Goal: Use online tool/utility: Utilize a website feature to perform a specific function

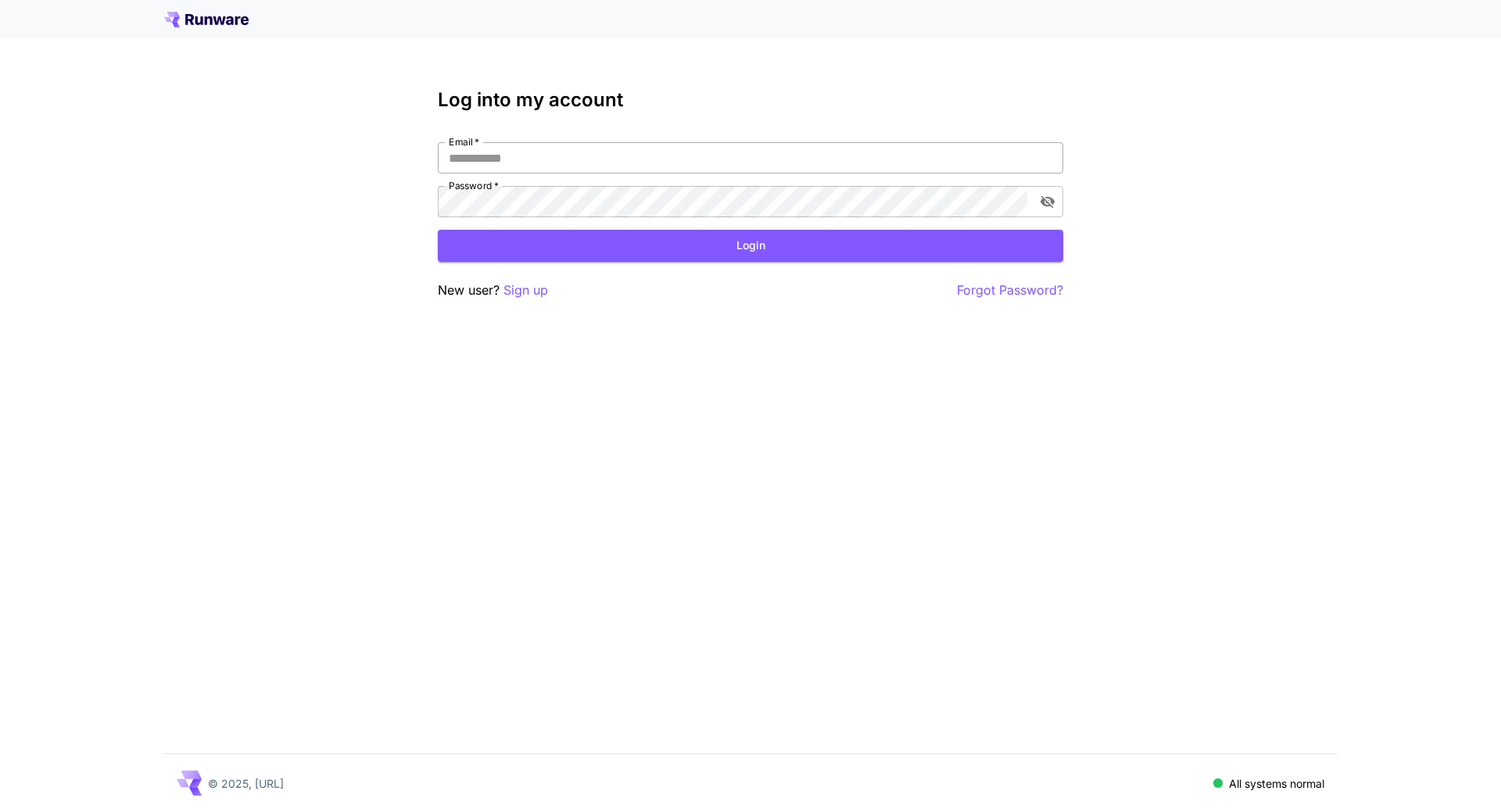
click at [642, 160] on input "Email   *" at bounding box center [751, 158] width 626 height 31
type input "**********"
click at [769, 237] on button "Login" at bounding box center [751, 246] width 626 height 32
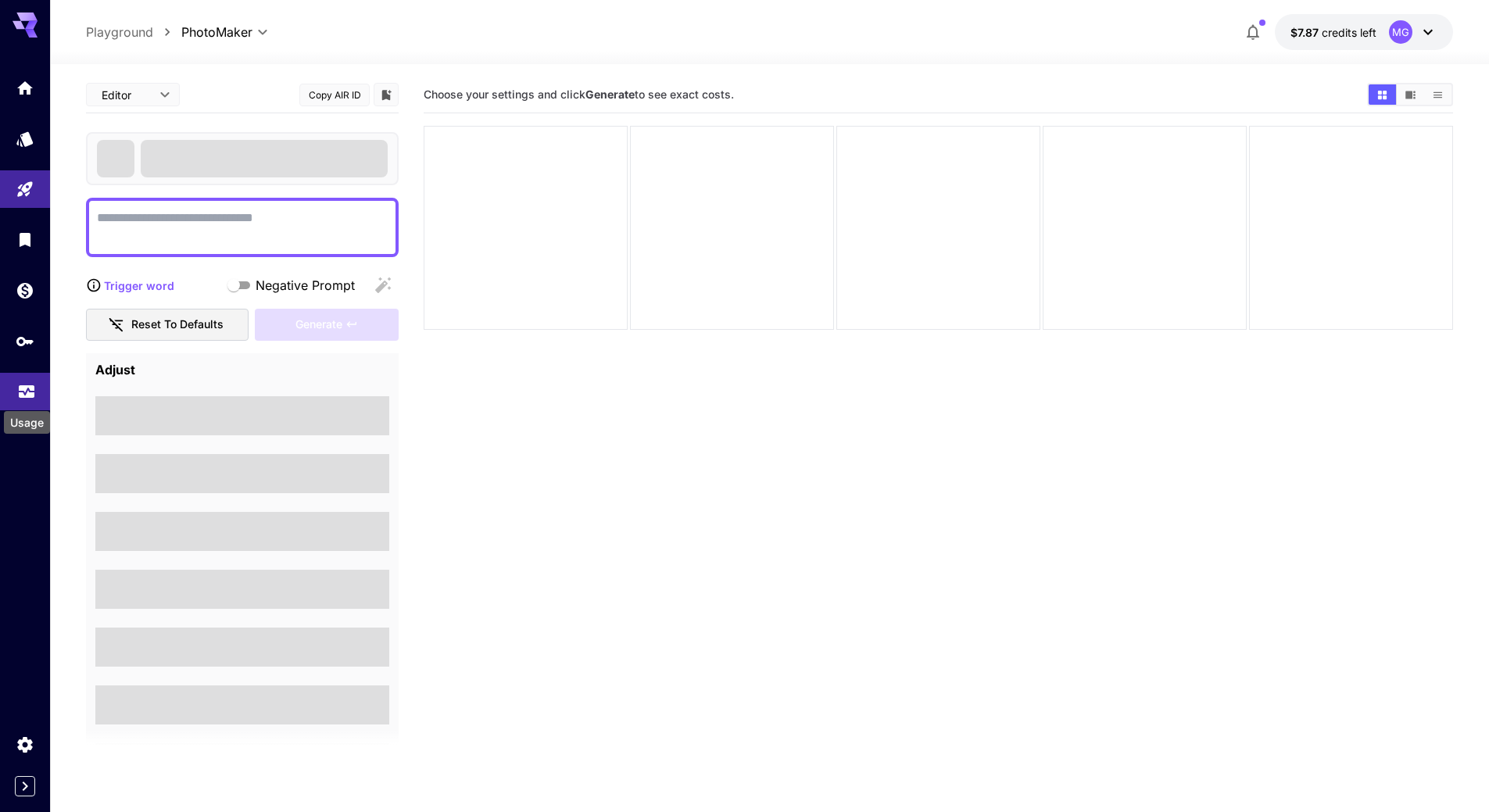
click at [17, 391] on icon "Usage" at bounding box center [26, 387] width 19 height 19
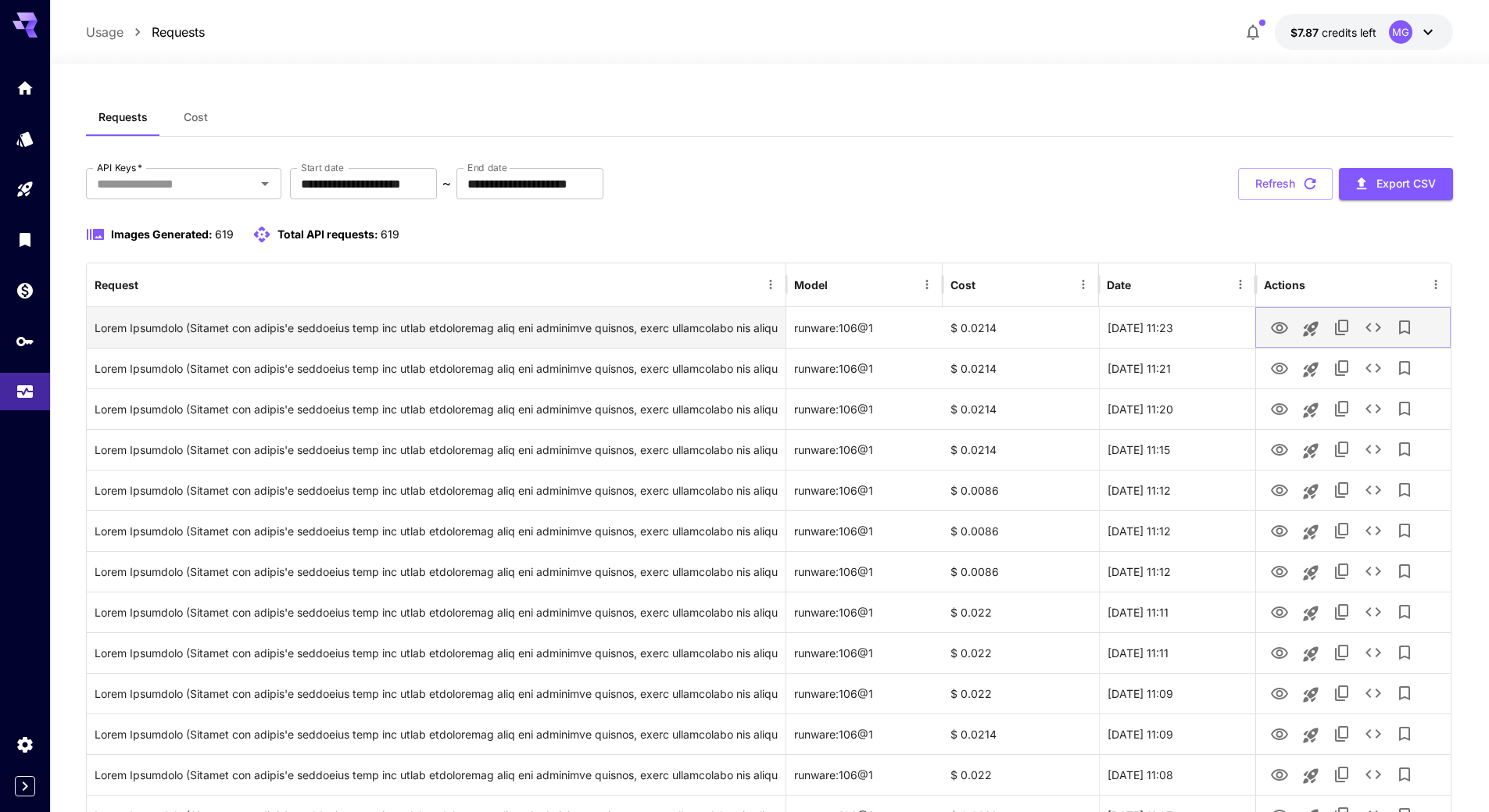
click at [1279, 329] on icon "View Image" at bounding box center [1280, 328] width 19 height 19
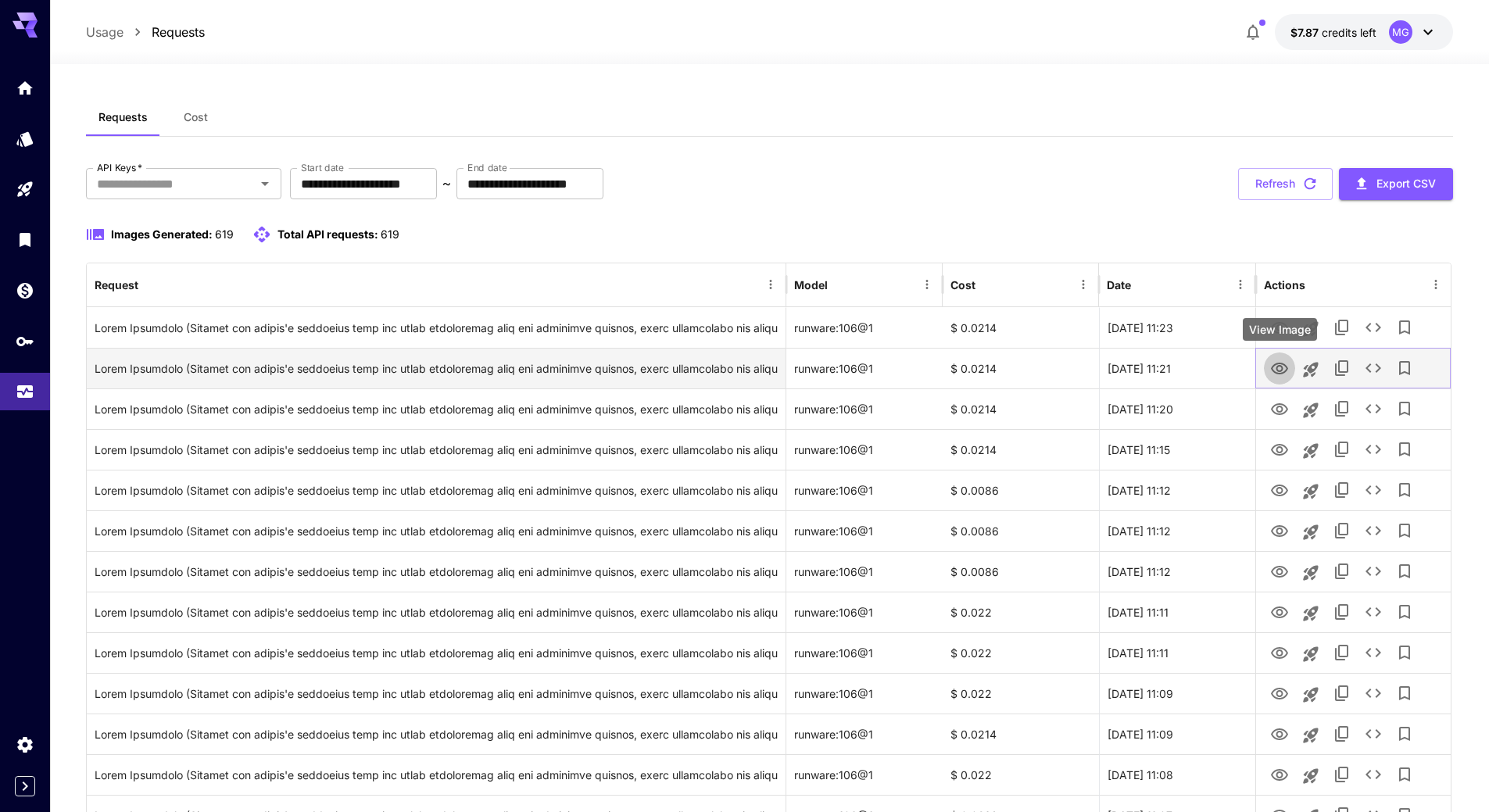
click at [1280, 365] on icon "View Image" at bounding box center [1280, 368] width 17 height 12
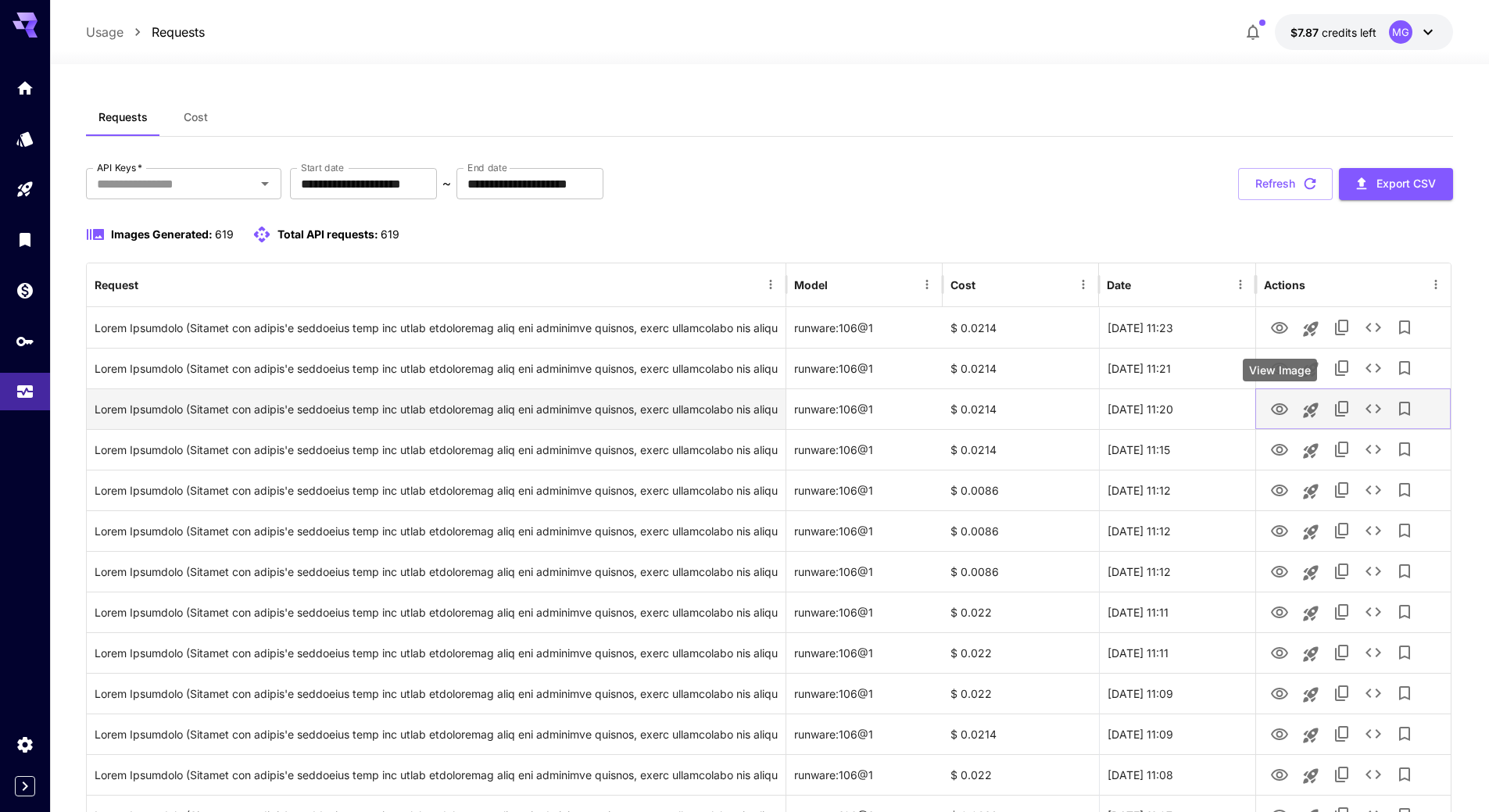
click at [1274, 407] on icon "View Image" at bounding box center [1280, 410] width 19 height 19
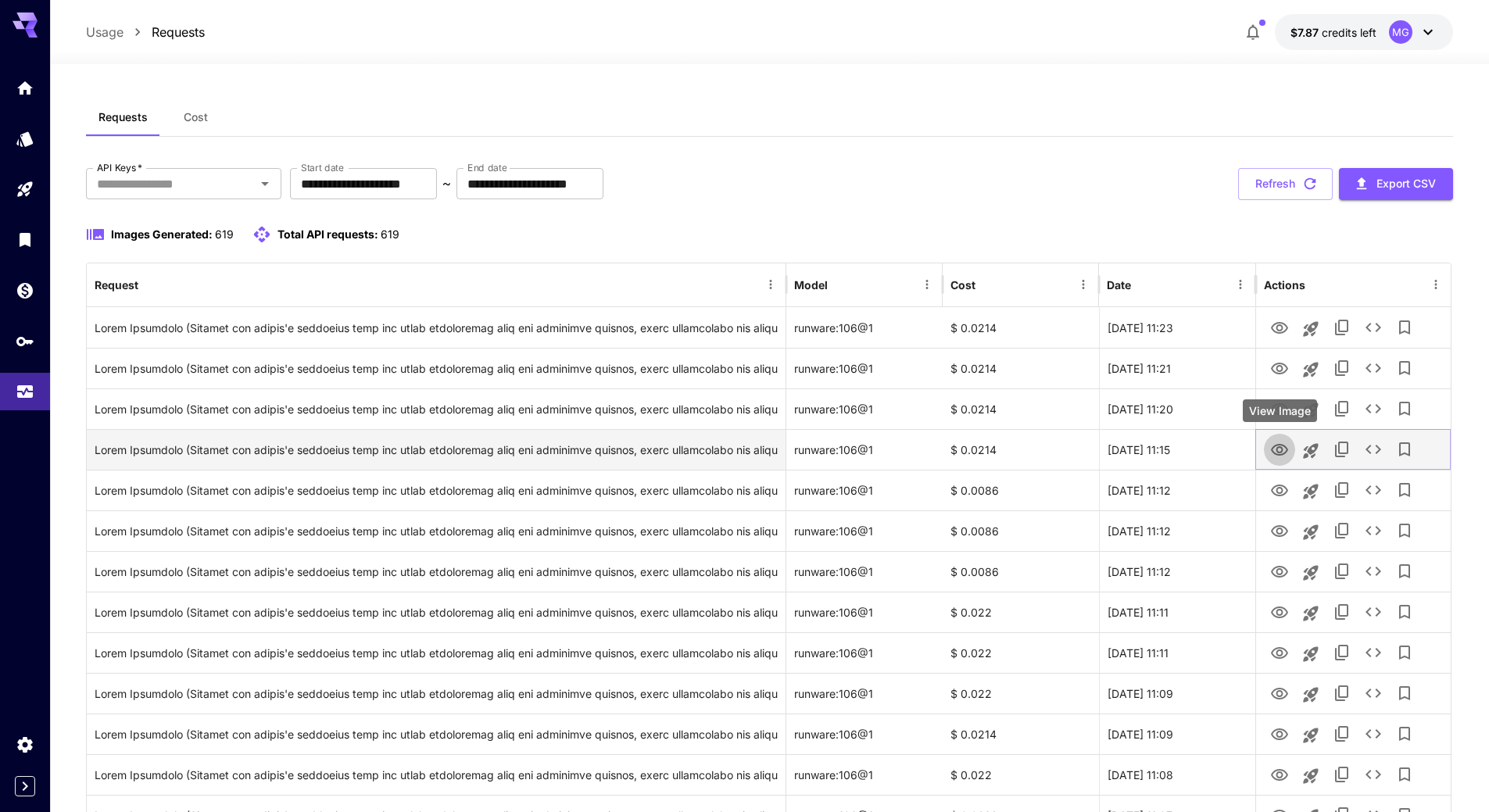
click at [1285, 448] on icon "View Image" at bounding box center [1280, 450] width 19 height 19
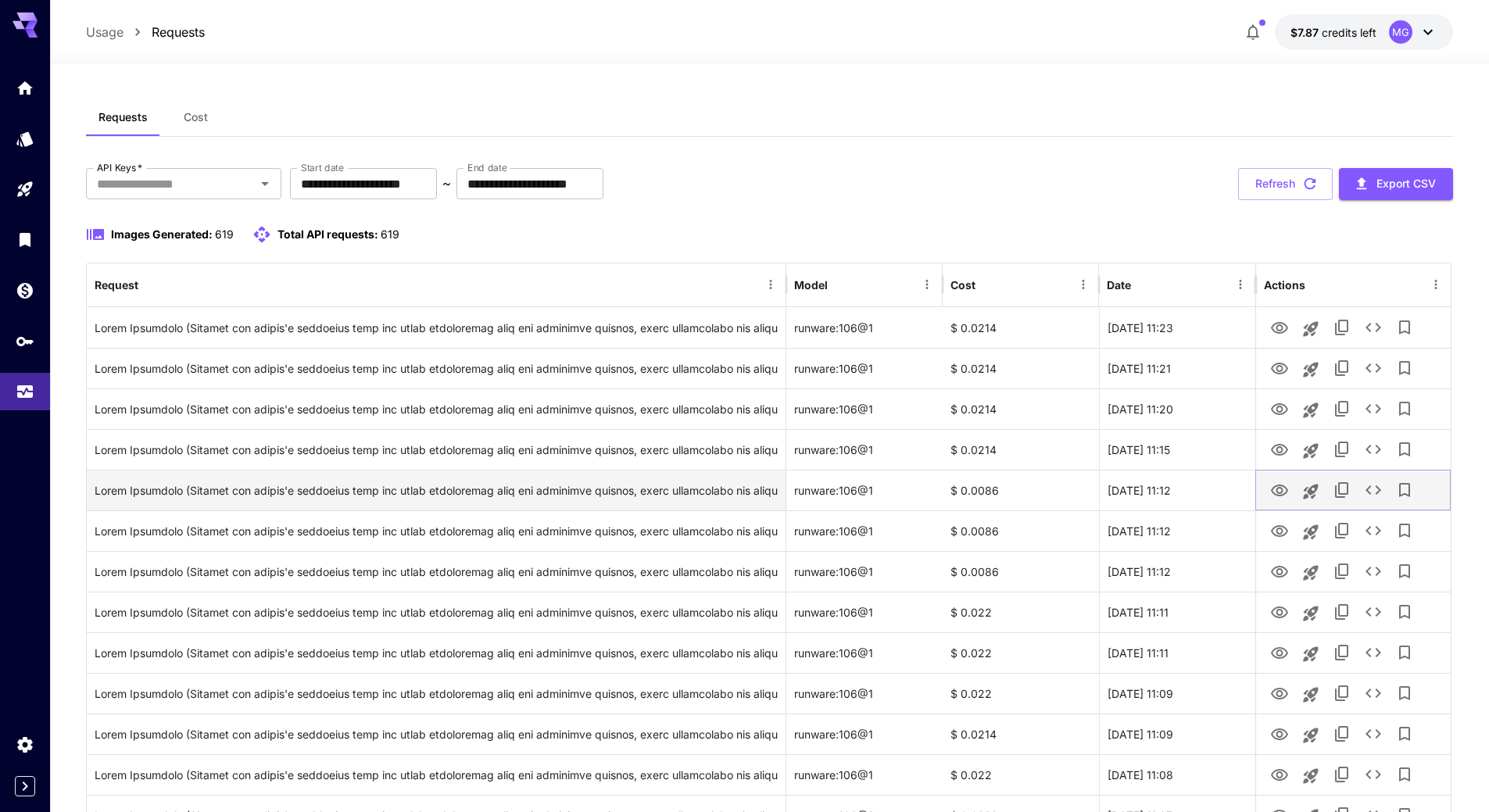
click at [1281, 486] on icon "View Image" at bounding box center [1280, 491] width 19 height 19
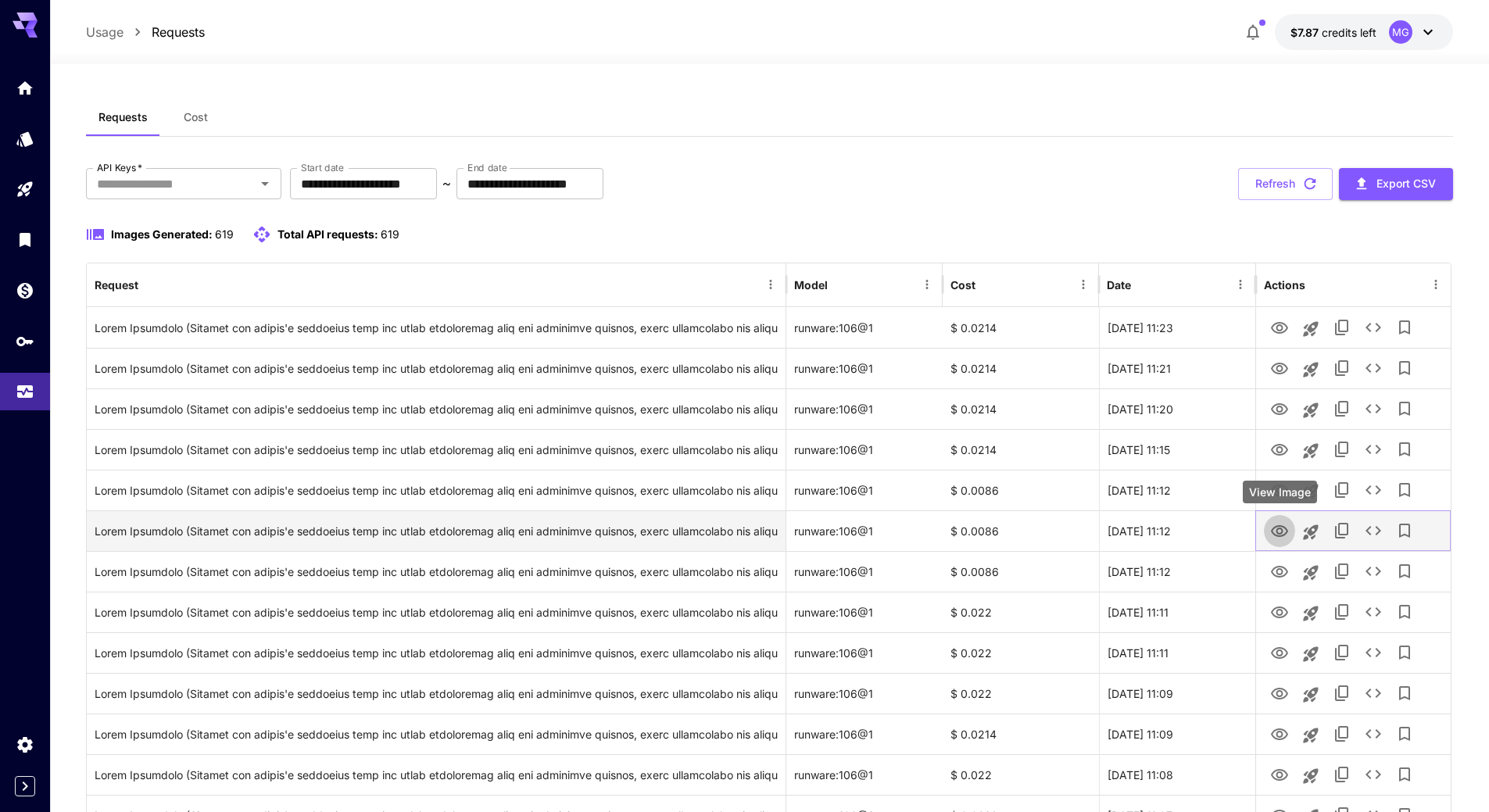
click at [1283, 534] on icon "View Image" at bounding box center [1280, 531] width 19 height 19
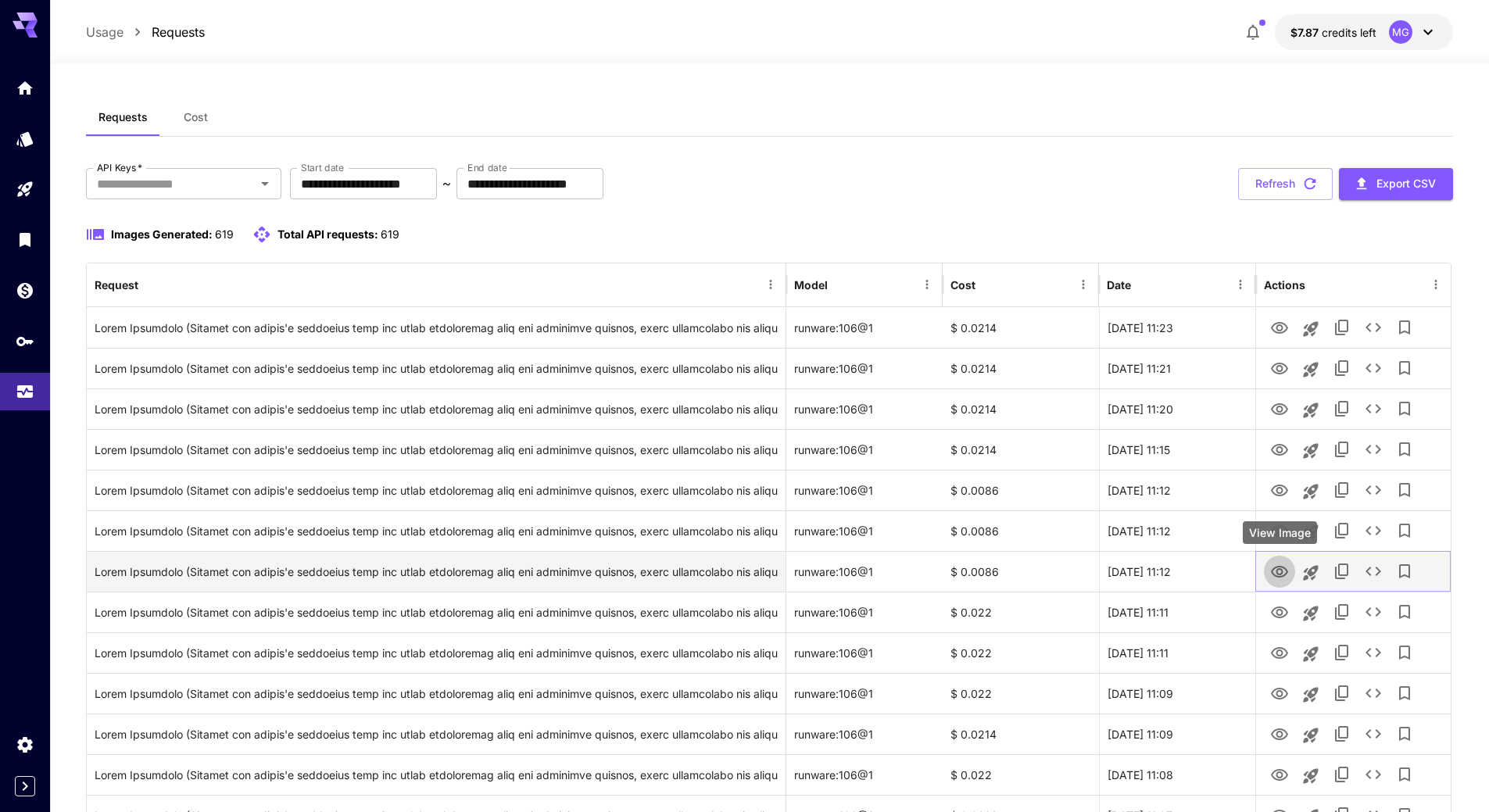
click at [1280, 573] on icon "View Image" at bounding box center [1280, 572] width 19 height 19
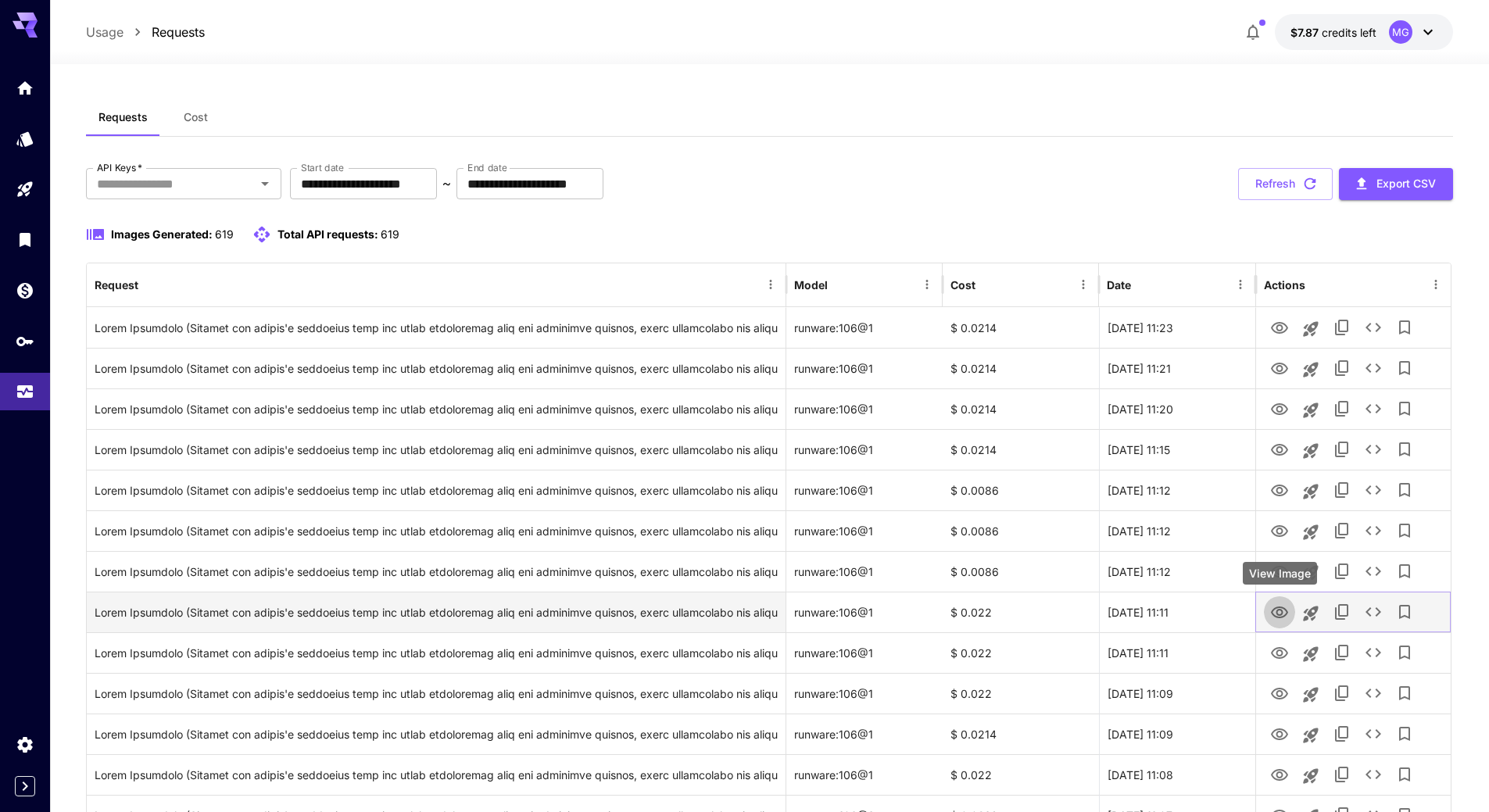
click at [1283, 611] on icon "View Image" at bounding box center [1280, 613] width 17 height 12
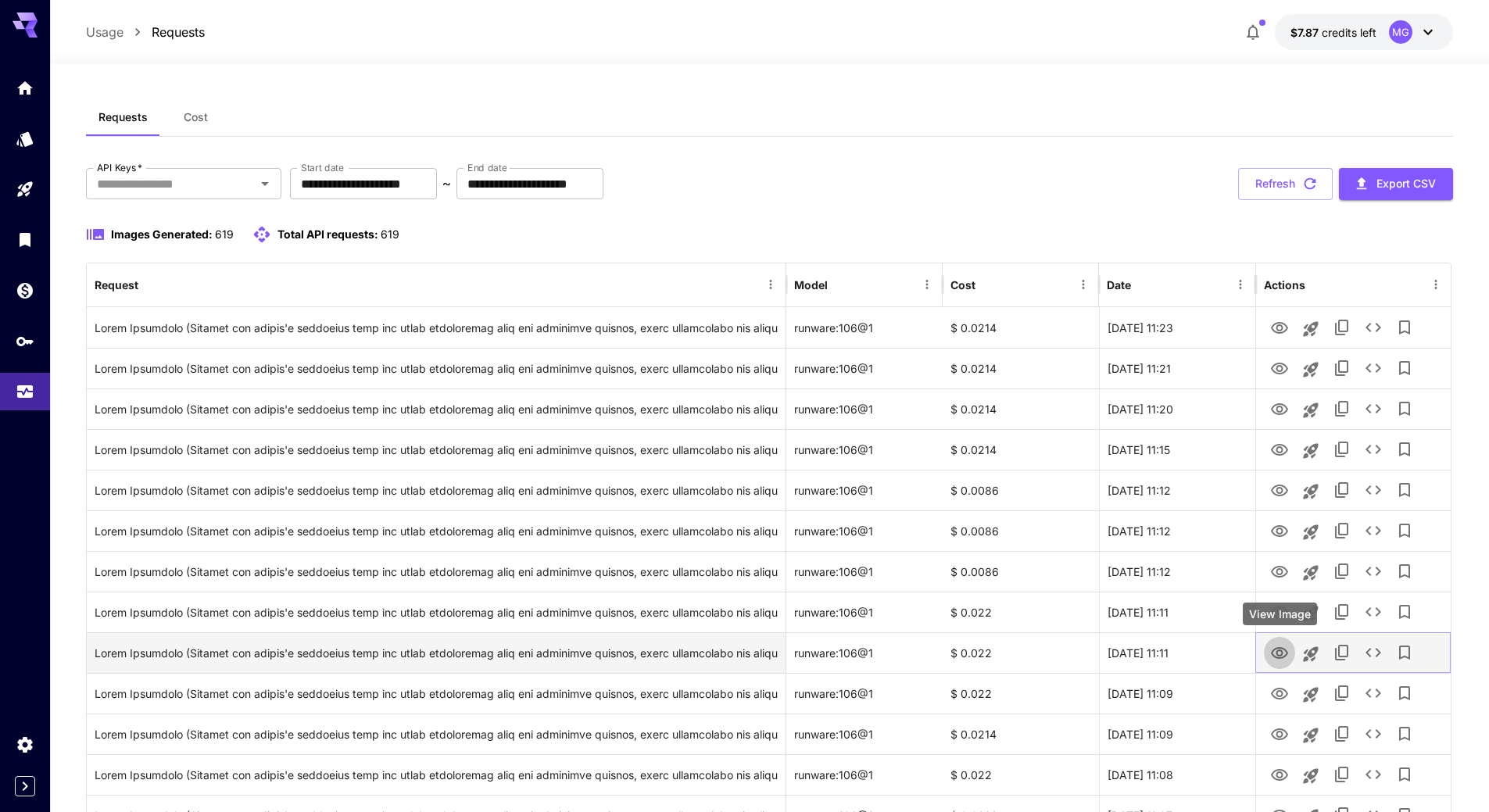
click at [1283, 655] on icon "View Image" at bounding box center [1280, 653] width 17 height 12
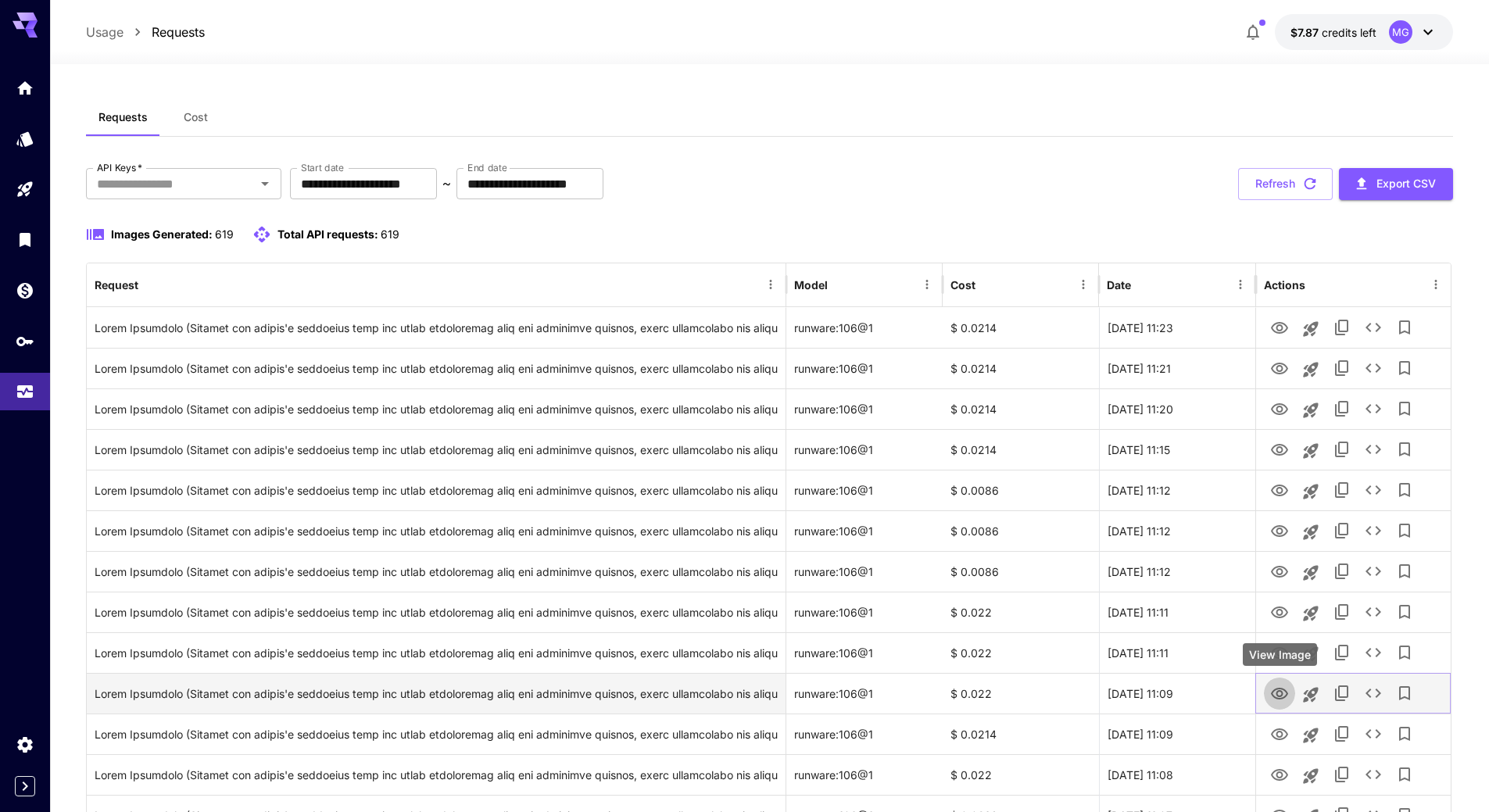
click at [1286, 694] on icon "View Image" at bounding box center [1280, 694] width 19 height 19
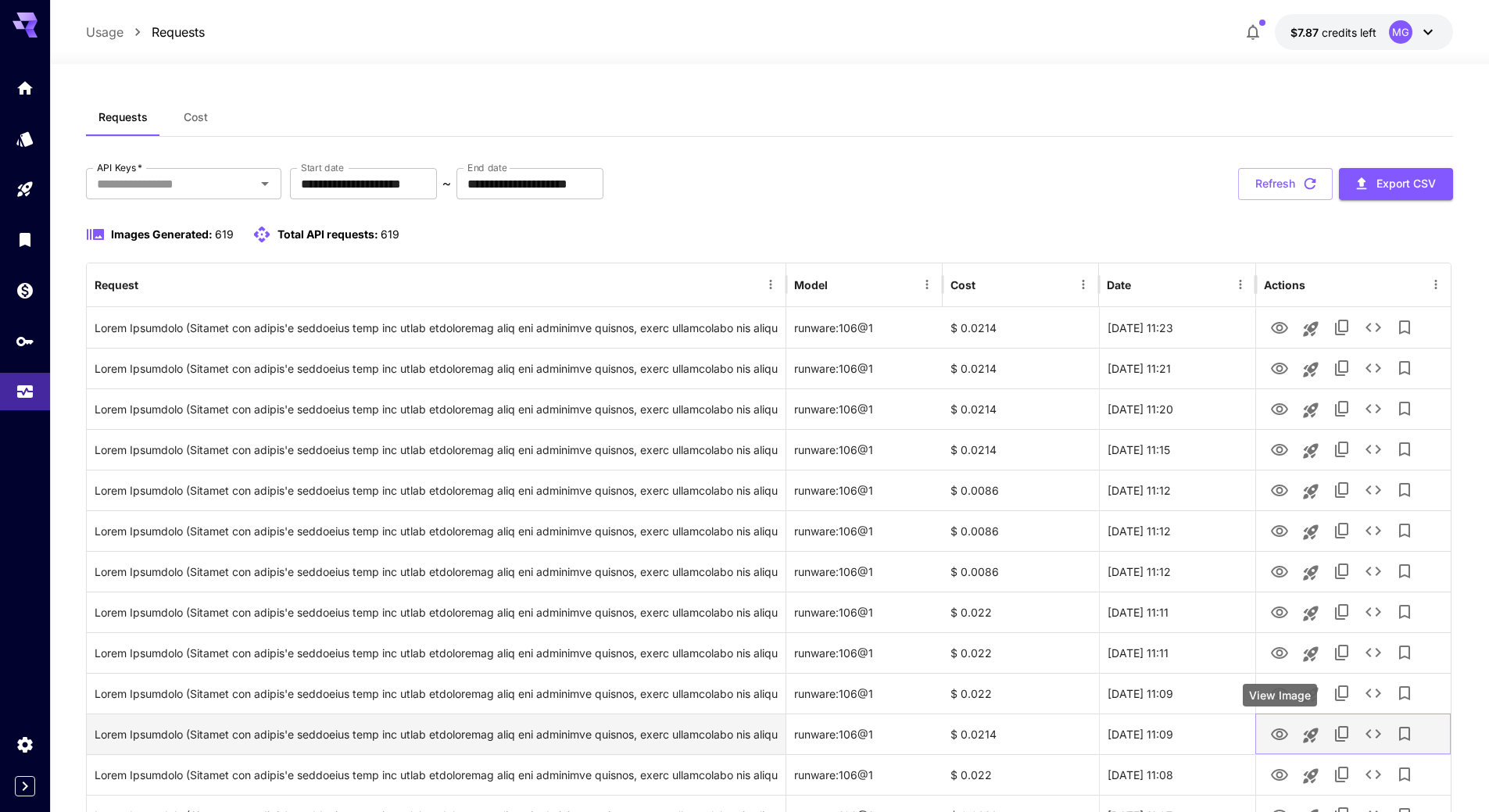
click at [1284, 738] on icon "View Image" at bounding box center [1280, 734] width 19 height 19
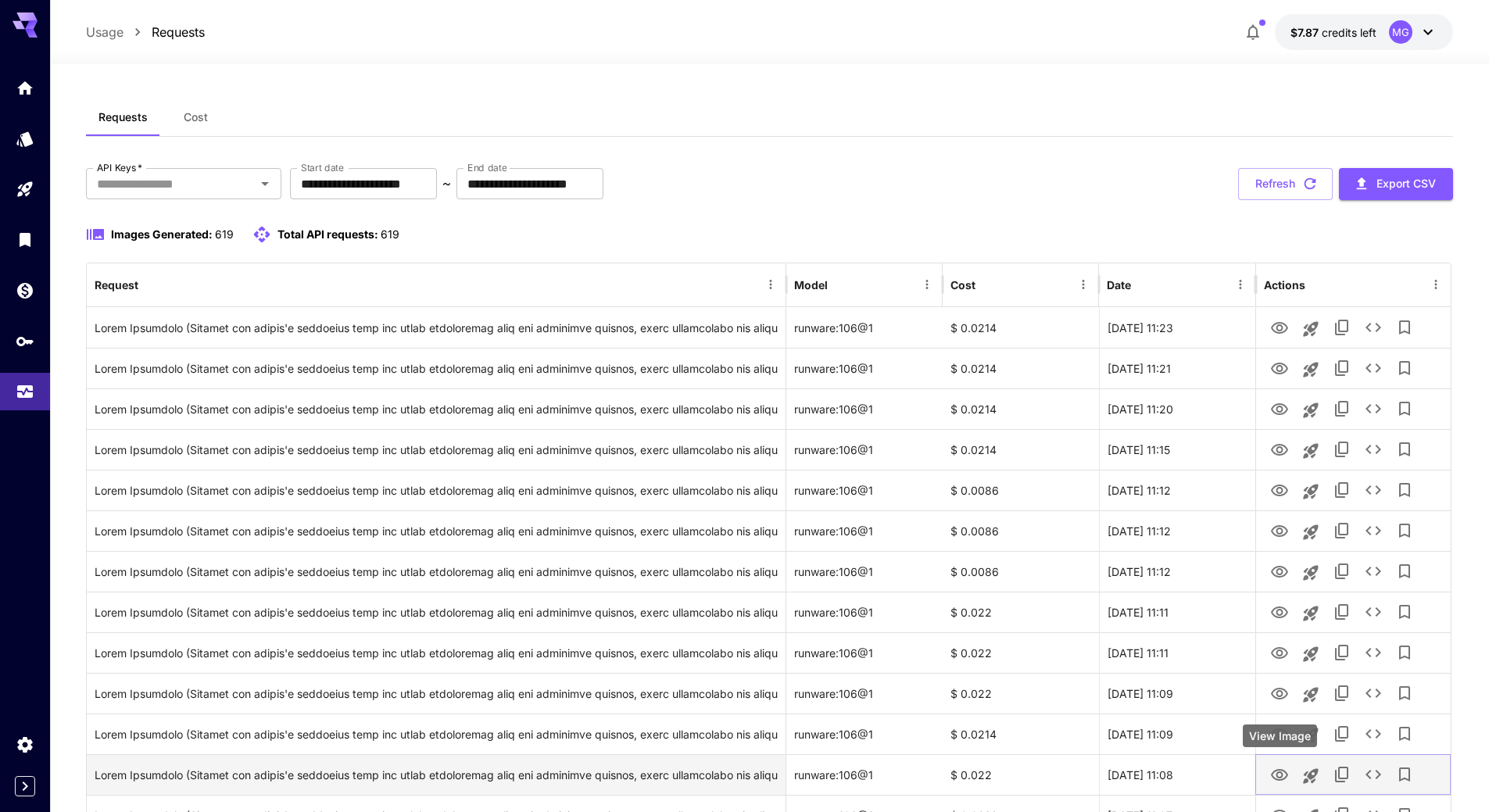
click at [1281, 772] on icon "View Image" at bounding box center [1280, 776] width 19 height 19
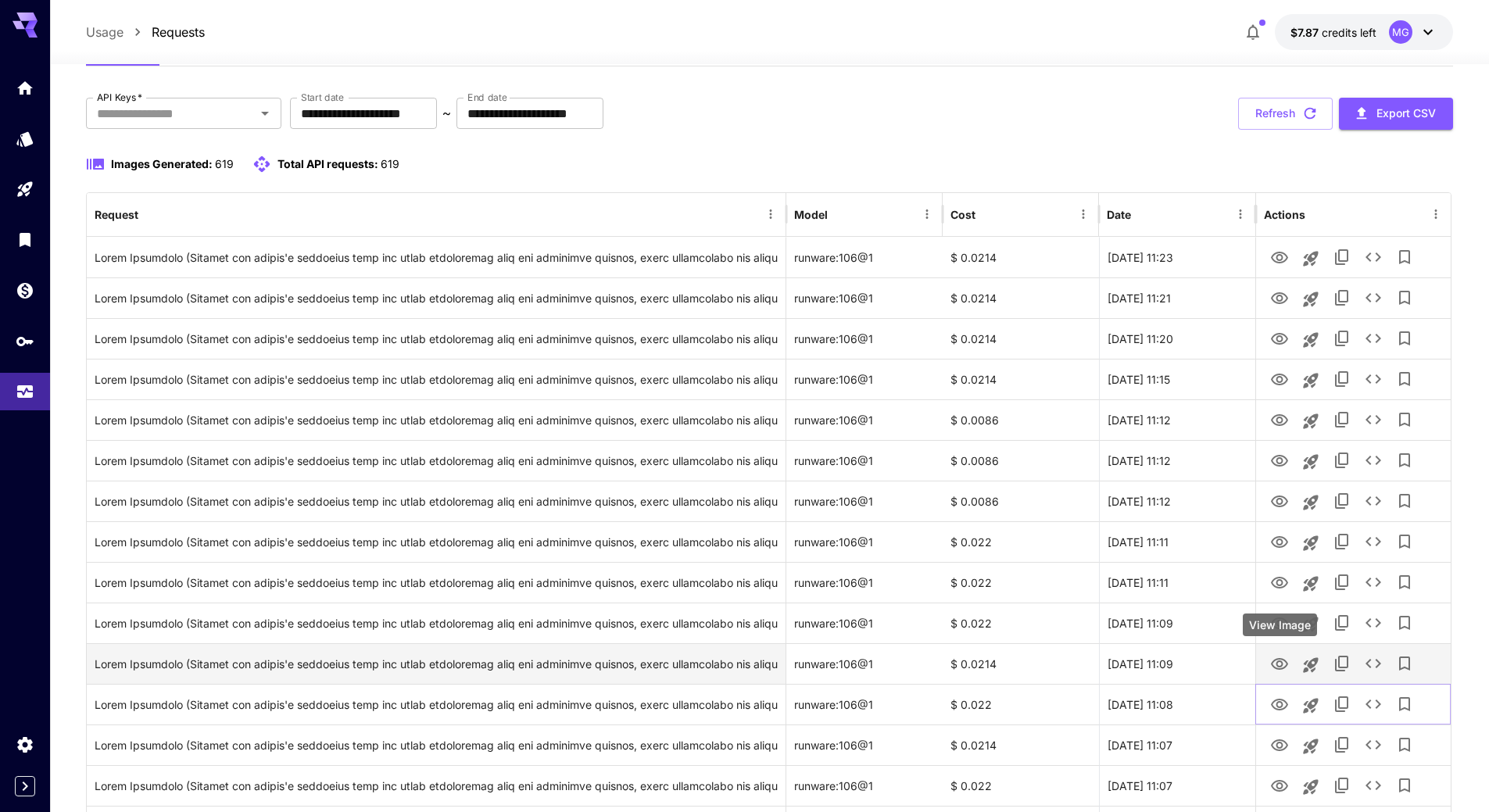
scroll to position [78, 0]
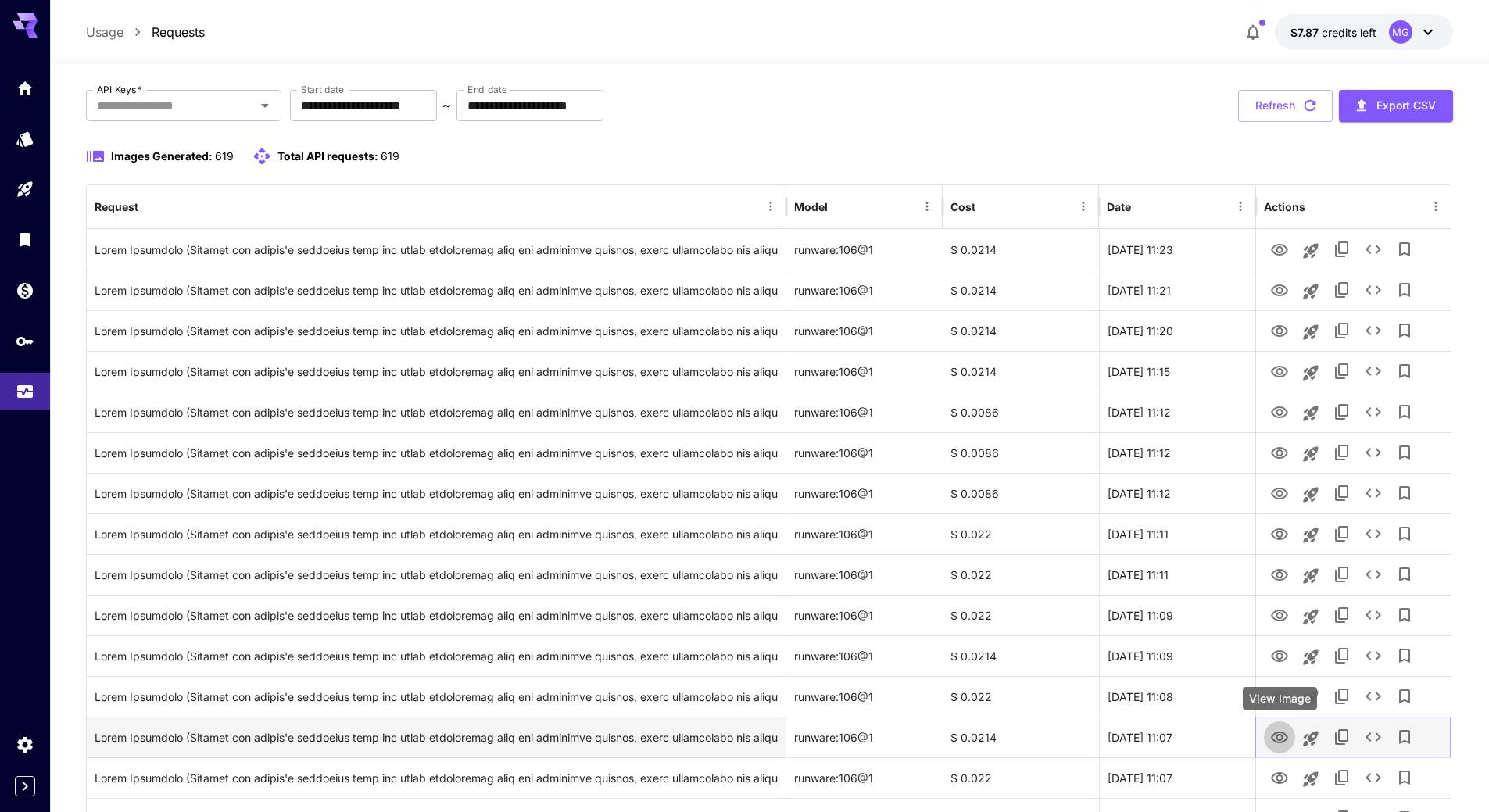
click at [1279, 735] on icon "View Image" at bounding box center [1280, 738] width 17 height 12
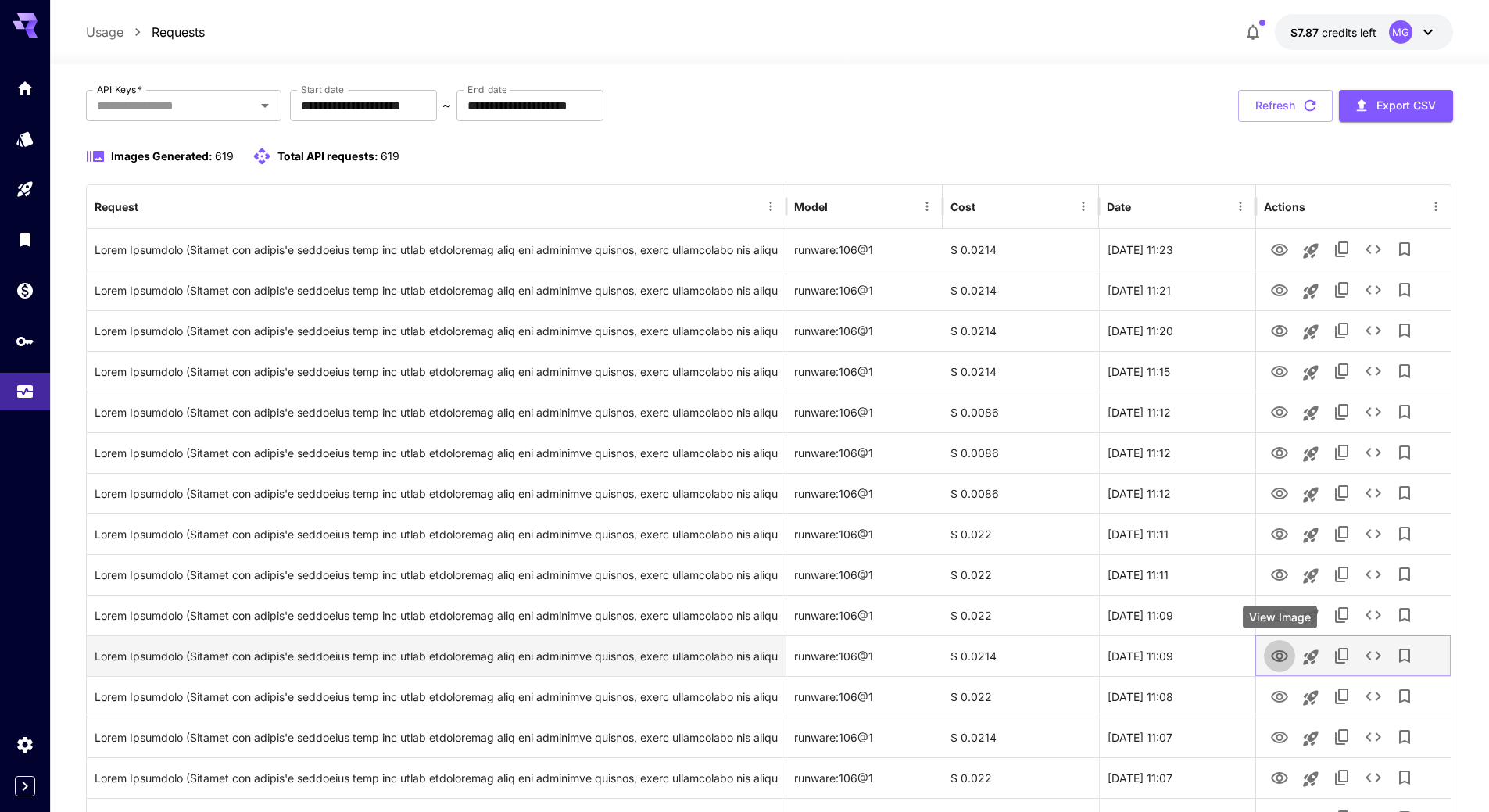
click at [1271, 651] on icon "View Image" at bounding box center [1280, 656] width 19 height 19
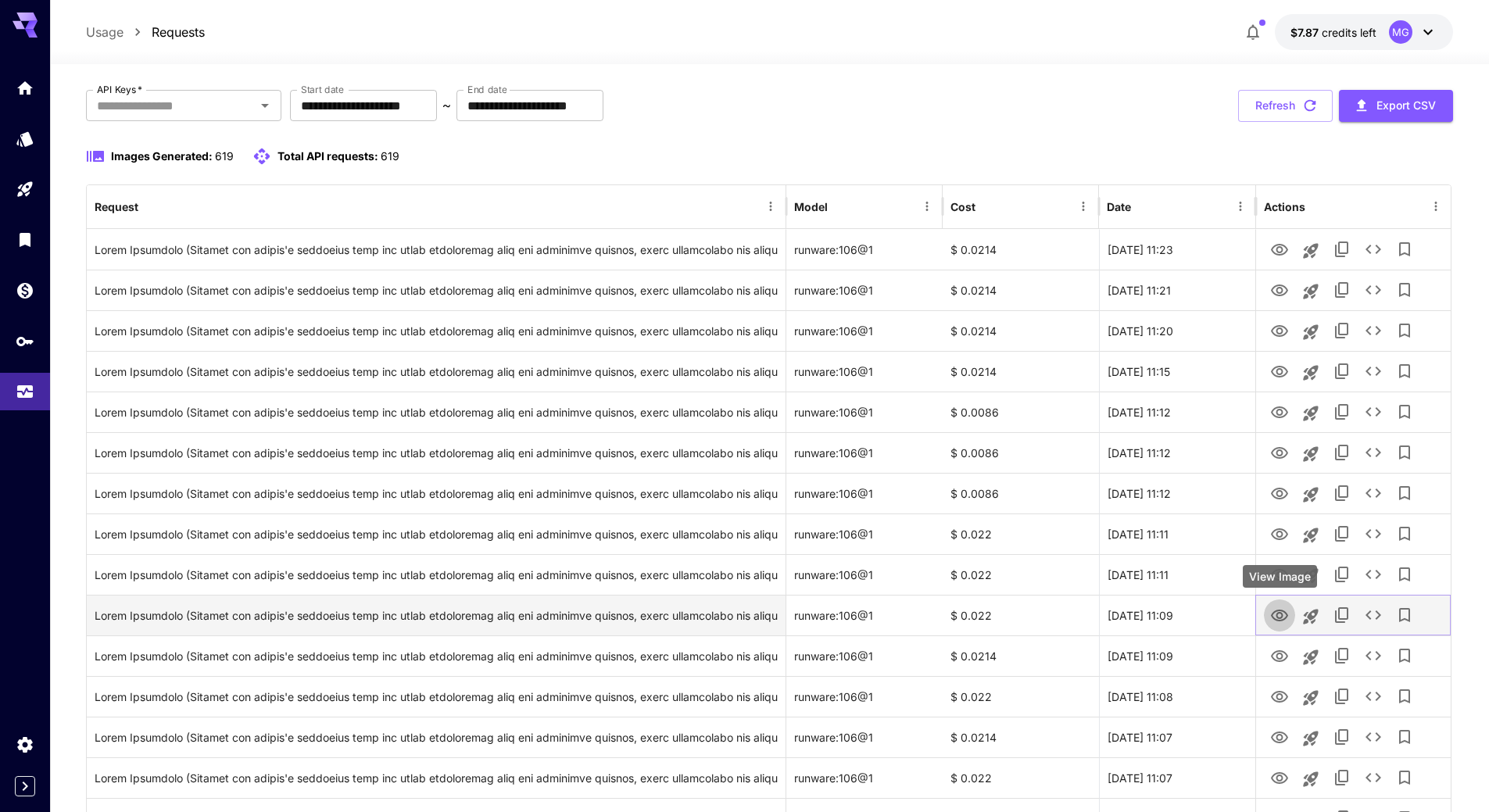
click at [1274, 613] on icon "View Image" at bounding box center [1280, 616] width 17 height 12
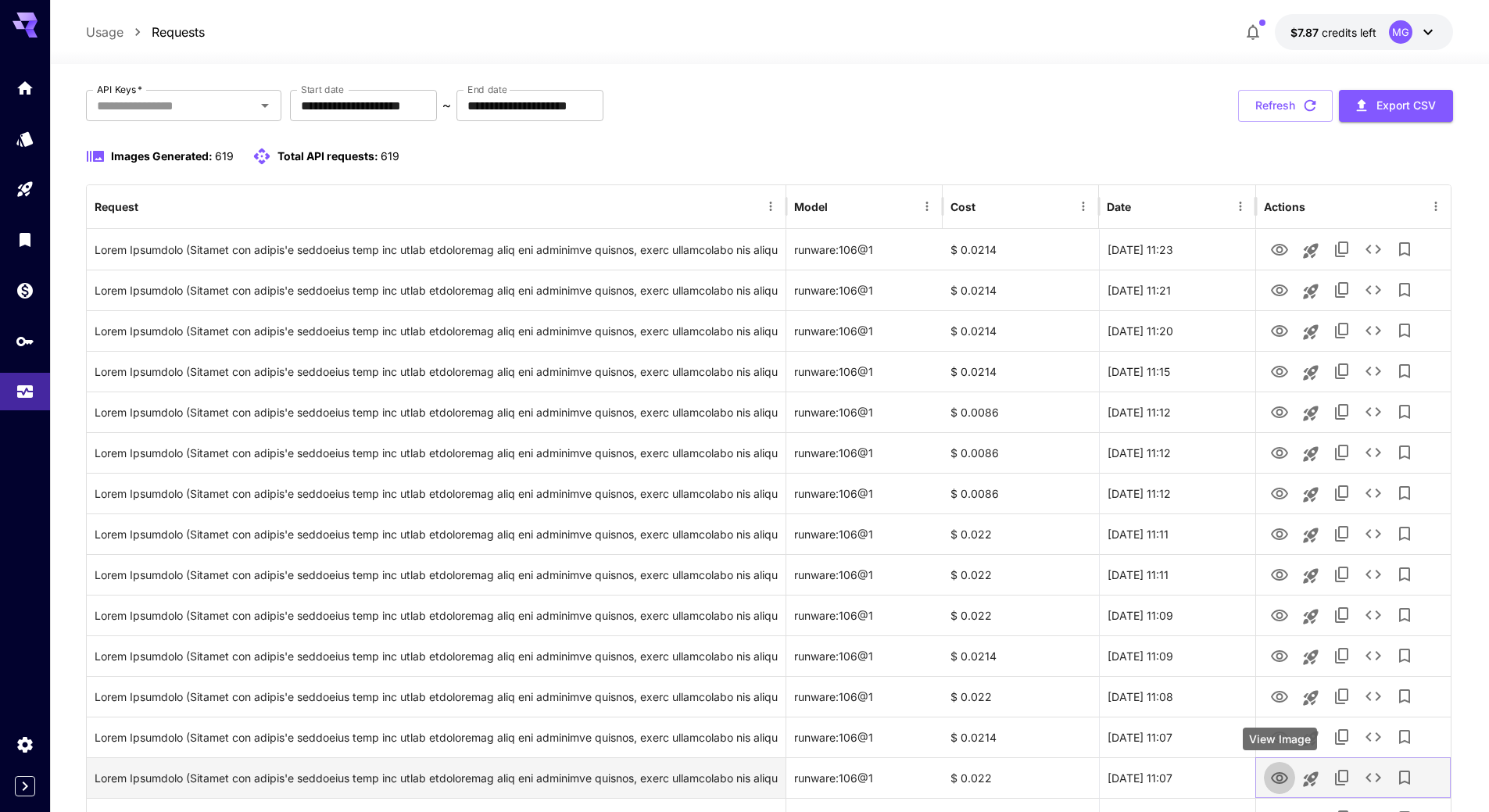
click at [1287, 776] on icon "View Image" at bounding box center [1280, 778] width 17 height 12
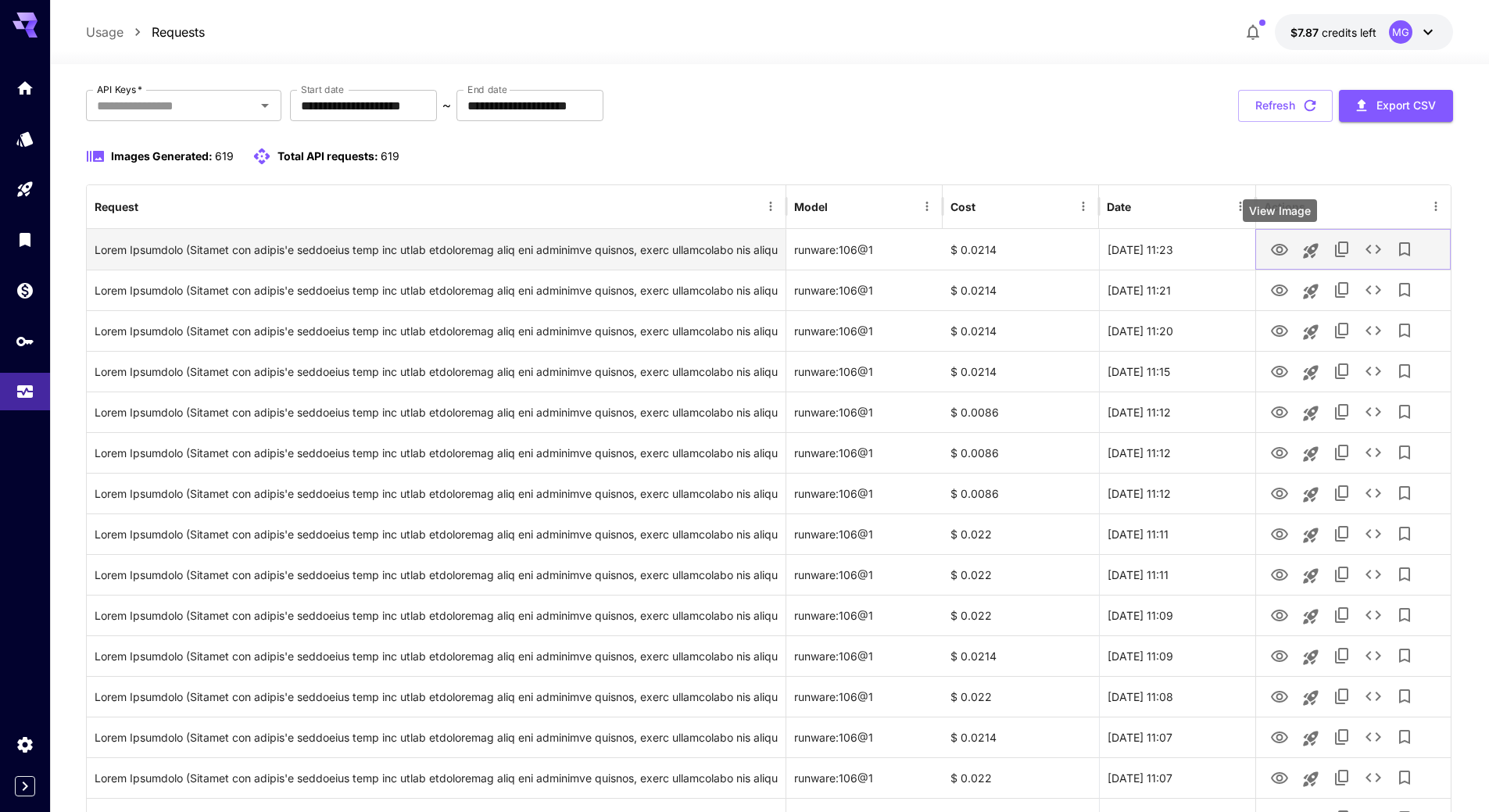
click at [1284, 247] on icon "View Image" at bounding box center [1280, 250] width 19 height 19
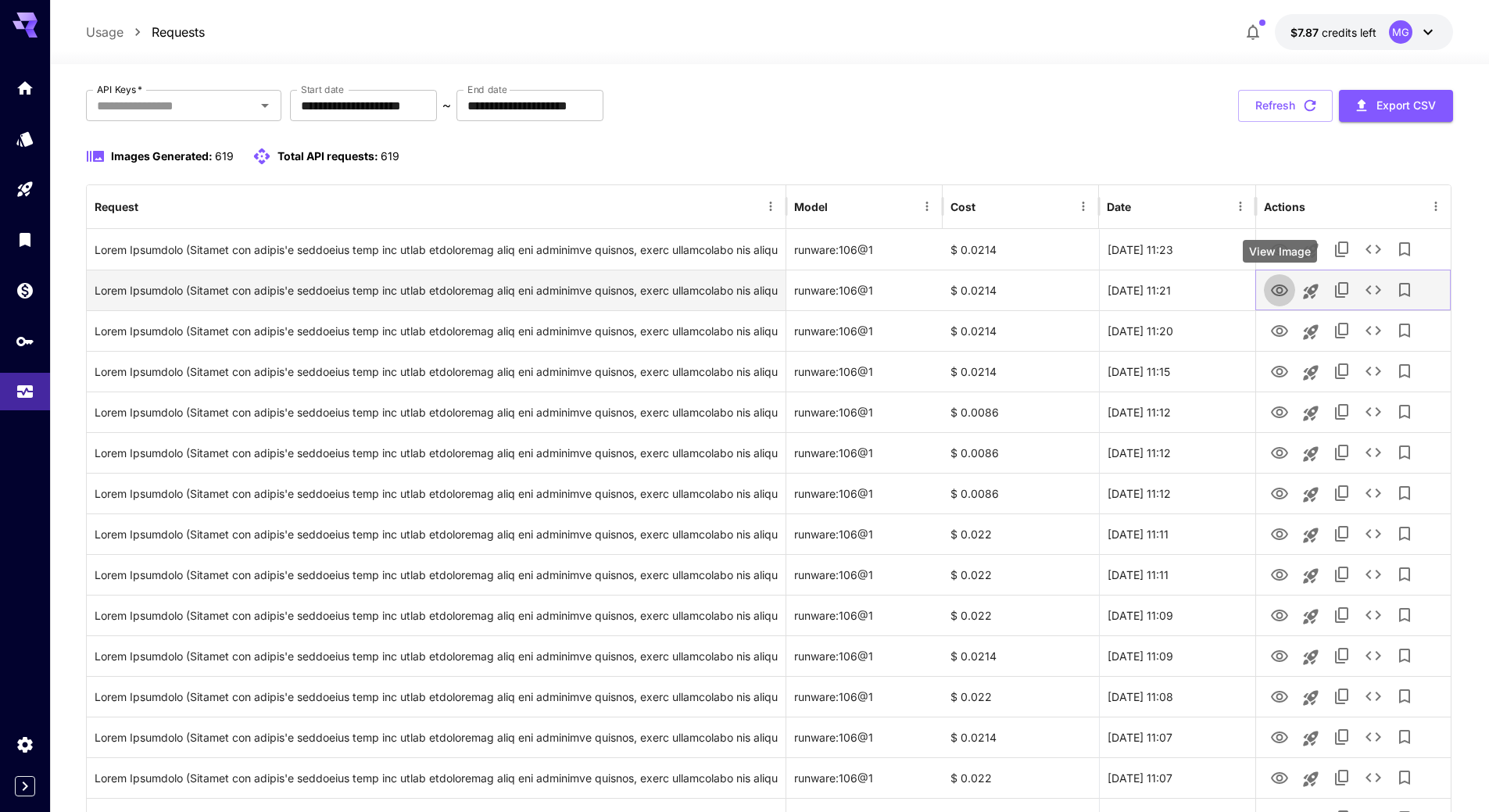
click at [1287, 289] on icon "View Image" at bounding box center [1280, 291] width 17 height 12
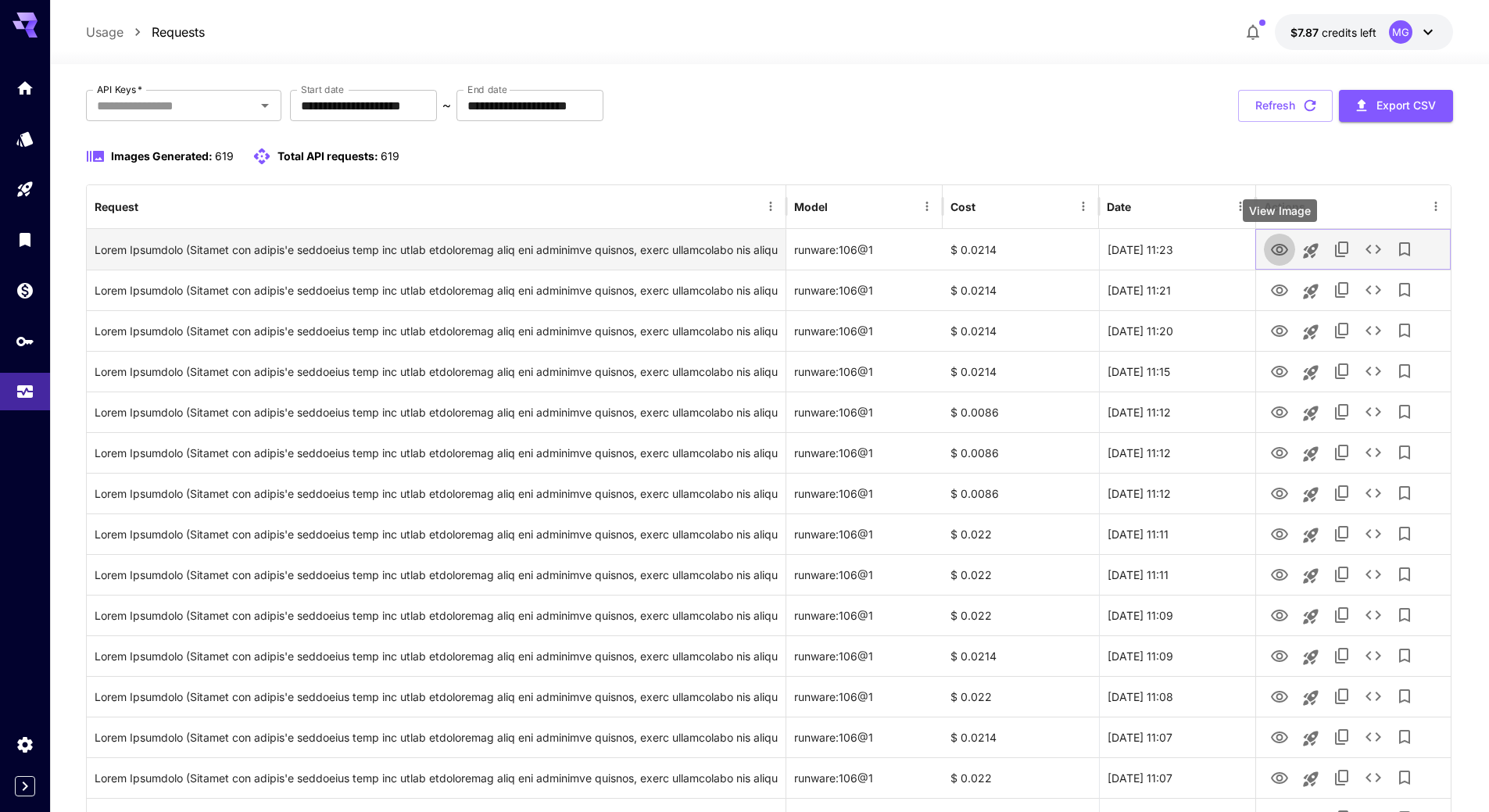
click at [1287, 250] on icon "View Image" at bounding box center [1280, 250] width 17 height 12
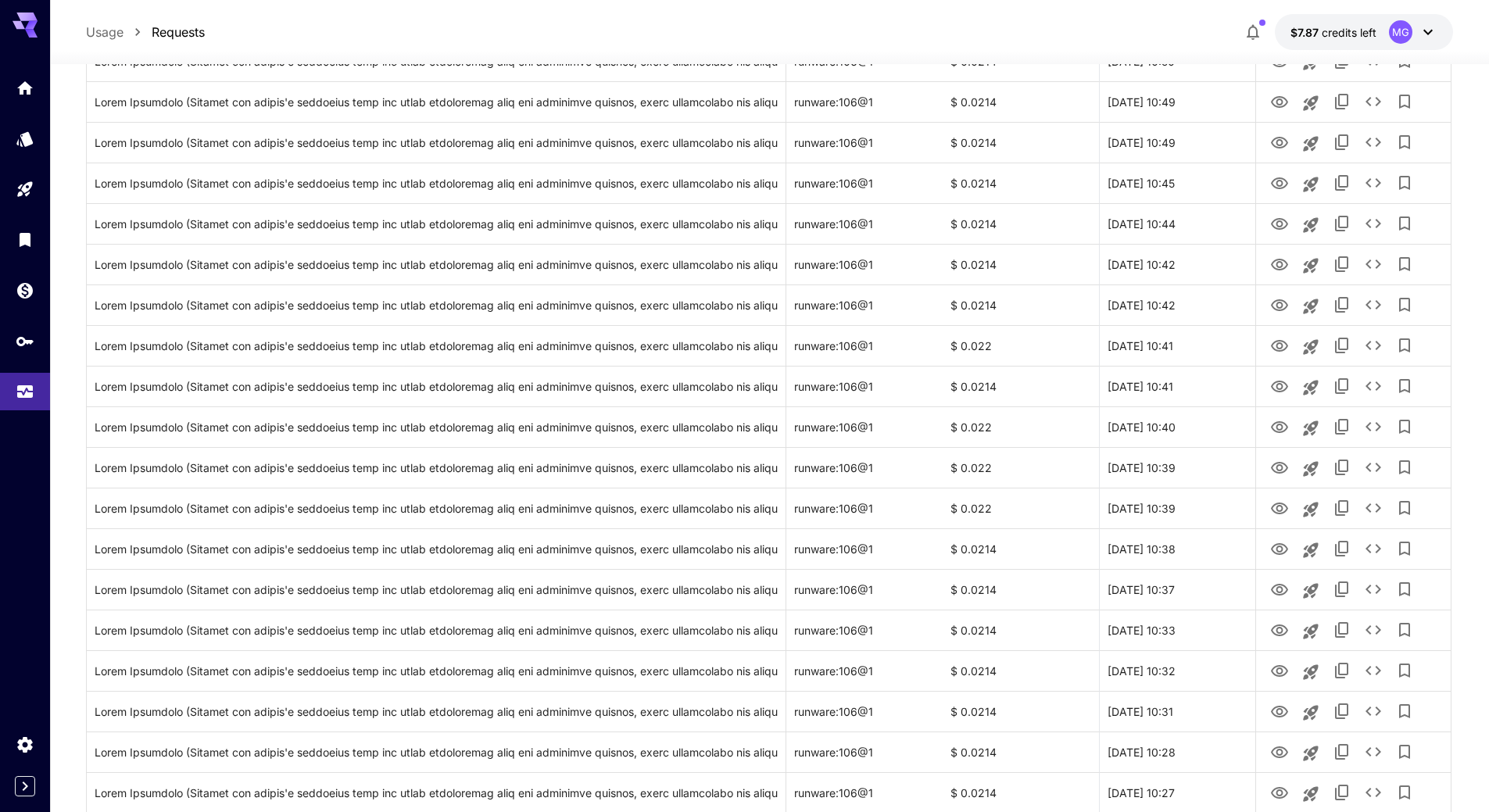
scroll to position [1617, 0]
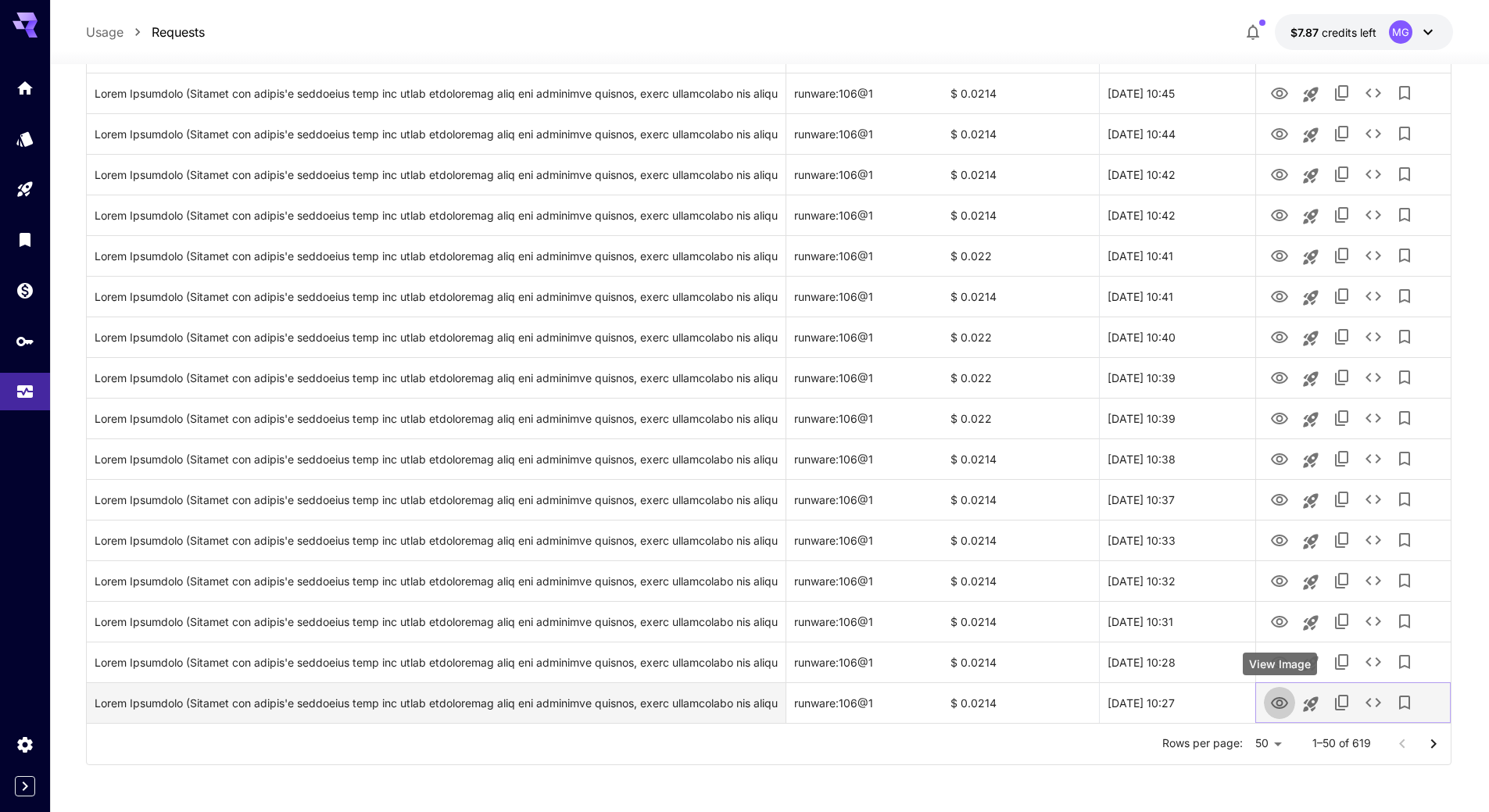
click at [1276, 703] on icon "View Image" at bounding box center [1280, 703] width 17 height 12
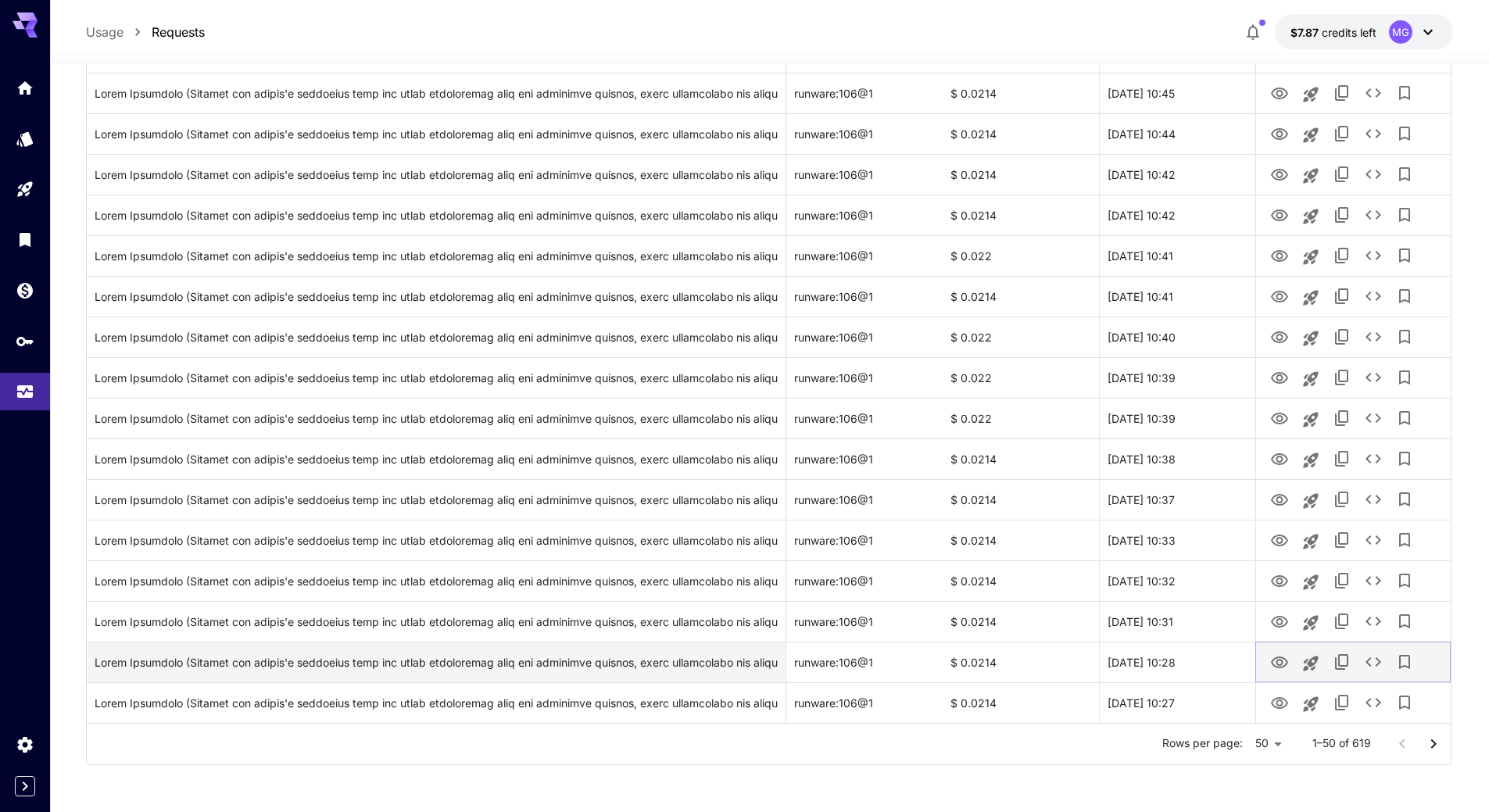
click at [1283, 661] on icon "View Image" at bounding box center [1280, 662] width 17 height 12
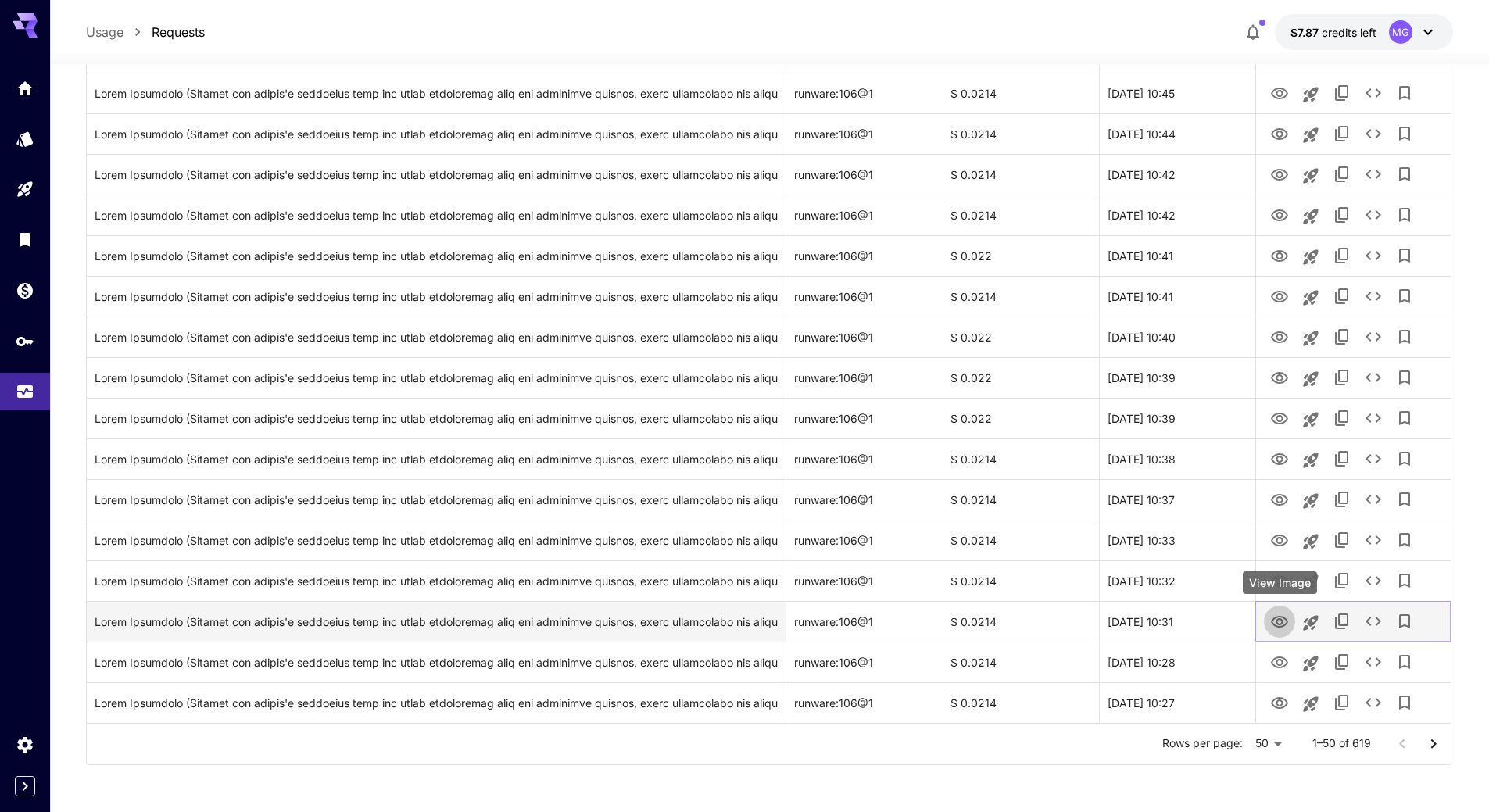
click at [1288, 621] on icon "View Image" at bounding box center [1280, 622] width 19 height 19
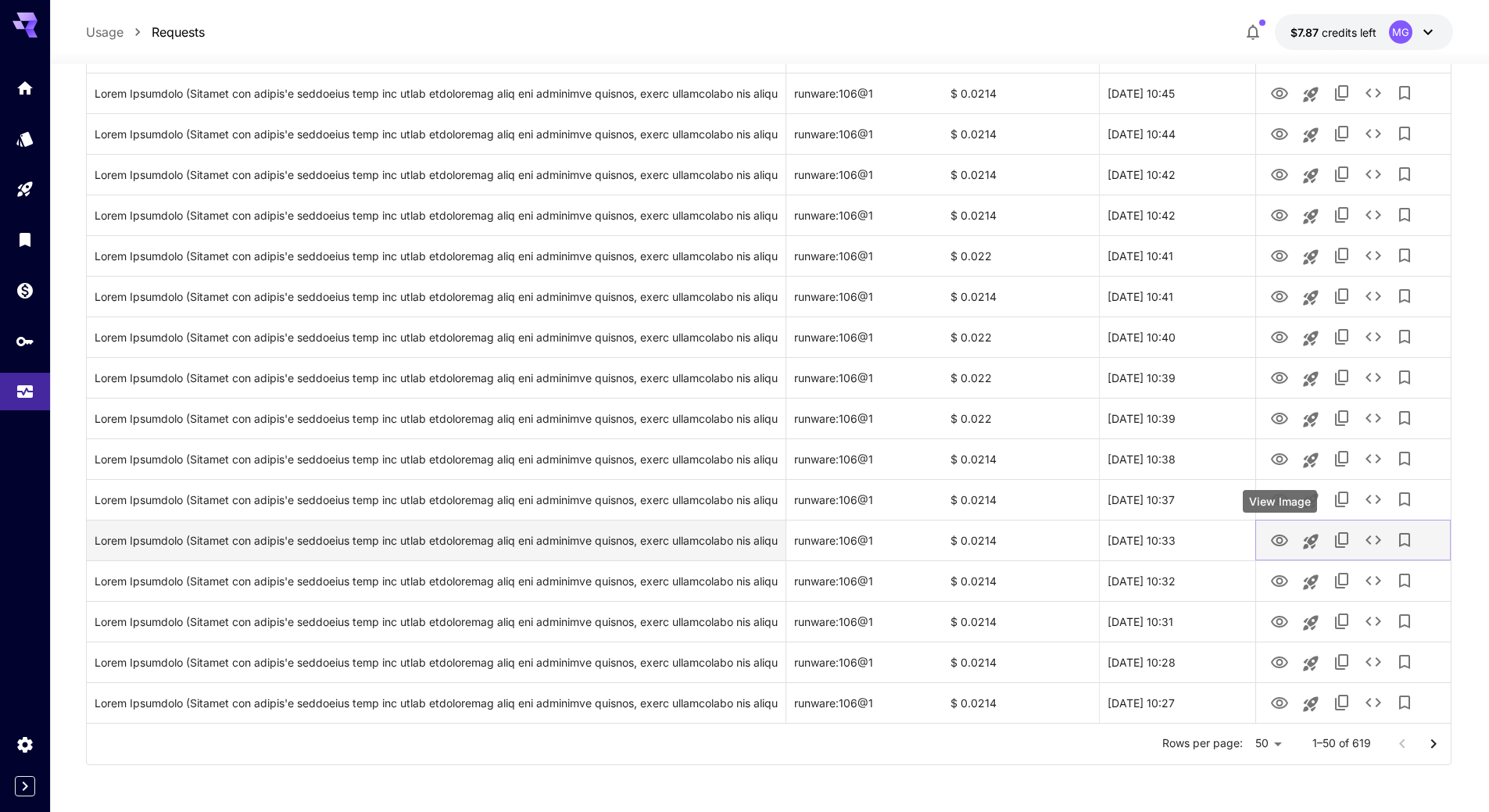
click at [1282, 540] on icon "View Image" at bounding box center [1280, 541] width 17 height 12
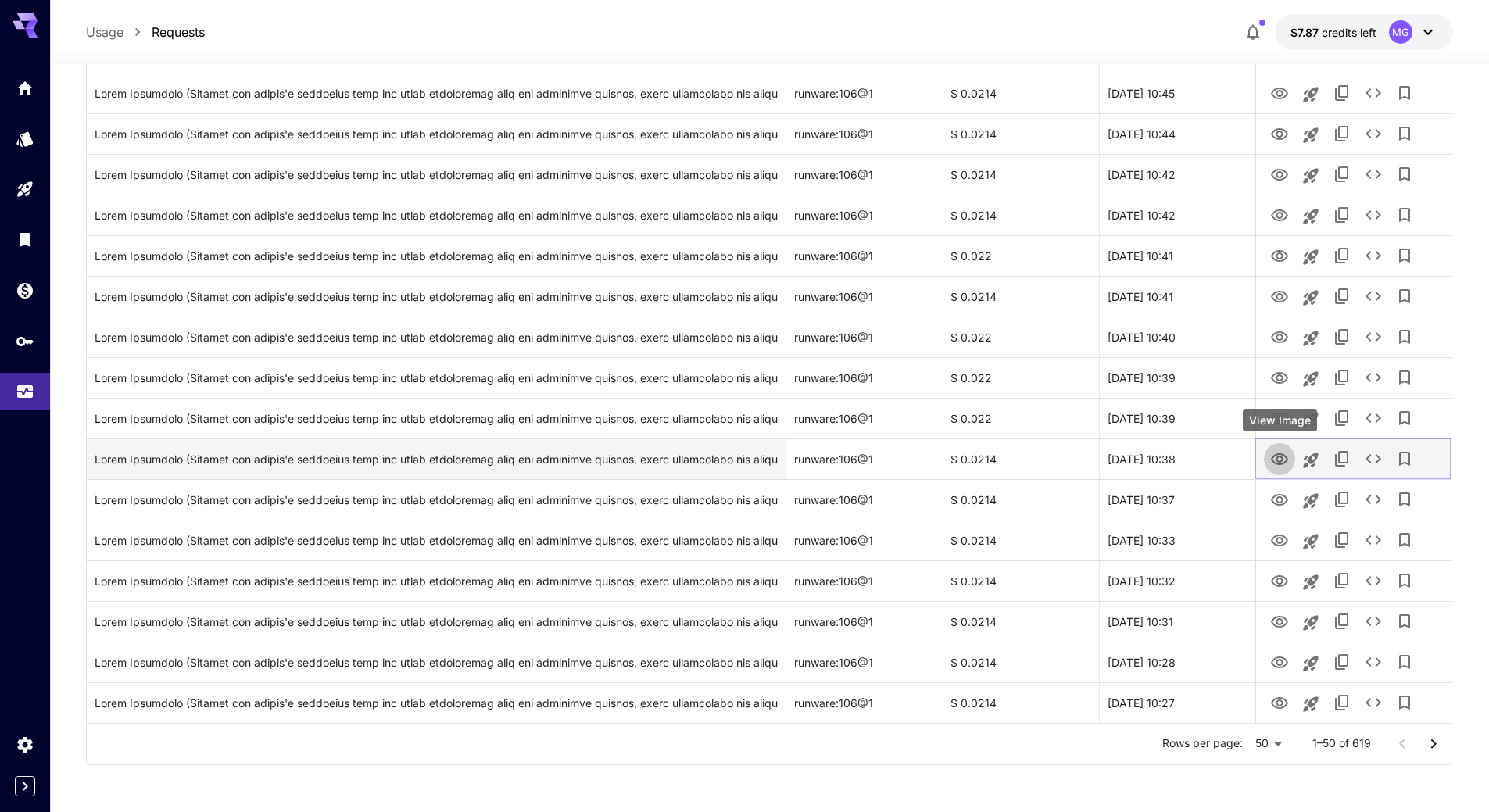
click at [1285, 453] on icon "View Image" at bounding box center [1280, 459] width 19 height 19
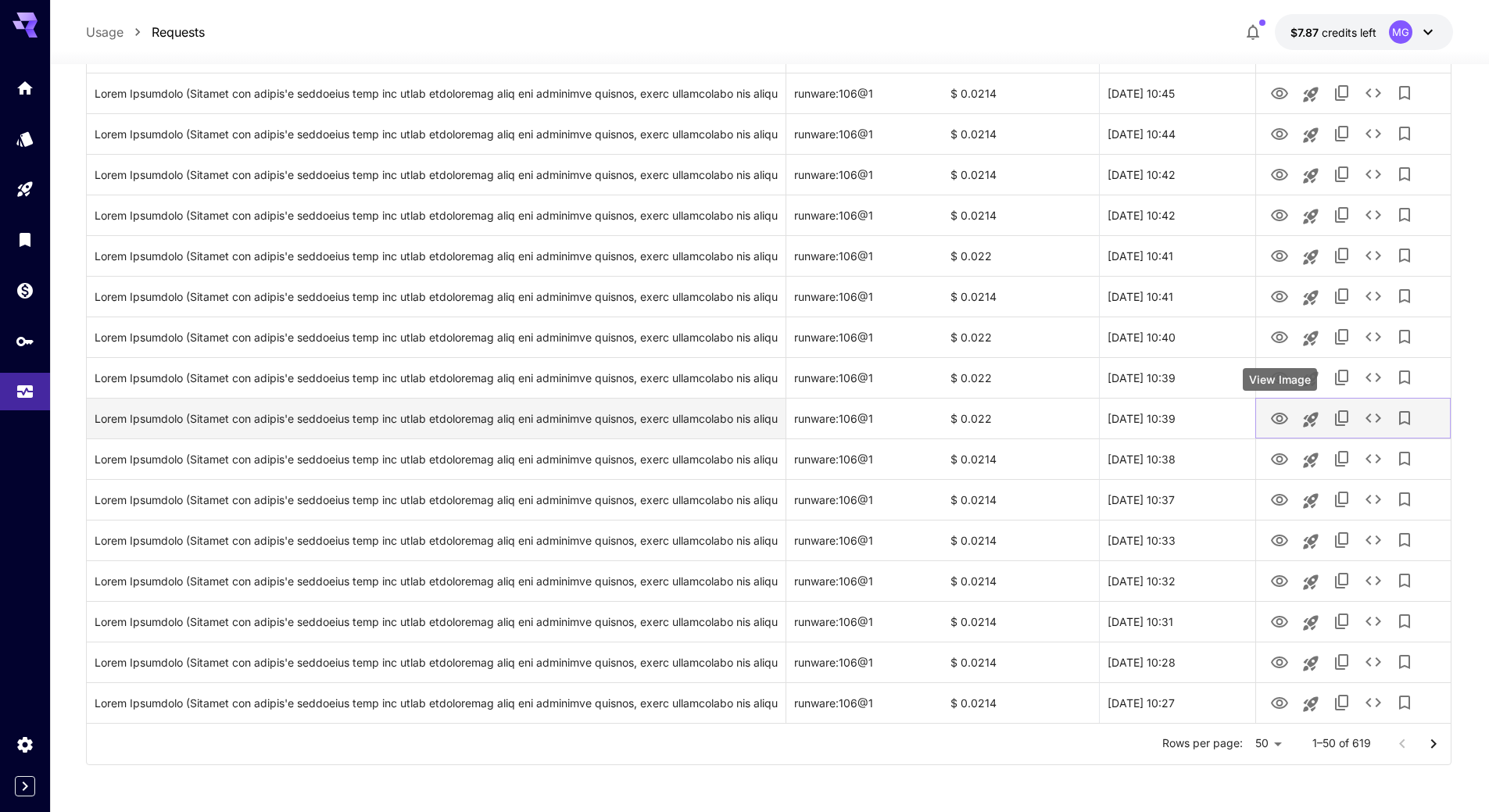
click at [1280, 411] on icon "View Image" at bounding box center [1280, 419] width 19 height 19
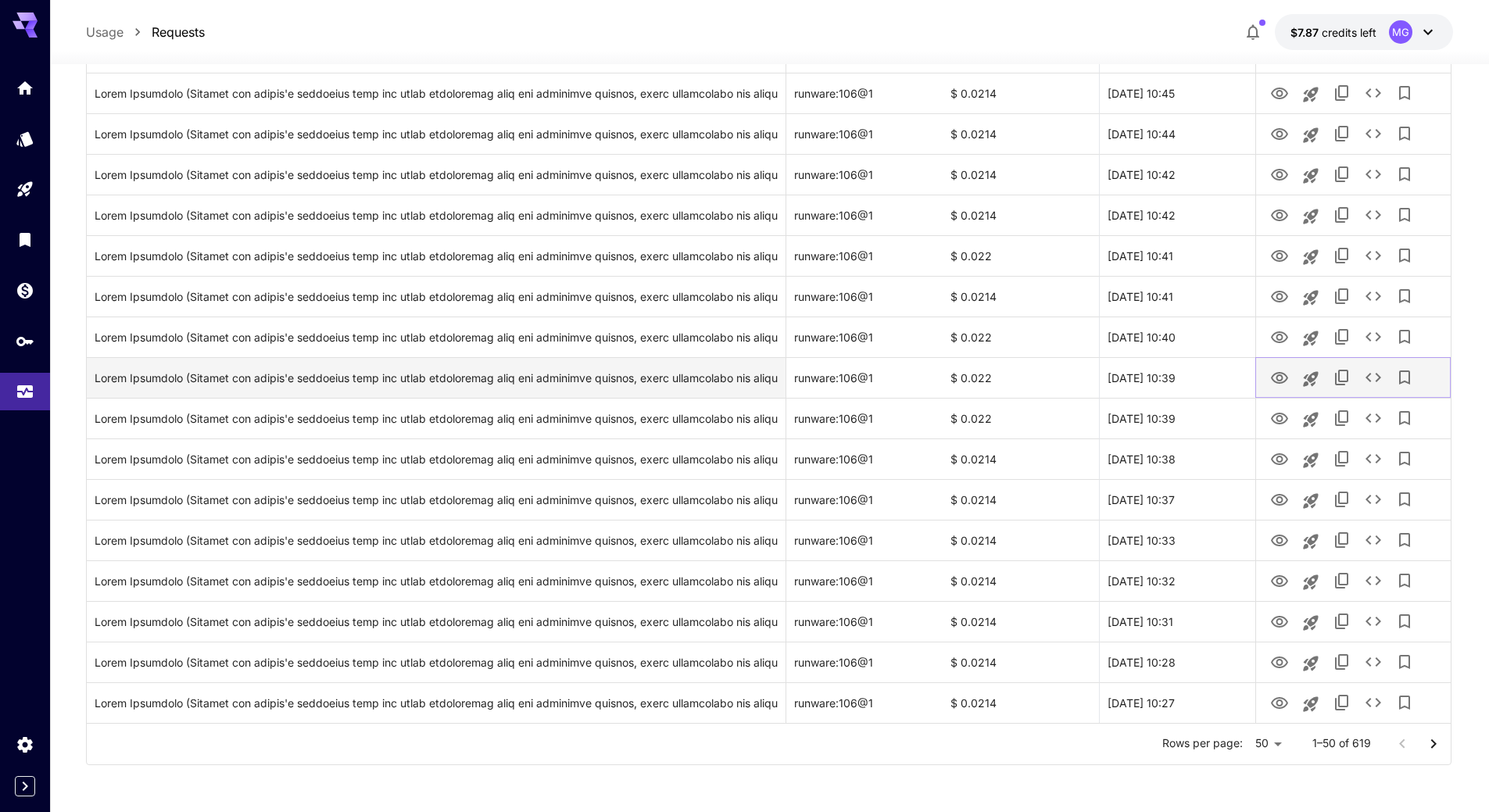
click at [1279, 374] on icon "View Image" at bounding box center [1280, 378] width 17 height 12
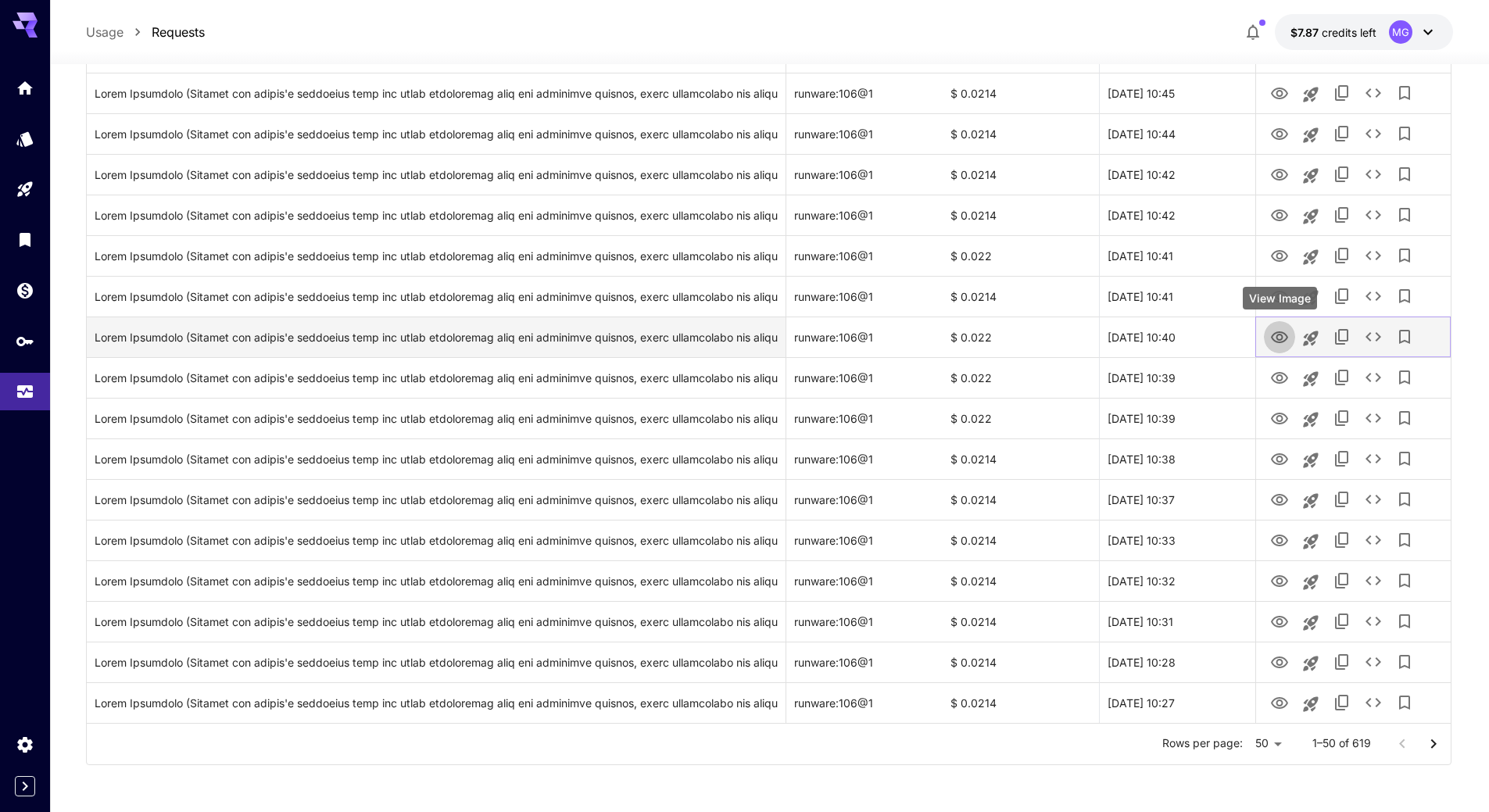
click at [1278, 332] on icon "View Image" at bounding box center [1280, 337] width 17 height 12
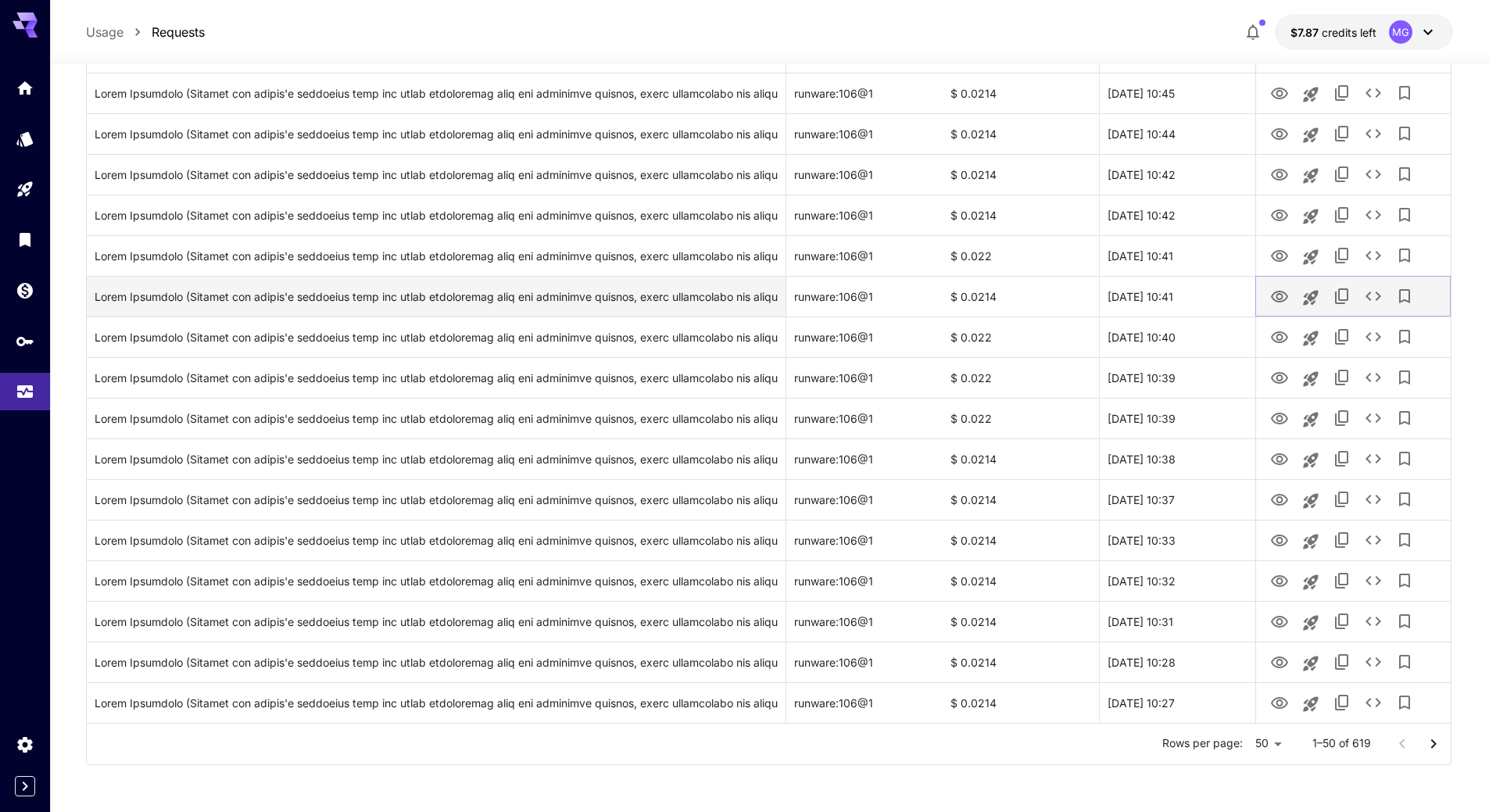
click at [1283, 292] on icon "View Image" at bounding box center [1280, 296] width 17 height 12
click at [1284, 295] on icon "View Image" at bounding box center [1280, 297] width 19 height 19
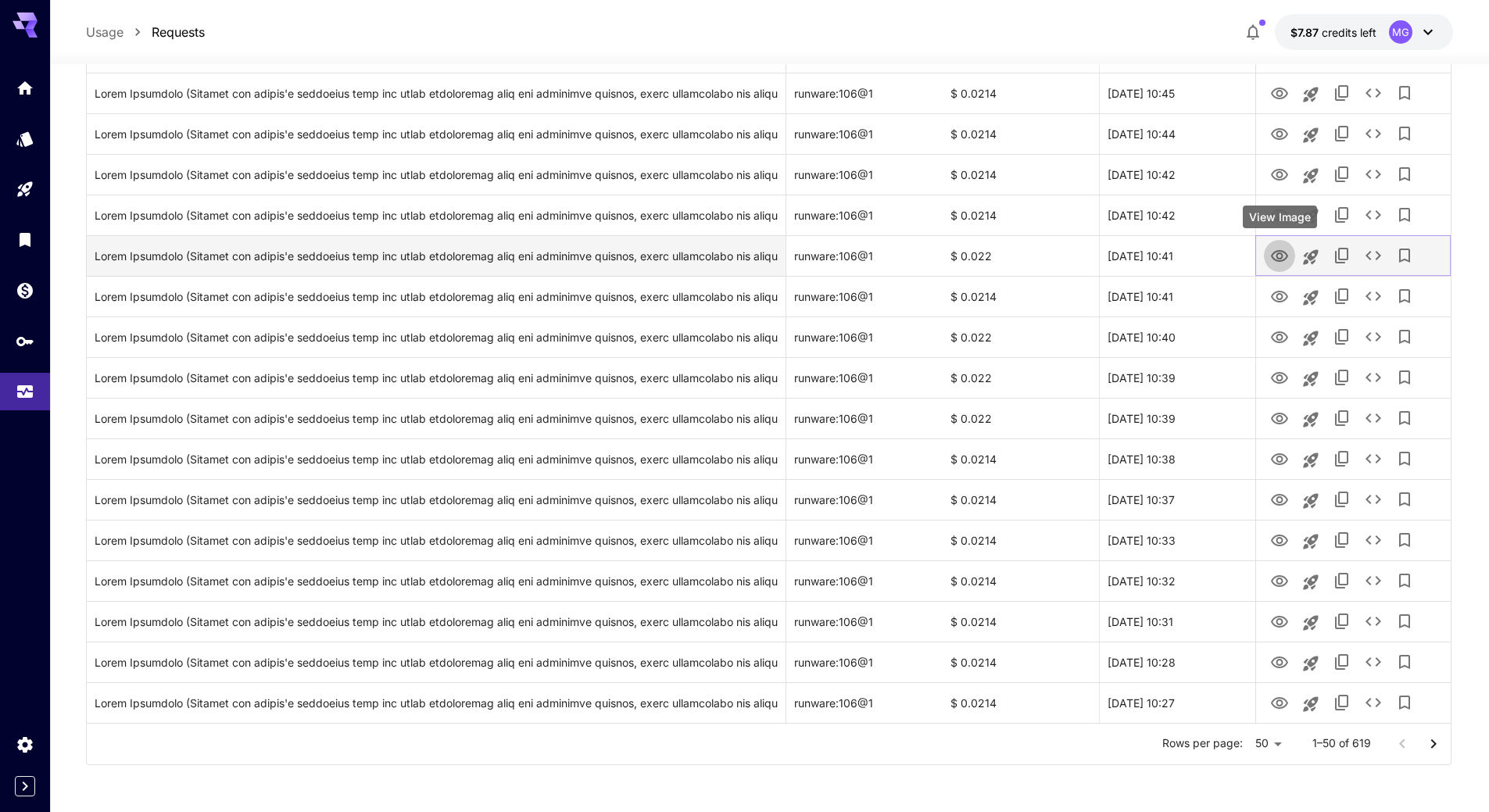
click at [1283, 250] on icon "View Image" at bounding box center [1280, 256] width 19 height 19
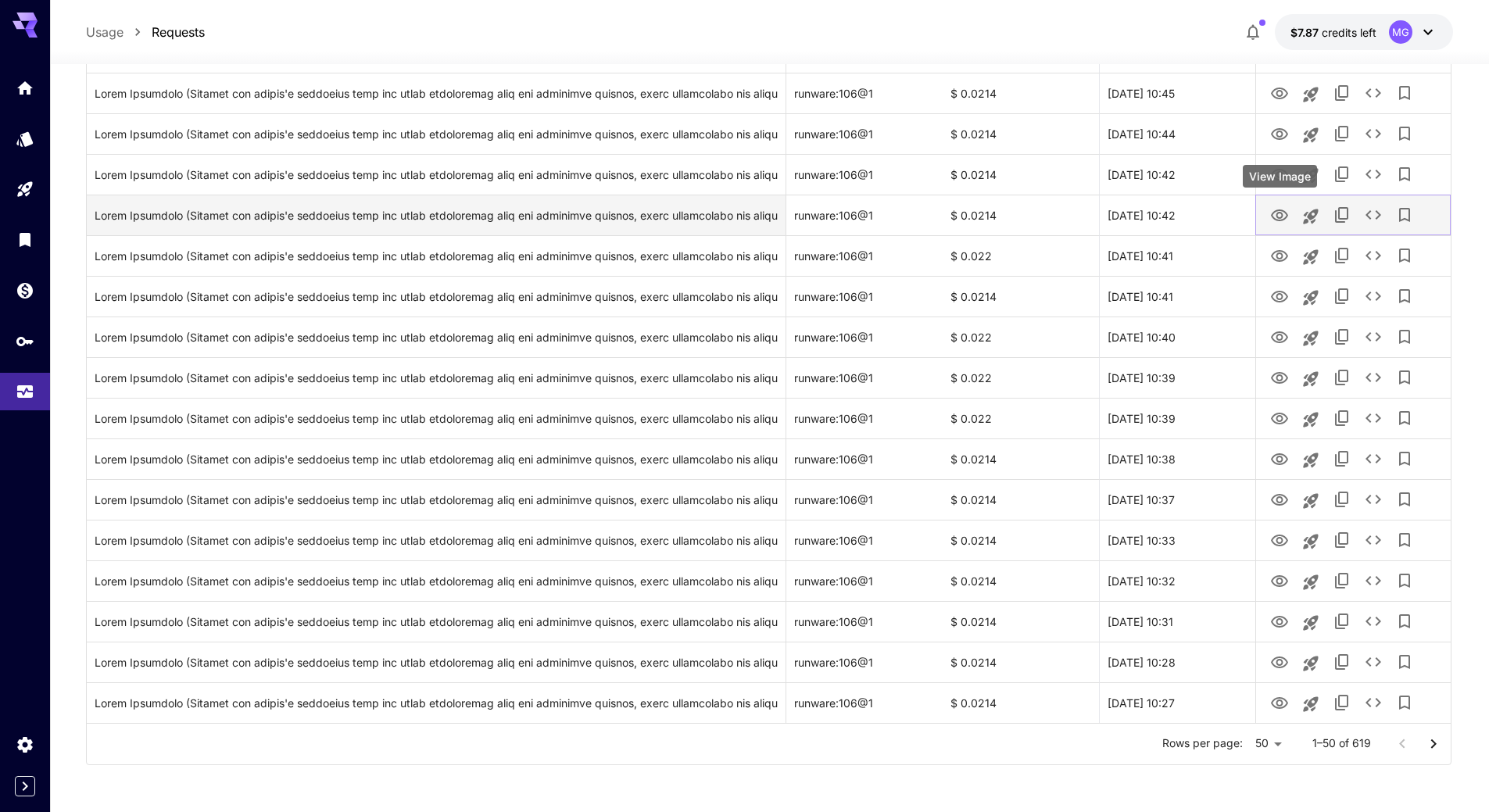
click at [1276, 211] on icon "View Image" at bounding box center [1280, 215] width 17 height 12
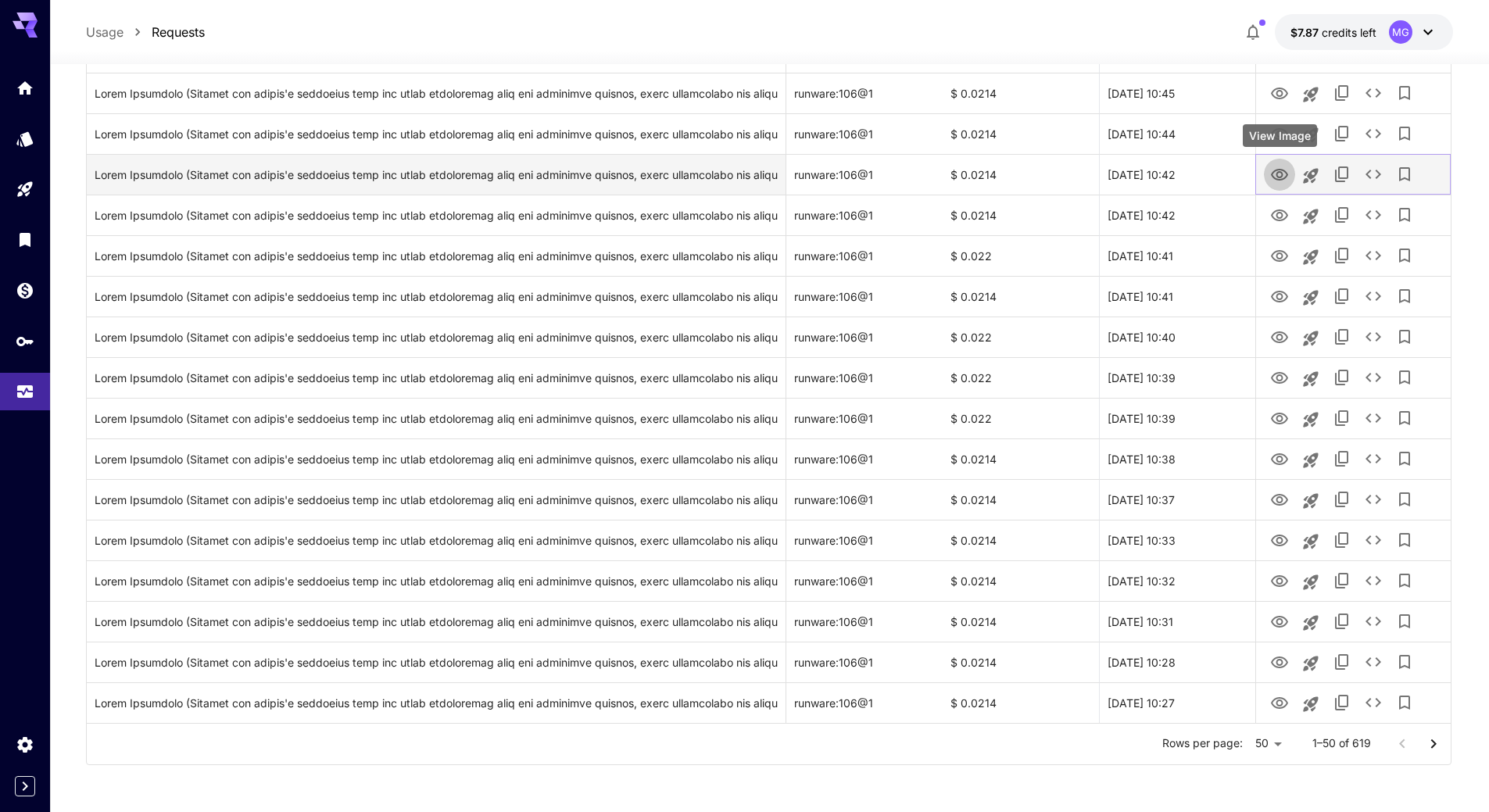
click at [1285, 183] on icon "View Image" at bounding box center [1280, 175] width 19 height 19
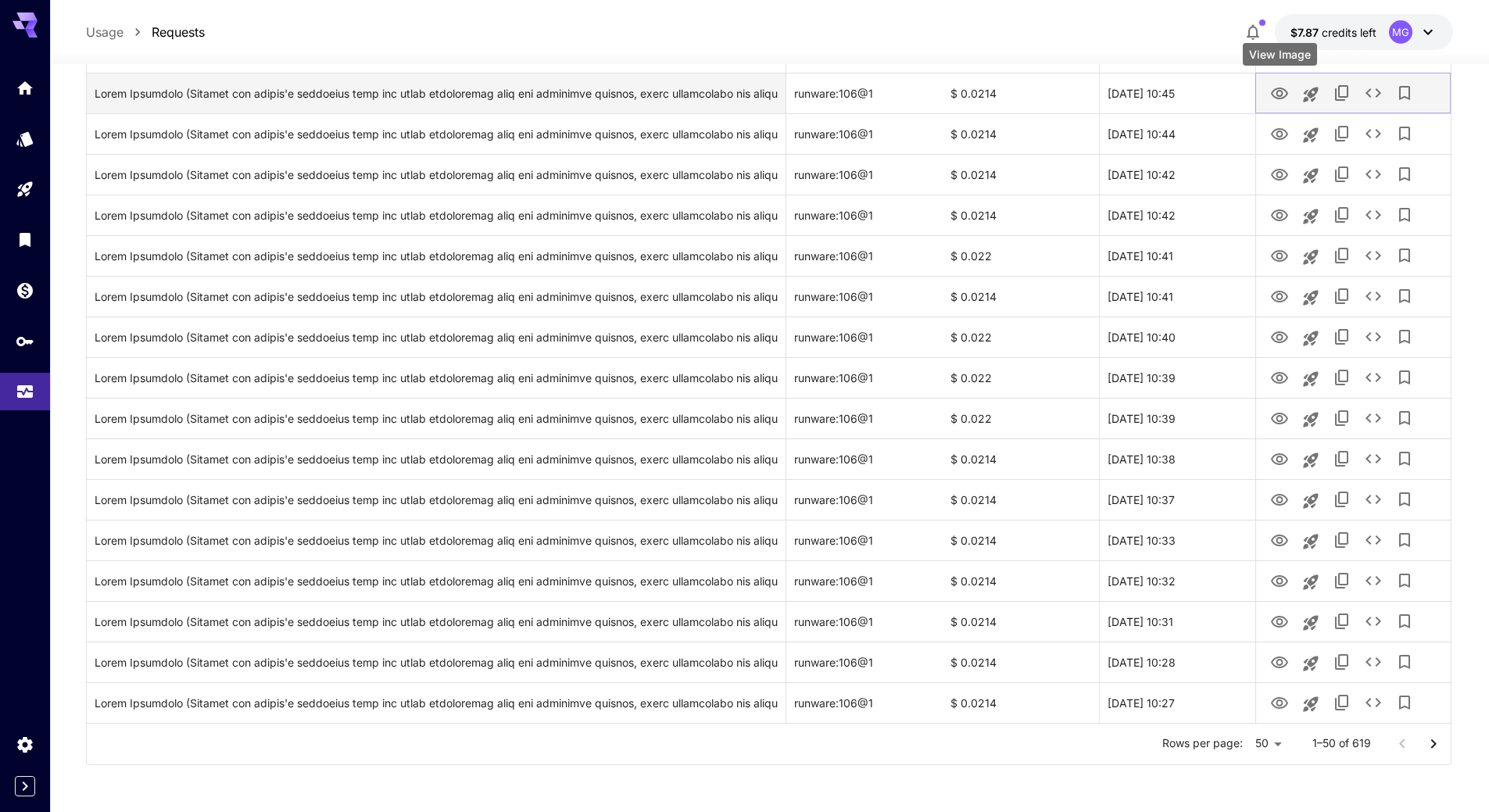
click at [1272, 98] on icon "View Image" at bounding box center [1280, 94] width 19 height 19
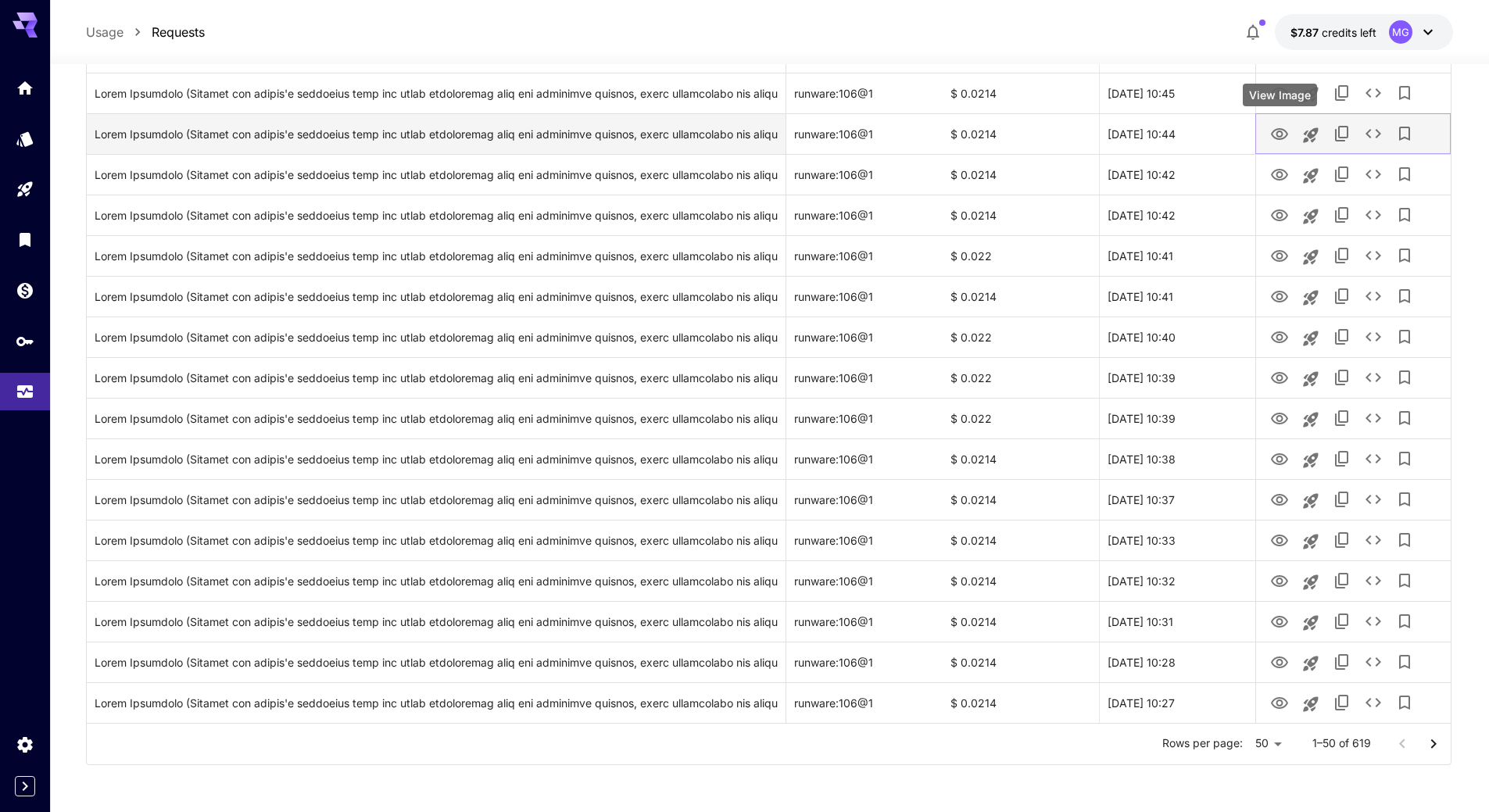
click at [1285, 137] on icon "View Image" at bounding box center [1280, 134] width 17 height 12
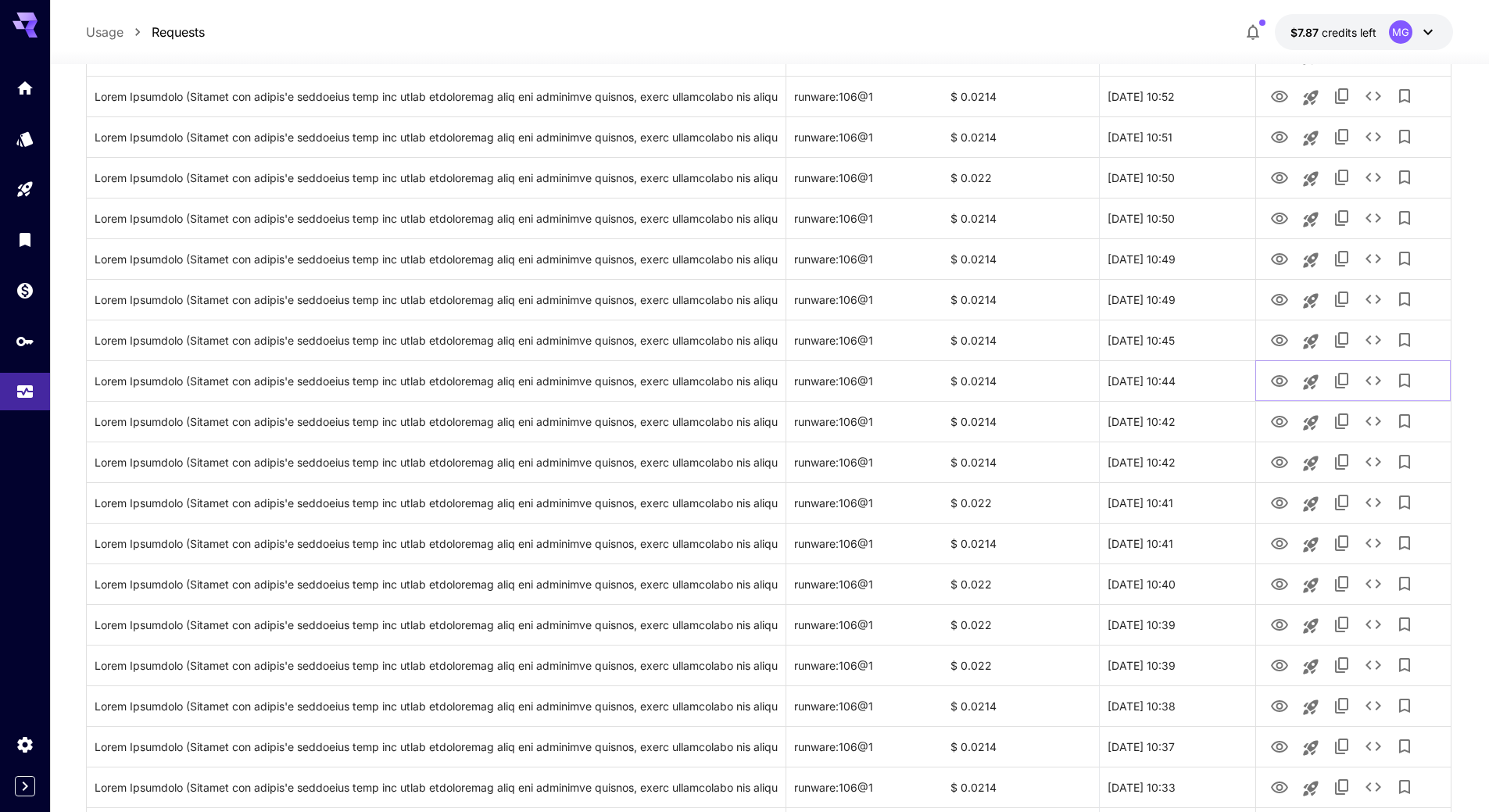
scroll to position [1358, 0]
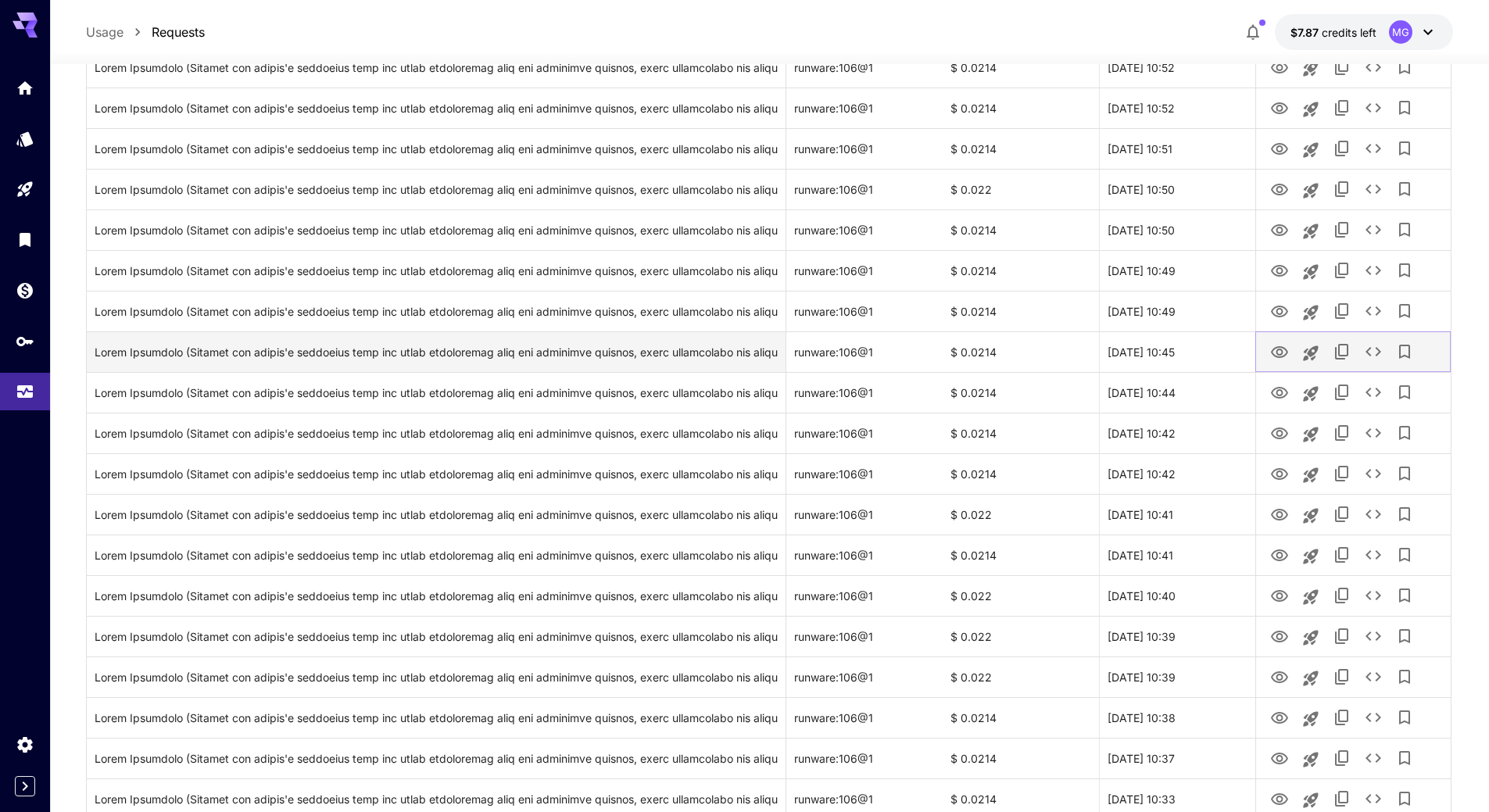
click at [1275, 345] on icon "View Image" at bounding box center [1280, 353] width 19 height 19
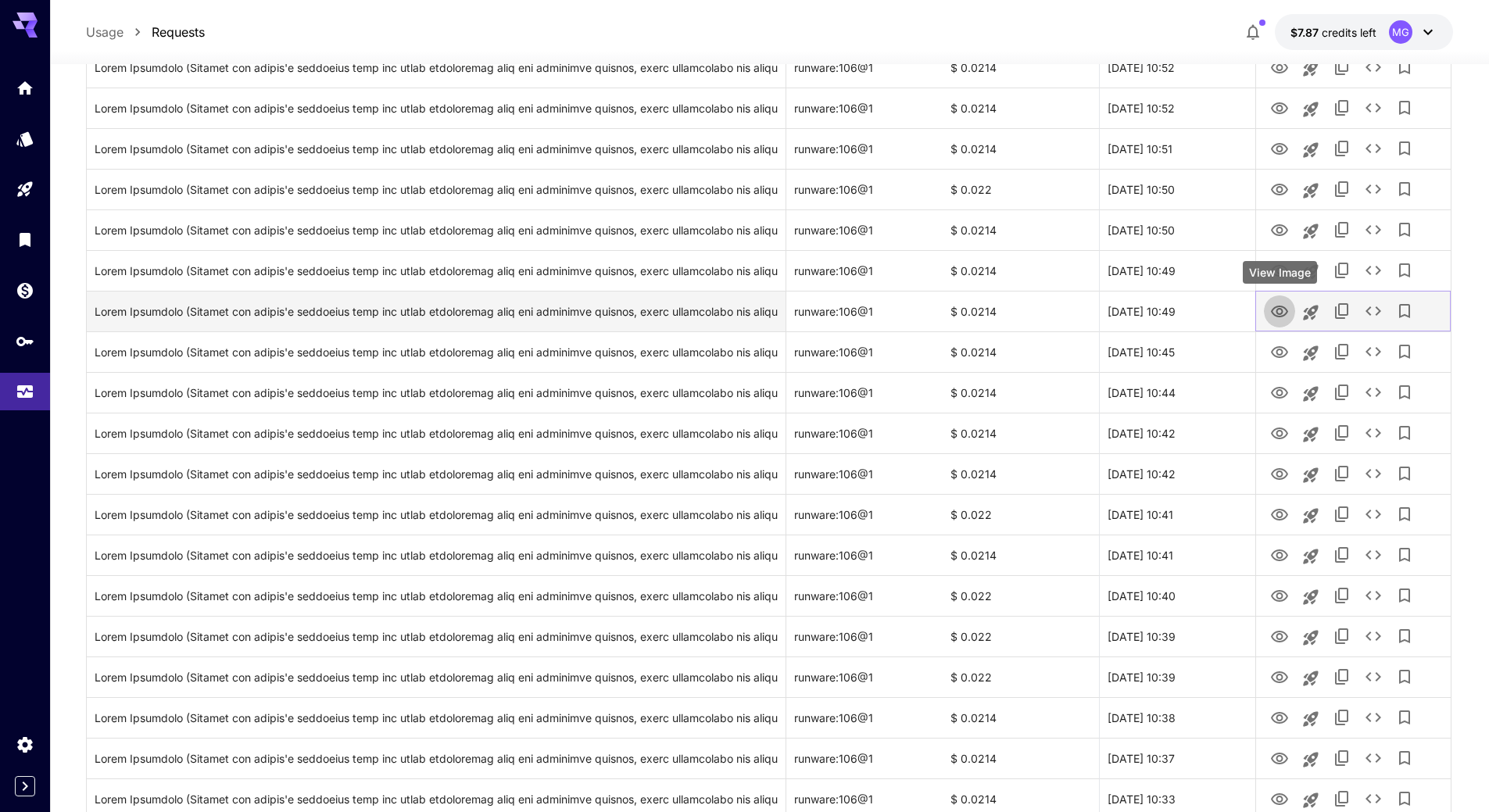
click at [1277, 316] on icon "View Image" at bounding box center [1280, 311] width 17 height 12
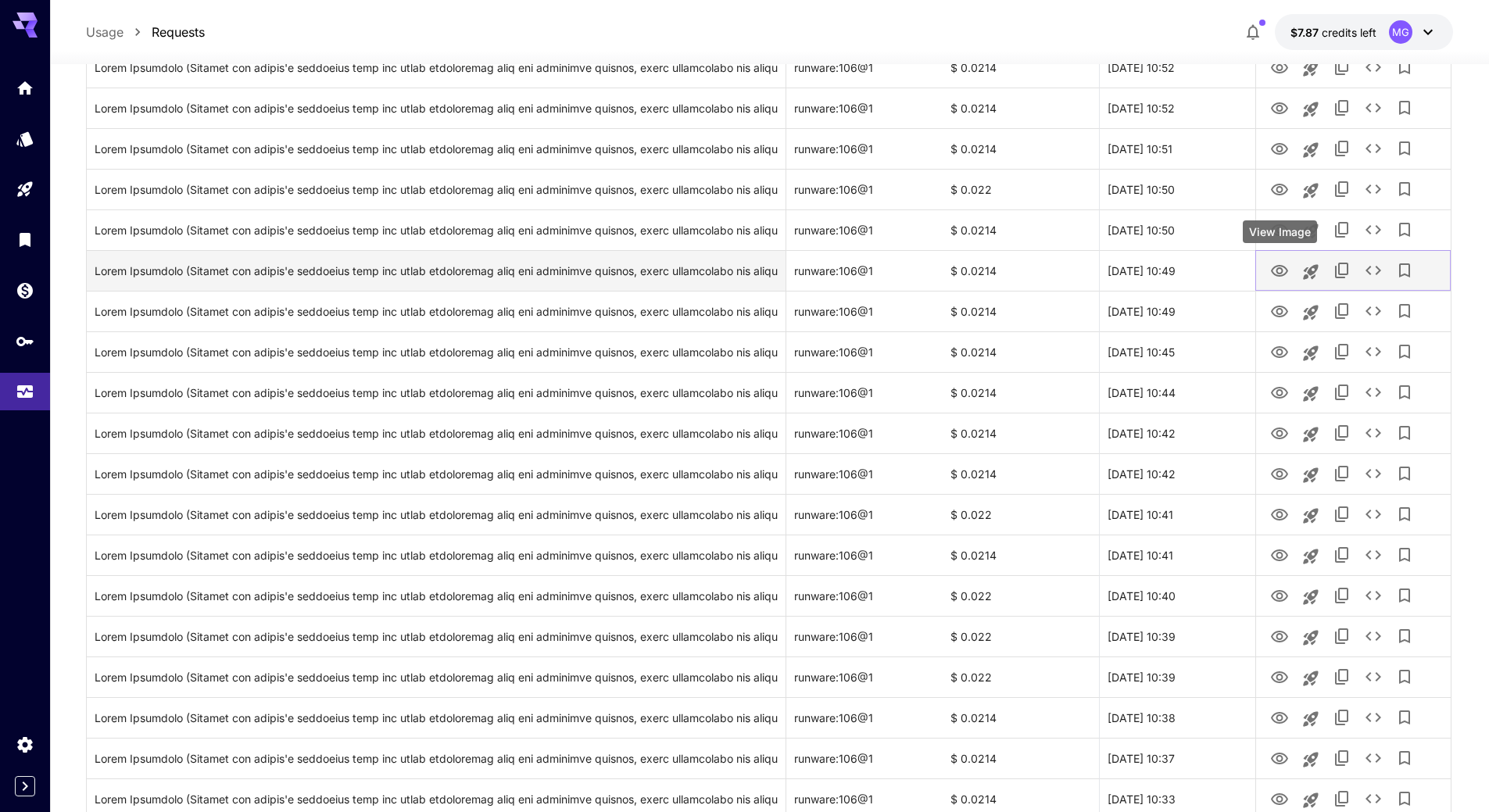
click at [1280, 265] on icon "View Image" at bounding box center [1280, 271] width 17 height 12
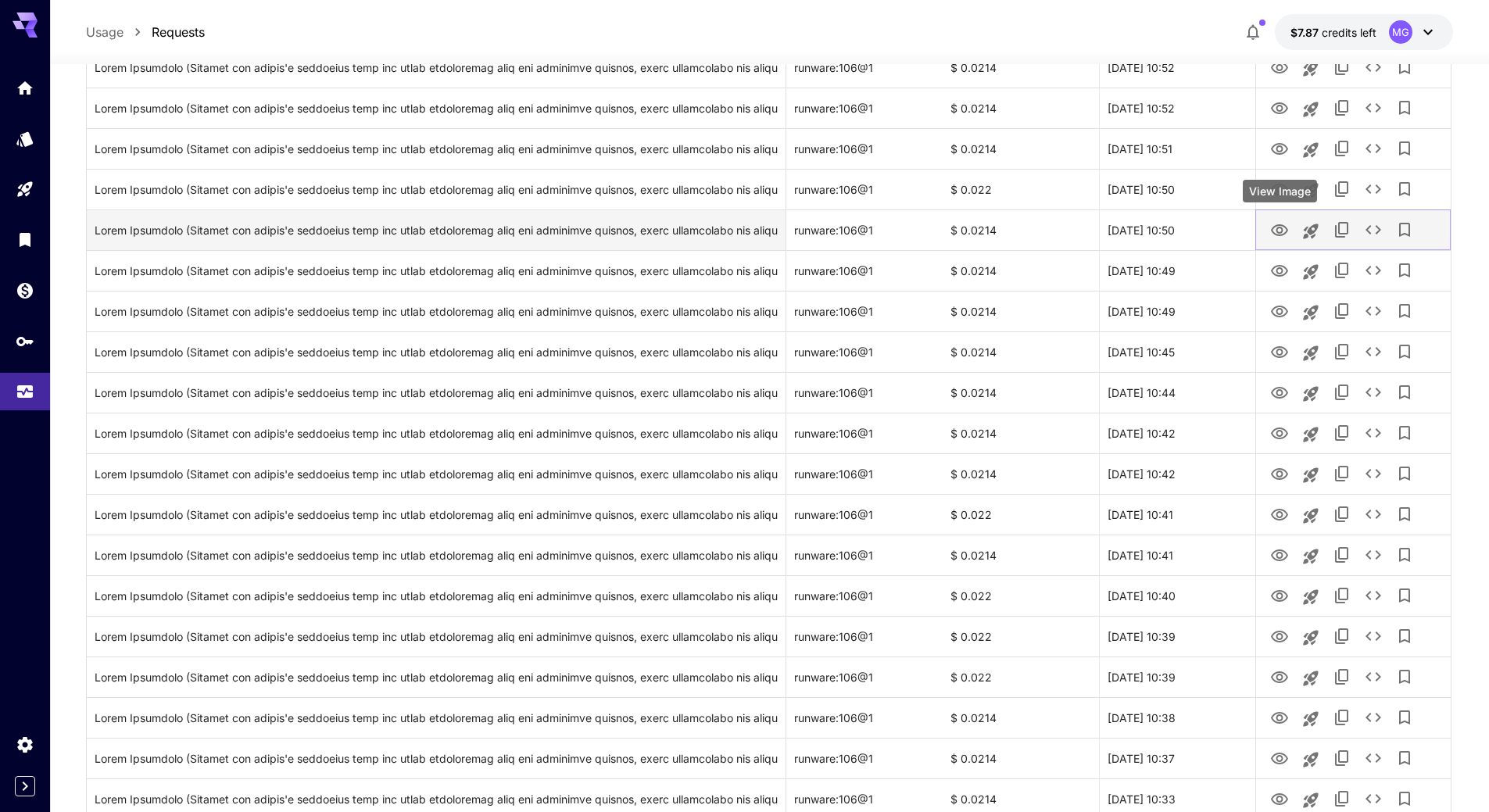
click at [1284, 228] on icon "View Image" at bounding box center [1280, 230] width 19 height 19
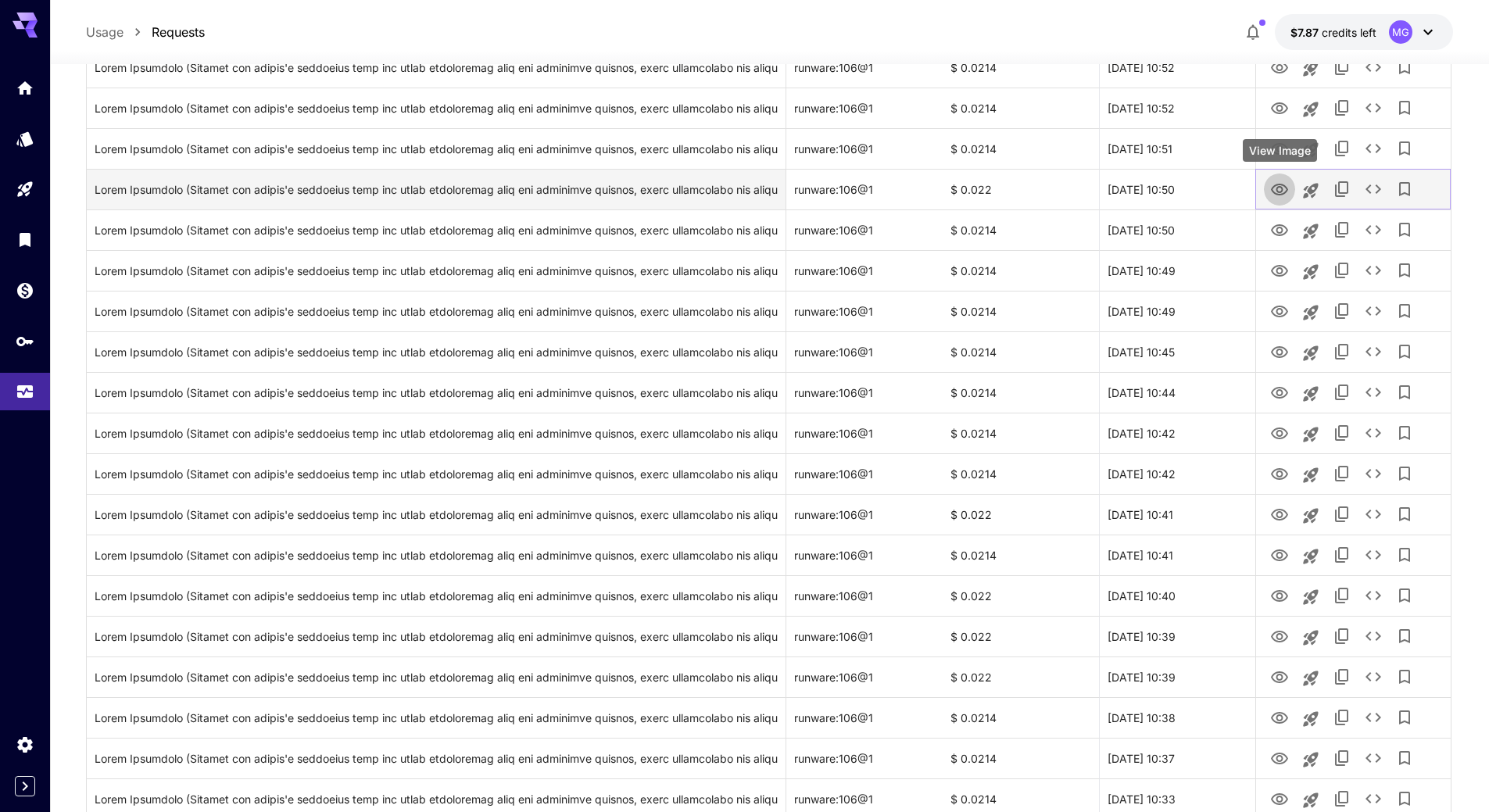
click at [1276, 185] on icon "View Image" at bounding box center [1280, 190] width 17 height 12
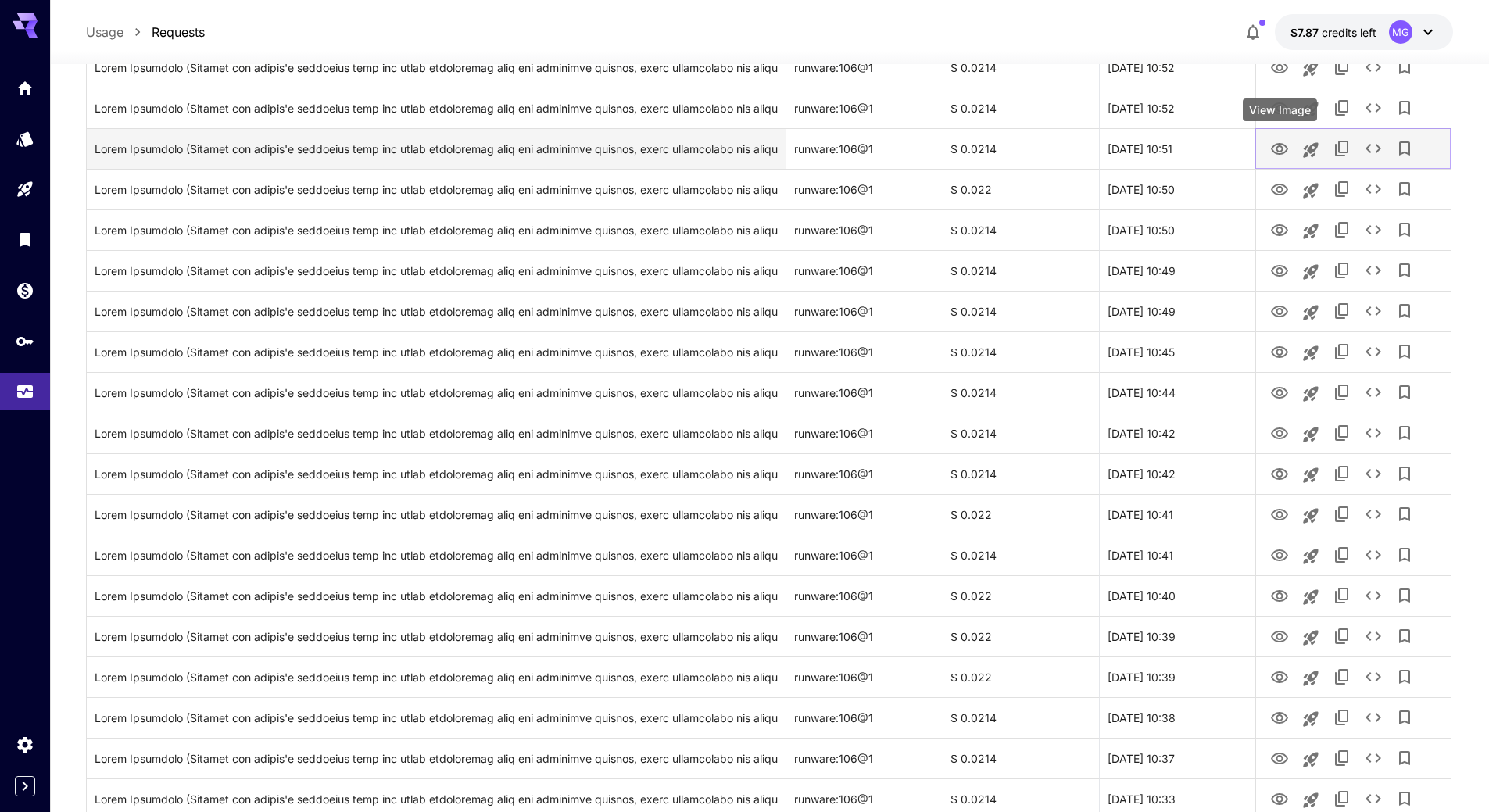
click at [1277, 145] on icon "View Image" at bounding box center [1280, 149] width 17 height 12
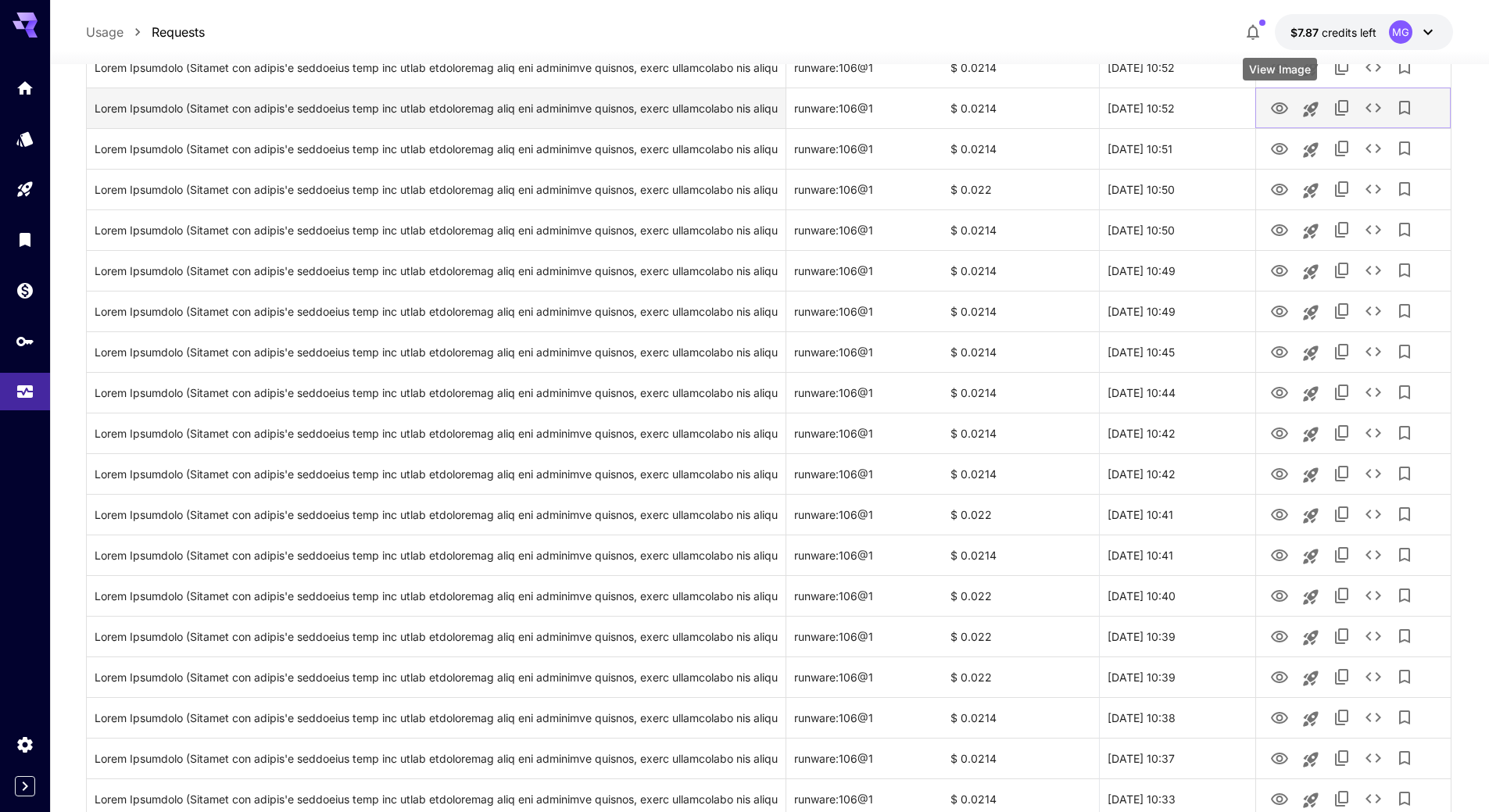
click at [1274, 107] on icon "View Image" at bounding box center [1280, 108] width 17 height 12
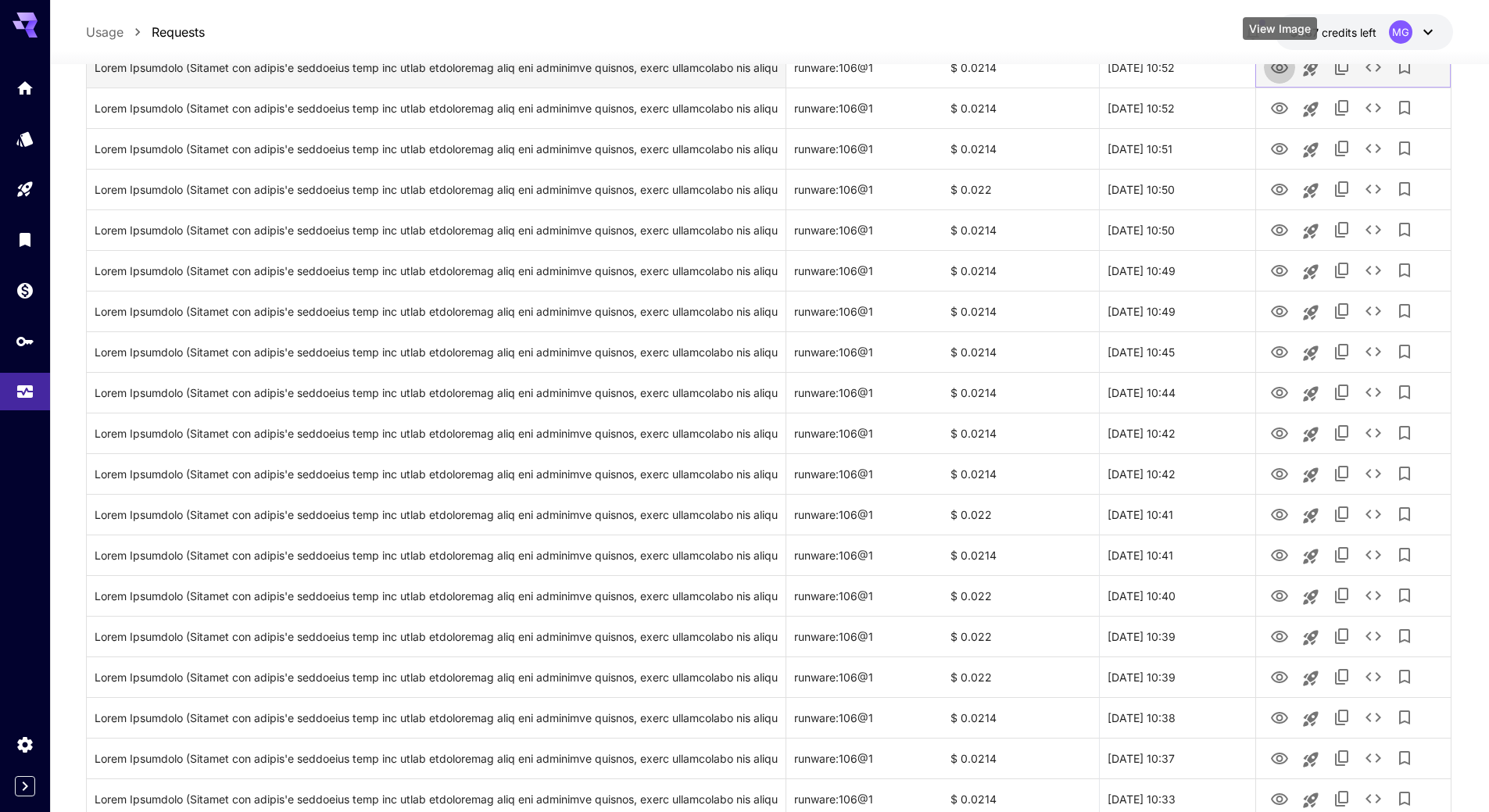
click at [1280, 72] on icon "View Image" at bounding box center [1280, 68] width 17 height 12
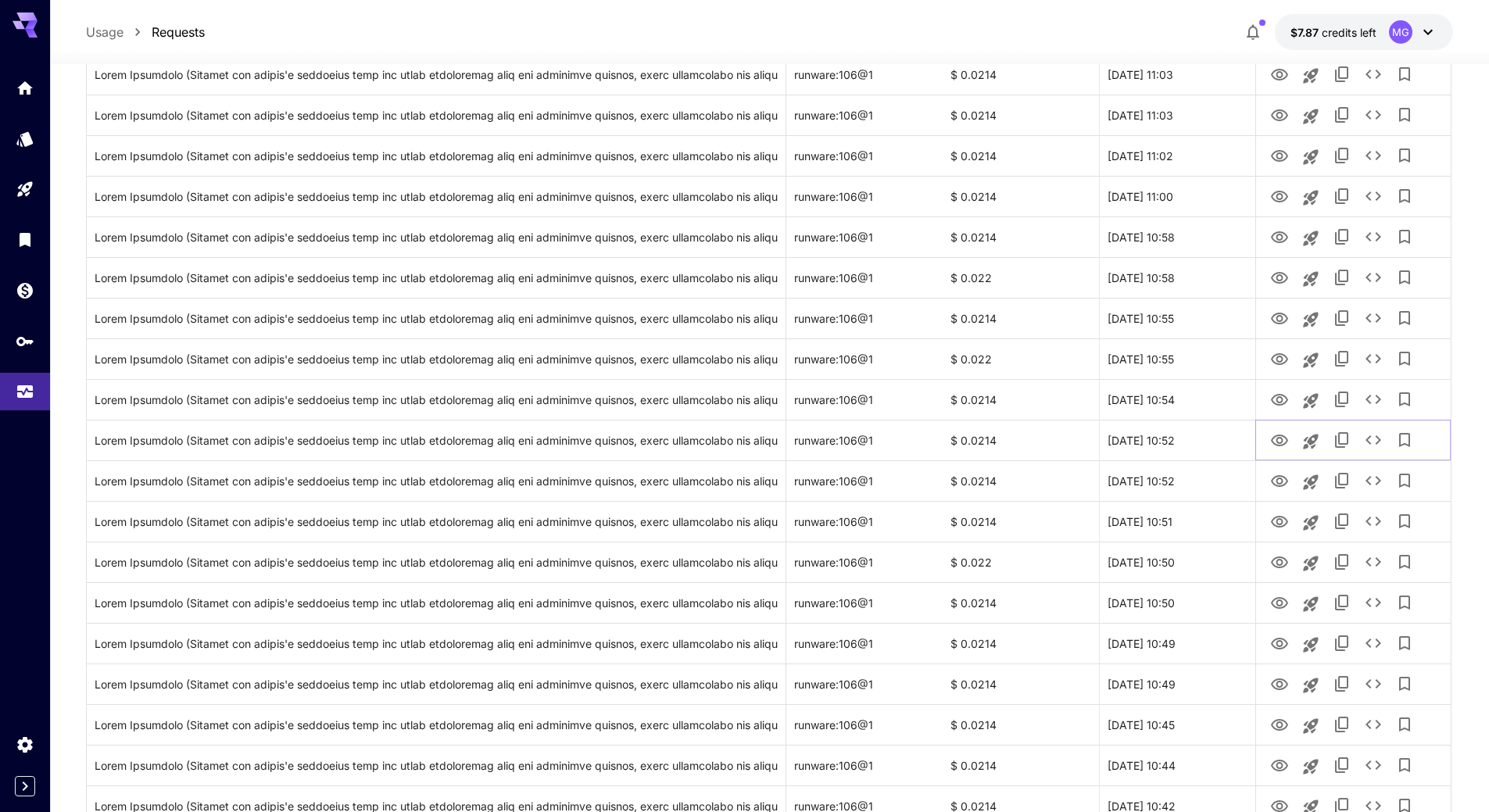
scroll to position [963, 0]
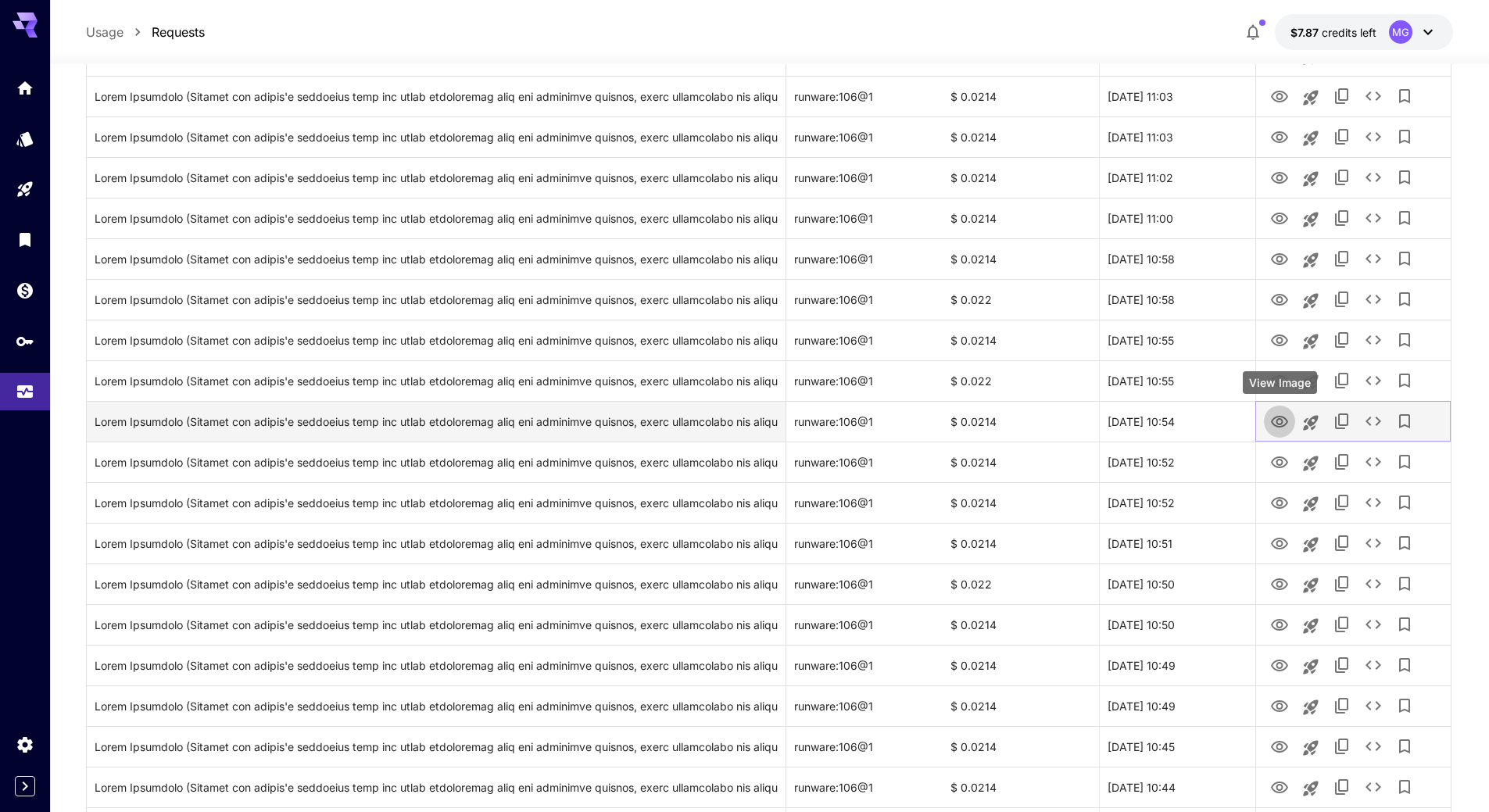
click at [1285, 423] on icon "View Image" at bounding box center [1280, 422] width 19 height 19
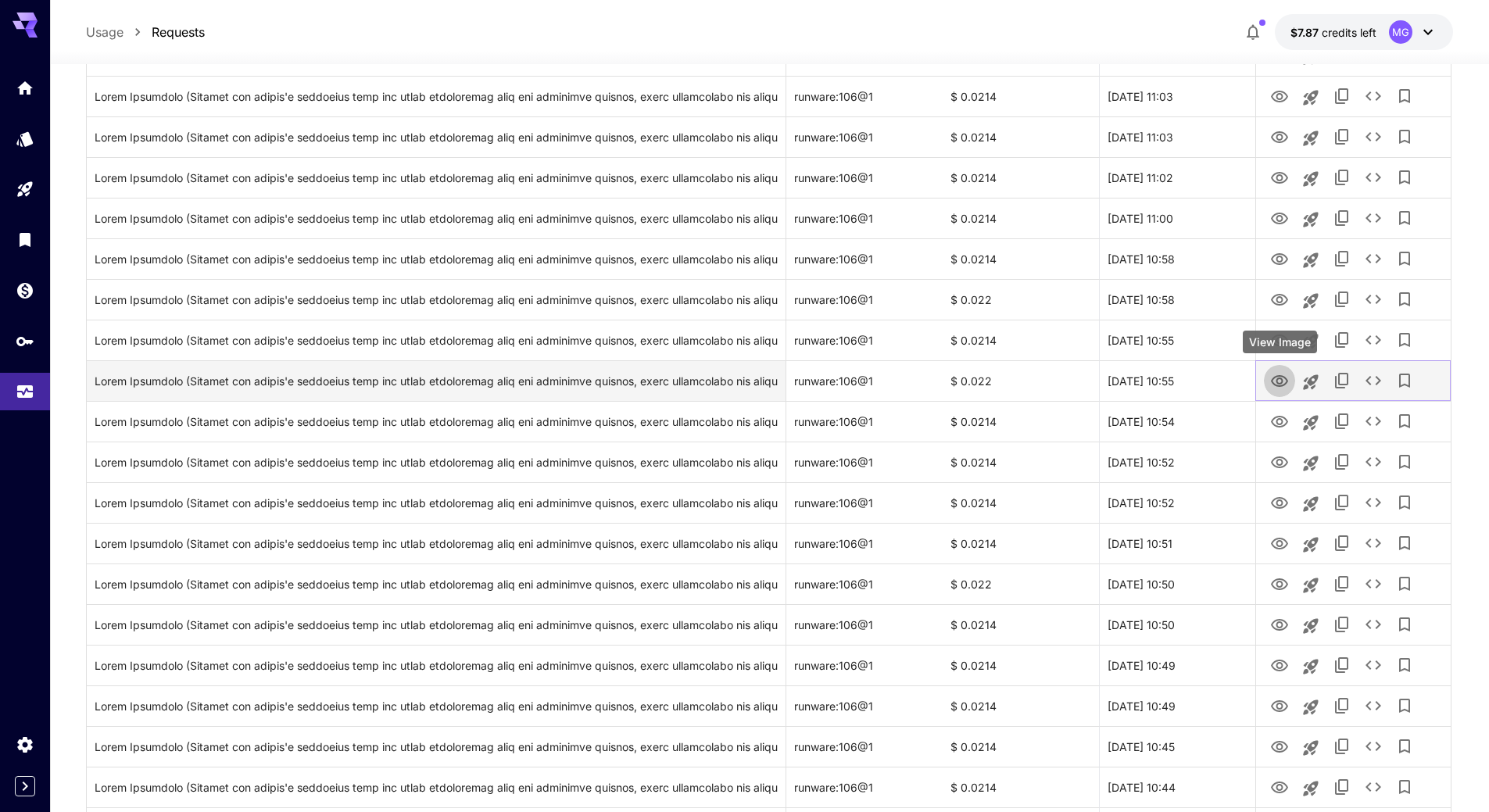
click at [1278, 377] on icon "View Image" at bounding box center [1280, 382] width 19 height 19
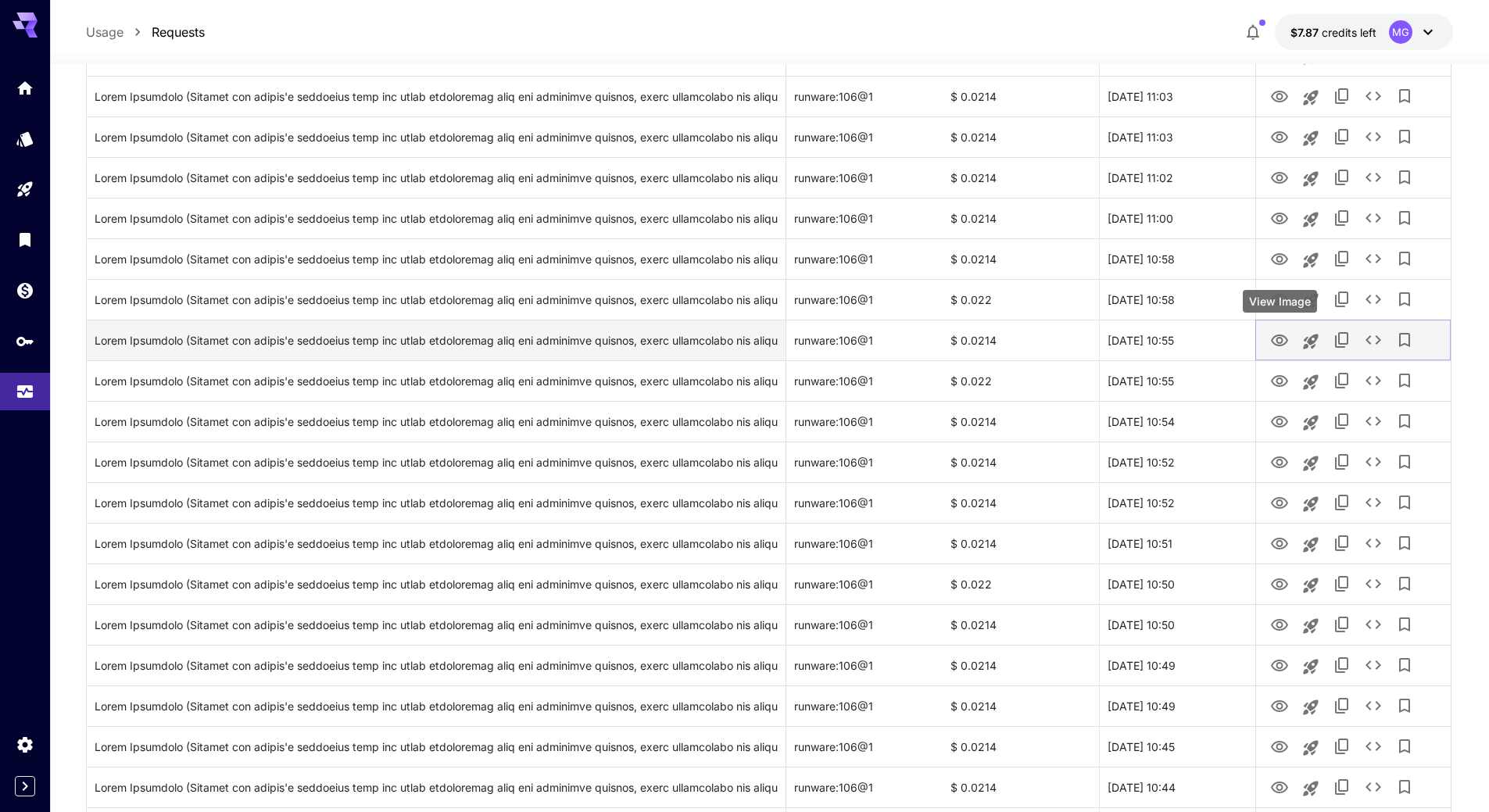
drag, startPoint x: 1274, startPoint y: 339, endPoint x: 1271, endPoint y: 331, distance: 8.5
click at [1274, 339] on icon "View Image" at bounding box center [1280, 340] width 19 height 19
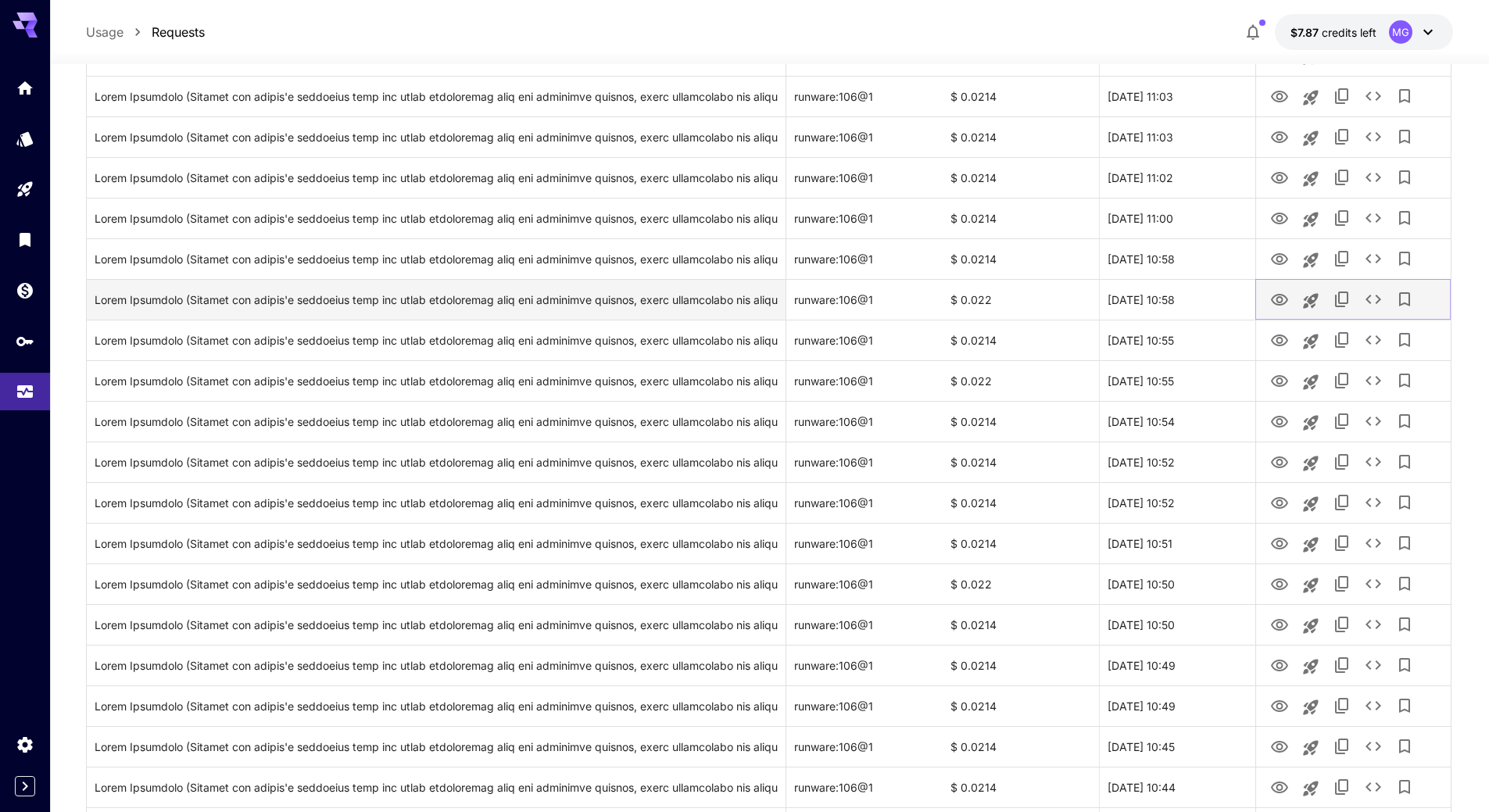
click at [1279, 300] on icon "View Image" at bounding box center [1280, 300] width 19 height 19
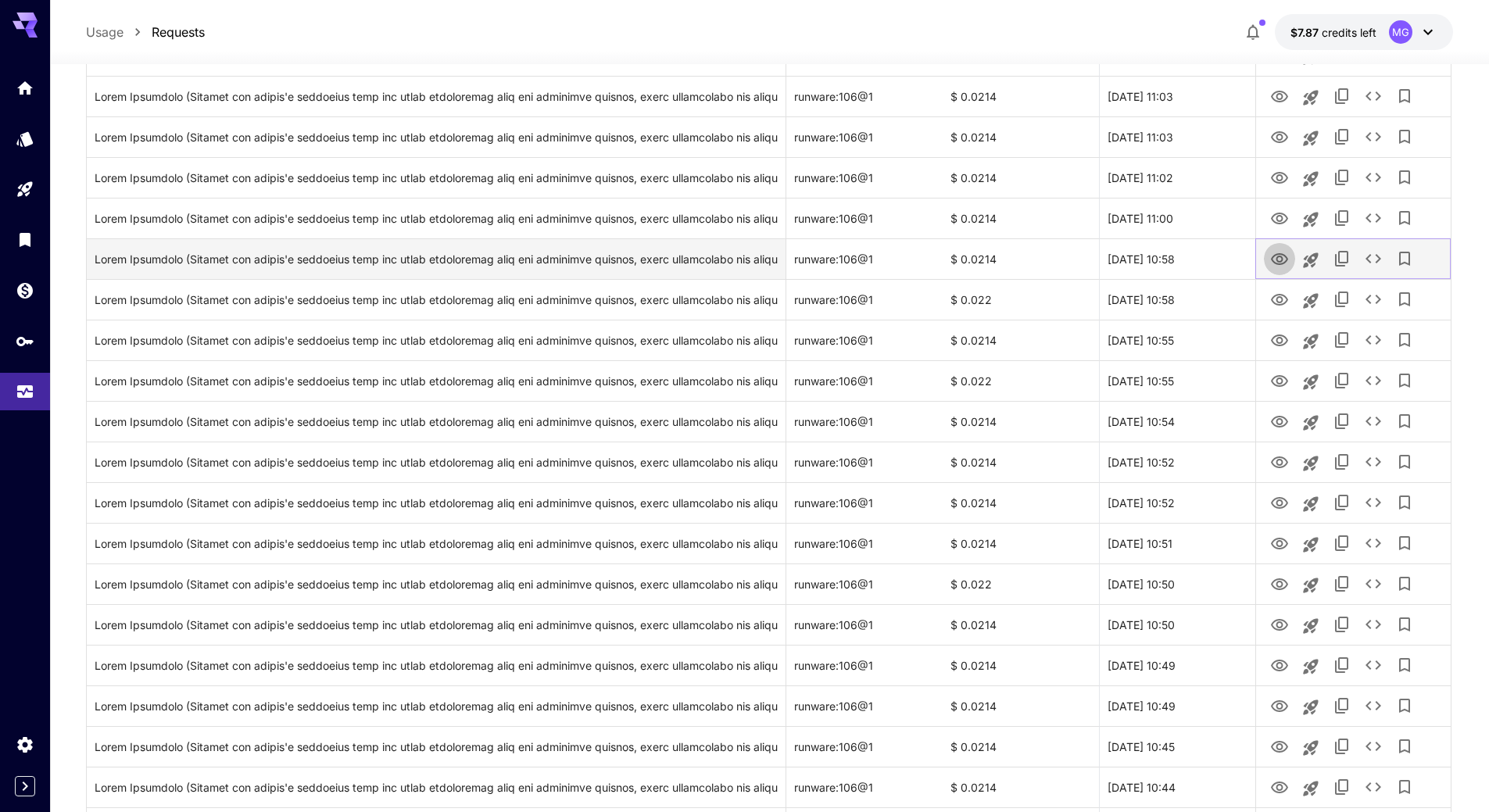
click at [1277, 257] on icon "View Image" at bounding box center [1280, 259] width 19 height 19
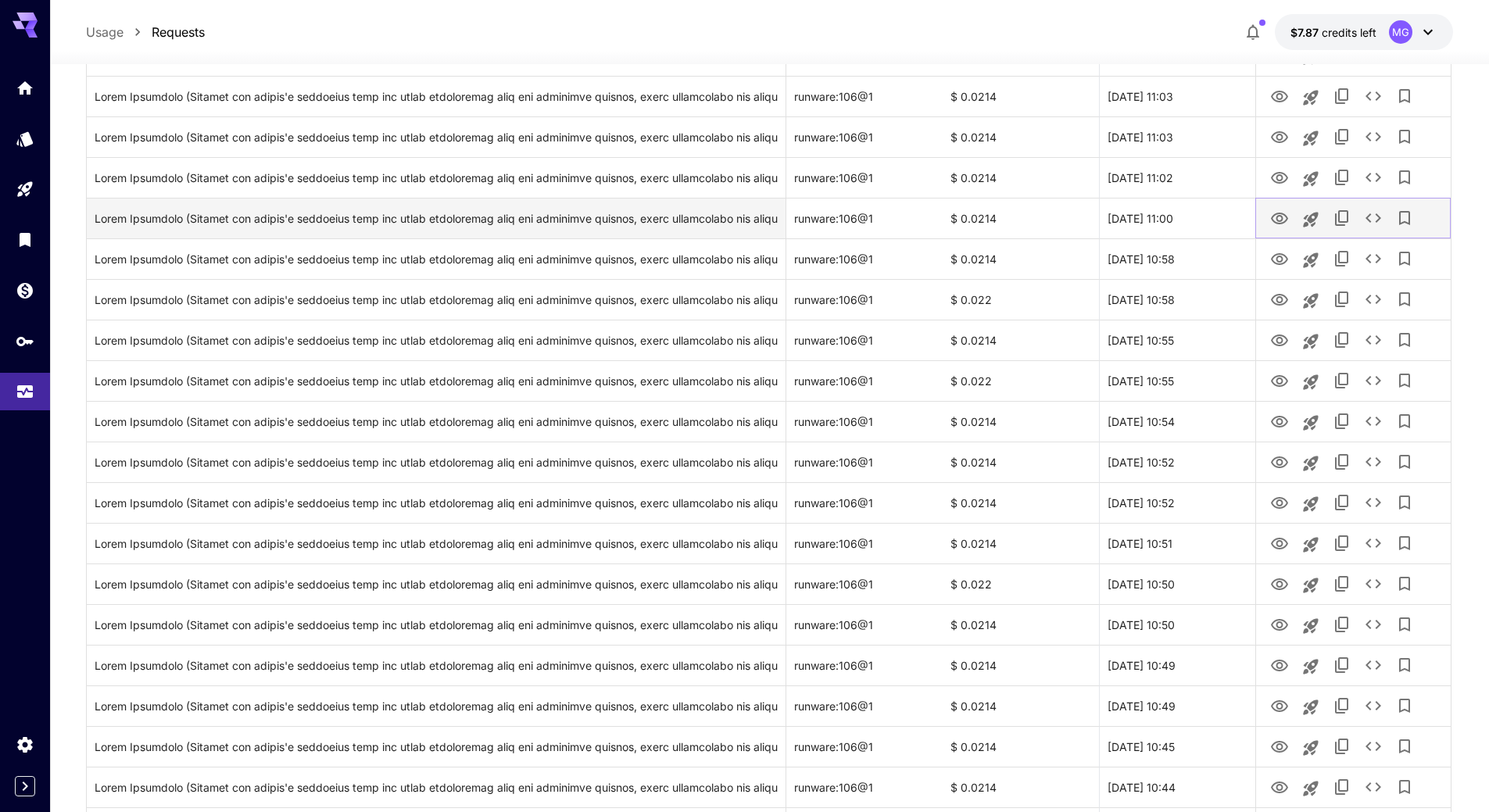
click at [1285, 218] on icon "View Image" at bounding box center [1280, 219] width 19 height 19
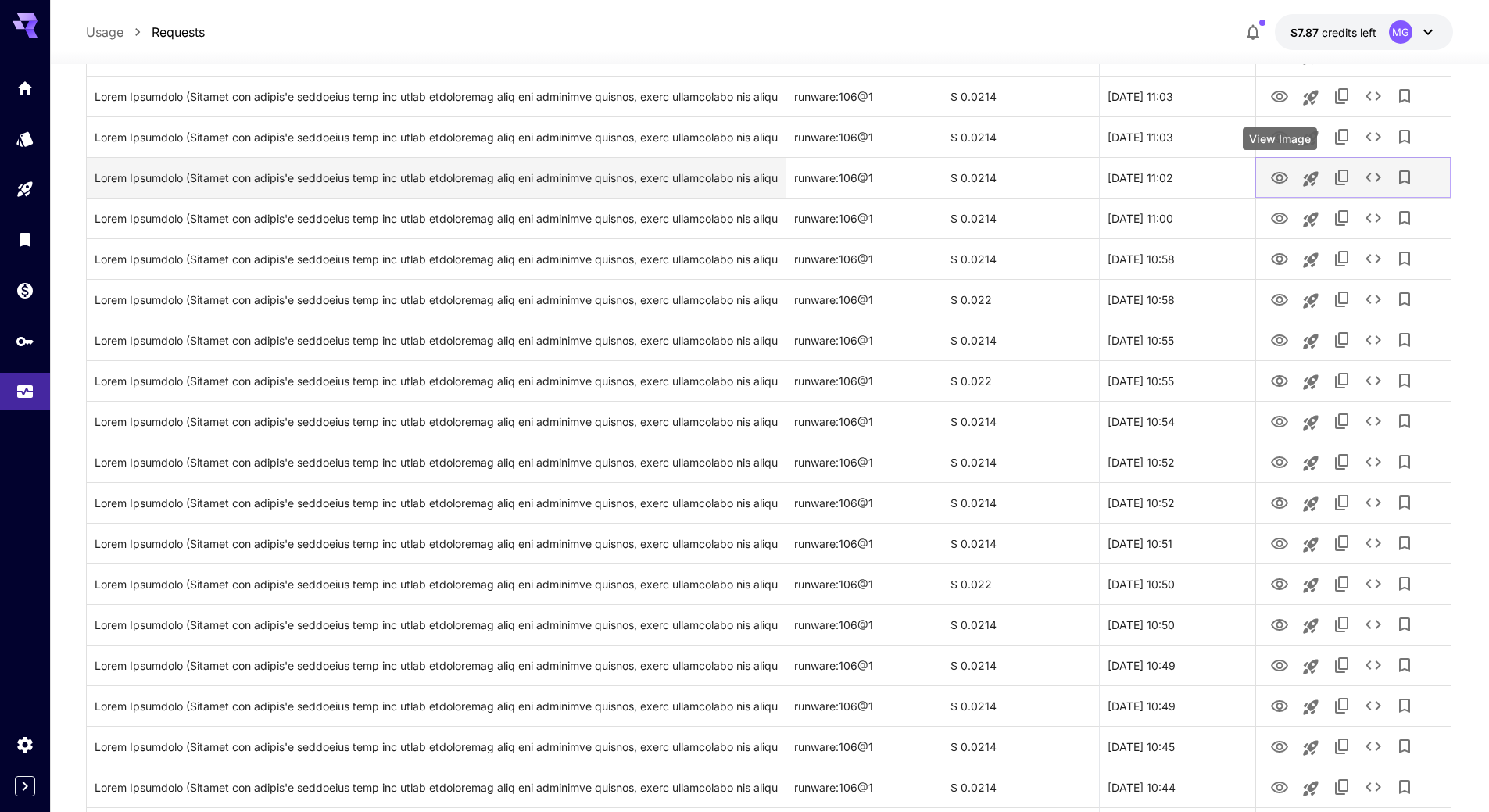
click at [1273, 176] on icon "View Image" at bounding box center [1280, 178] width 17 height 12
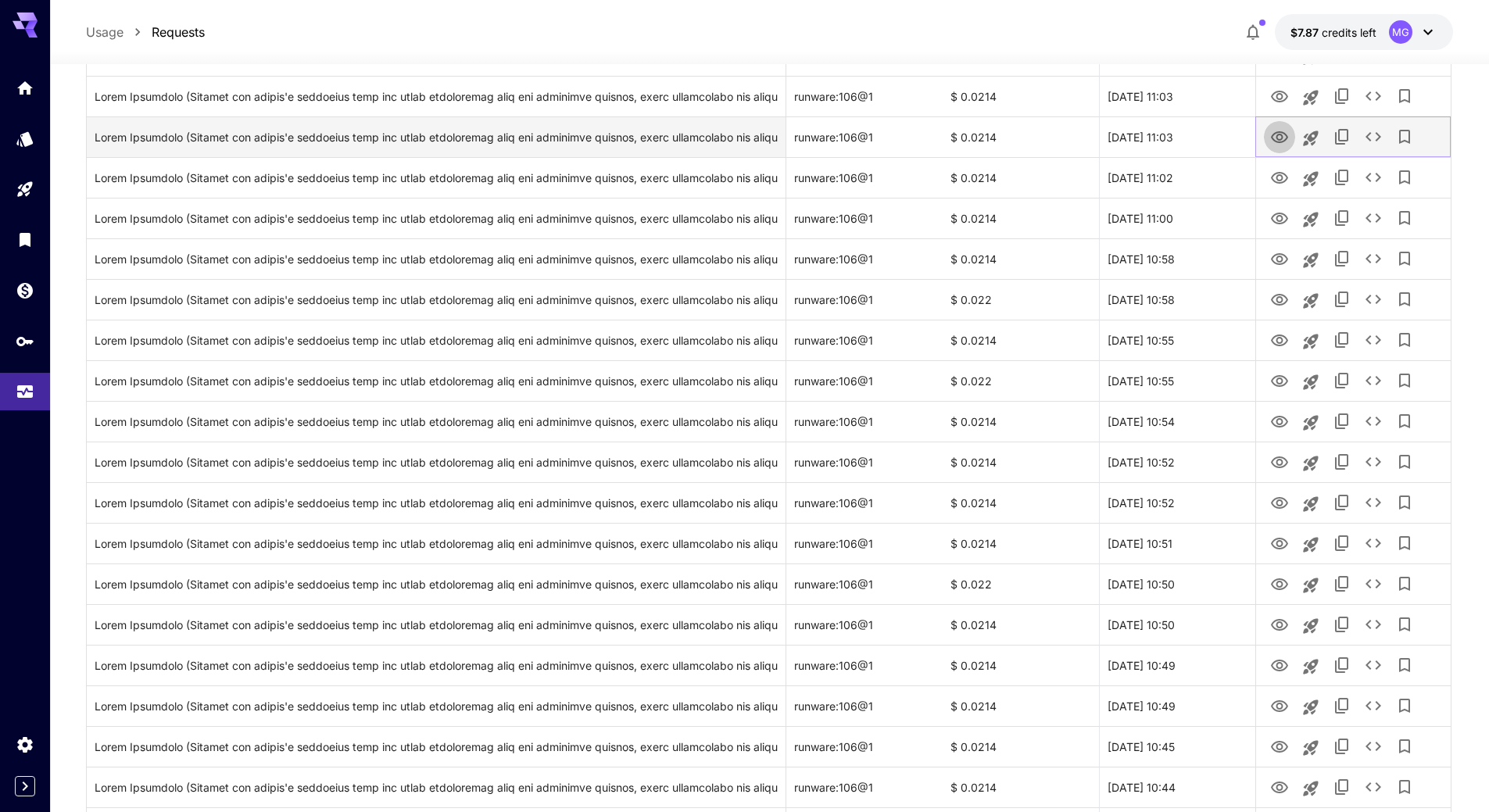
click at [1285, 136] on icon "View Image" at bounding box center [1280, 137] width 19 height 19
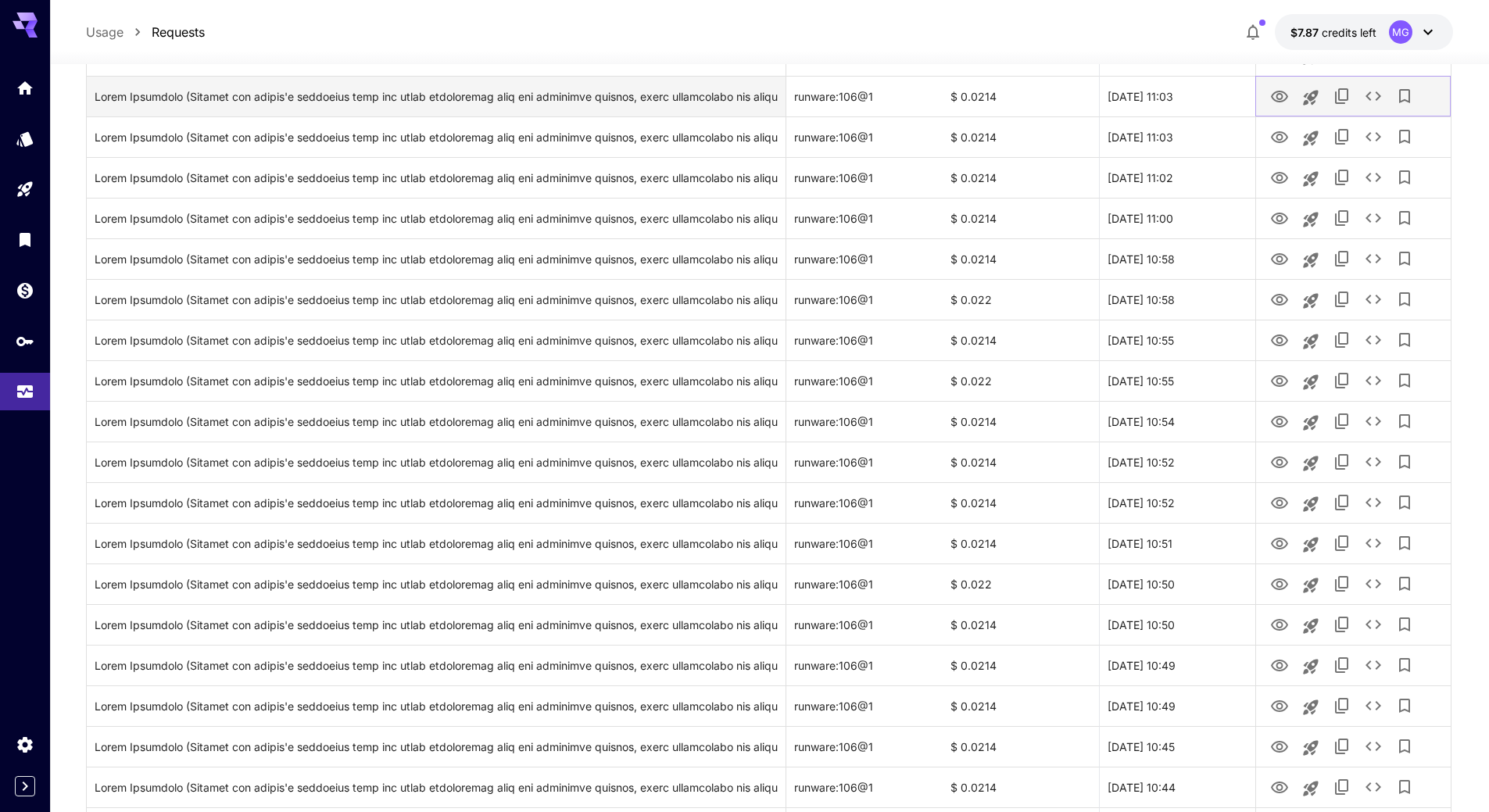
click at [1271, 99] on icon "View Image" at bounding box center [1280, 97] width 19 height 19
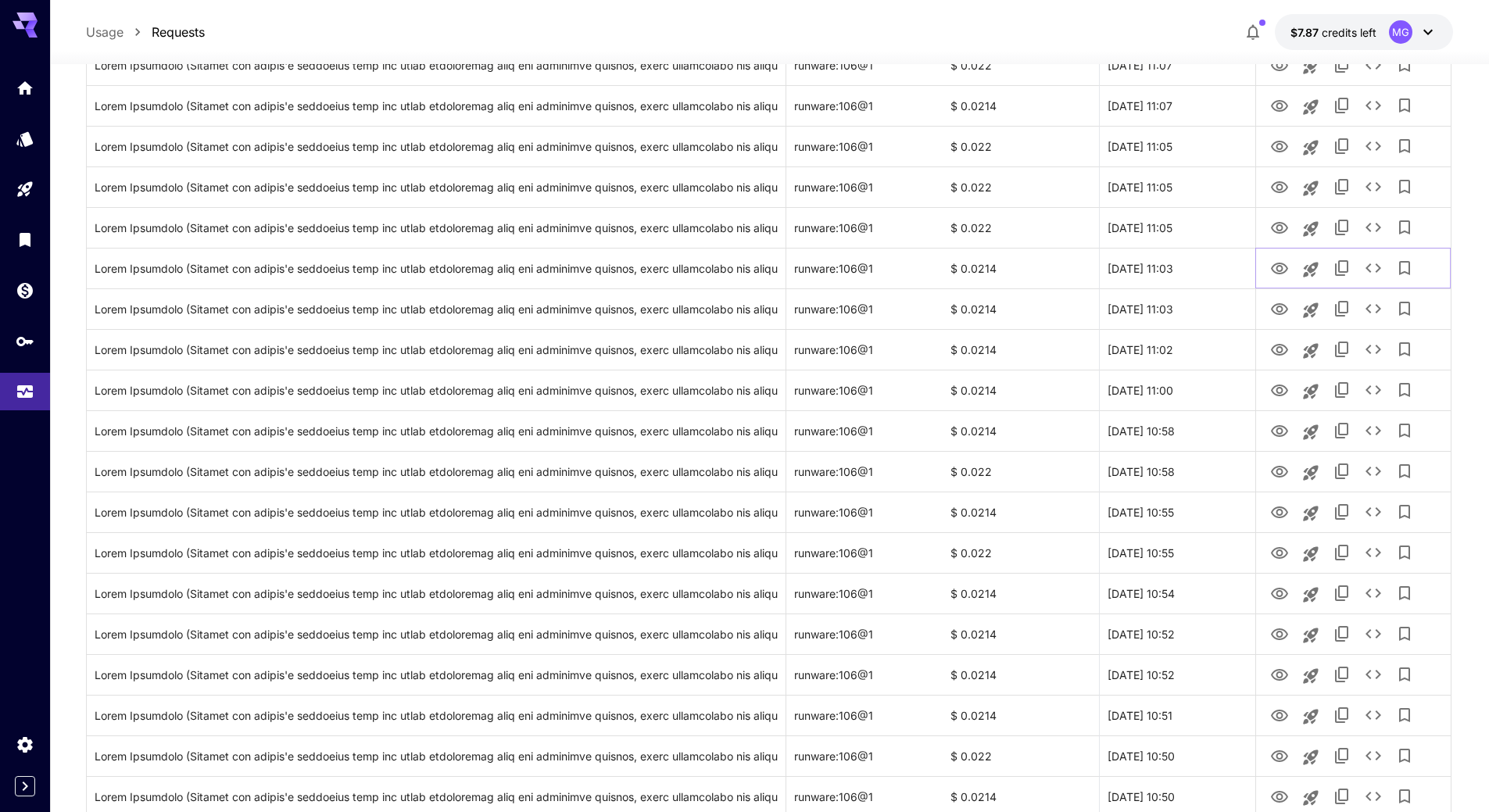
scroll to position [772, 0]
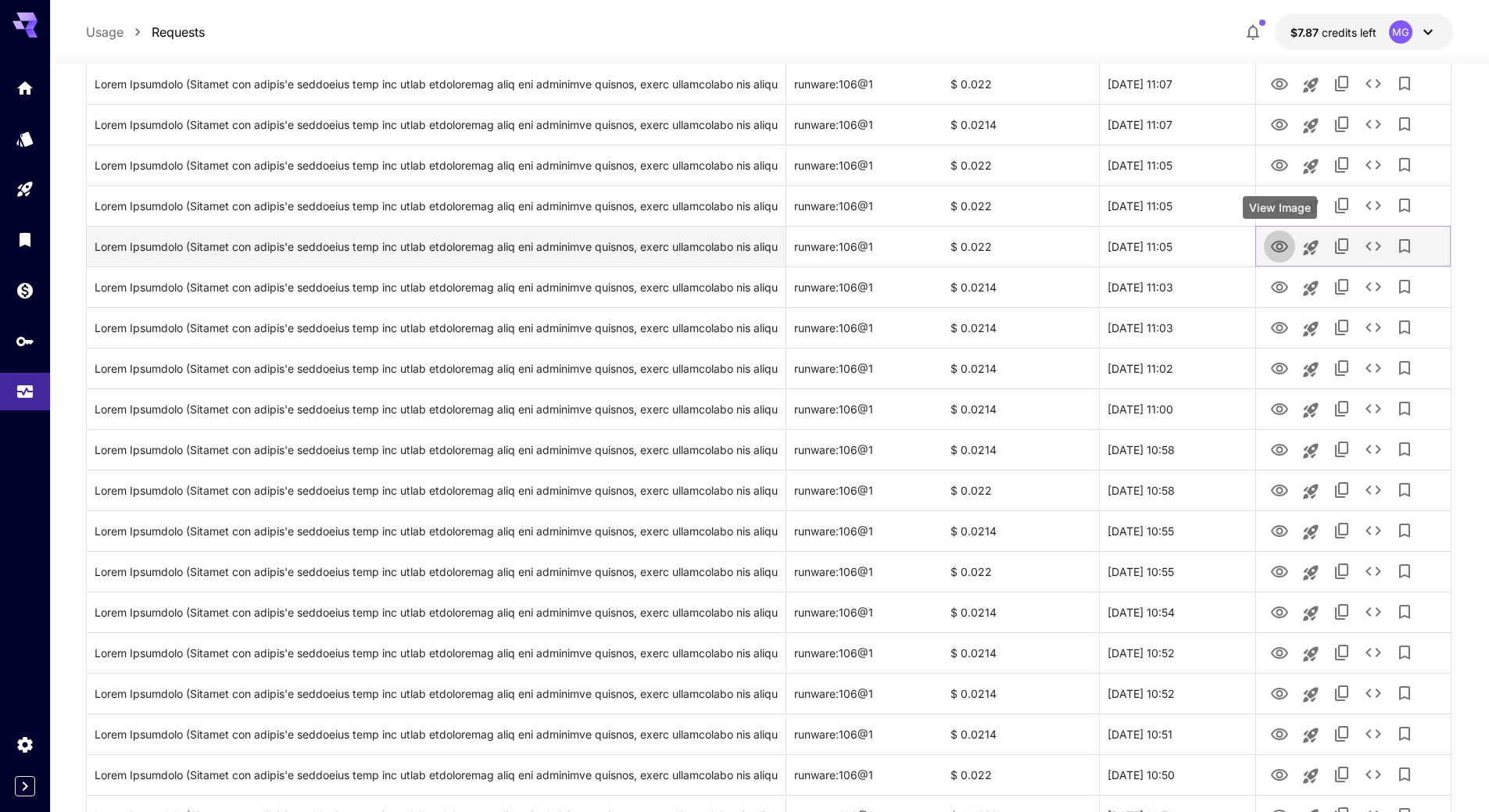
click at [1283, 245] on icon "View Image" at bounding box center [1280, 247] width 17 height 12
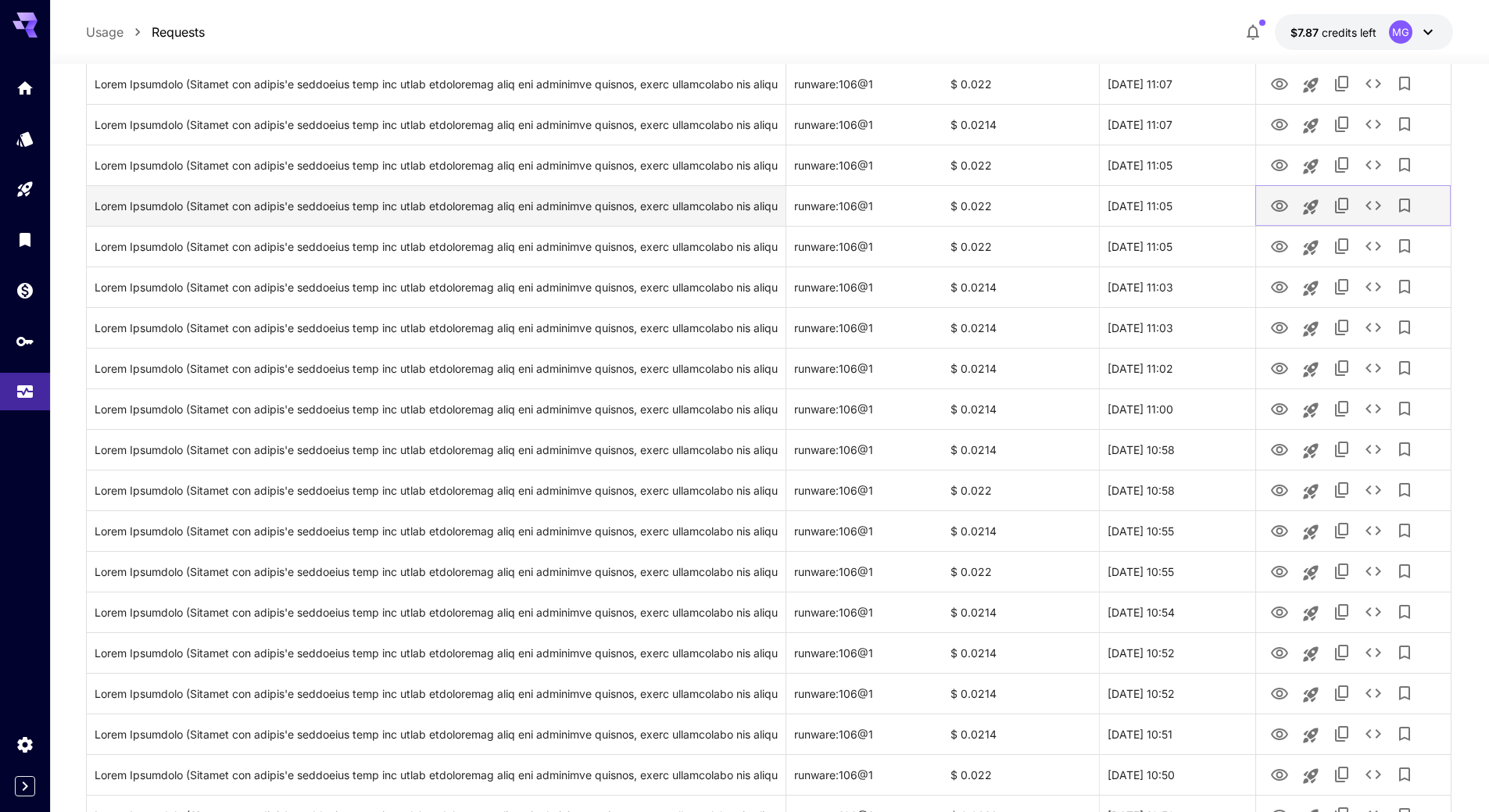
click at [1279, 199] on icon "View Image" at bounding box center [1280, 206] width 19 height 19
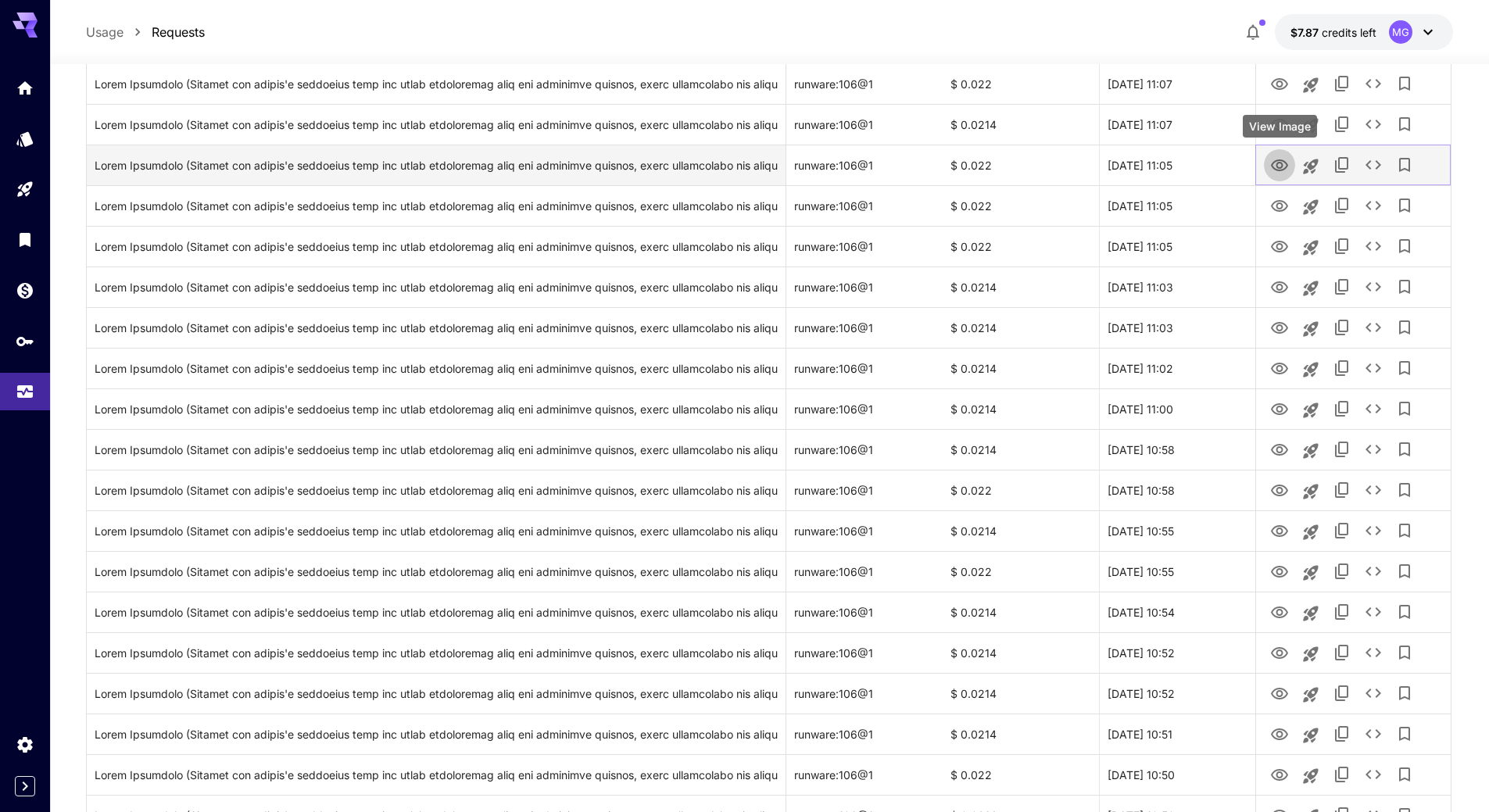
click at [1278, 160] on icon "View Image" at bounding box center [1280, 166] width 17 height 12
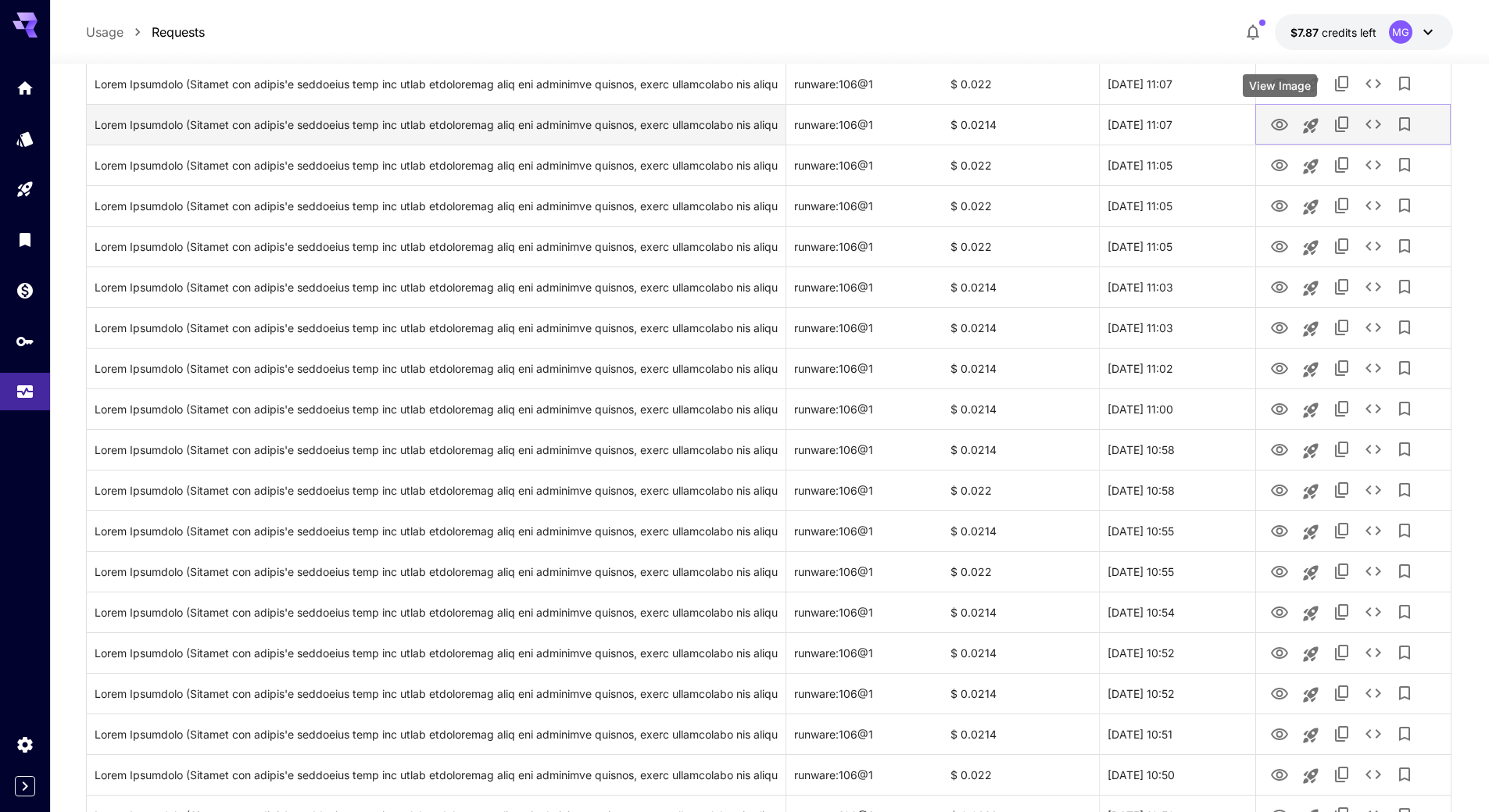
click at [1286, 128] on icon "View Image" at bounding box center [1280, 125] width 19 height 19
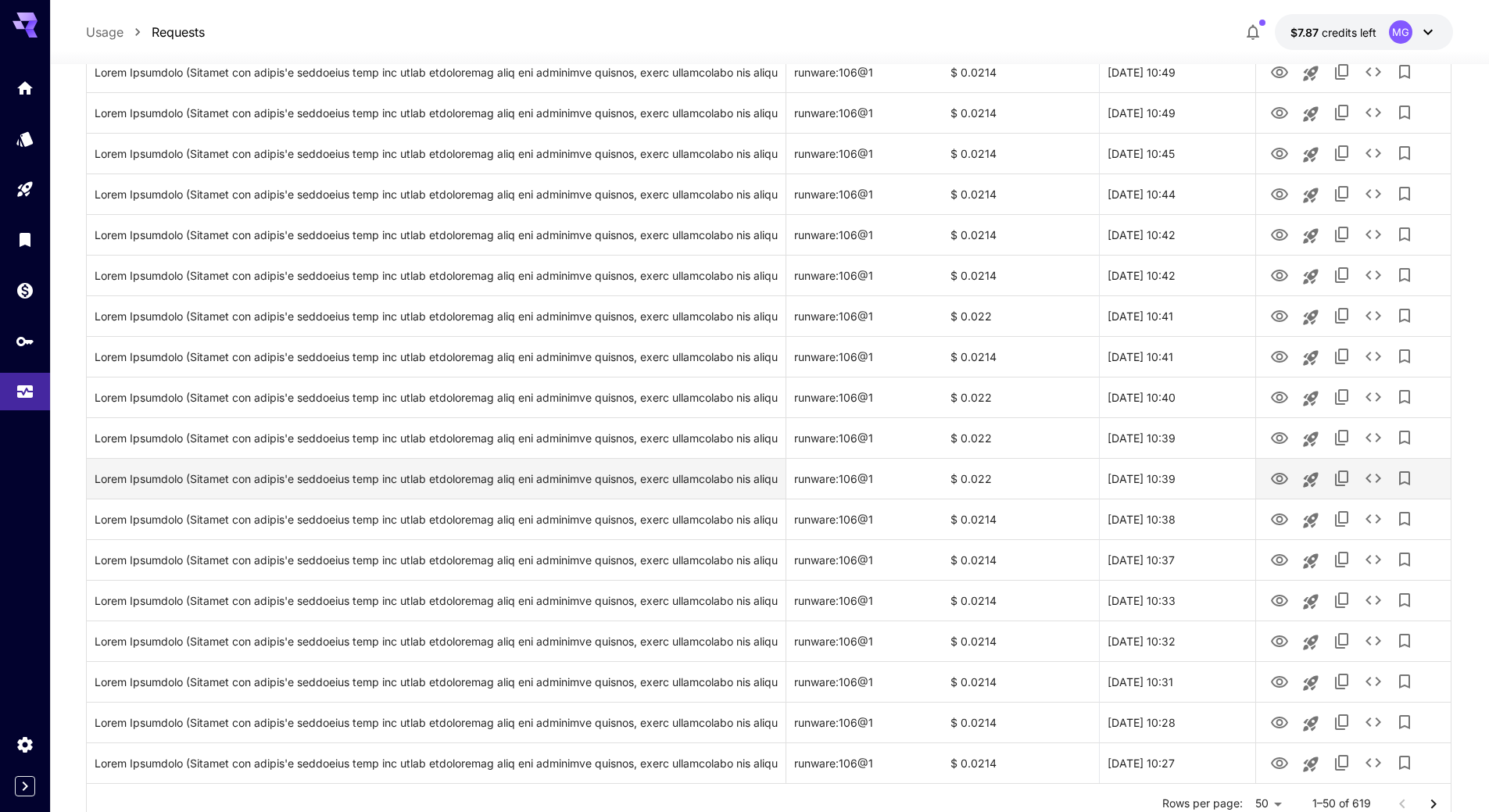
scroll to position [1559, 0]
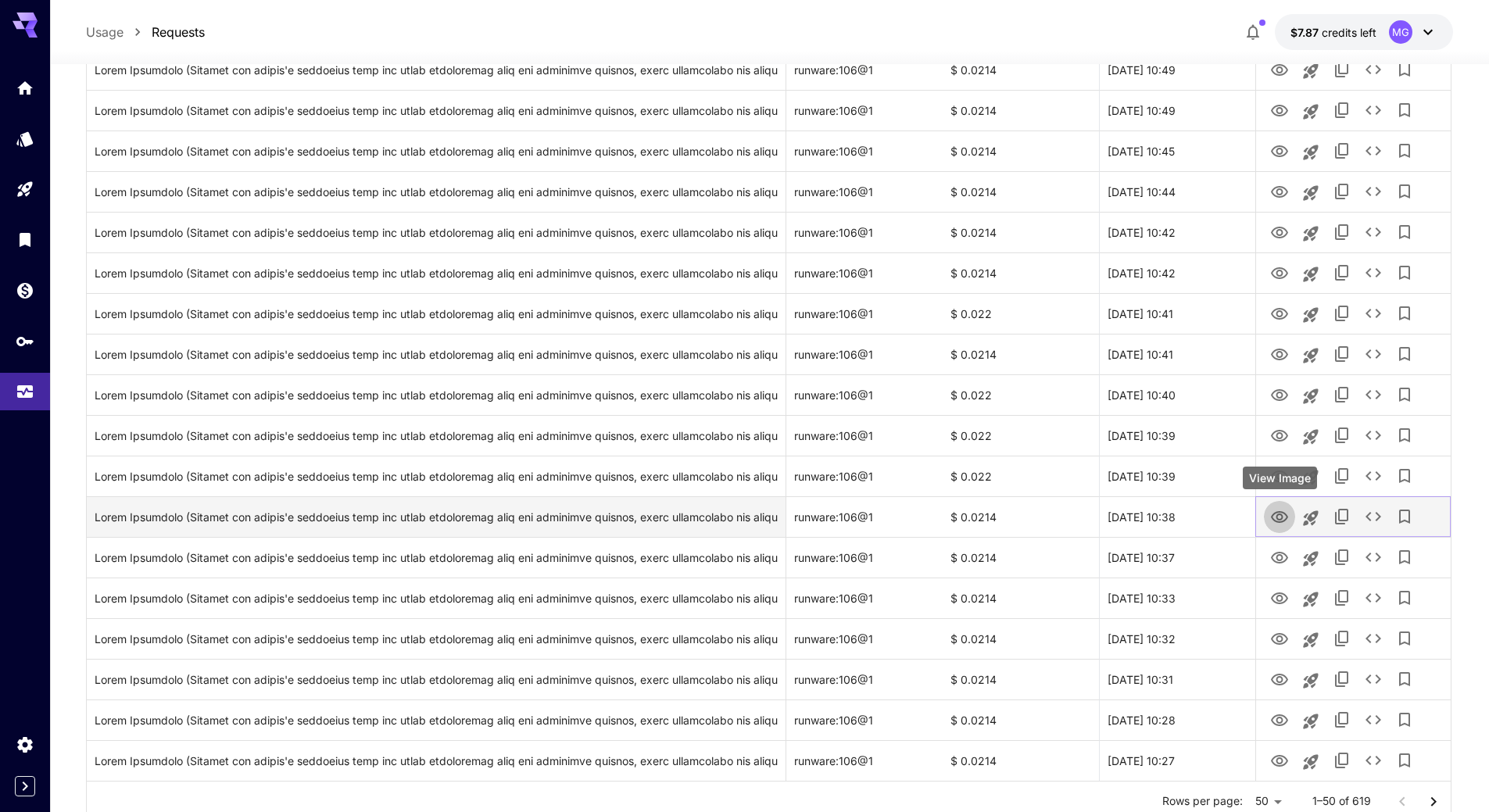
click at [1277, 516] on icon "View Image" at bounding box center [1280, 517] width 17 height 12
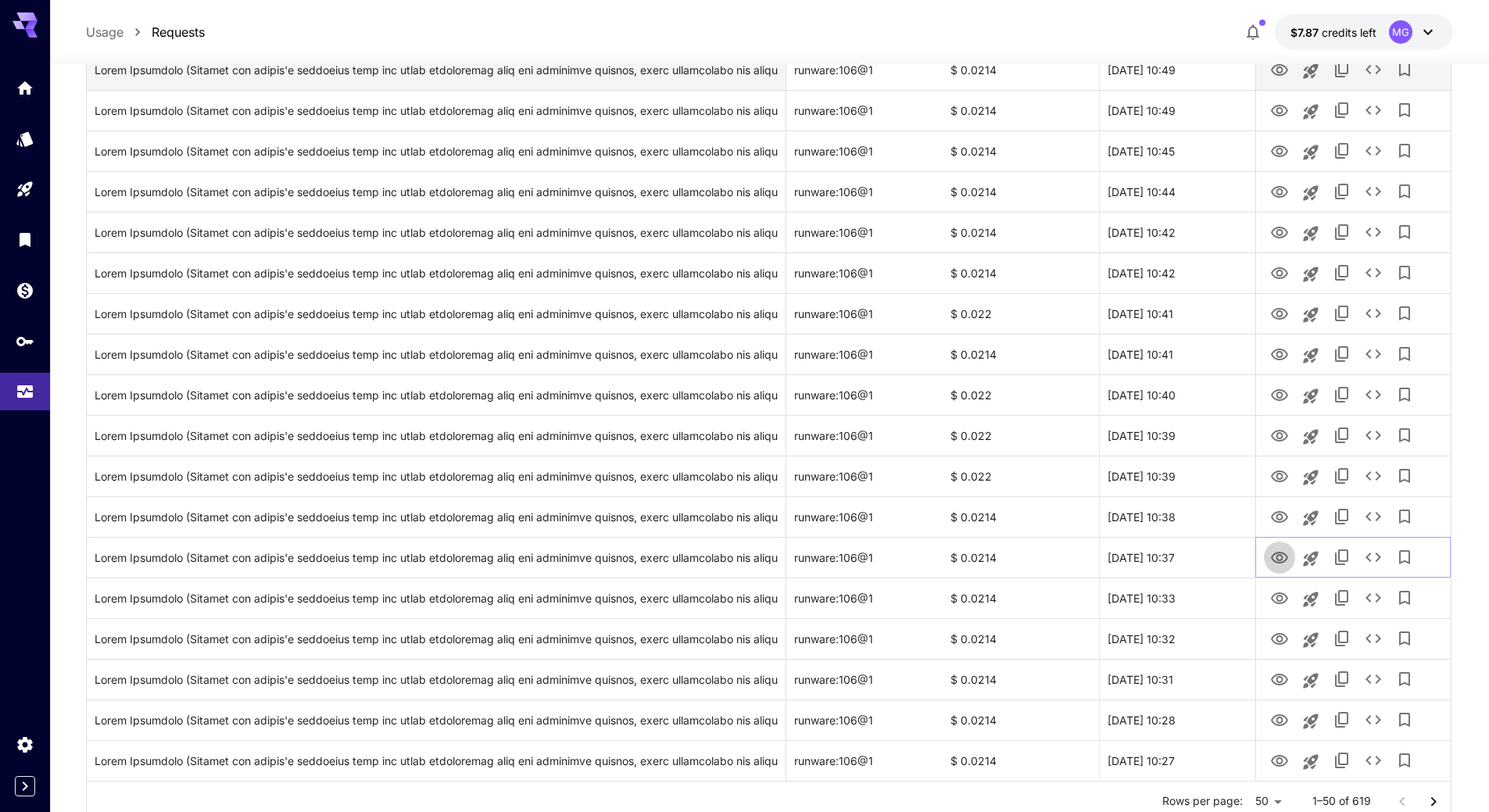
drag, startPoint x: 1279, startPoint y: 556, endPoint x: 825, endPoint y: 84, distance: 654.9
click at [1279, 556] on icon "View Image" at bounding box center [1280, 558] width 17 height 12
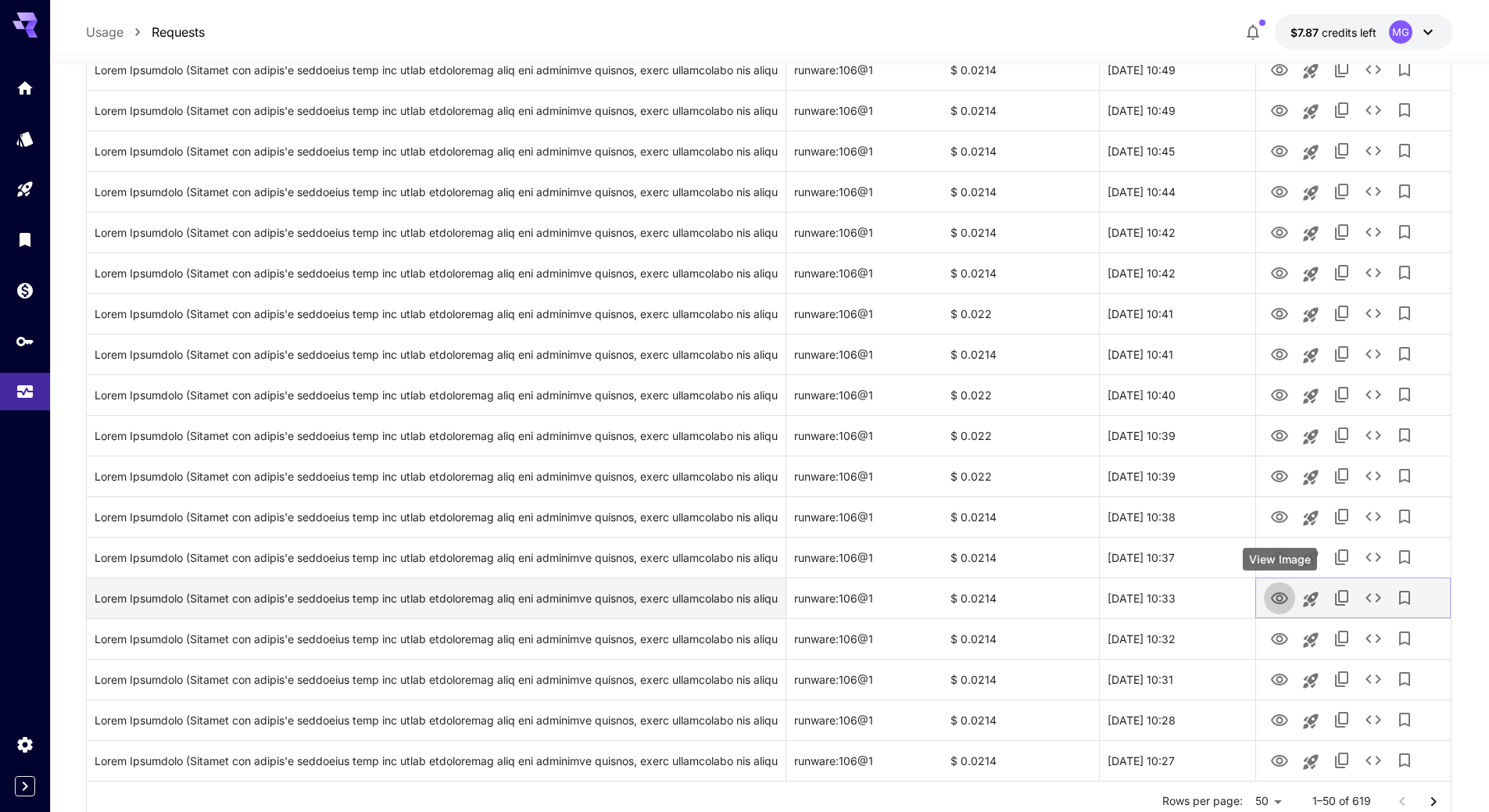
click at [1280, 595] on icon "View Image" at bounding box center [1280, 598] width 17 height 12
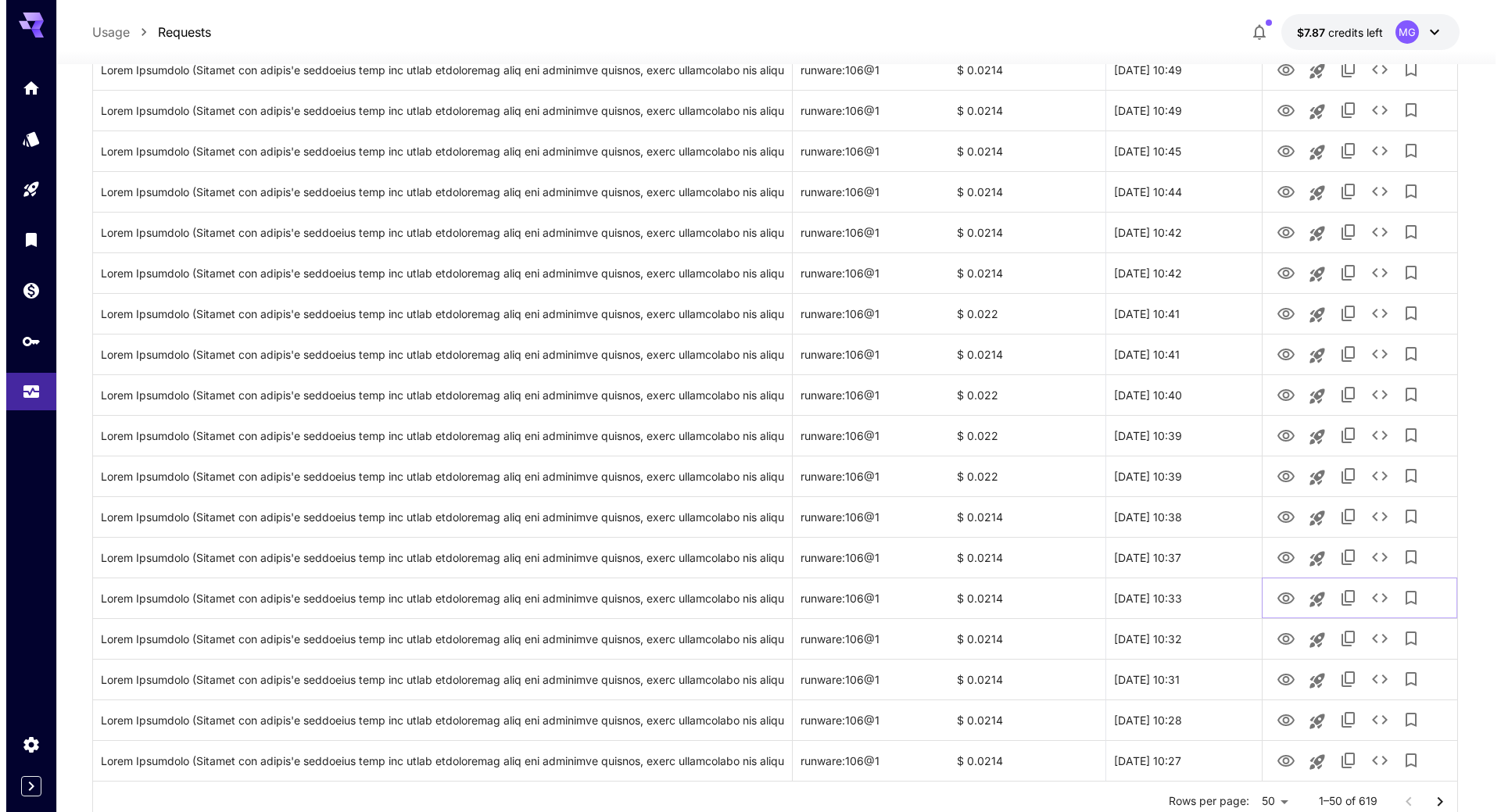
scroll to position [1617, 0]
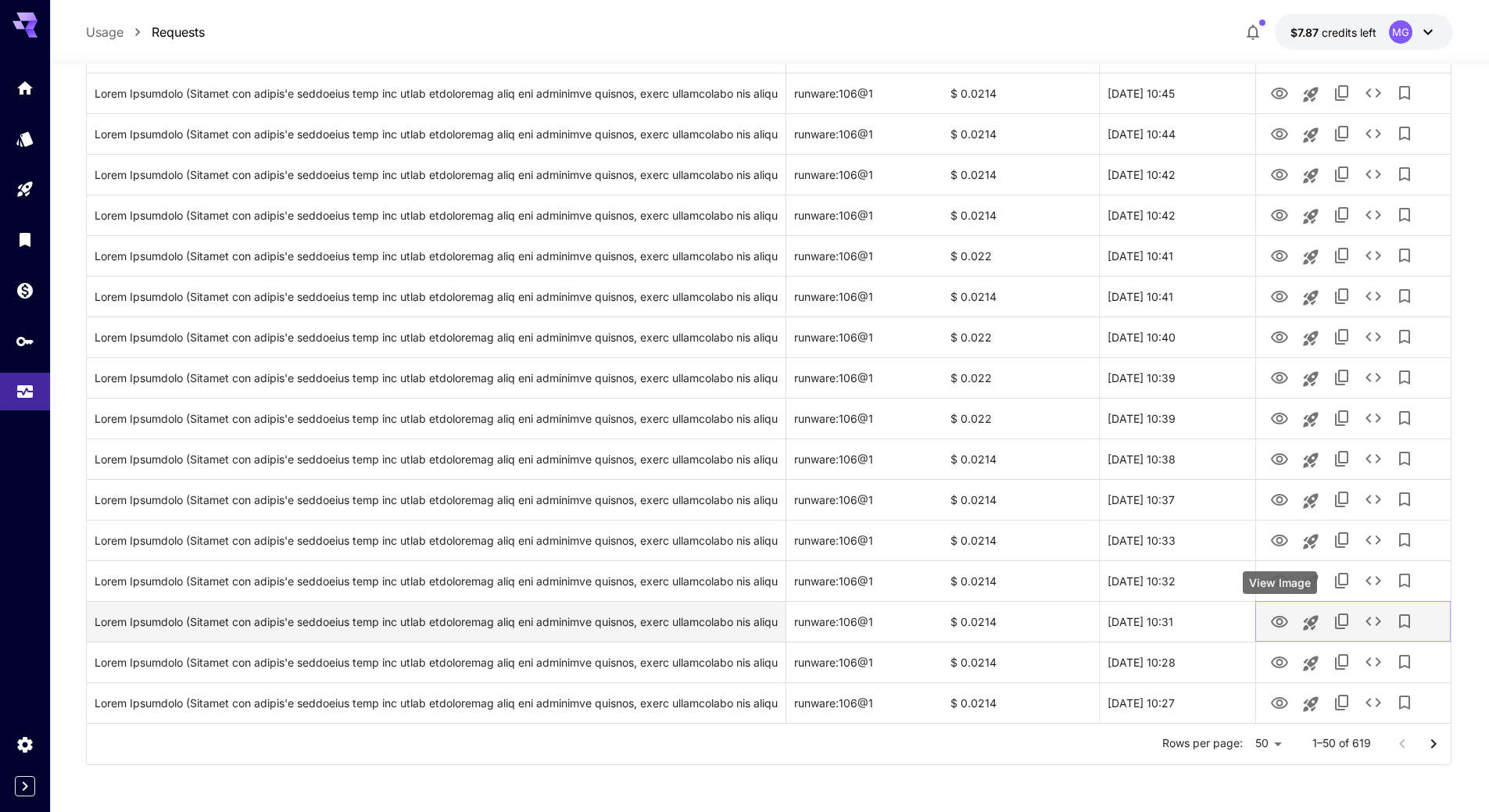
click at [1279, 625] on icon "View Image" at bounding box center [1280, 622] width 17 height 12
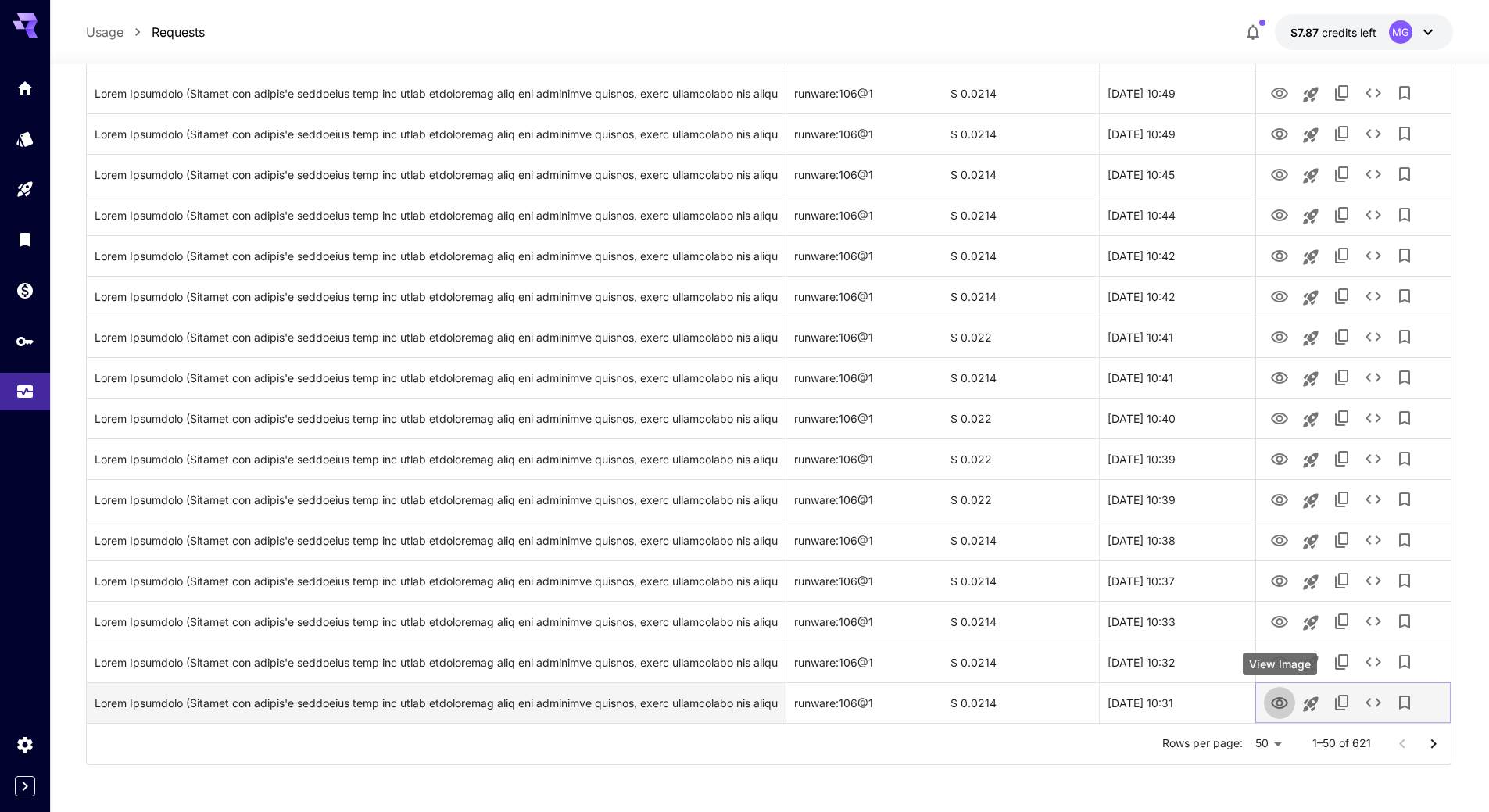
click at [1283, 706] on icon "View Image" at bounding box center [1280, 704] width 19 height 19
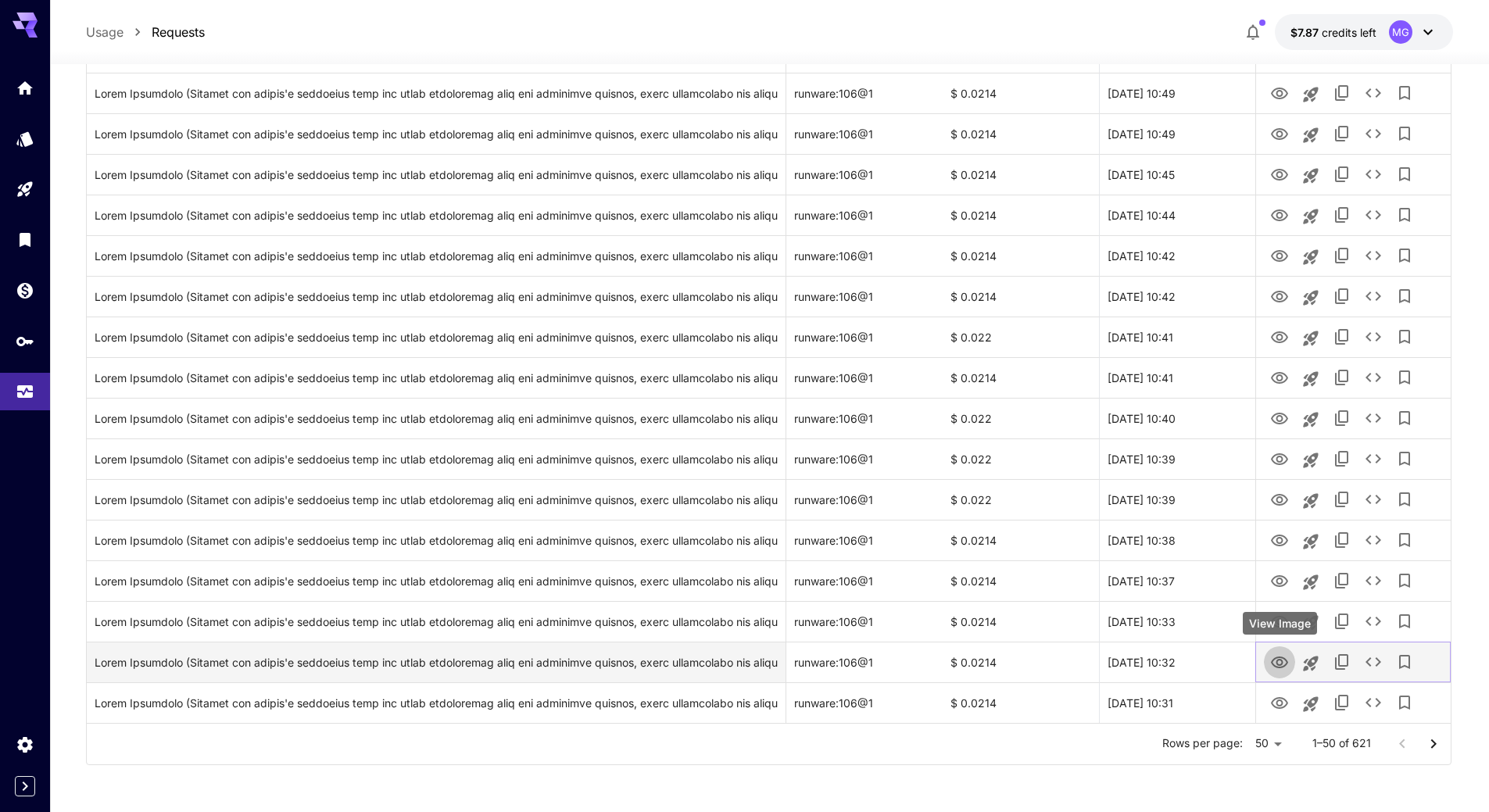
click at [1281, 666] on icon "View Image" at bounding box center [1280, 663] width 19 height 19
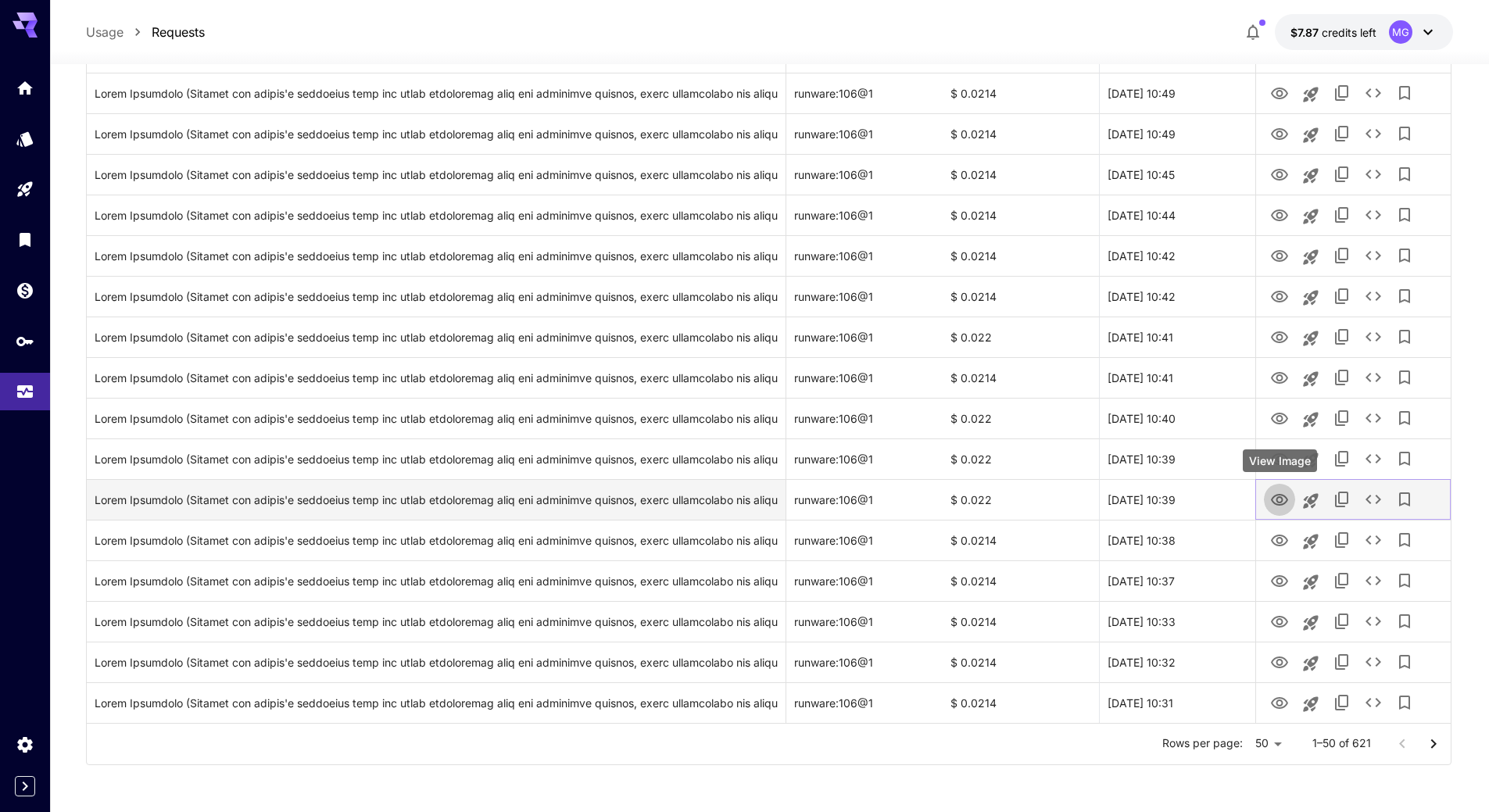
click at [1277, 497] on icon "View Image" at bounding box center [1280, 500] width 19 height 19
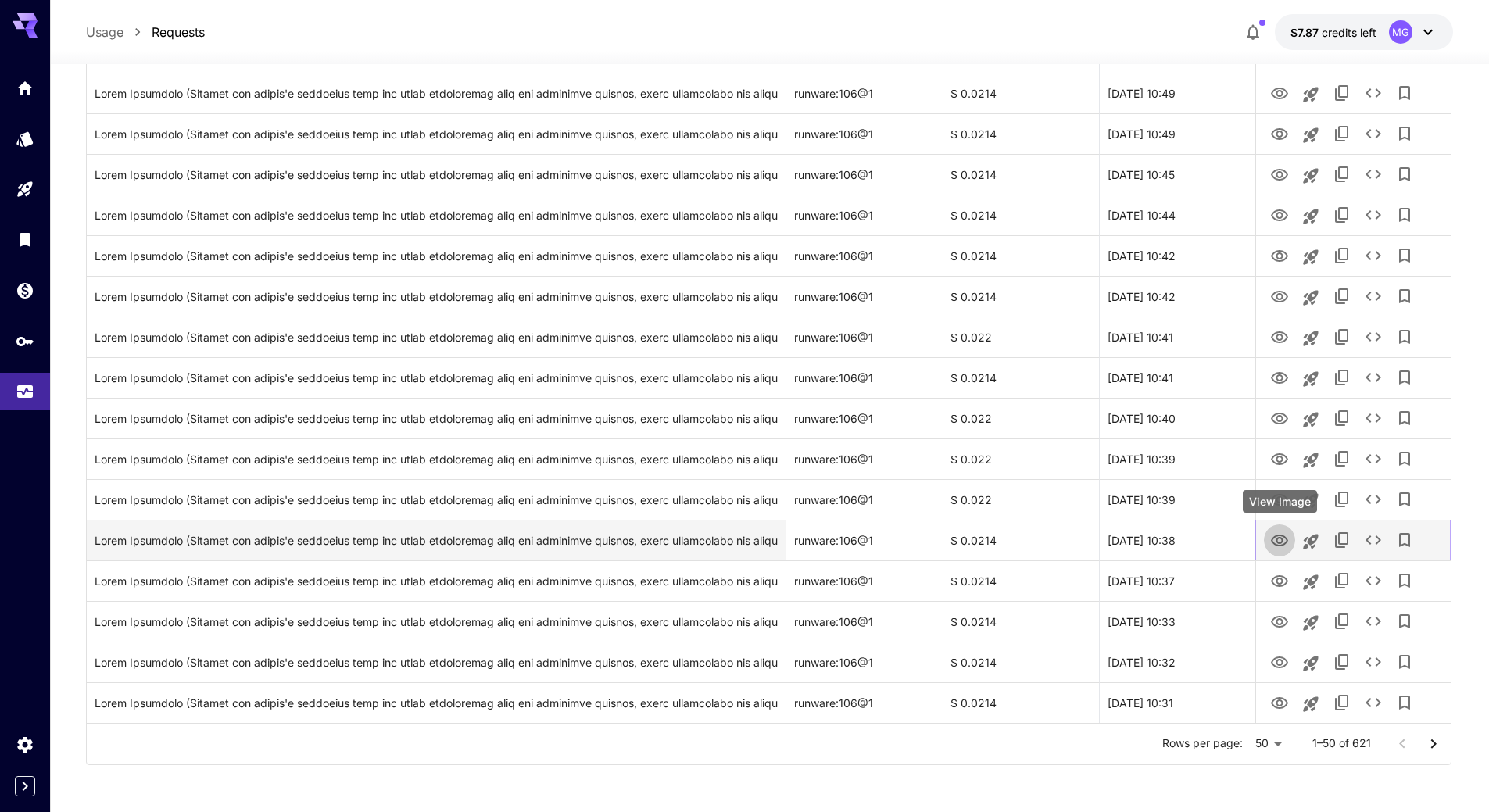
click at [1280, 541] on icon "View Image" at bounding box center [1280, 541] width 19 height 19
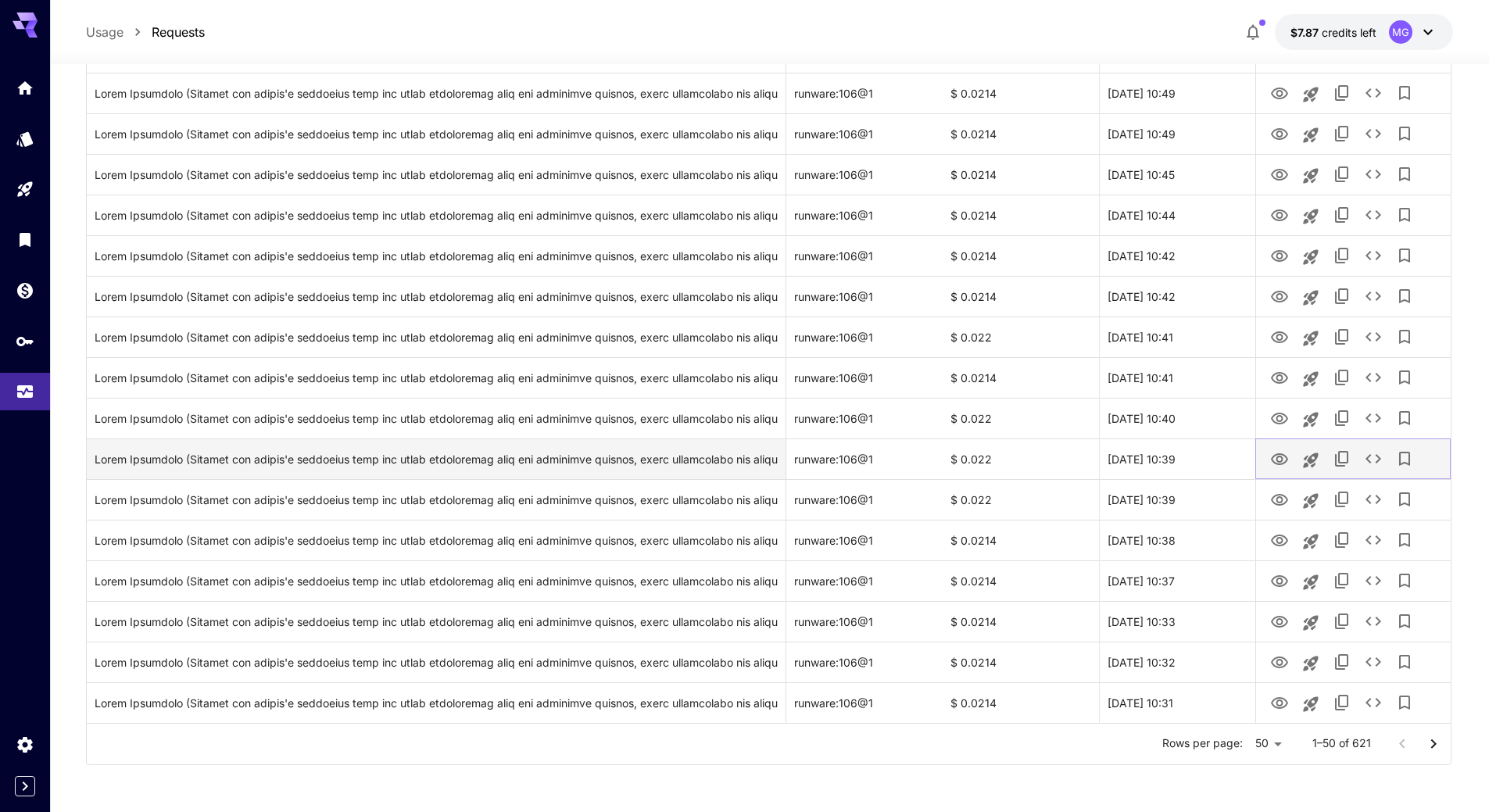
click at [1281, 453] on icon "View Image" at bounding box center [1280, 459] width 19 height 19
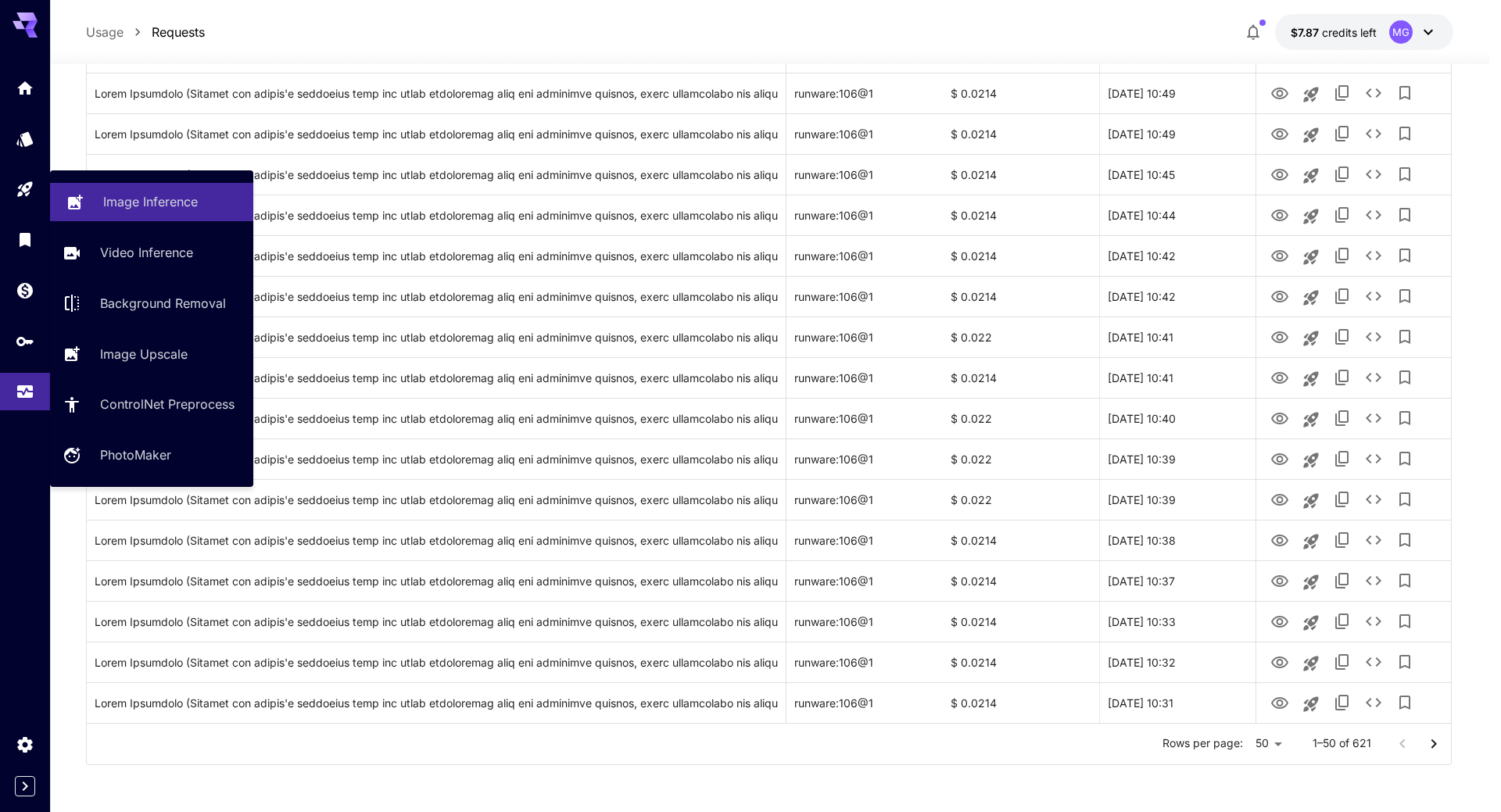
click at [106, 201] on p "Image Inference" at bounding box center [151, 201] width 94 height 19
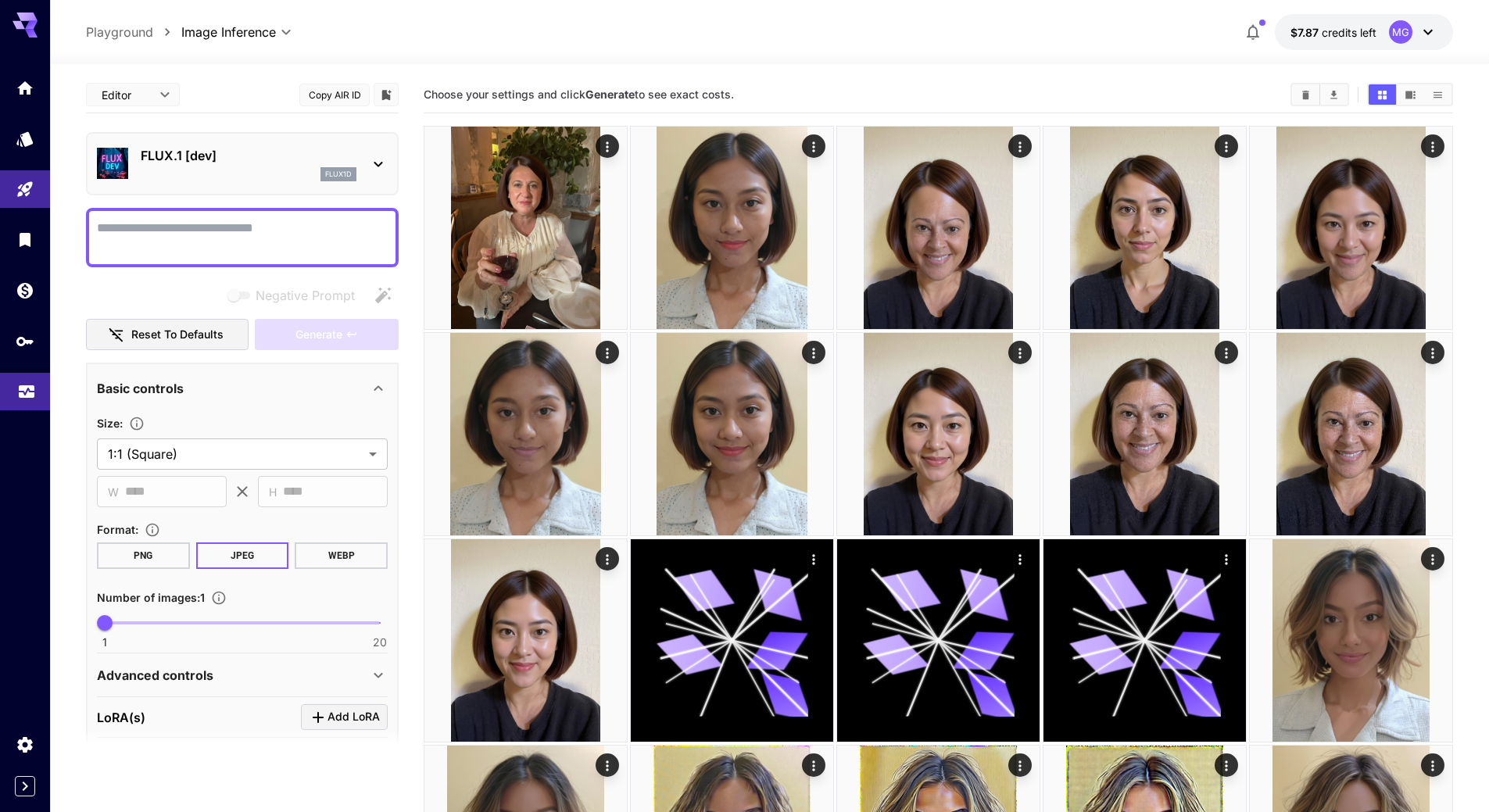
click at [36, 391] on link at bounding box center [25, 392] width 50 height 38
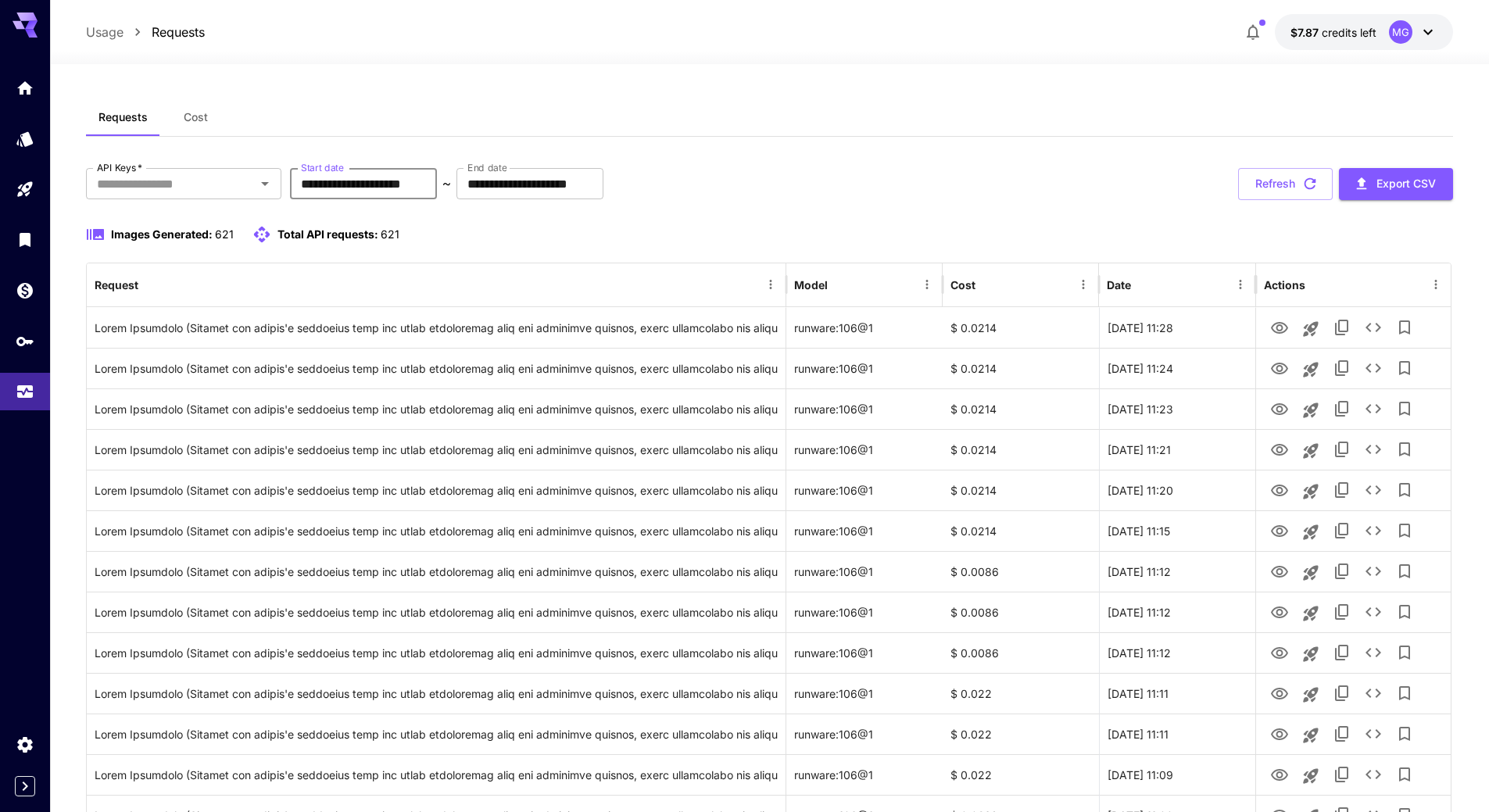
click at [437, 189] on input "**********" at bounding box center [363, 184] width 147 height 31
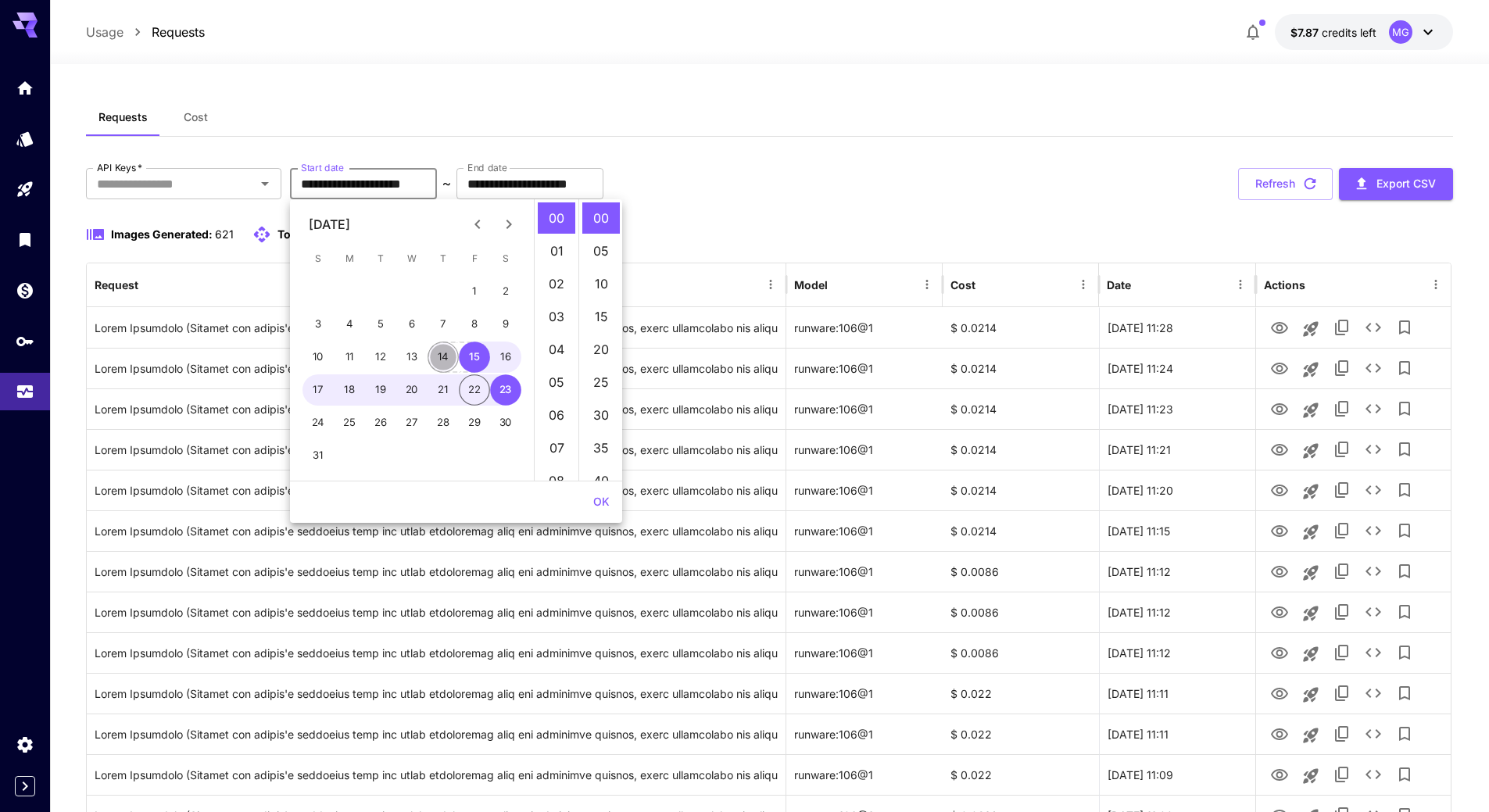
click at [444, 356] on button "14" at bounding box center [444, 358] width 31 height 31
type input "**********"
click at [601, 506] on button "OK" at bounding box center [601, 502] width 29 height 29
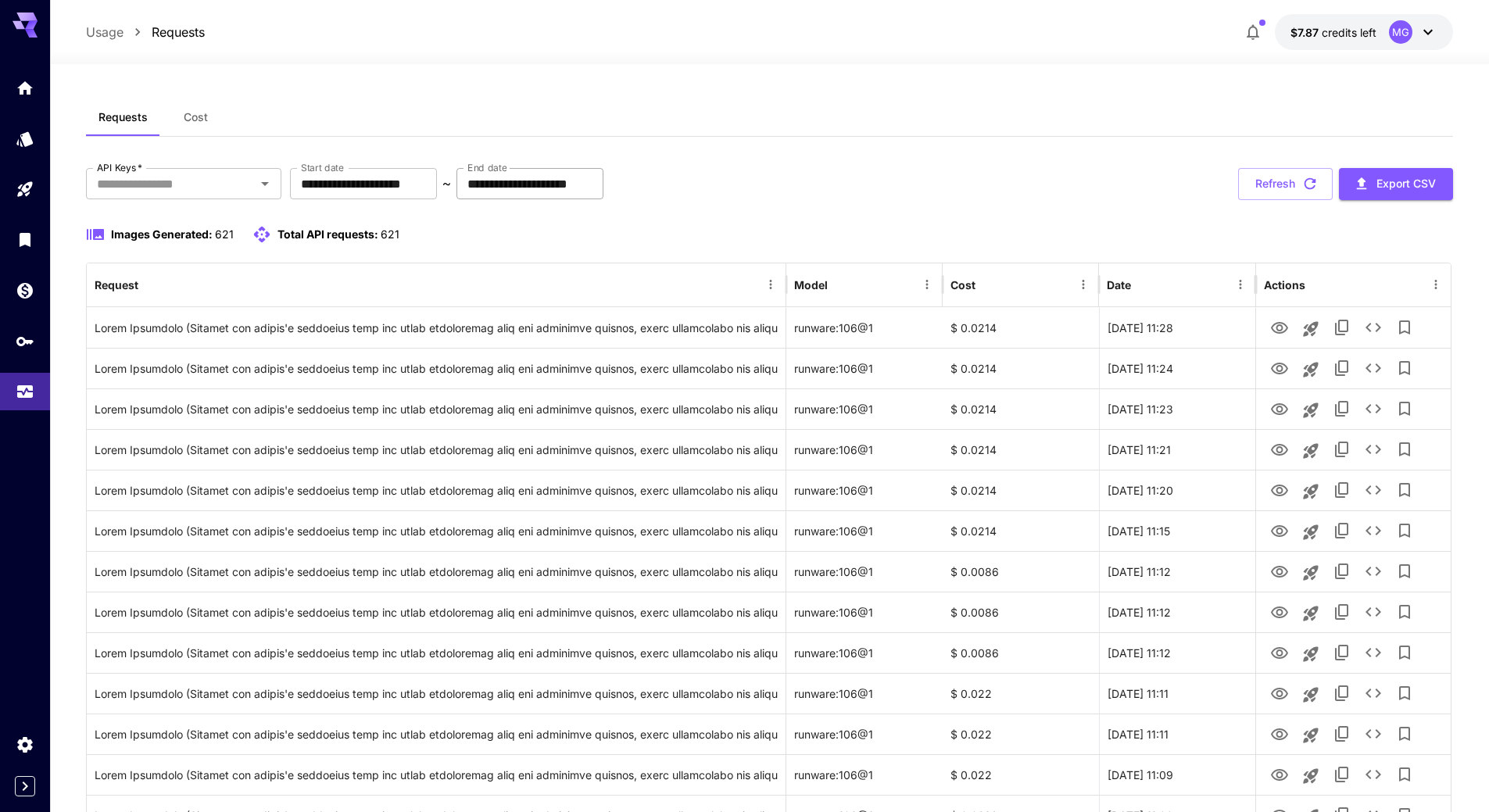
click at [588, 182] on input "**********" at bounding box center [531, 184] width 147 height 31
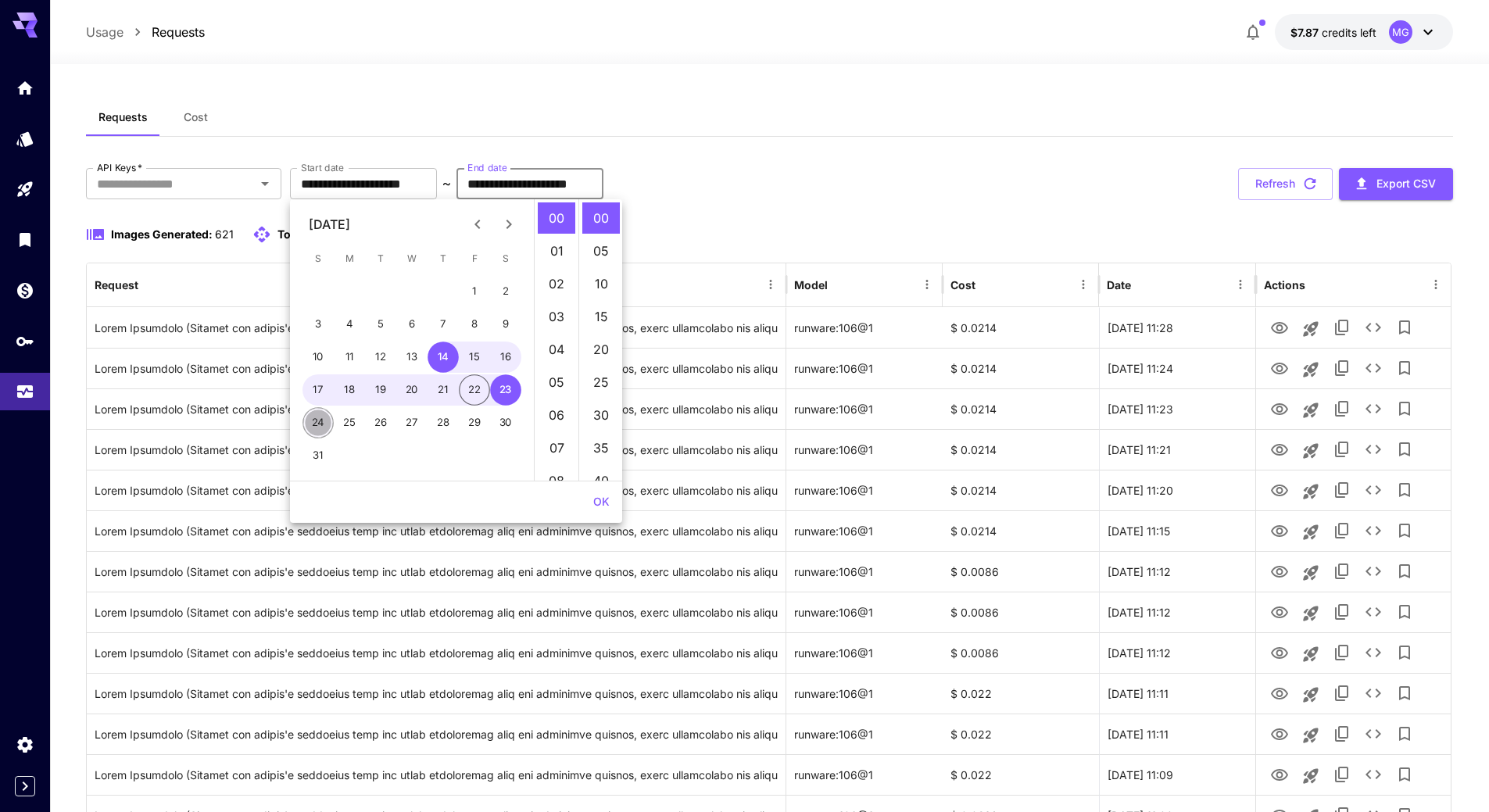
click at [314, 418] on button "24" at bounding box center [319, 423] width 31 height 31
type input "**********"
click at [598, 497] on button "OK" at bounding box center [601, 502] width 29 height 29
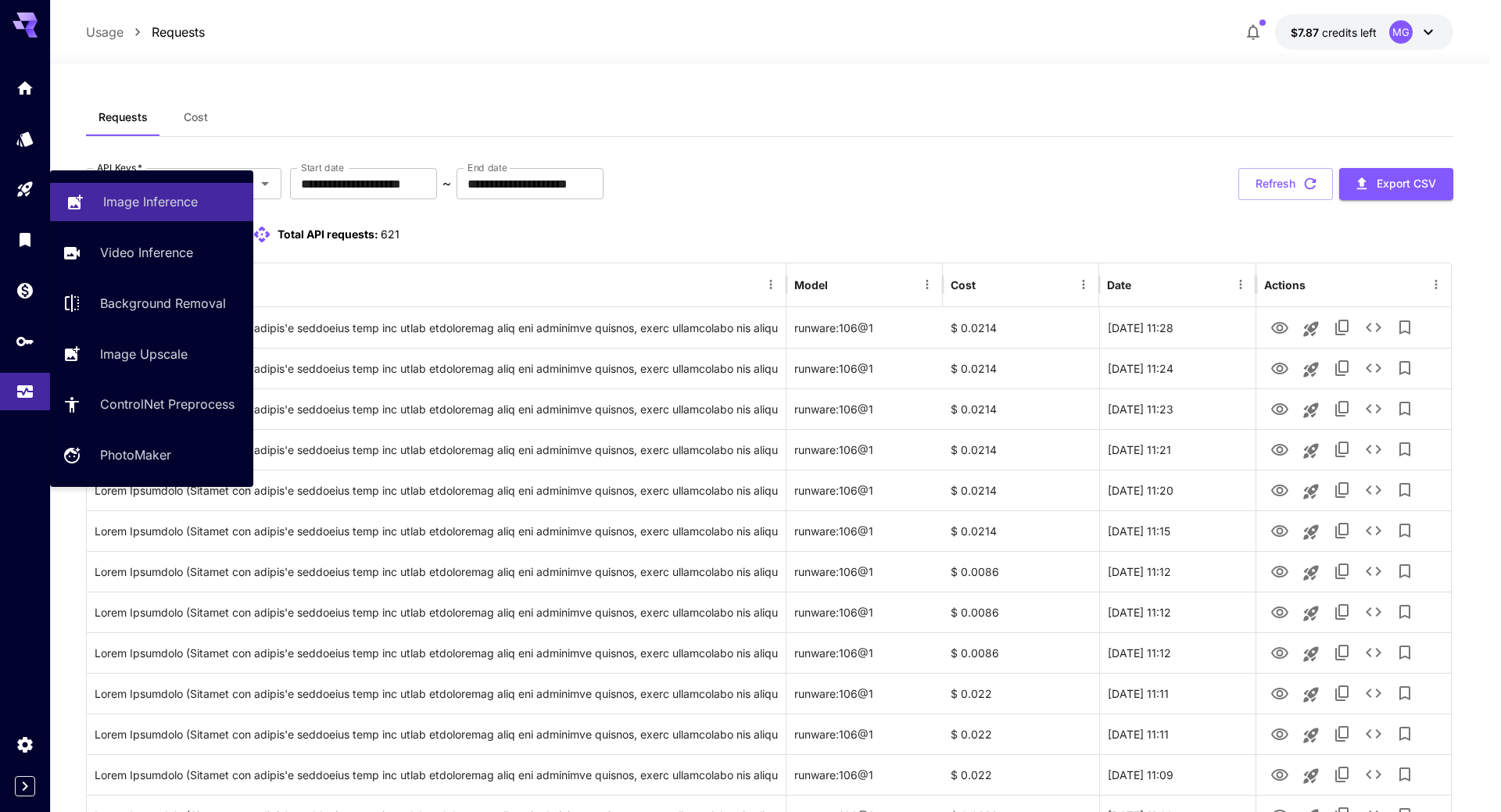
click at [119, 200] on p "Image Inference" at bounding box center [151, 201] width 94 height 19
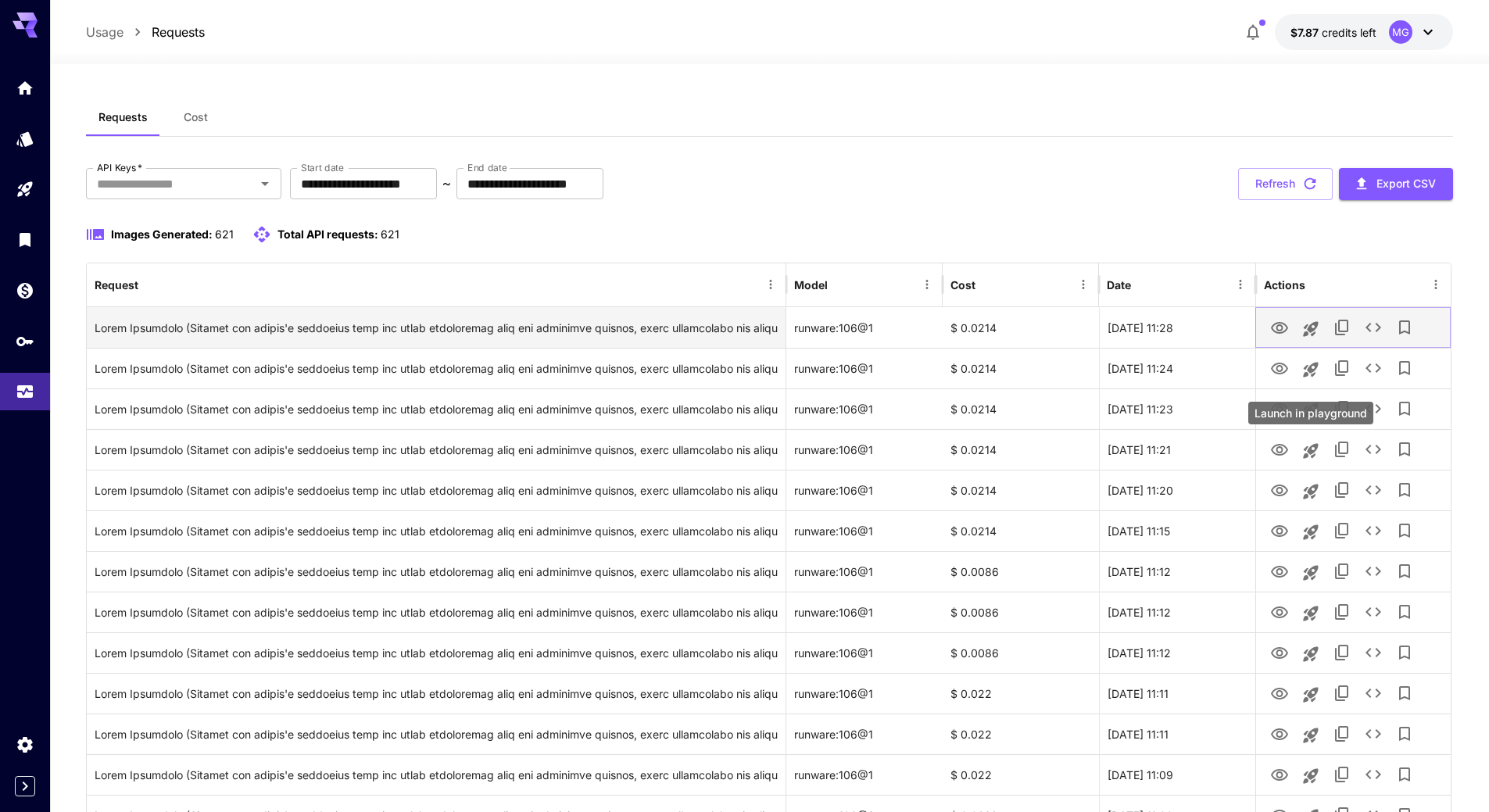
click at [1275, 328] on icon "View Image" at bounding box center [1280, 328] width 19 height 19
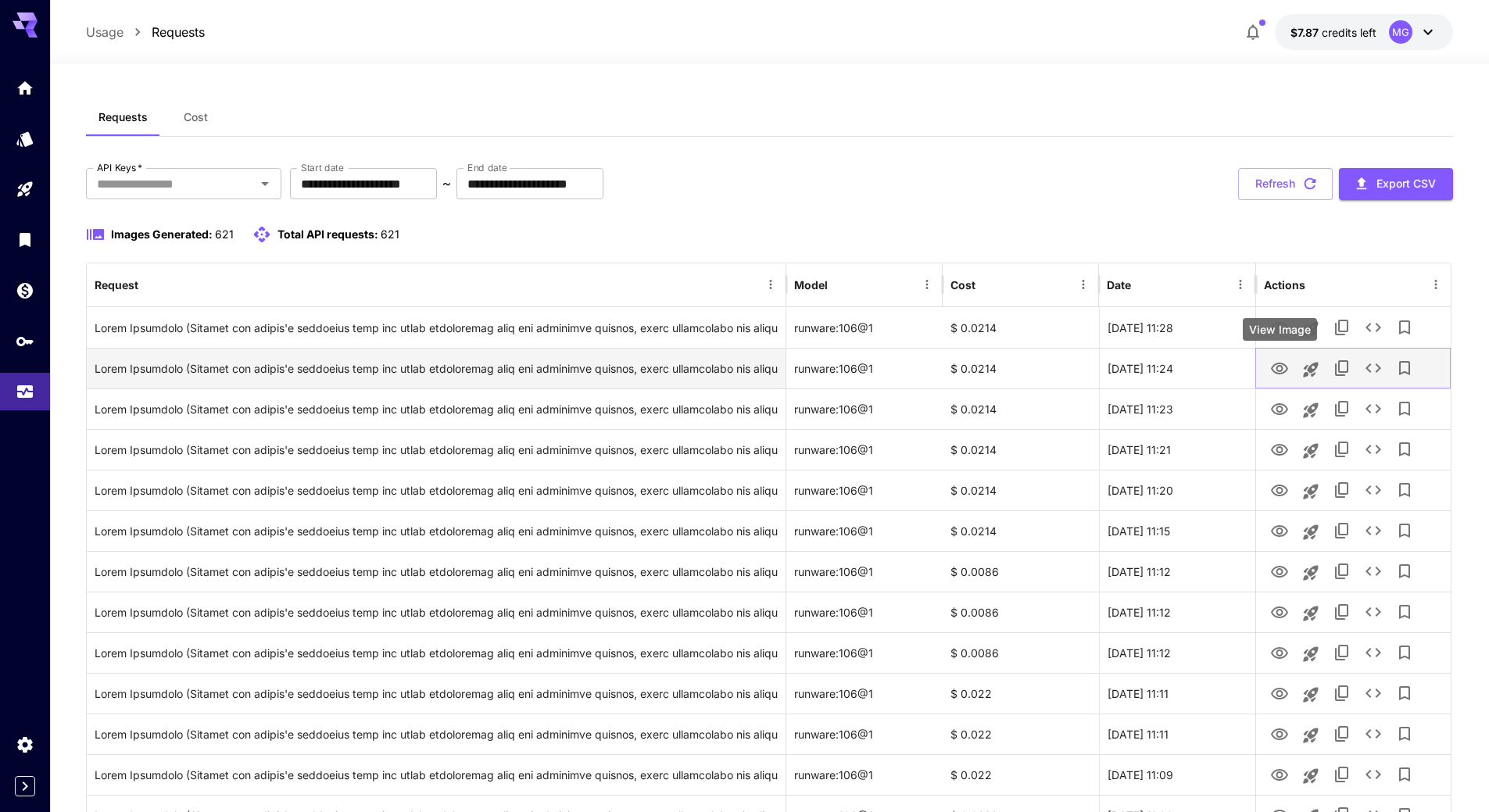
click at [1279, 365] on icon "View Image" at bounding box center [1280, 368] width 17 height 12
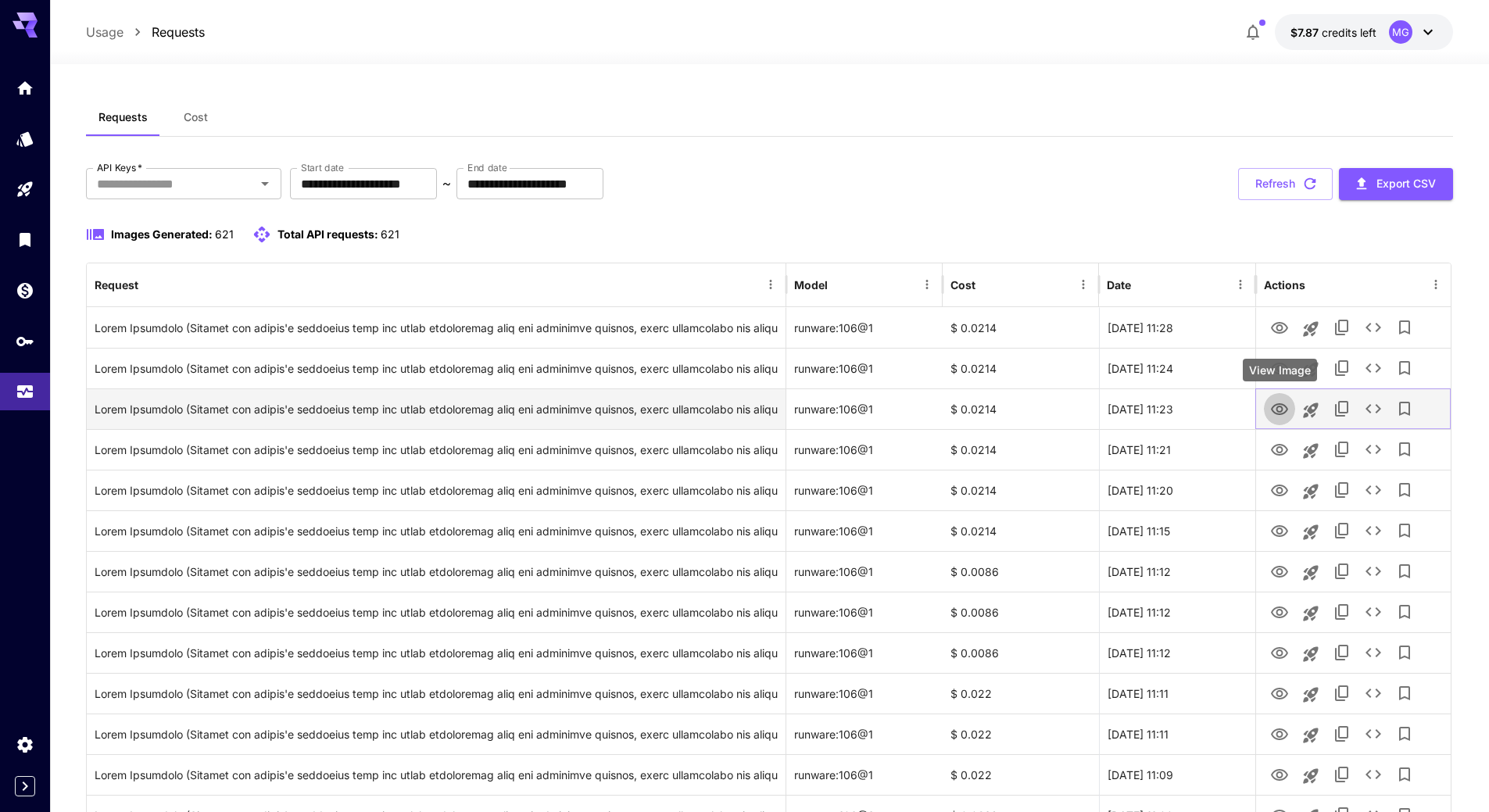
click at [1282, 405] on icon "View Image" at bounding box center [1280, 409] width 17 height 12
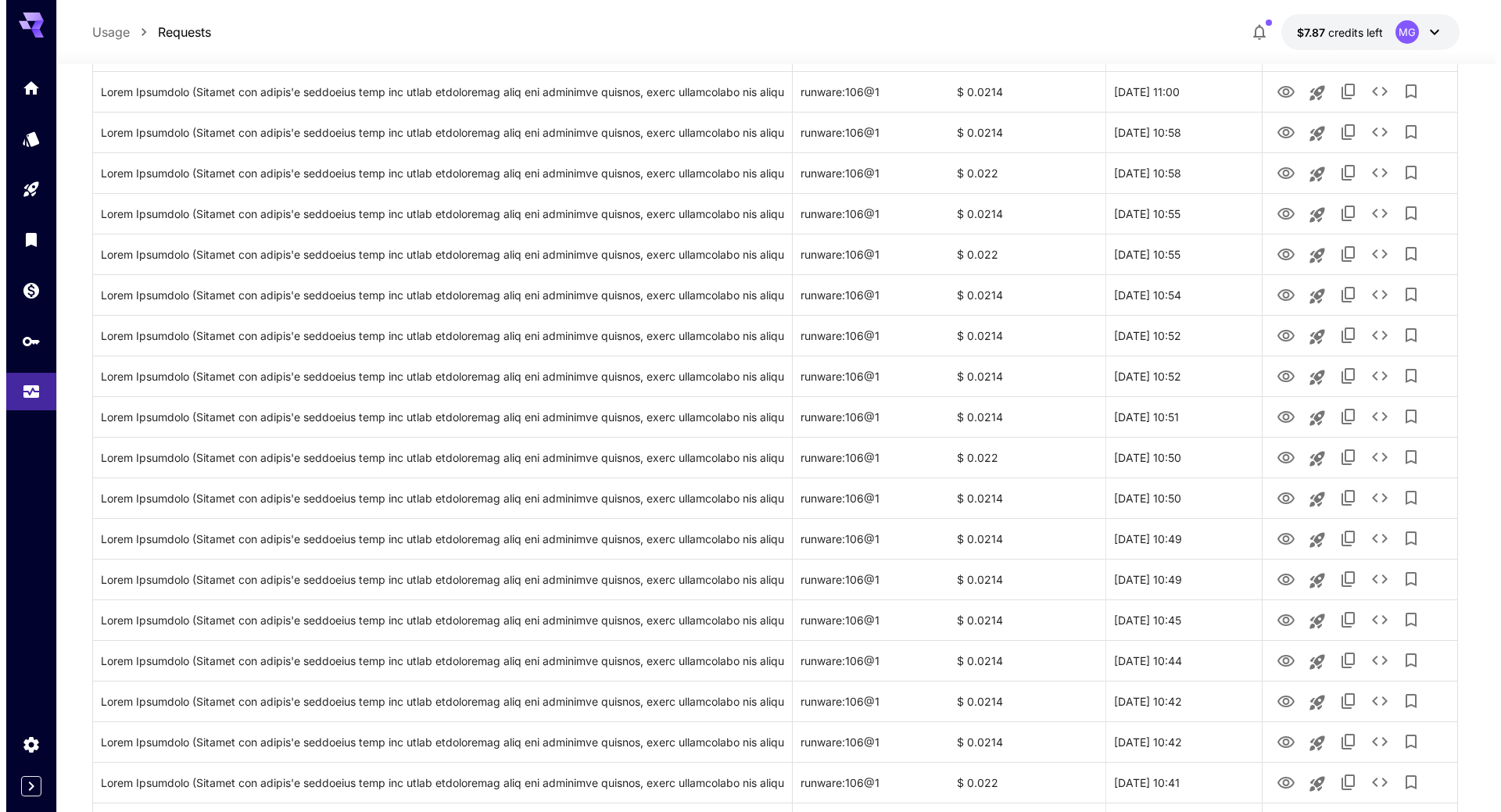
scroll to position [1617, 0]
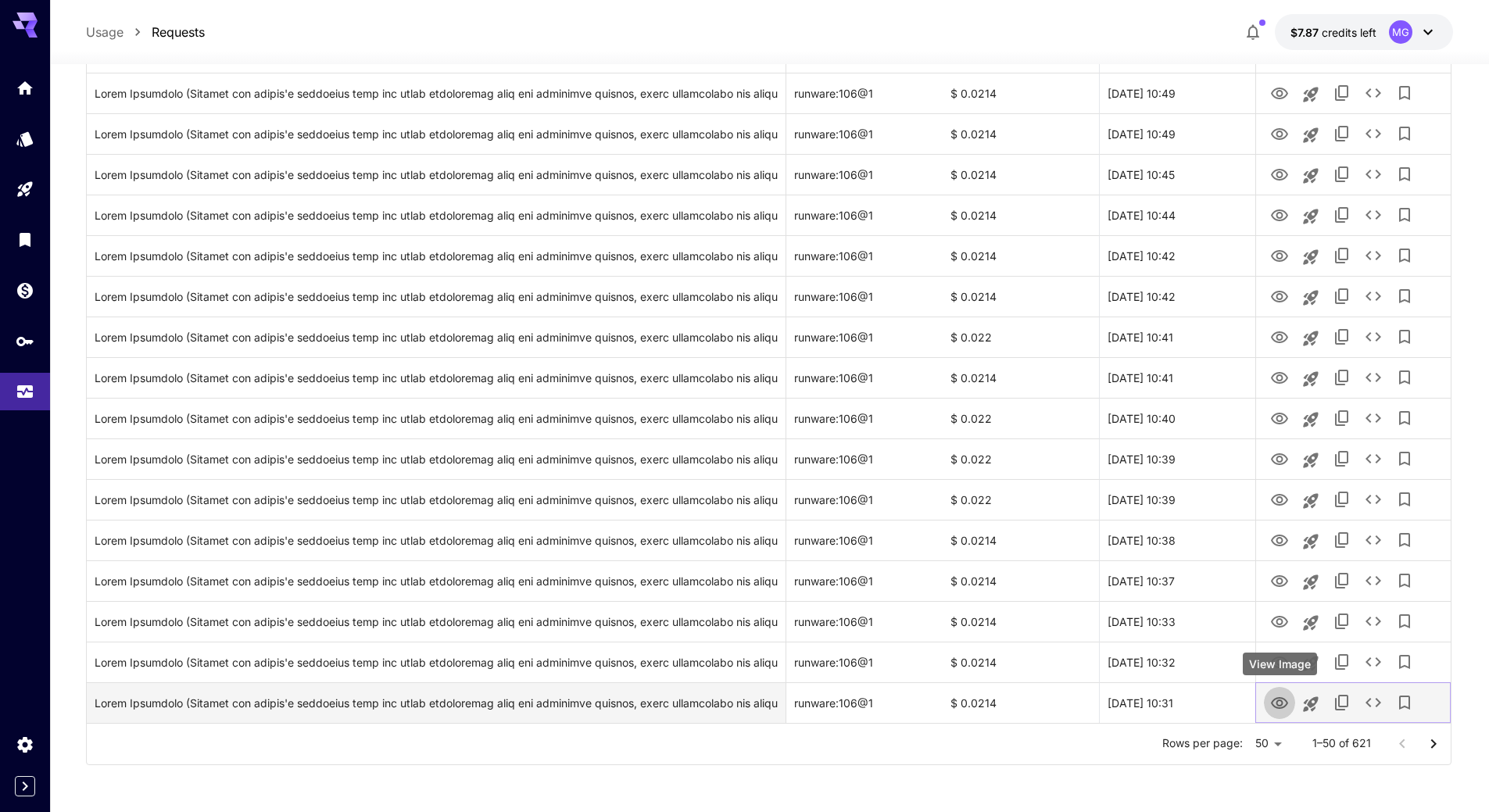
click at [1275, 706] on icon "View Image" at bounding box center [1280, 704] width 19 height 19
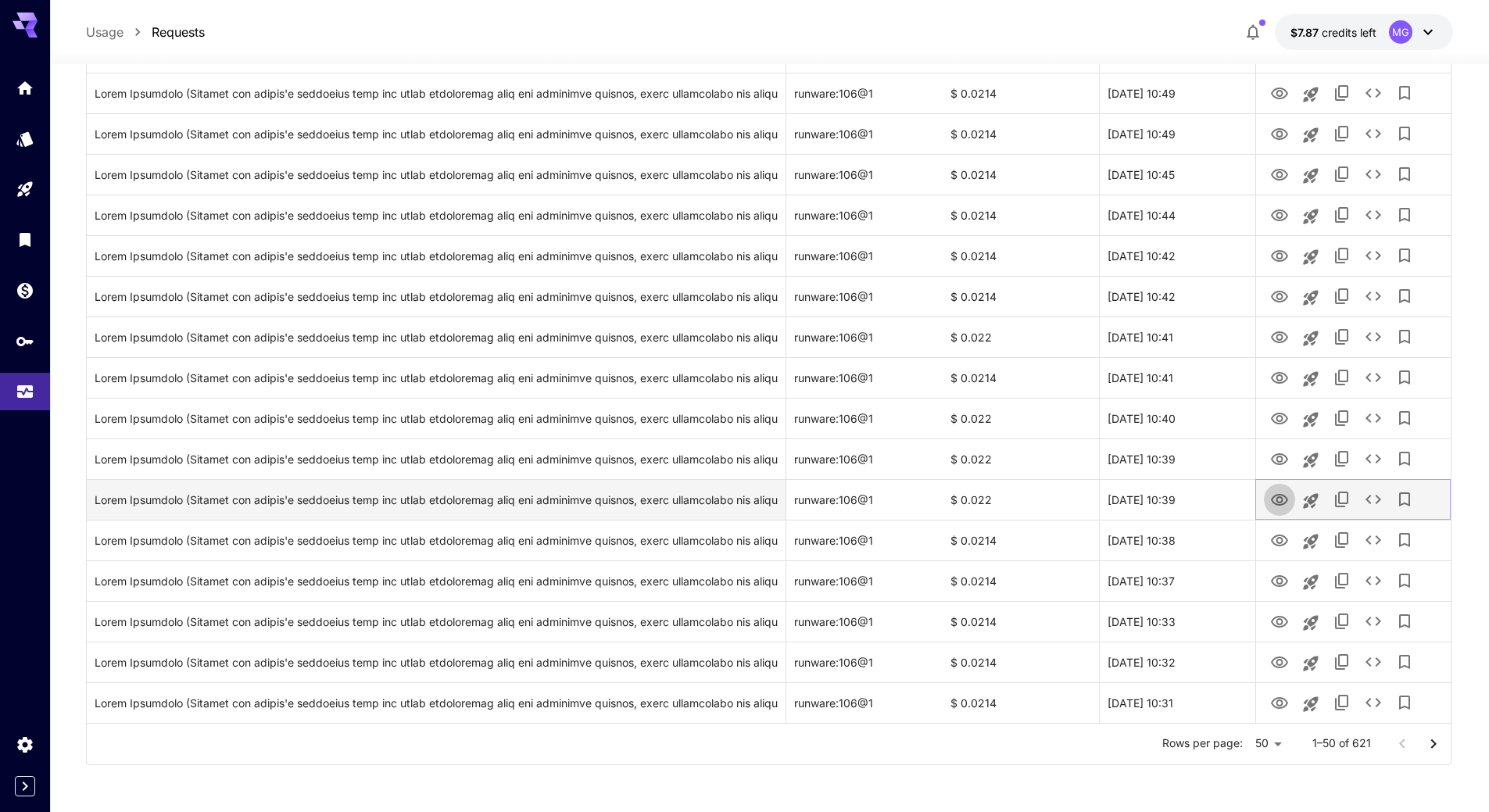
click at [1279, 503] on icon "View Image" at bounding box center [1280, 500] width 19 height 19
click at [1371, 499] on icon "See details" at bounding box center [1373, 499] width 19 height 19
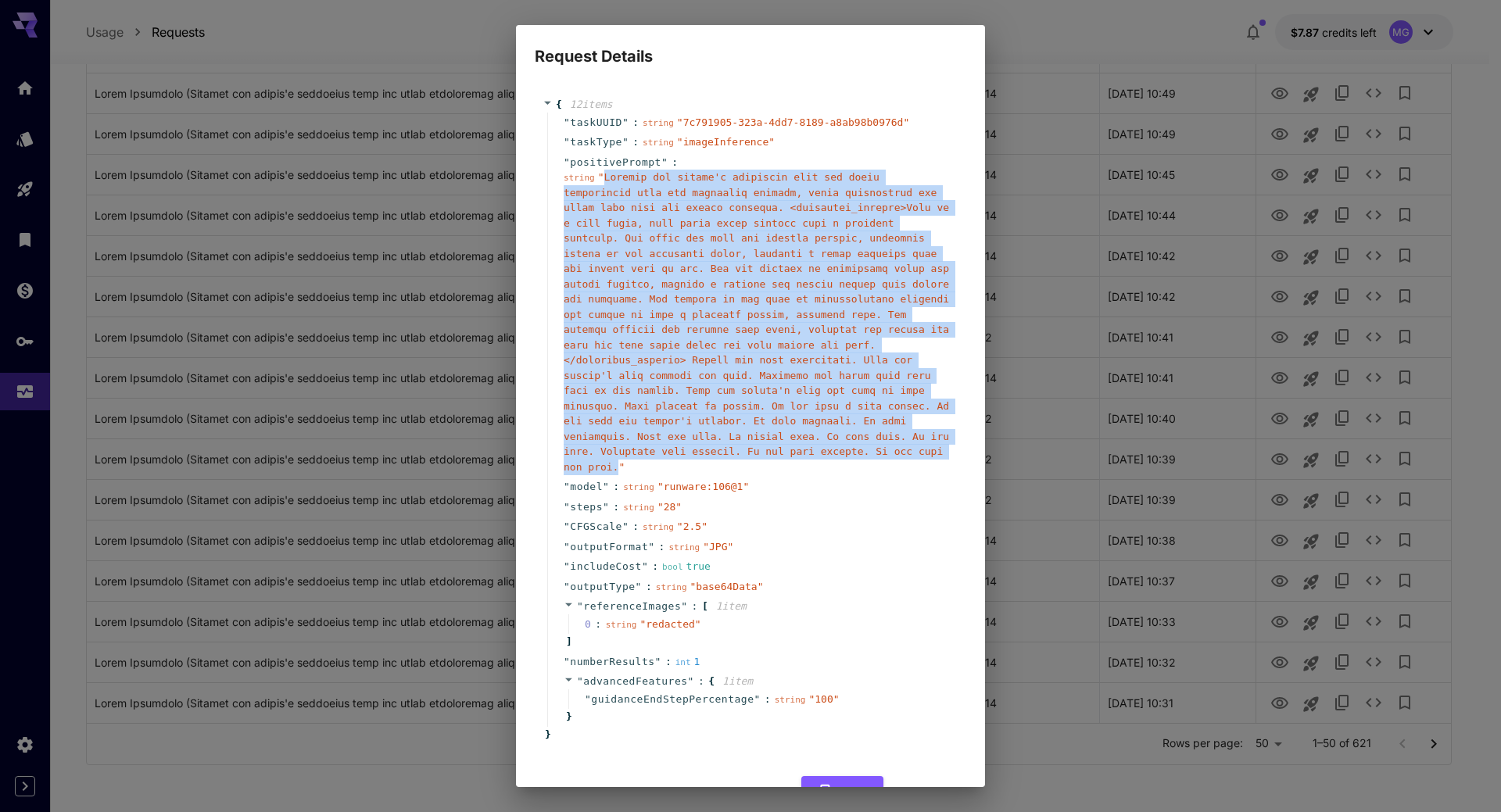
drag, startPoint x: 849, startPoint y: 440, endPoint x: 602, endPoint y: 177, distance: 360.8
click at [602, 177] on span "" "" at bounding box center [757, 322] width 386 height 302
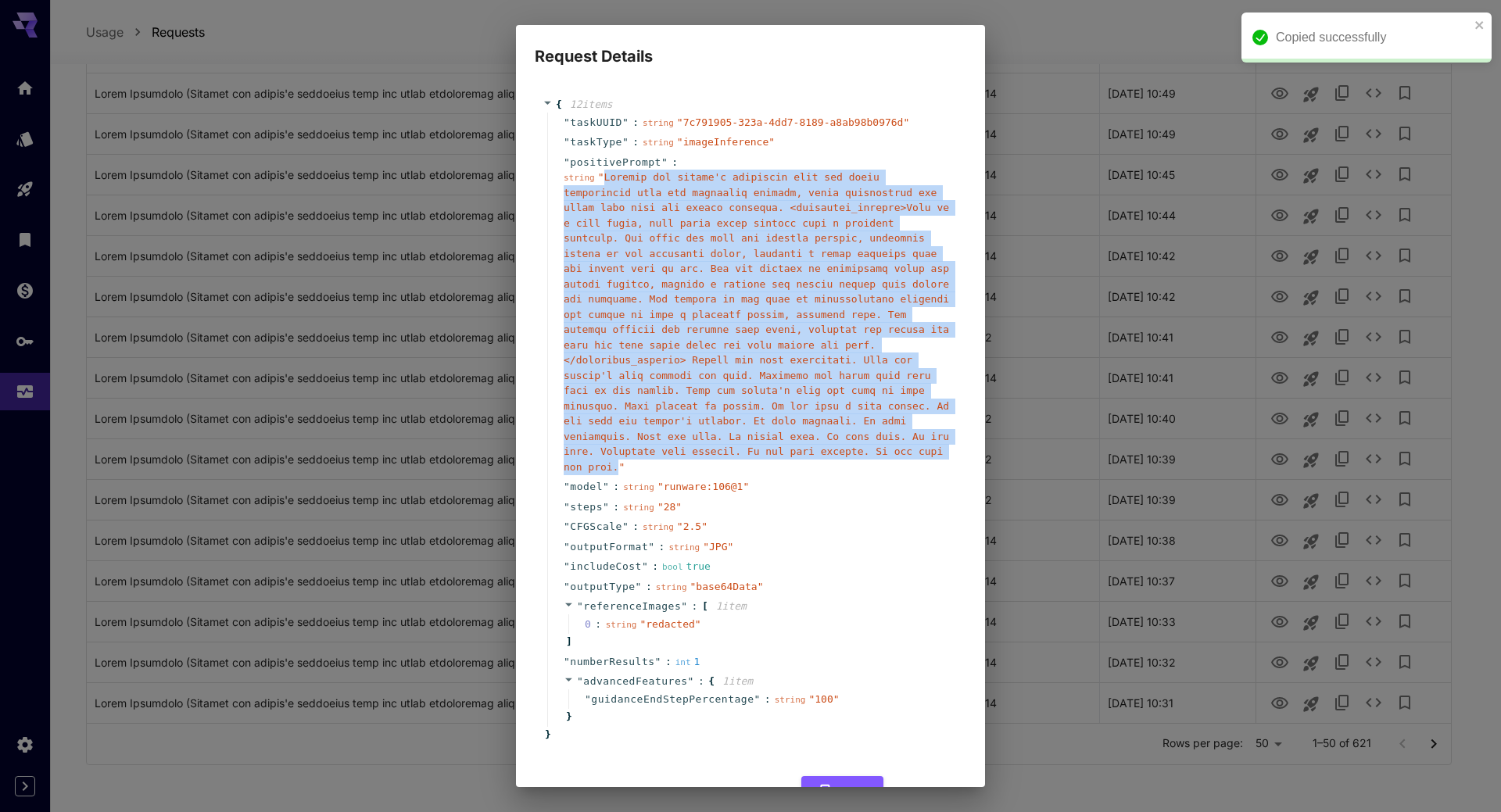
copy span "Replace the person's hairstyle with the exact description from the hairstyle de…"
click at [924, 776] on button "Cancel" at bounding box center [931, 792] width 70 height 32
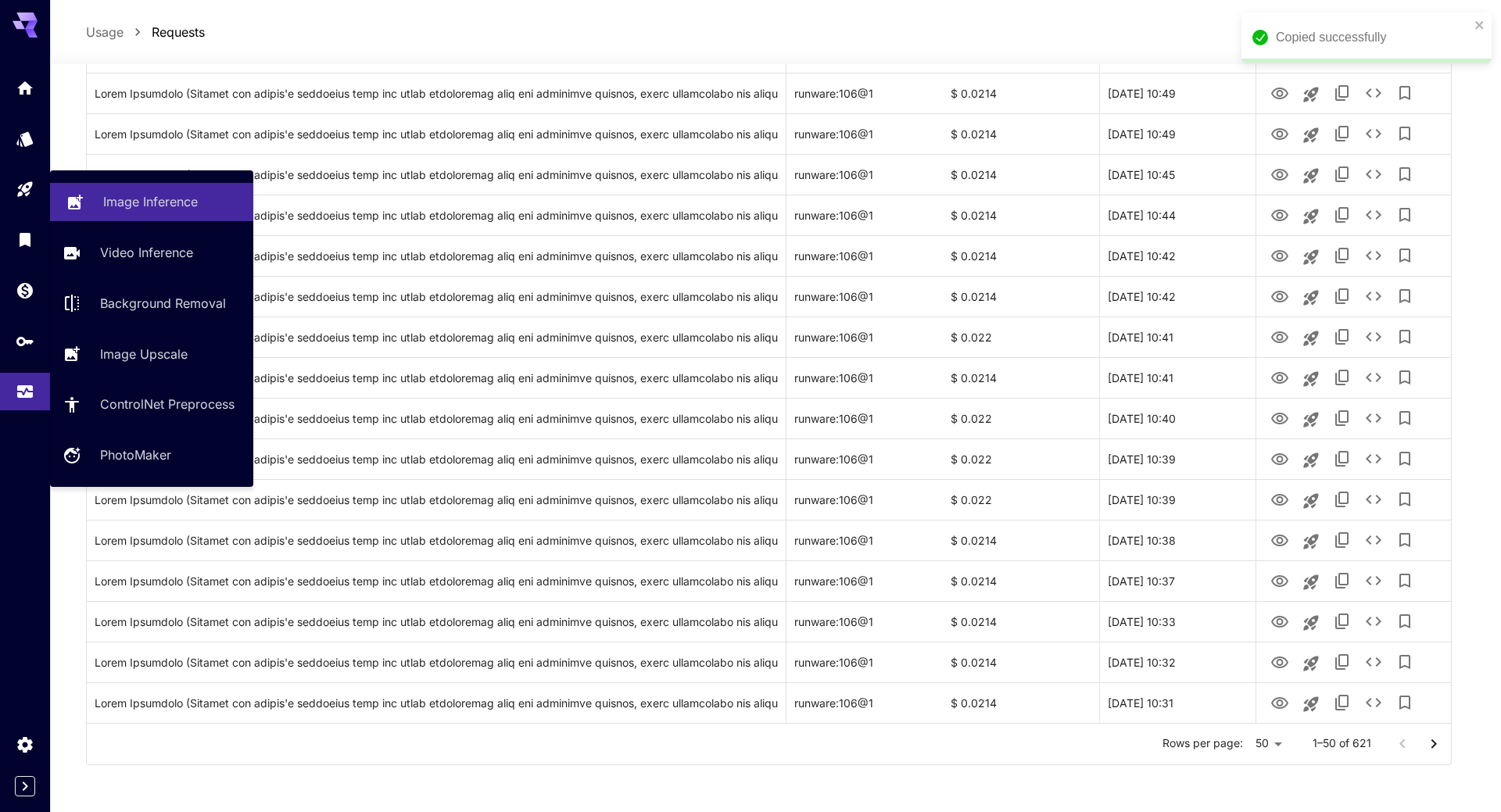
click at [113, 198] on p "Image Inference" at bounding box center [151, 201] width 94 height 19
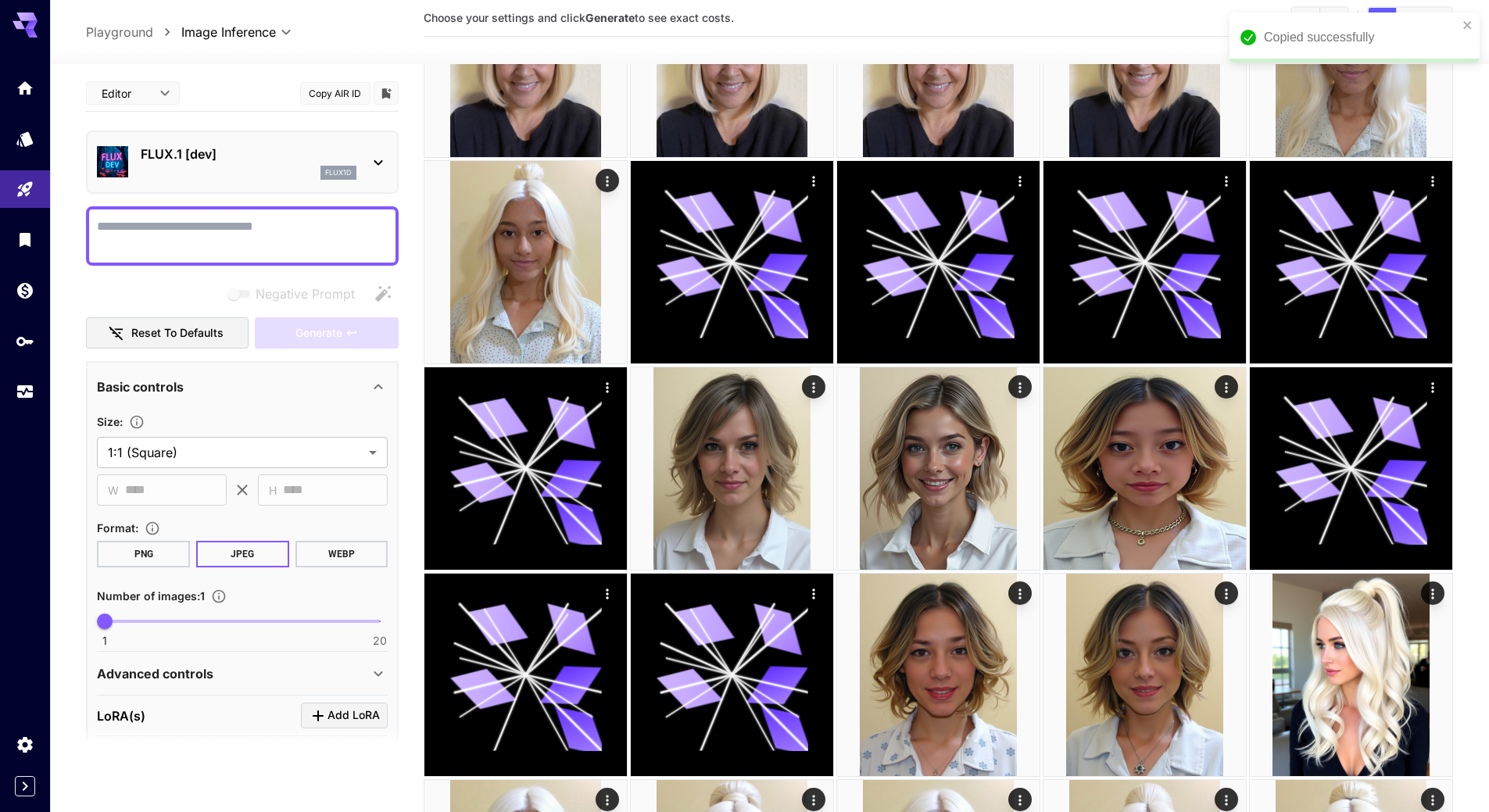
click at [202, 202] on div "**********" at bounding box center [243, 533] width 313 height 916
click at [385, 161] on icon at bounding box center [378, 162] width 19 height 19
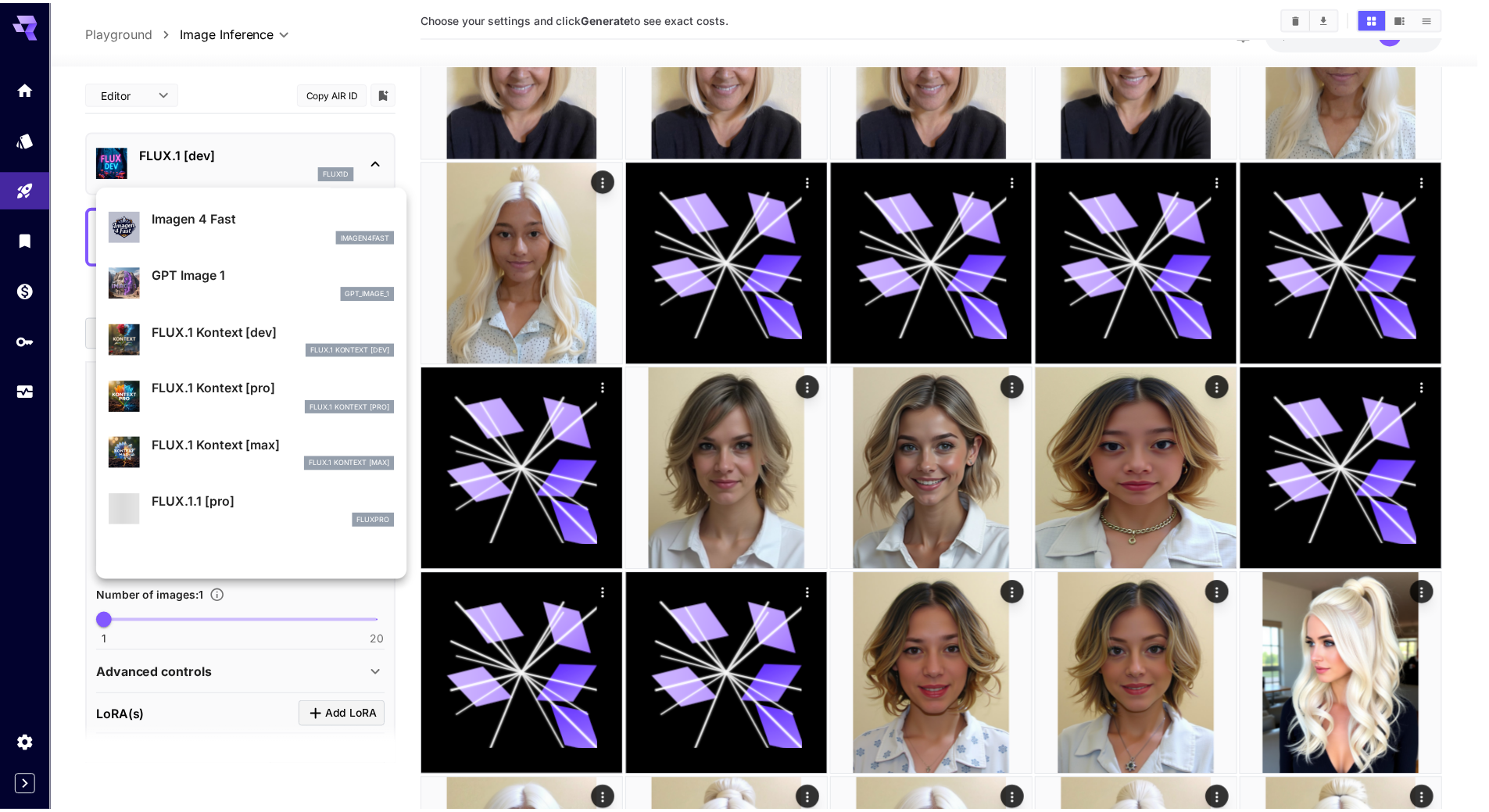
scroll to position [800, 0]
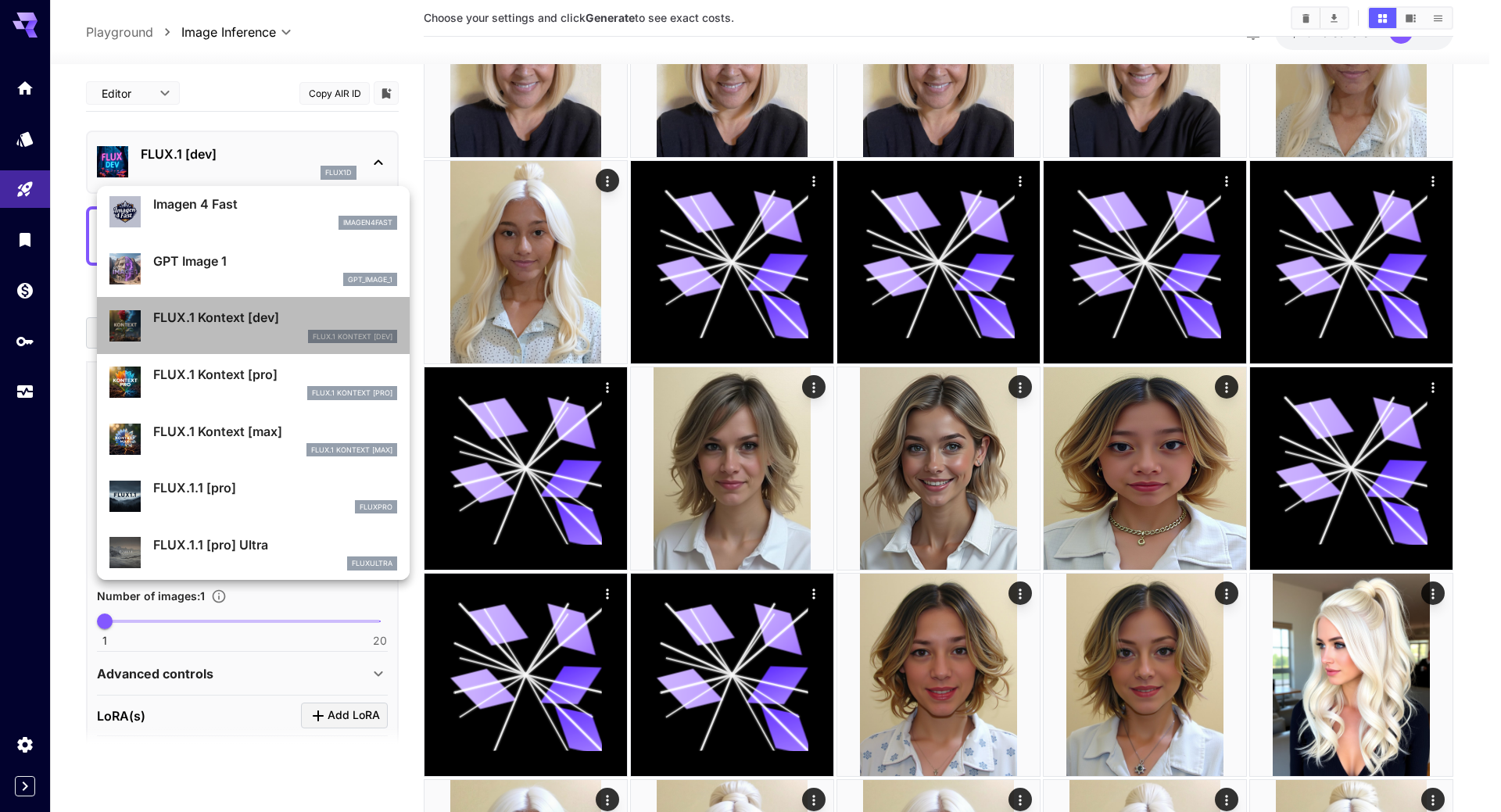
click at [343, 324] on p "FLUX.1 Kontext [dev]" at bounding box center [275, 317] width 244 height 19
type input "****"
type input "***"
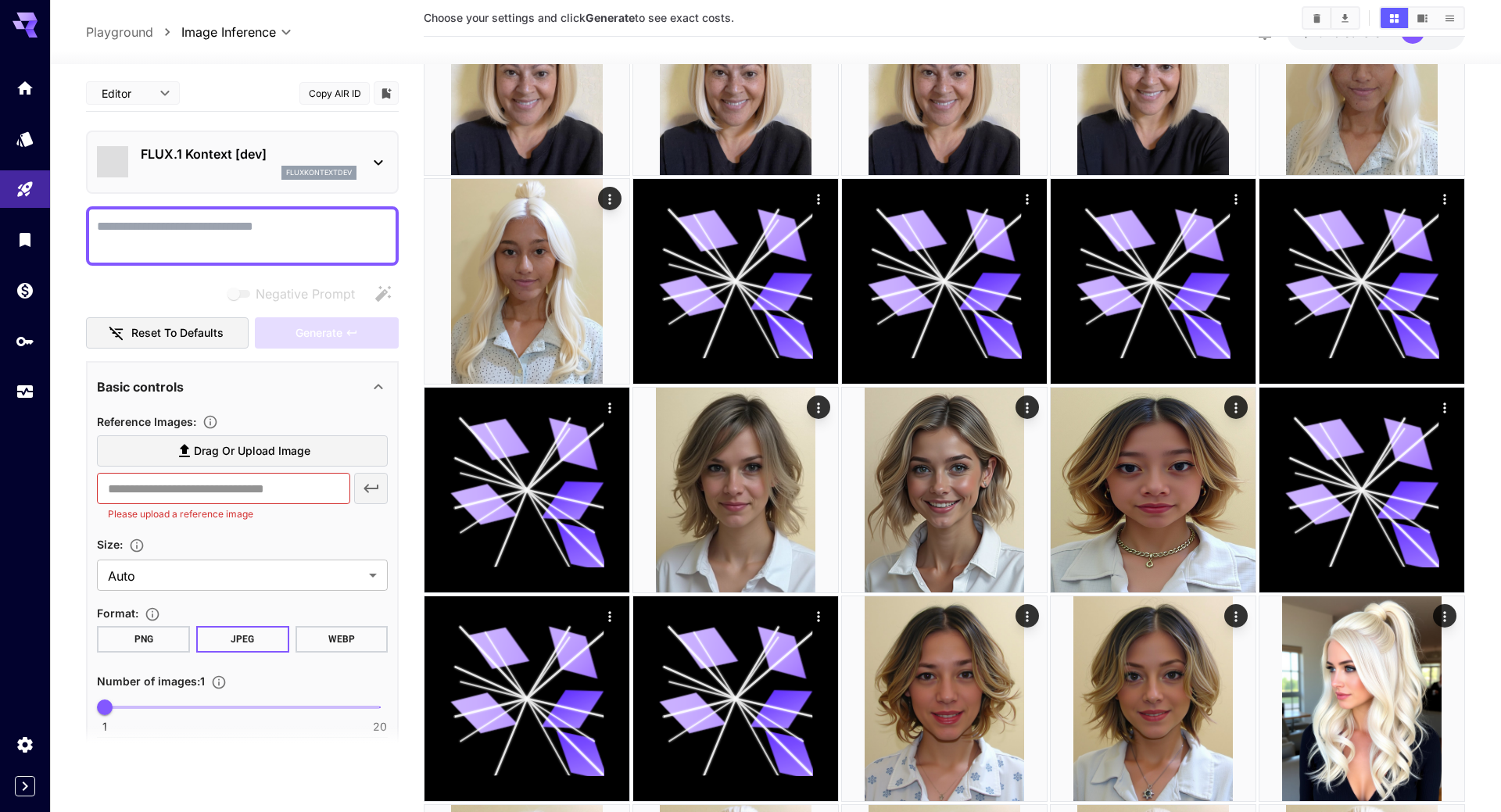
type input "*******"
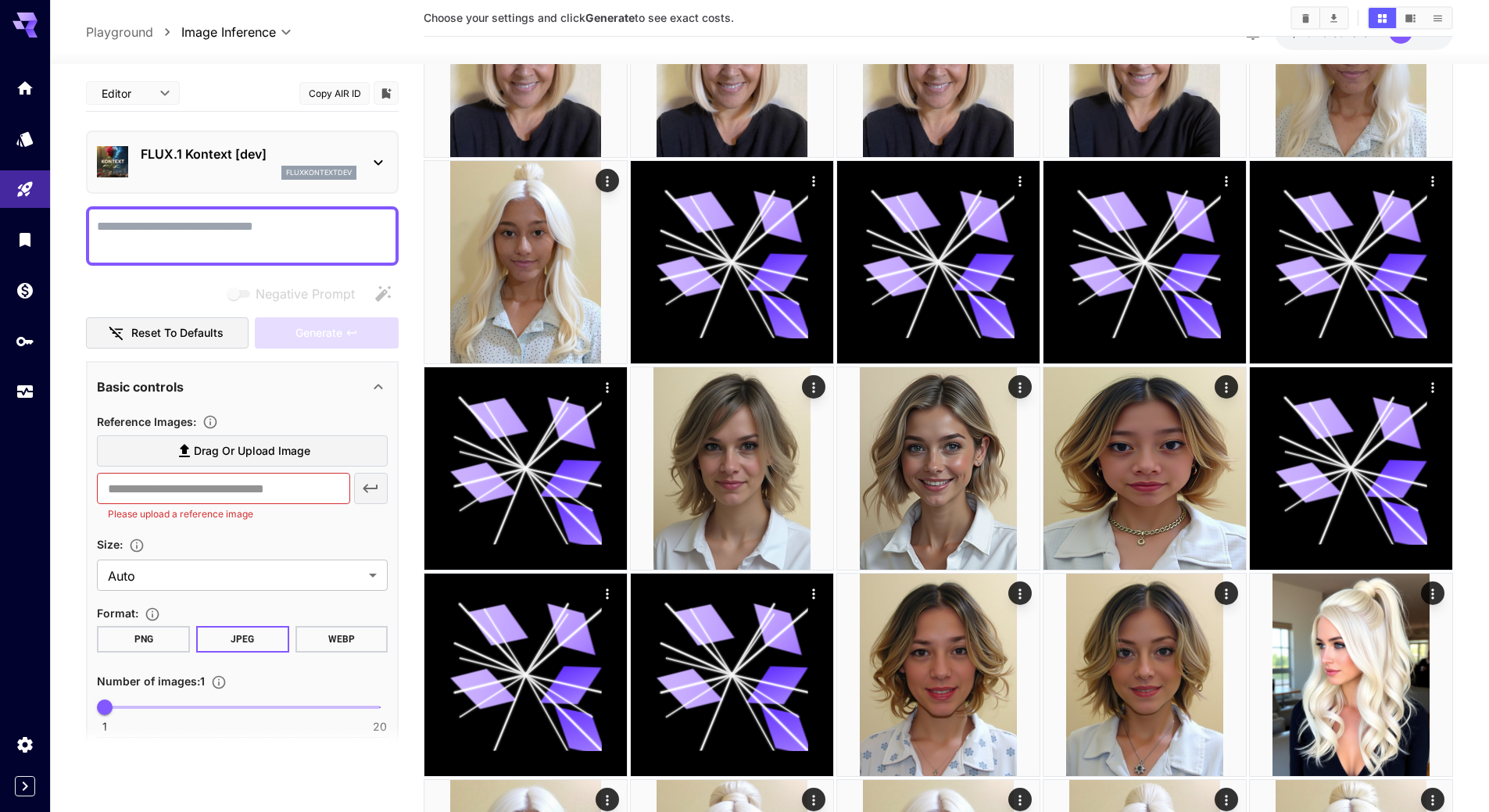
click at [269, 233] on textarea "Negative Prompt" at bounding box center [242, 236] width 291 height 37
paste textarea "**********"
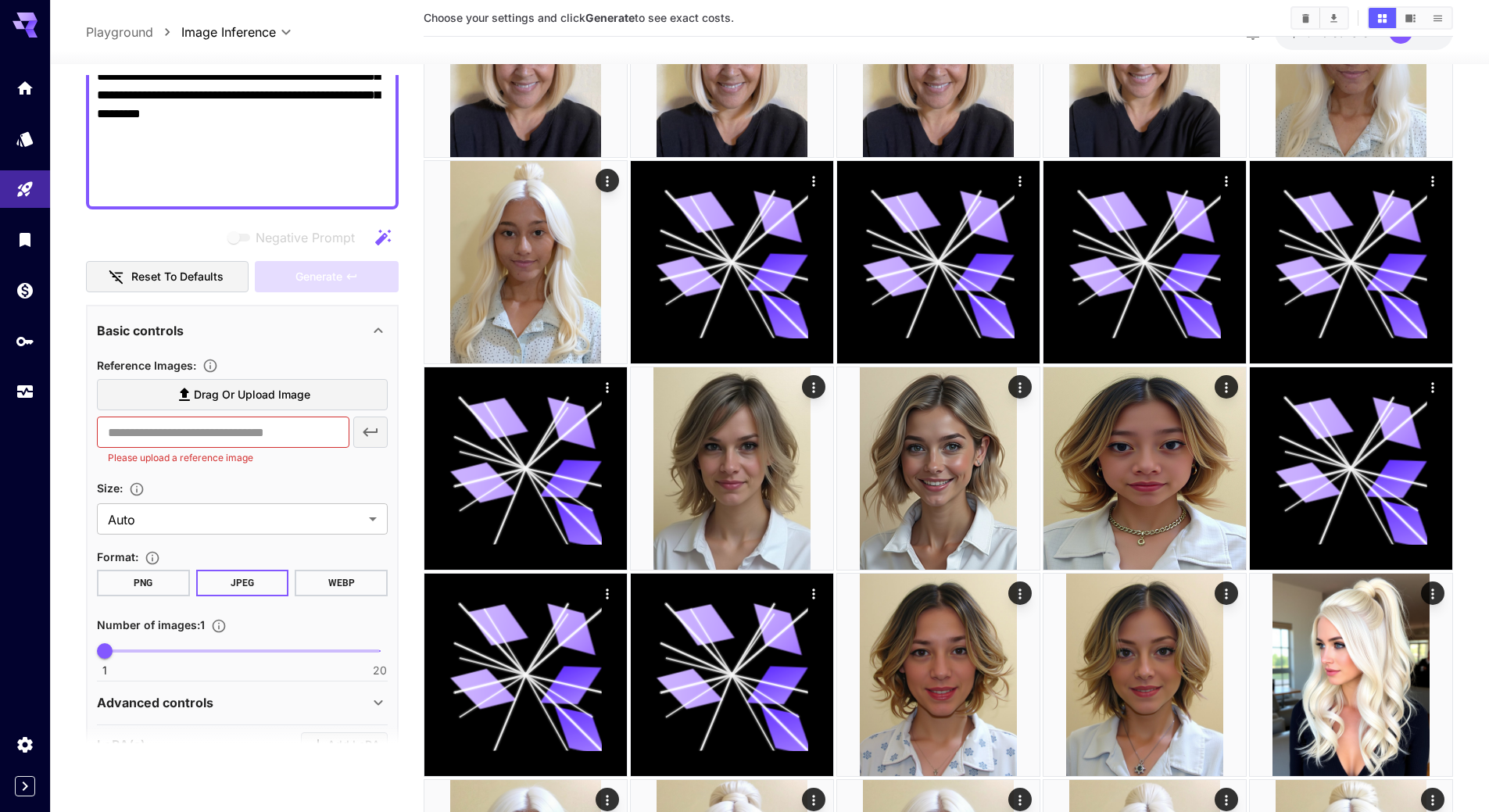
scroll to position [547, 0]
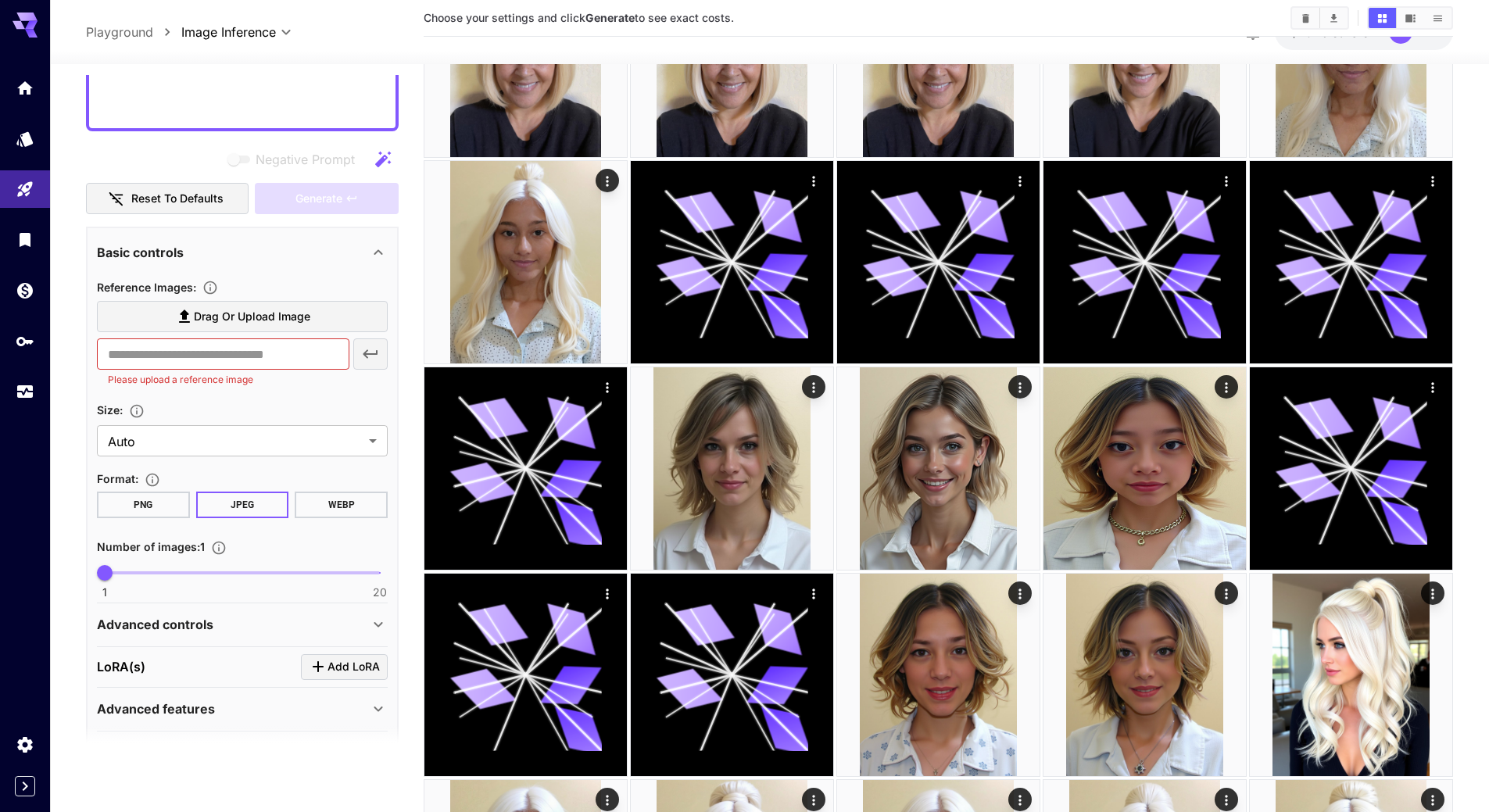
type textarea "**********"
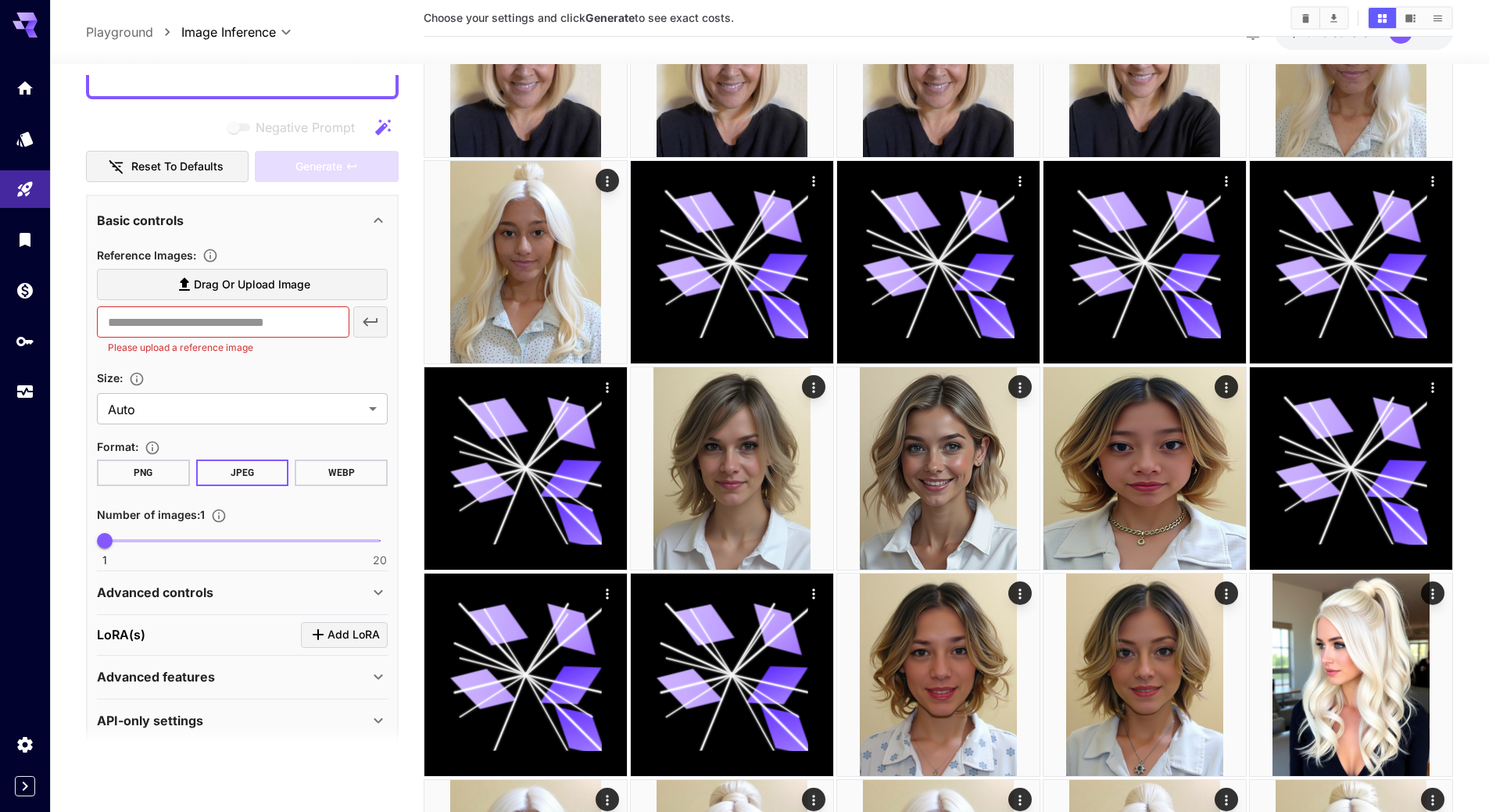
scroll to position [597, 0]
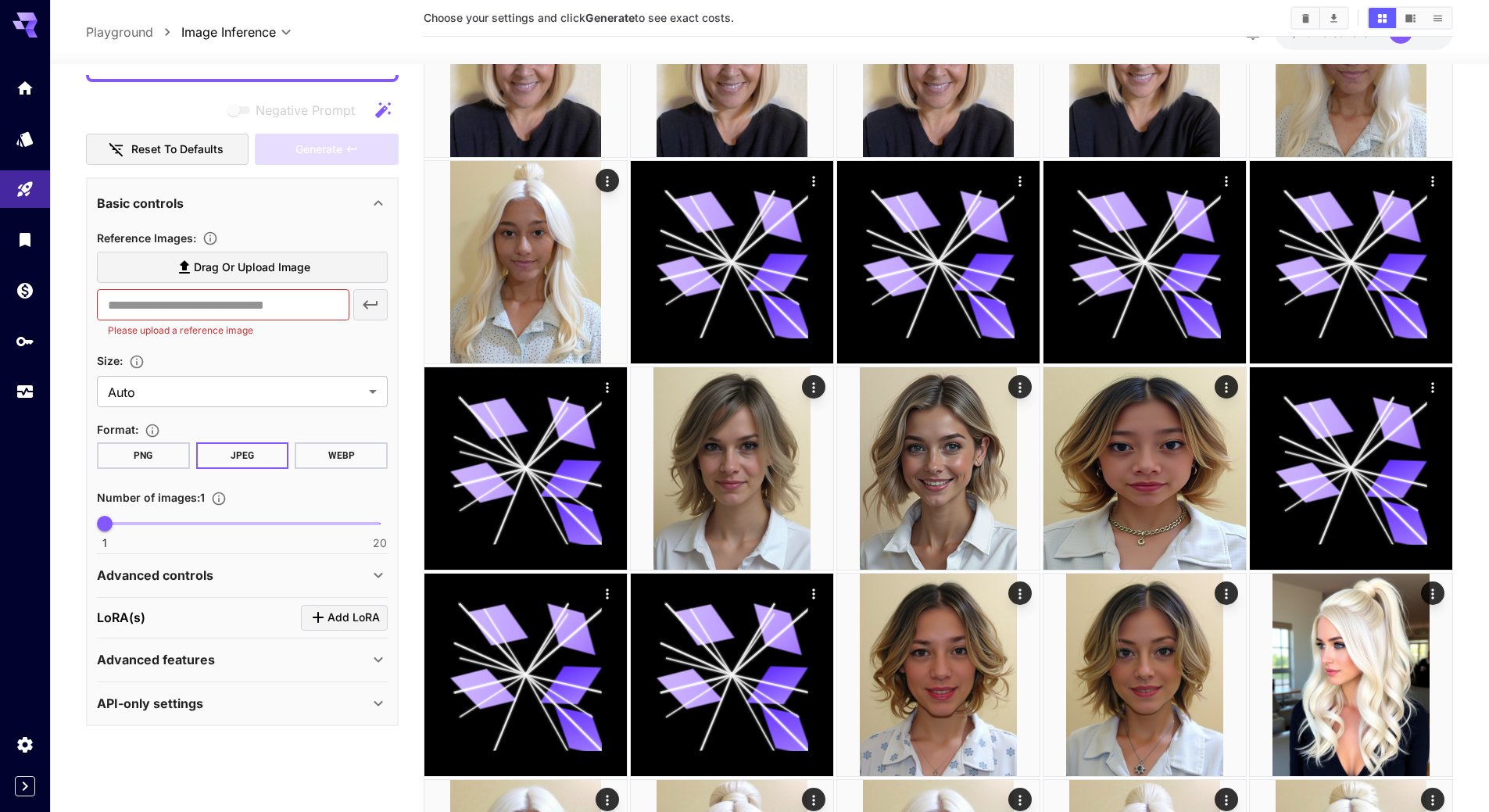
click at [252, 570] on div "Advanced controls" at bounding box center [233, 575] width 272 height 19
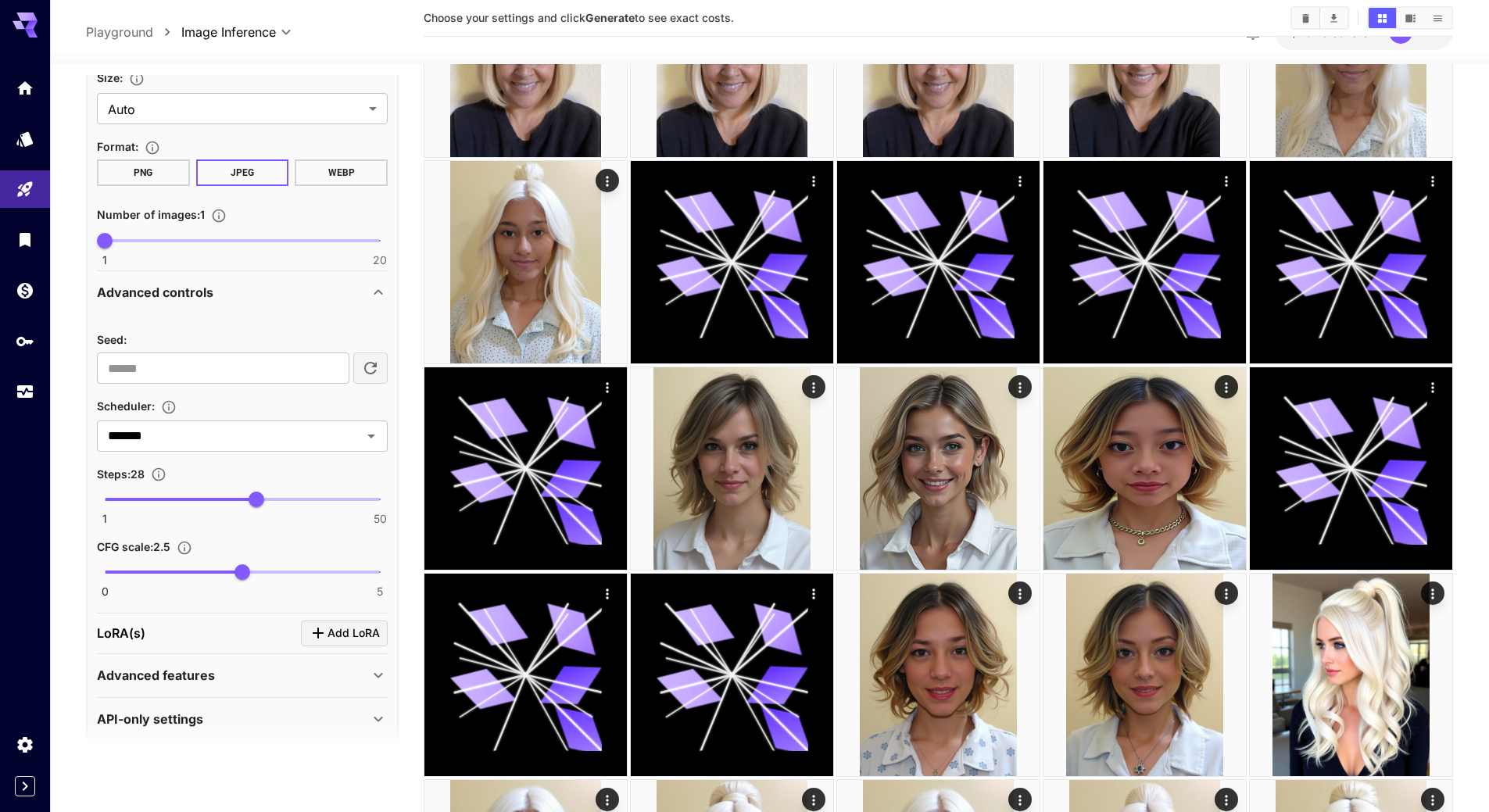
scroll to position [895, 0]
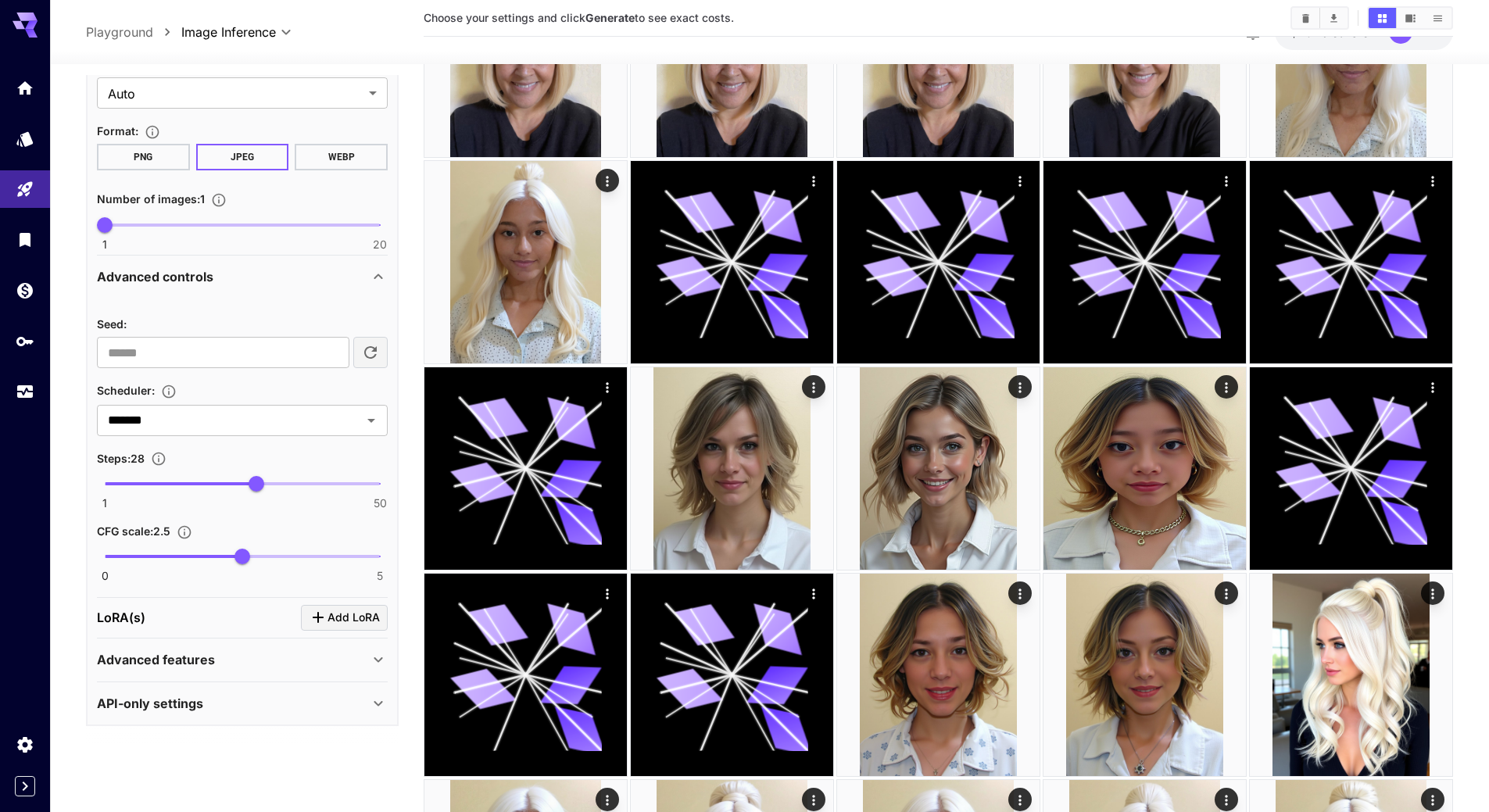
click at [239, 655] on div "Advanced features" at bounding box center [233, 660] width 272 height 19
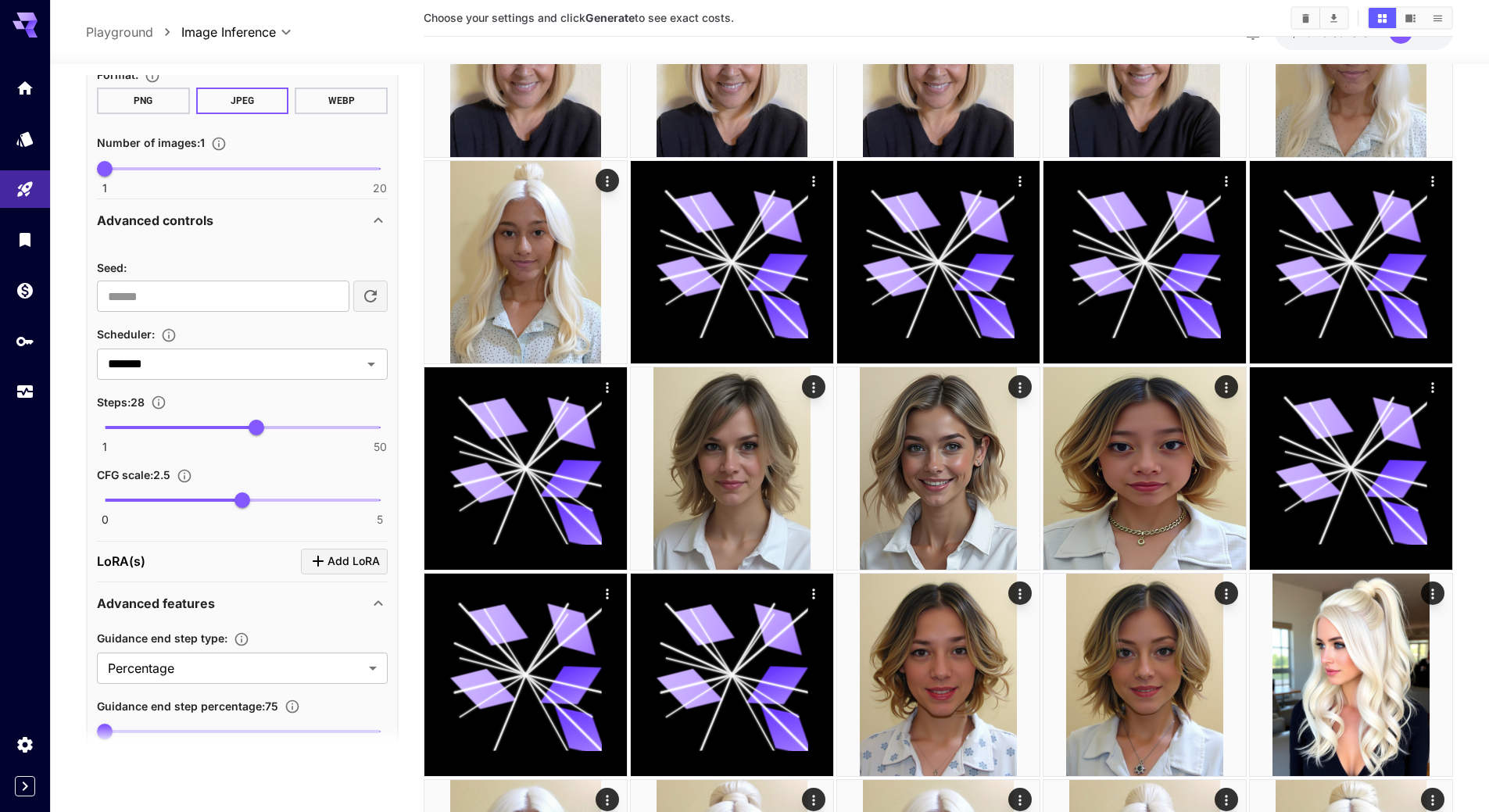
scroll to position [1042, 0]
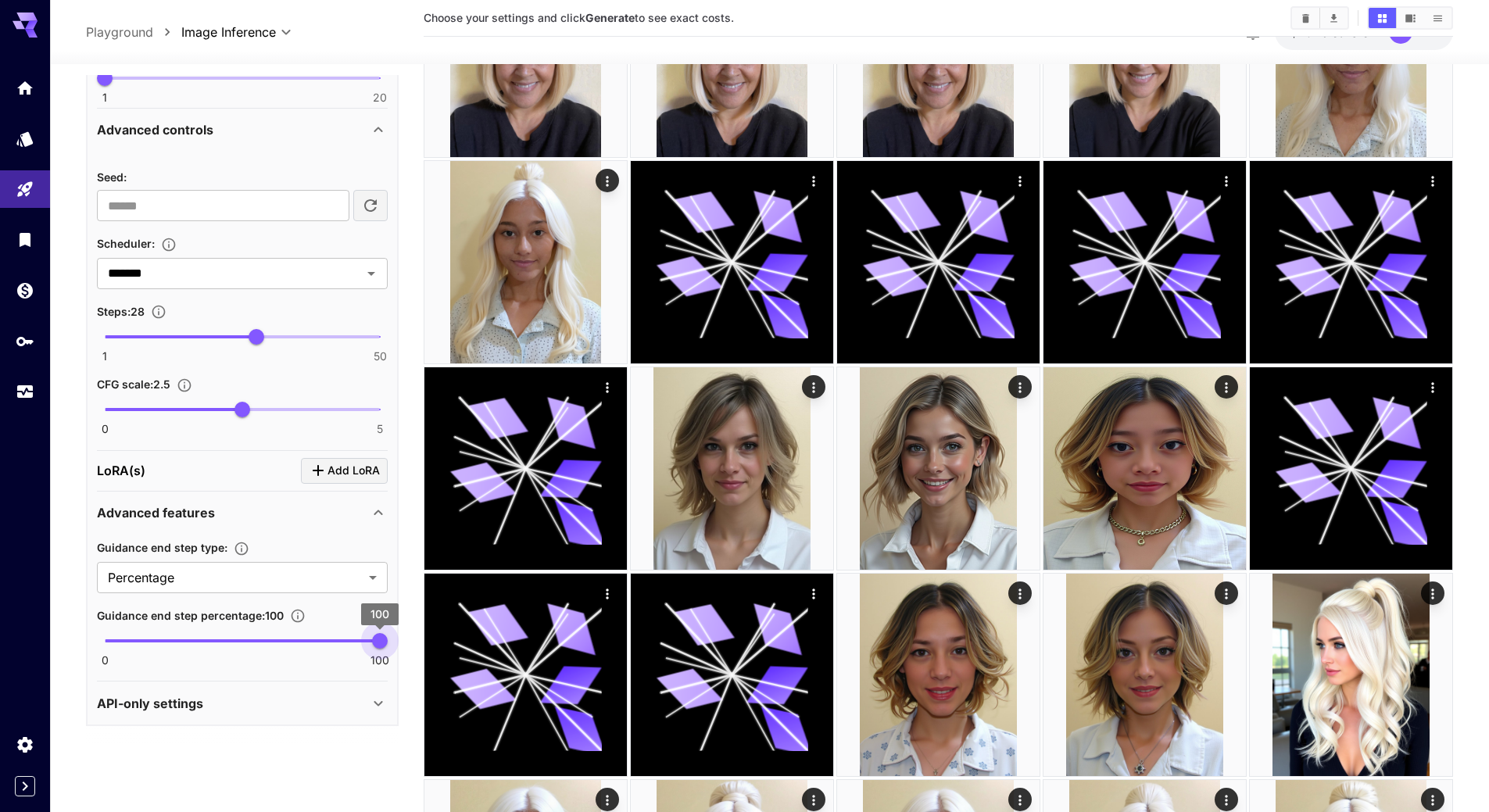
type input "***"
drag, startPoint x: 103, startPoint y: 641, endPoint x: 397, endPoint y: 648, distance: 294.1
click at [397, 648] on div "**********" at bounding box center [243, 228] width 313 height 994
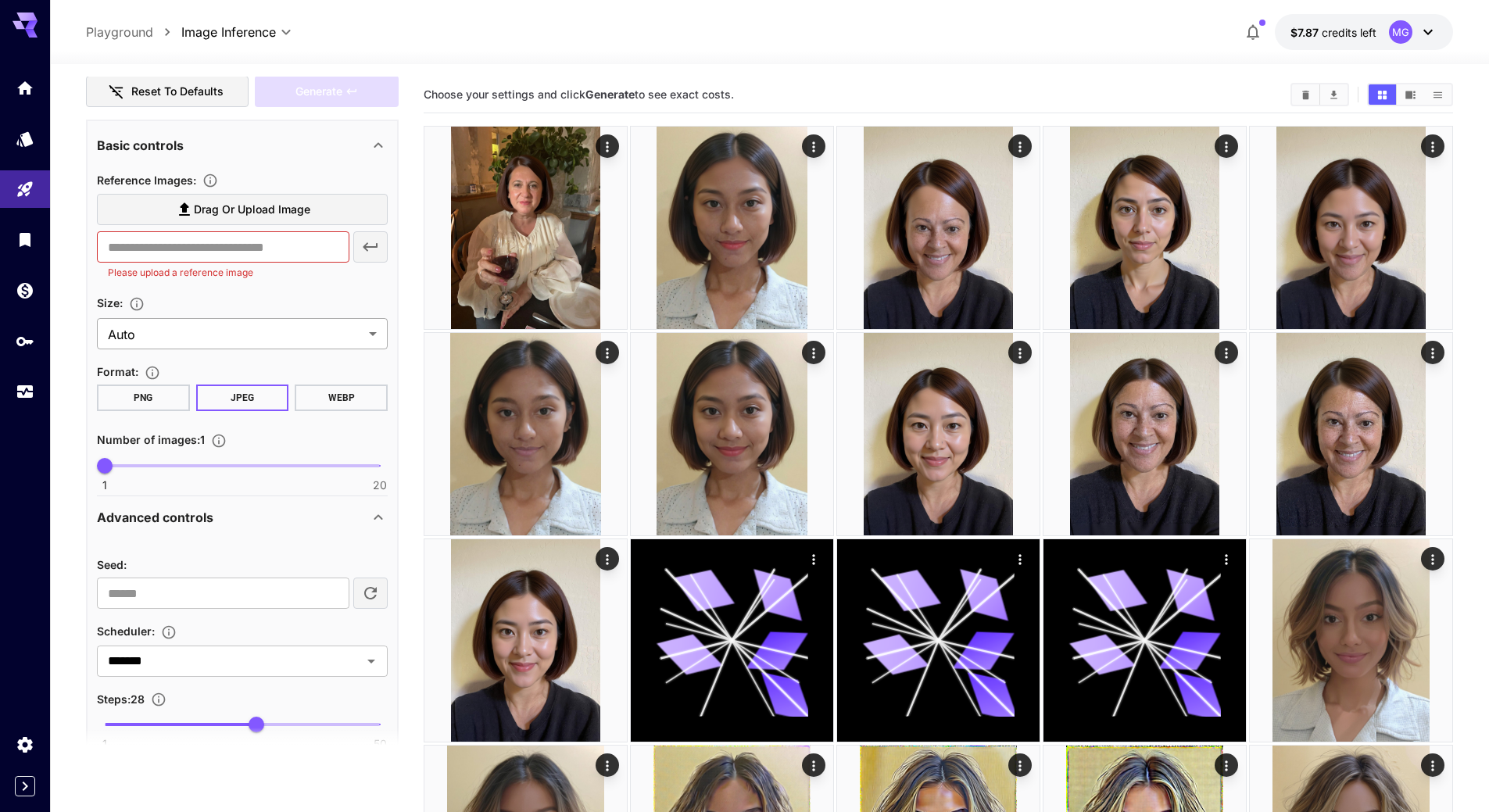
scroll to position [573, 0]
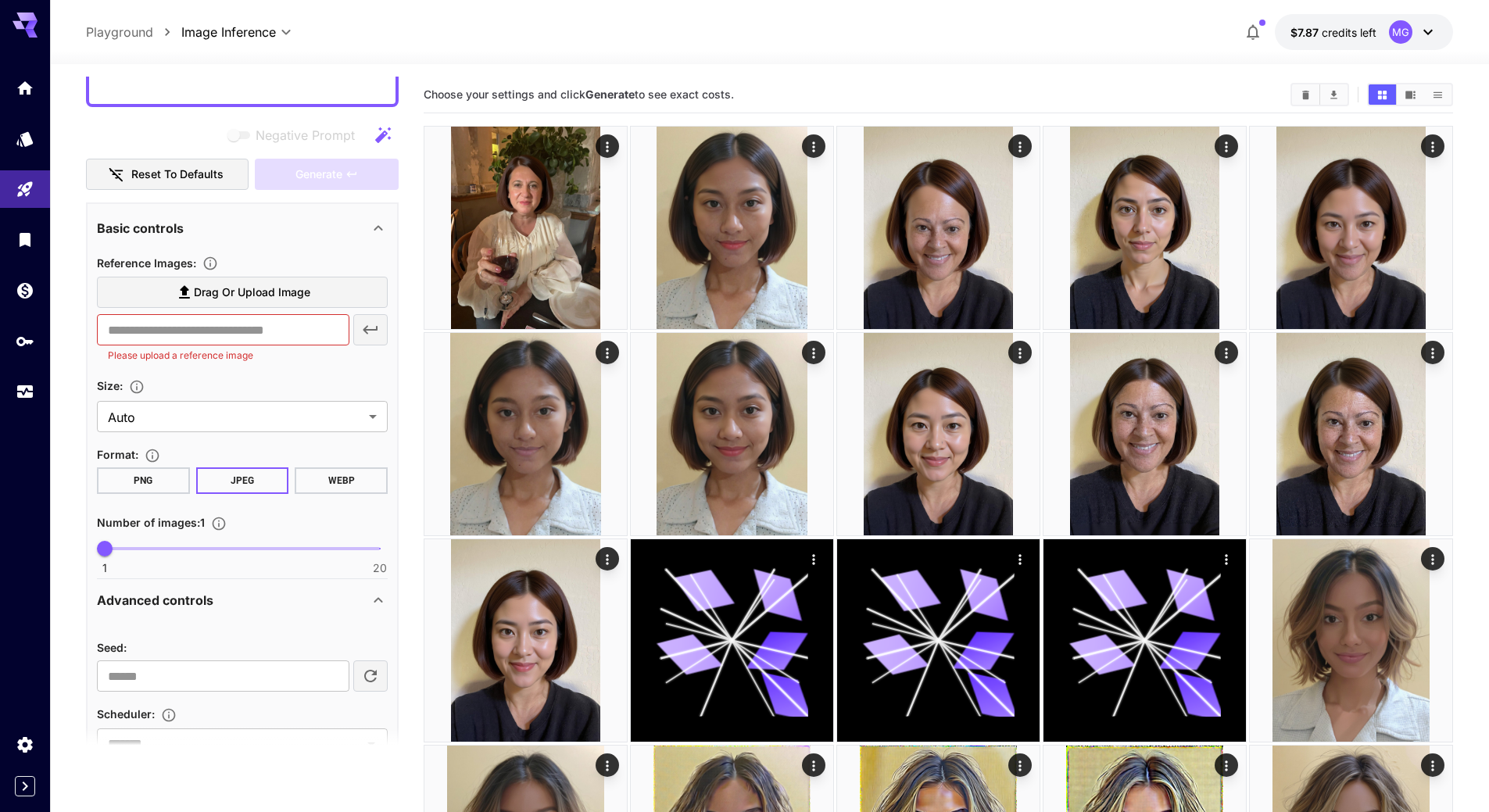
click at [275, 286] on span "Drag or upload image" at bounding box center [252, 293] width 117 height 20
click at [0, 0] on input "Drag or upload image" at bounding box center [0, 0] width 0 height 0
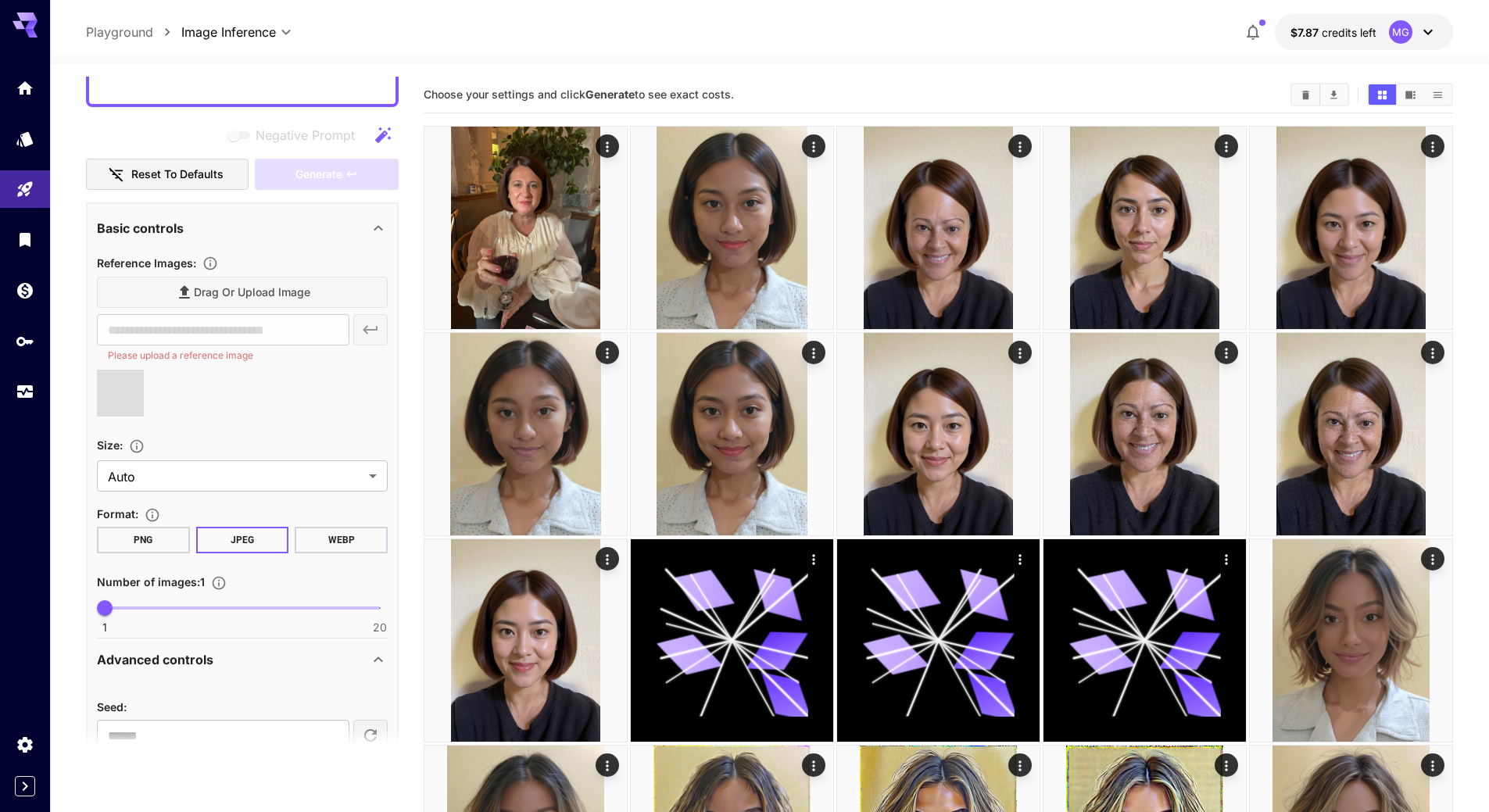
type input "**********"
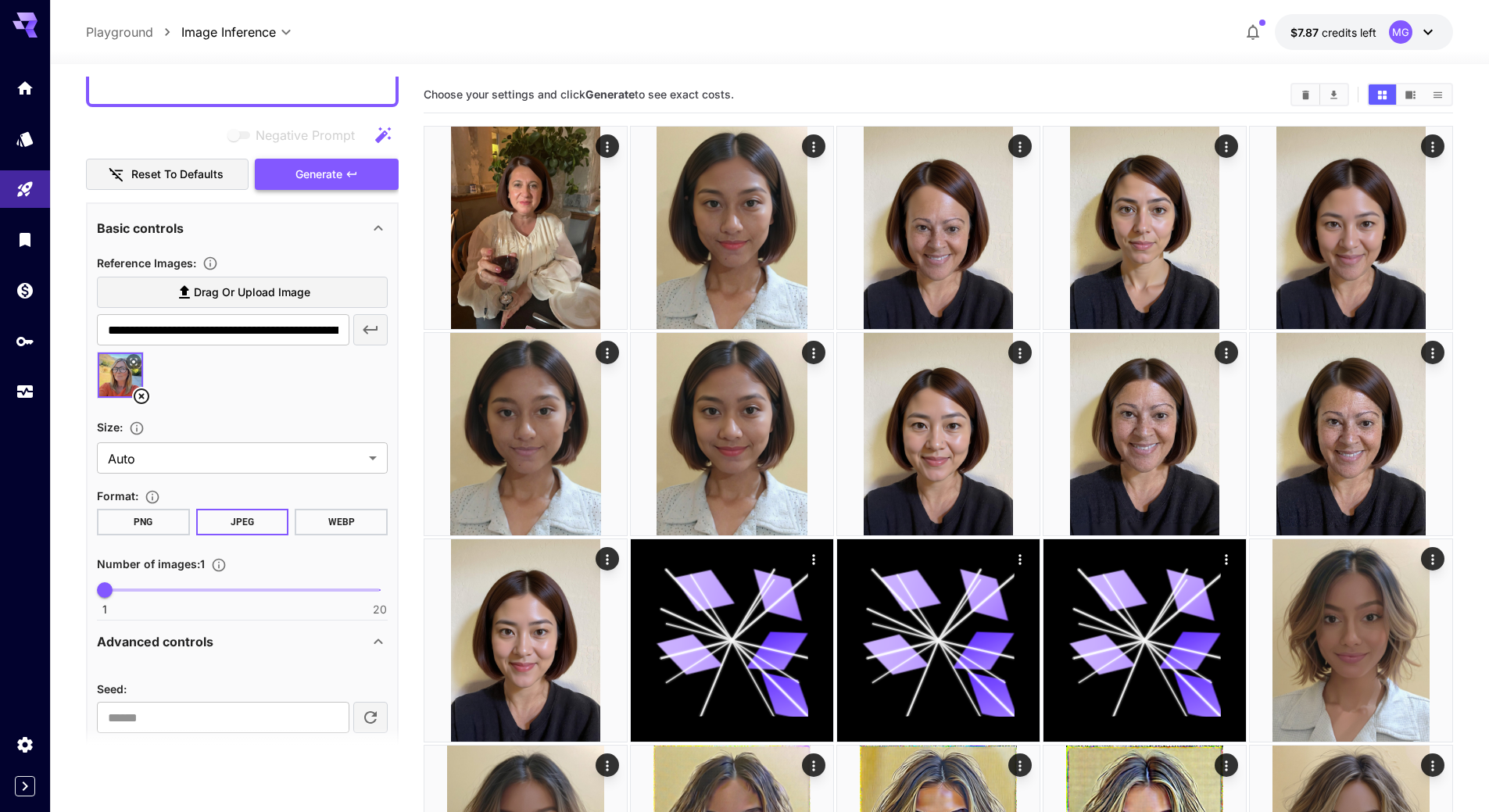
click at [324, 175] on span "Generate" at bounding box center [319, 175] width 47 height 20
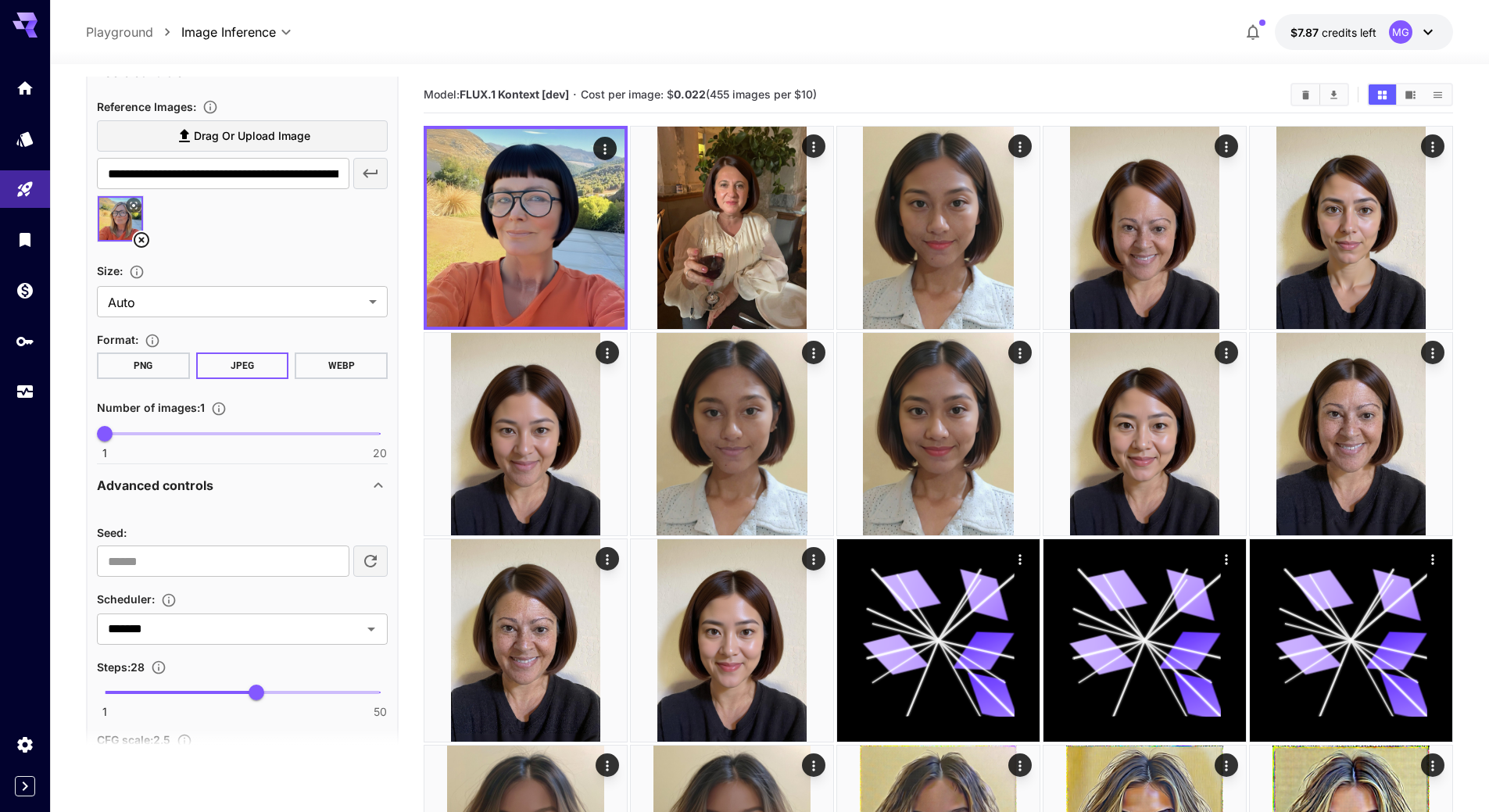
scroll to position [808, 0]
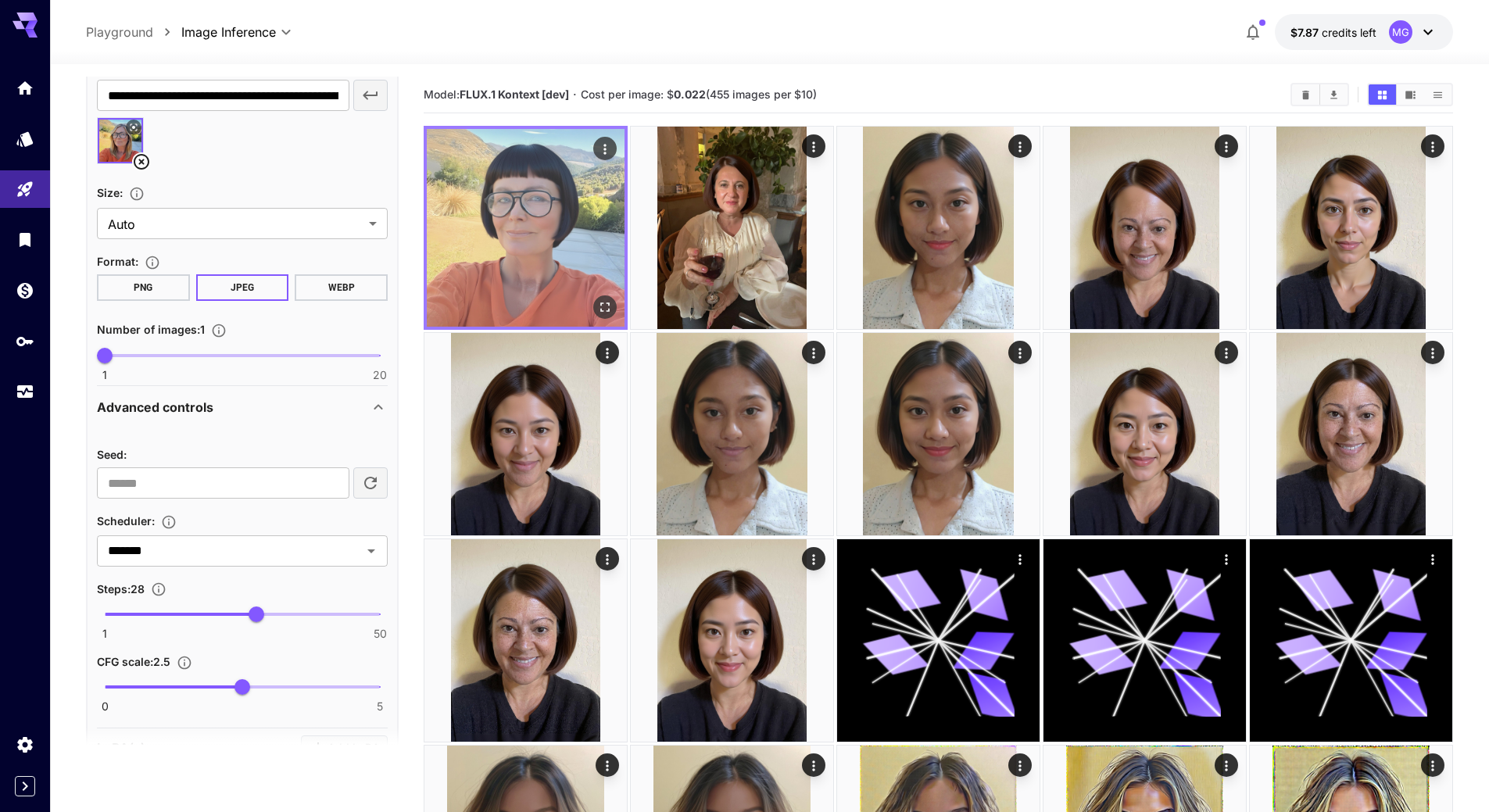
click at [607, 305] on icon "Open in fullscreen" at bounding box center [605, 307] width 16 height 16
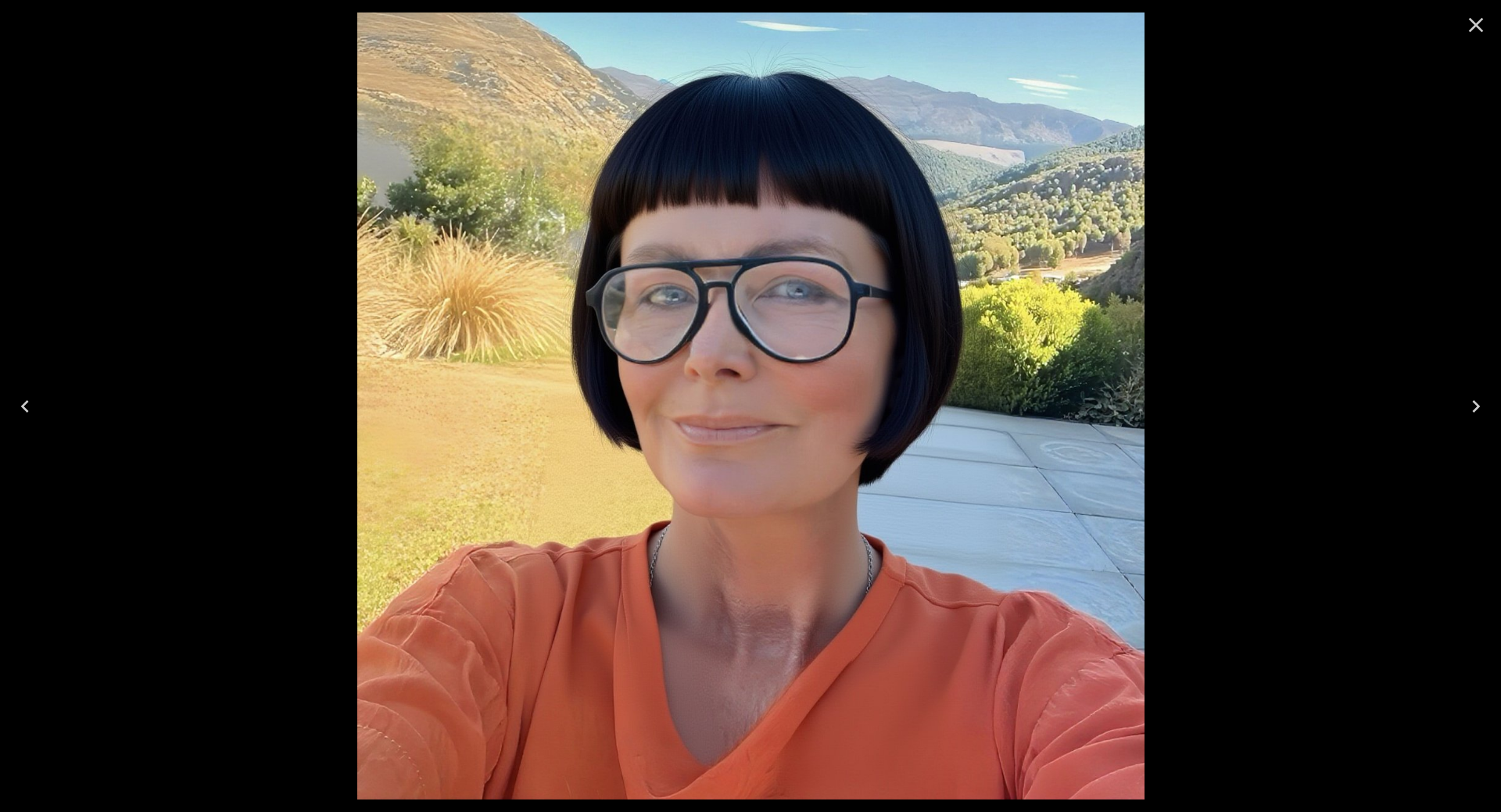
click at [1477, 25] on icon "Close" at bounding box center [1477, 26] width 15 height 15
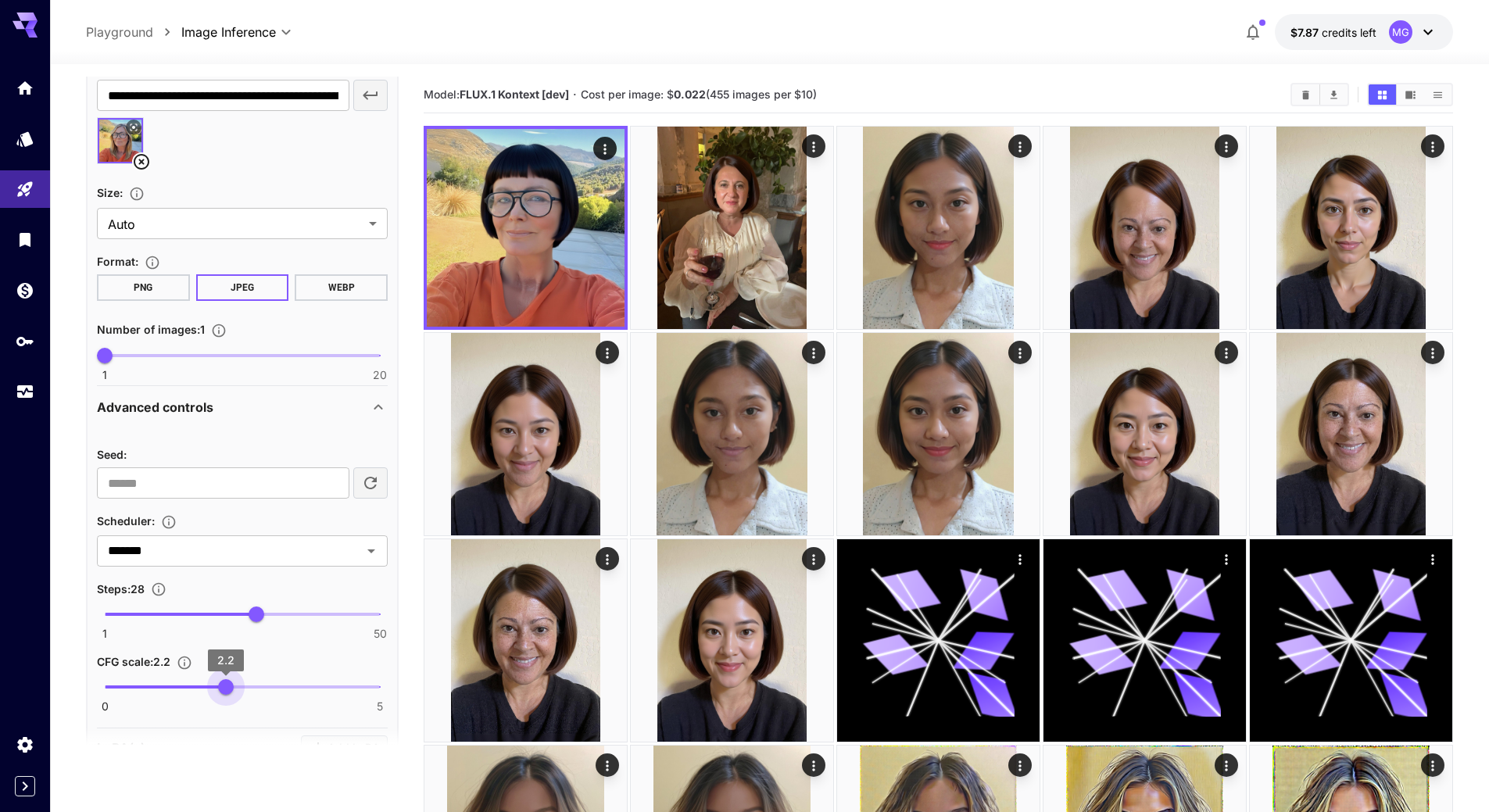
type input "***"
drag, startPoint x: 224, startPoint y: 690, endPoint x: 233, endPoint y: 689, distance: 9.1
click at [233, 689] on span "2.3" at bounding box center [231, 687] width 16 height 16
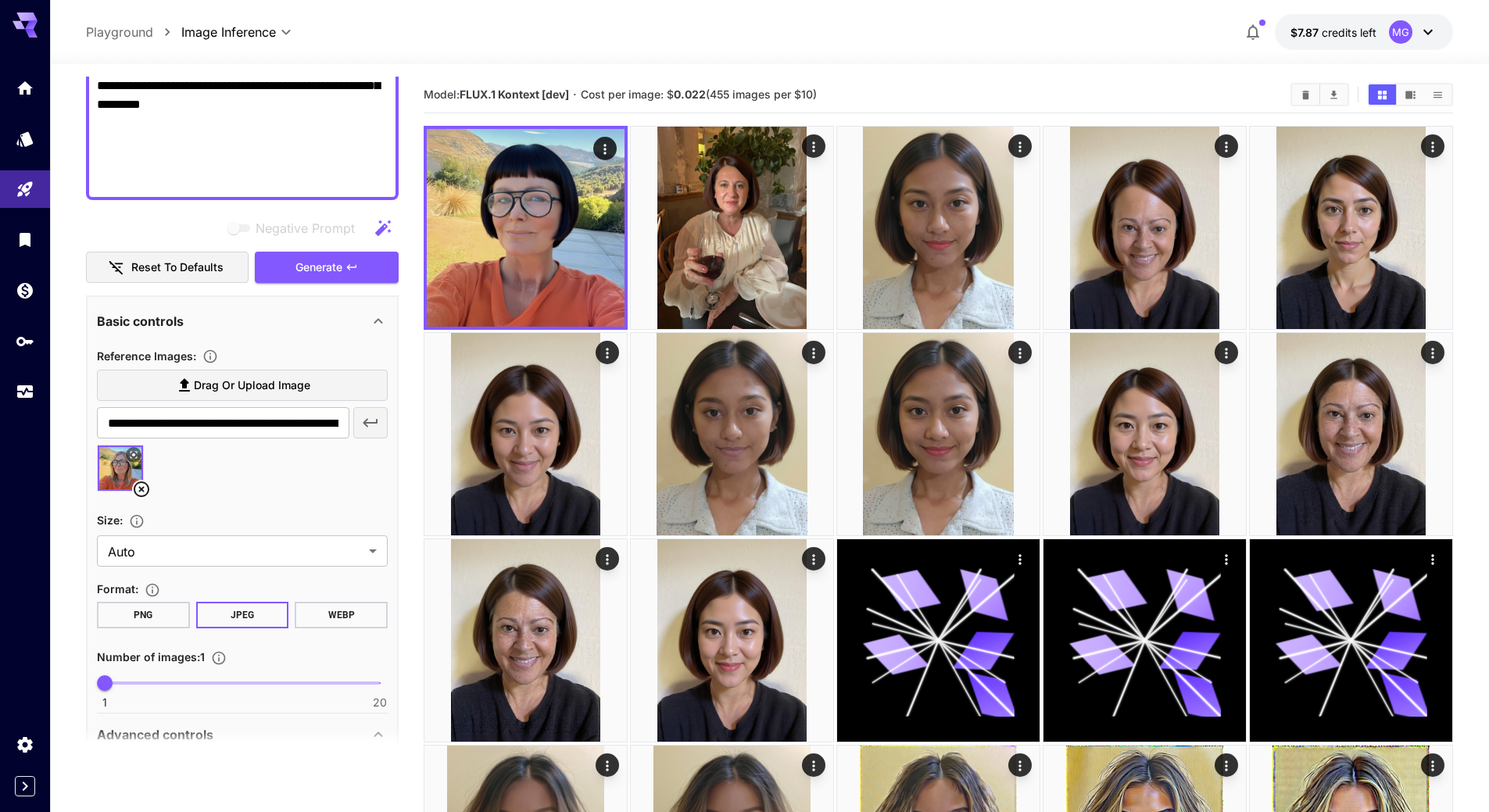
scroll to position [416, 0]
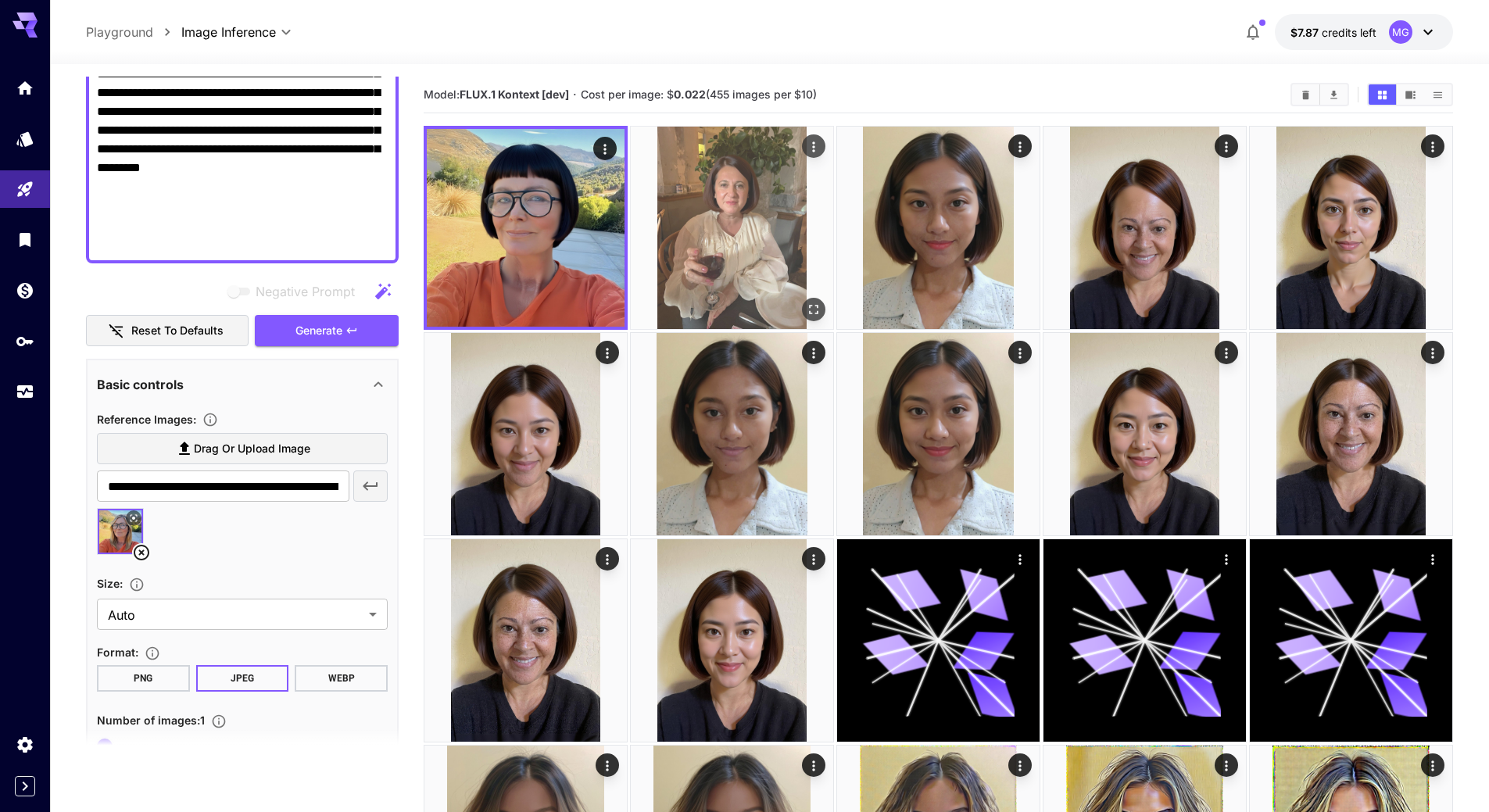
click at [695, 214] on img at bounding box center [732, 228] width 203 height 203
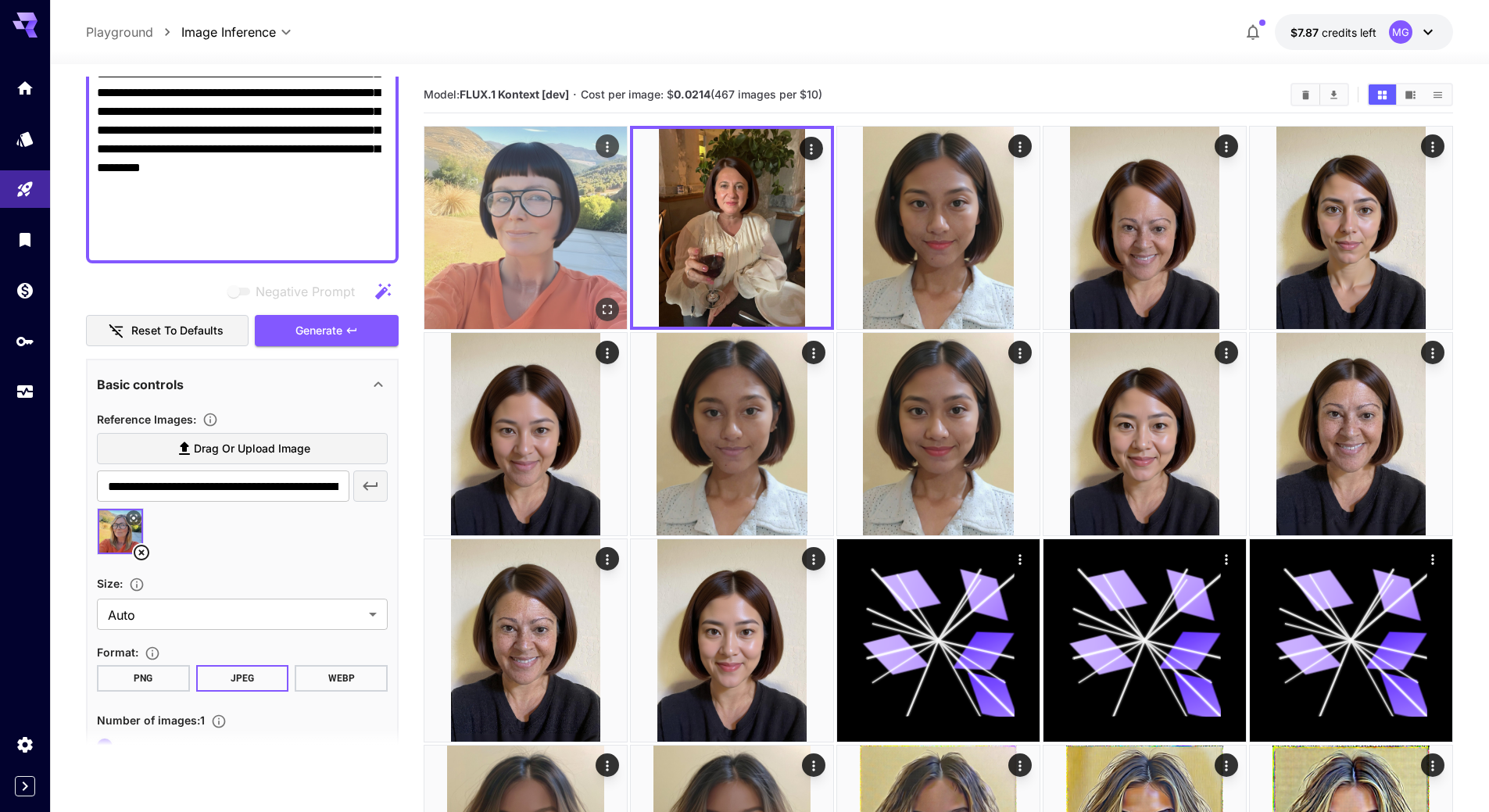
click at [532, 204] on img at bounding box center [526, 228] width 203 height 203
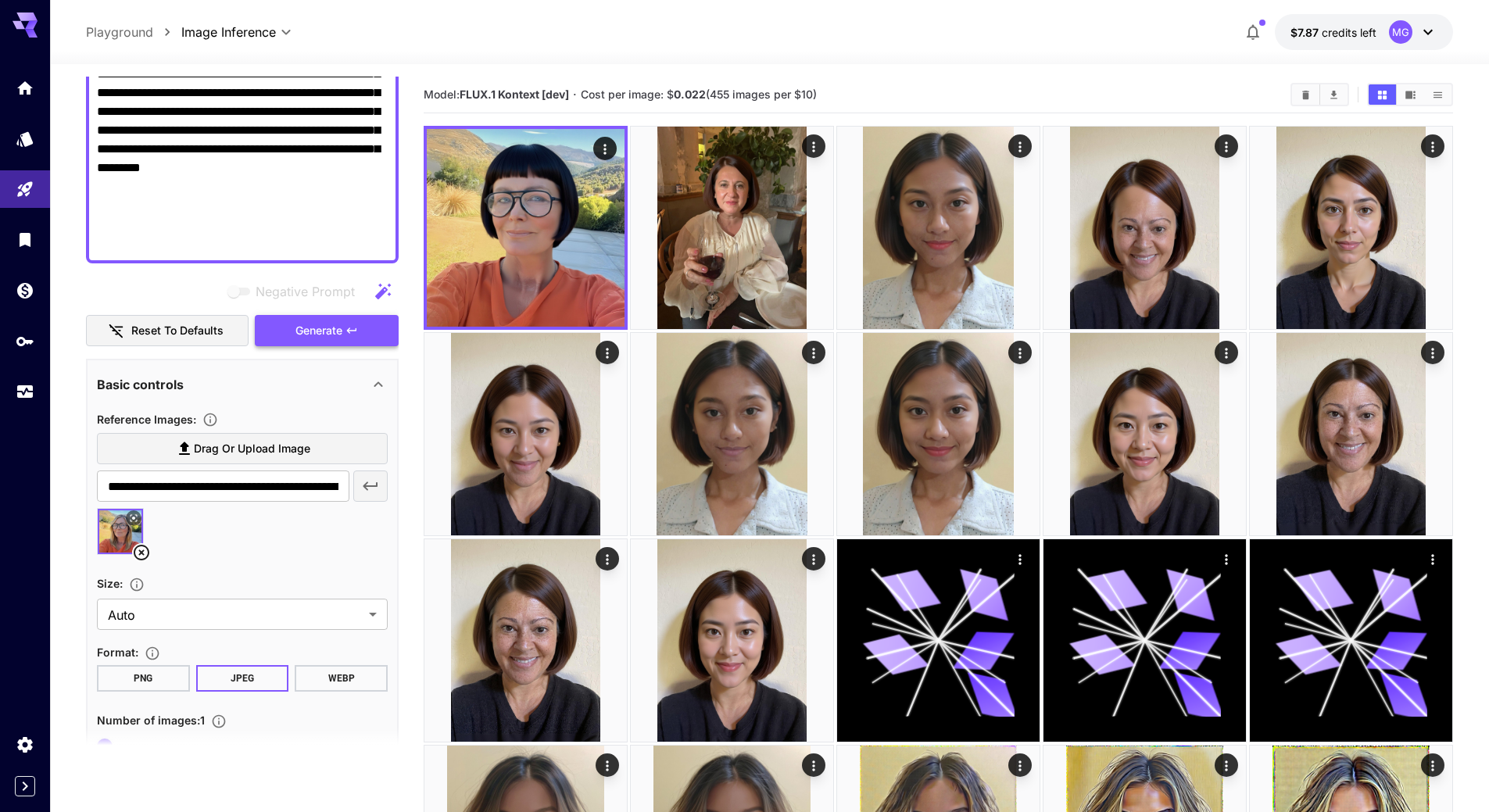
click at [309, 333] on span "Generate" at bounding box center [319, 331] width 47 height 20
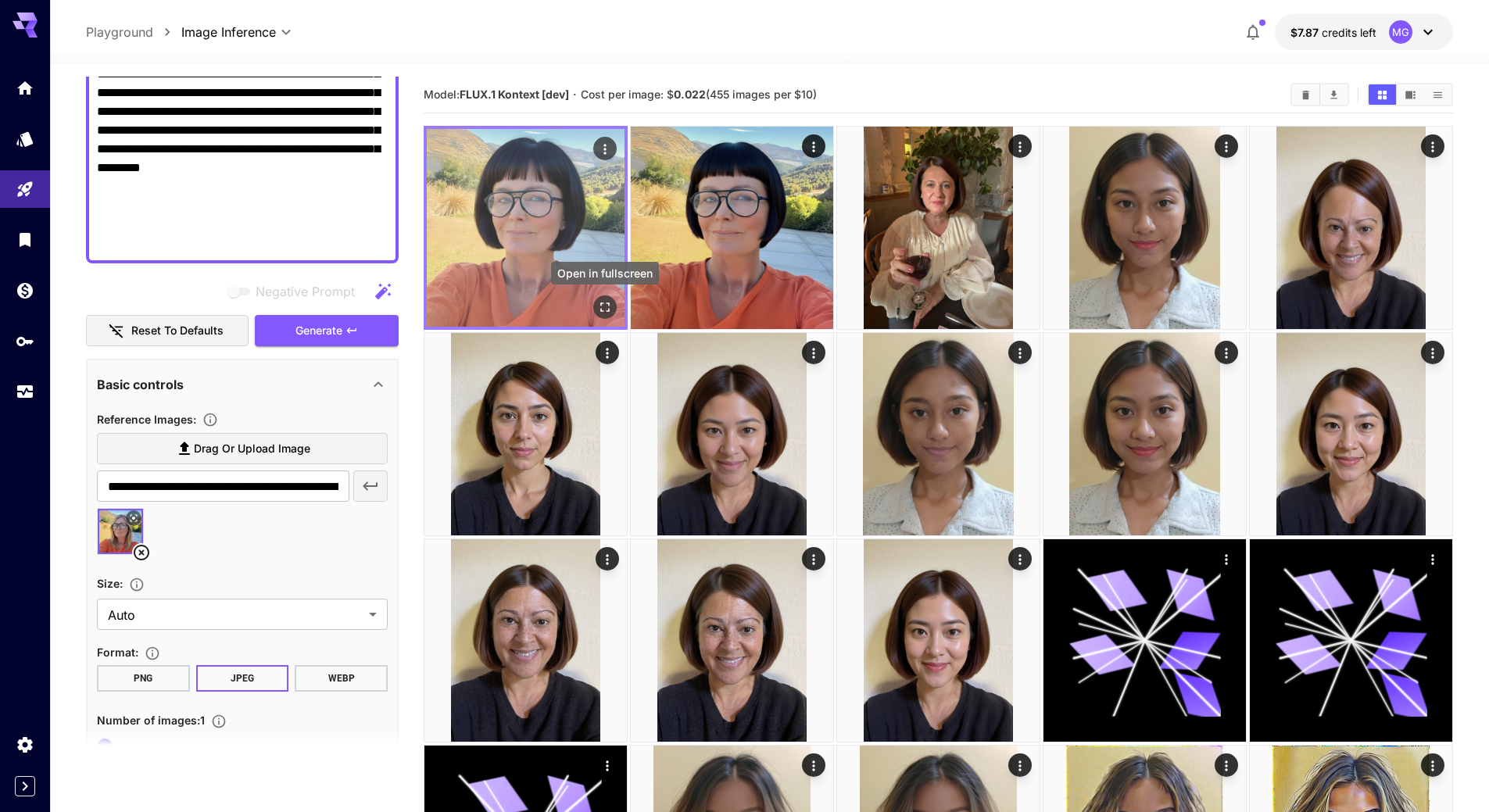
click at [606, 302] on icon "Open in fullscreen" at bounding box center [605, 307] width 16 height 16
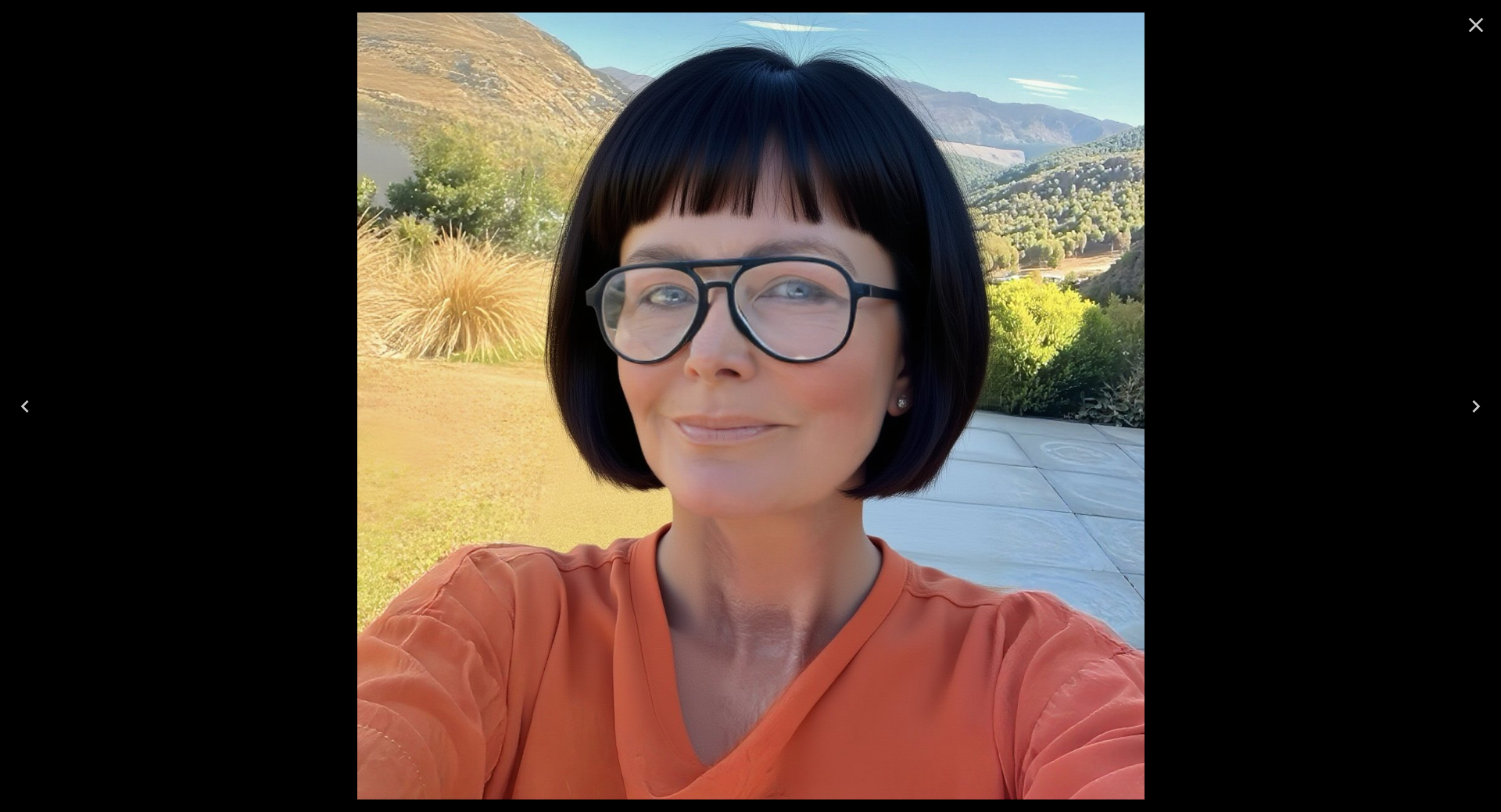
click at [1484, 26] on icon "Close" at bounding box center [1476, 25] width 25 height 25
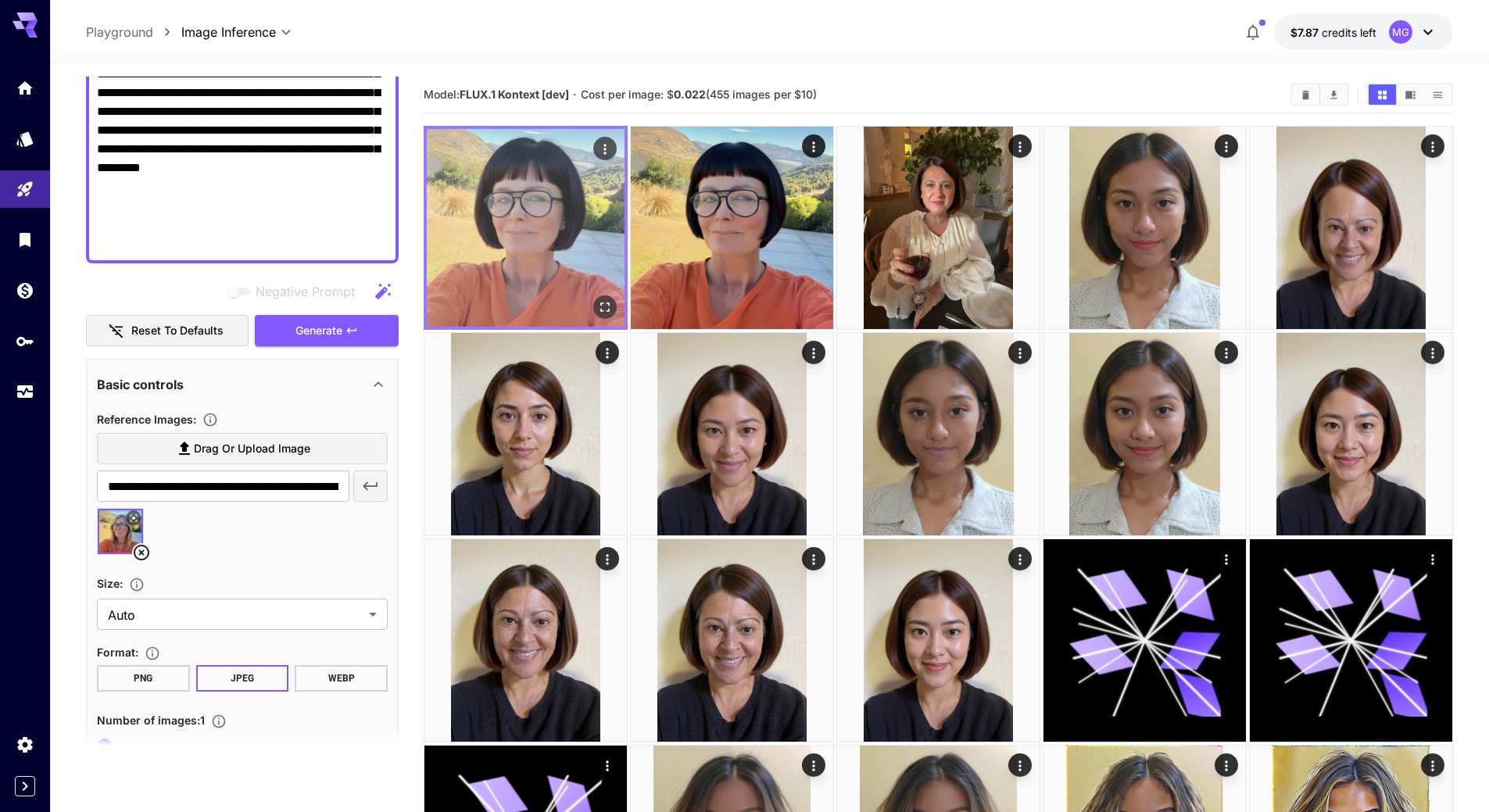
click at [560, 230] on img at bounding box center [526, 228] width 198 height 198
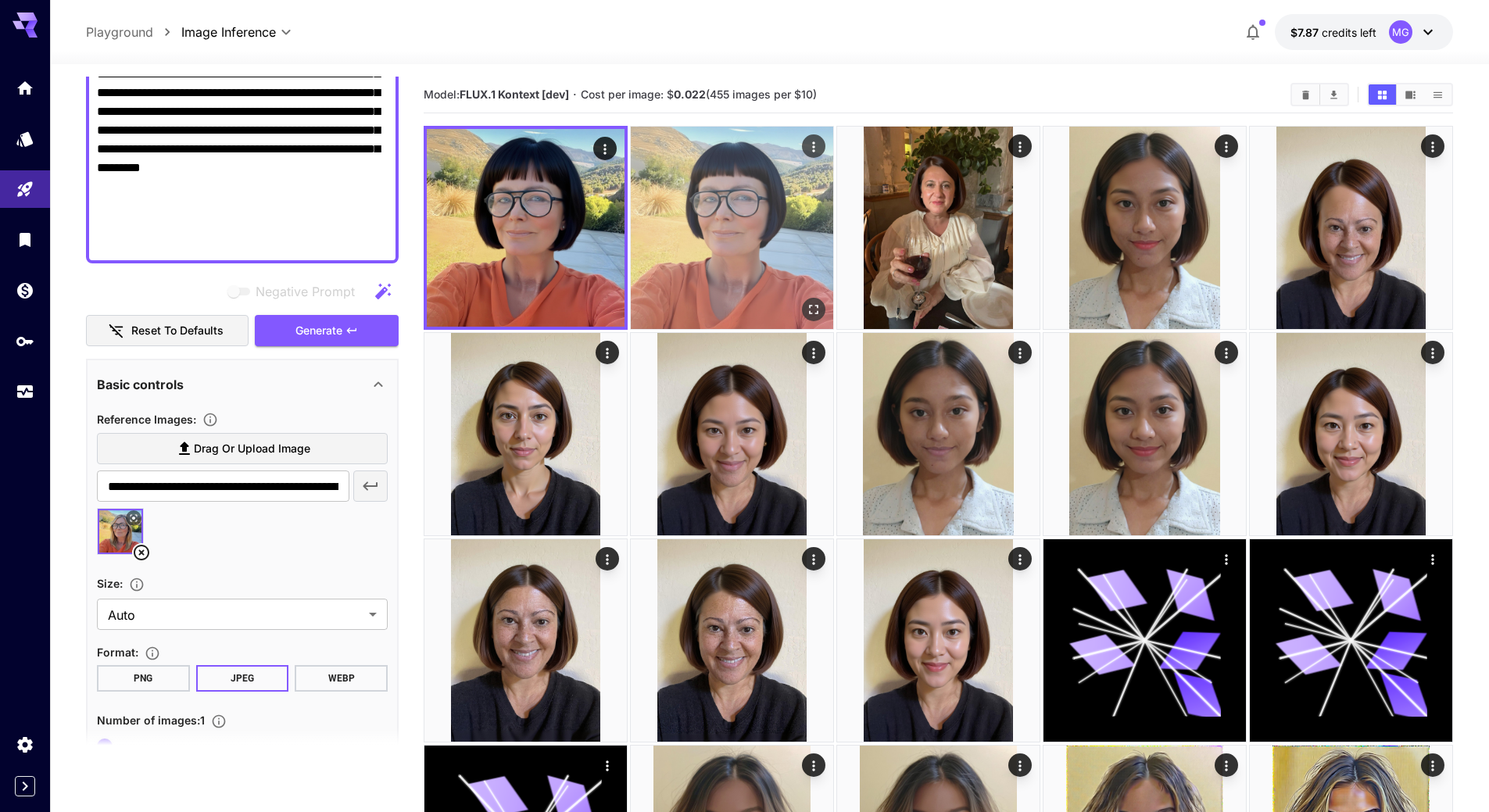
click at [699, 226] on img at bounding box center [732, 228] width 203 height 203
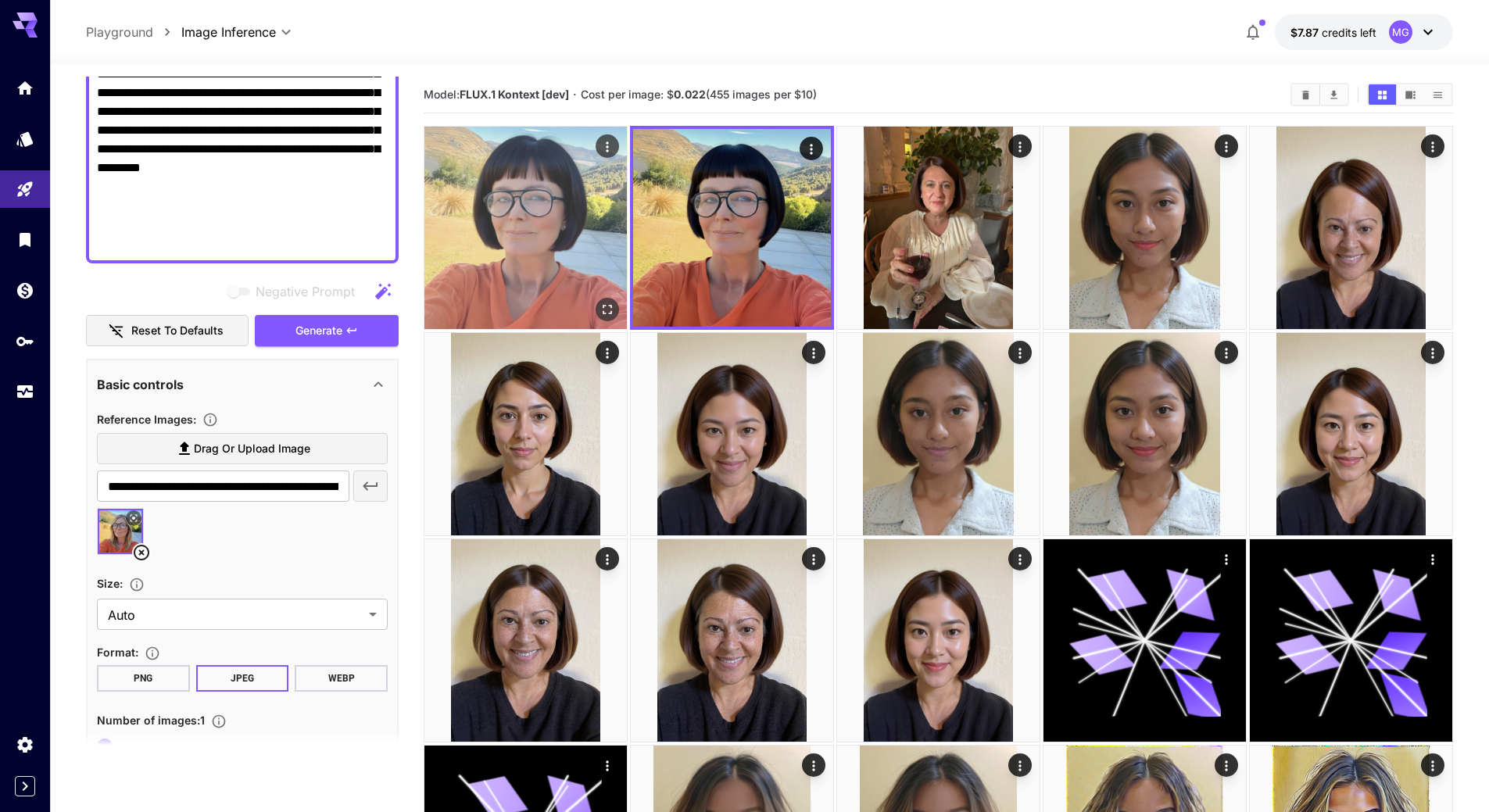
click at [569, 227] on img at bounding box center [526, 228] width 203 height 203
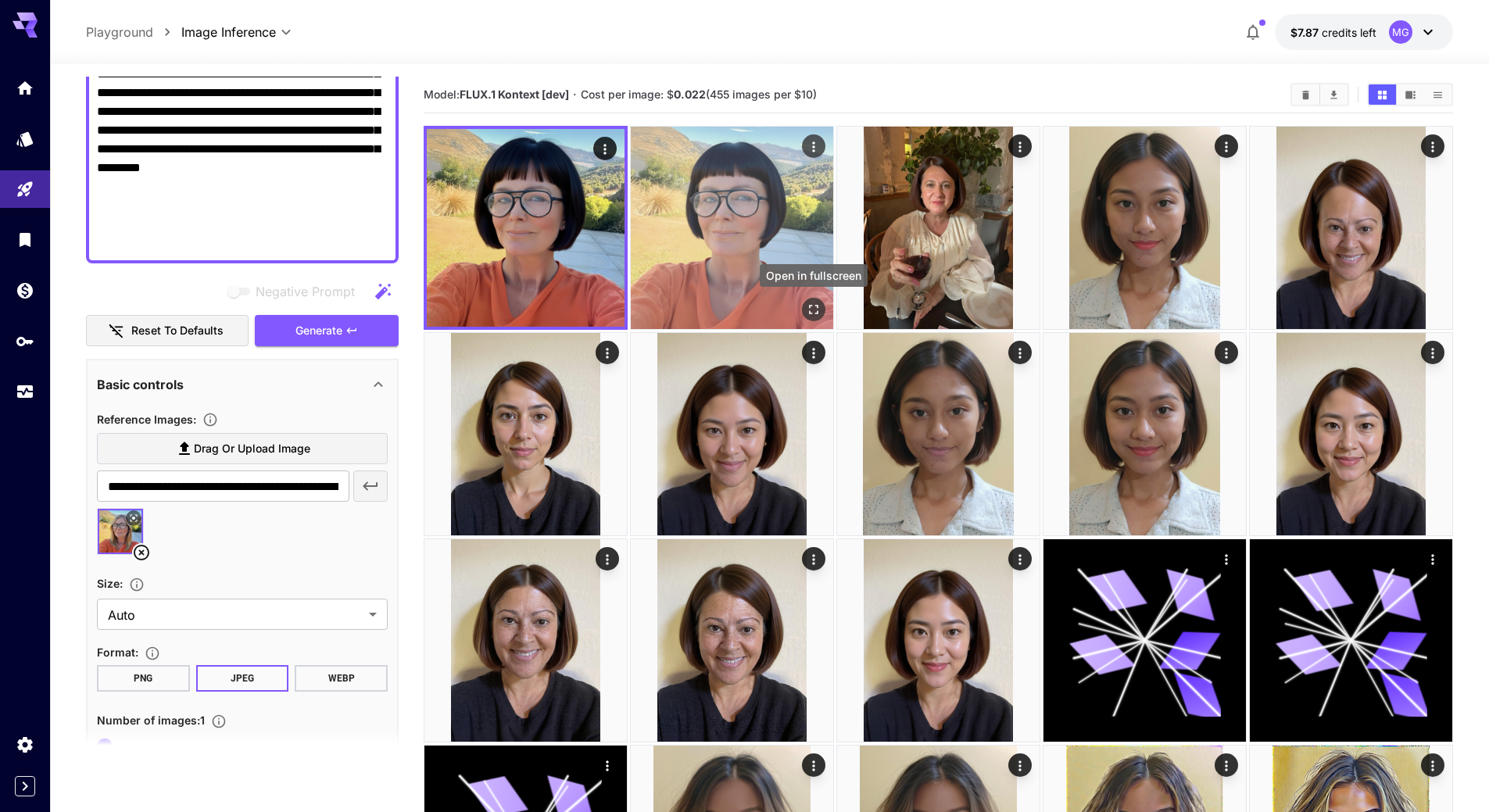
click at [813, 309] on icon "Open in fullscreen" at bounding box center [814, 310] width 16 height 16
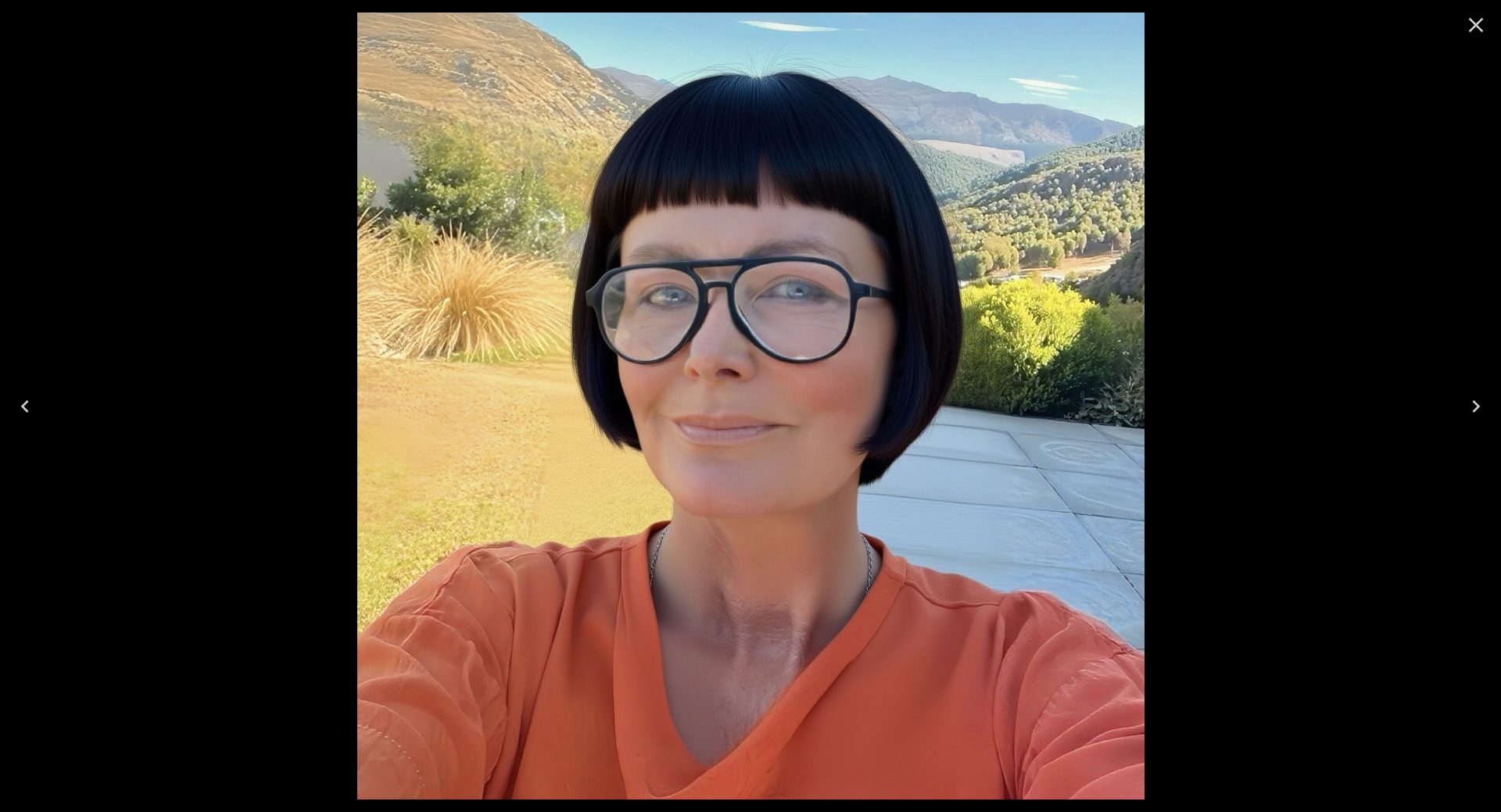
click at [1480, 22] on icon "Close" at bounding box center [1476, 25] width 25 height 25
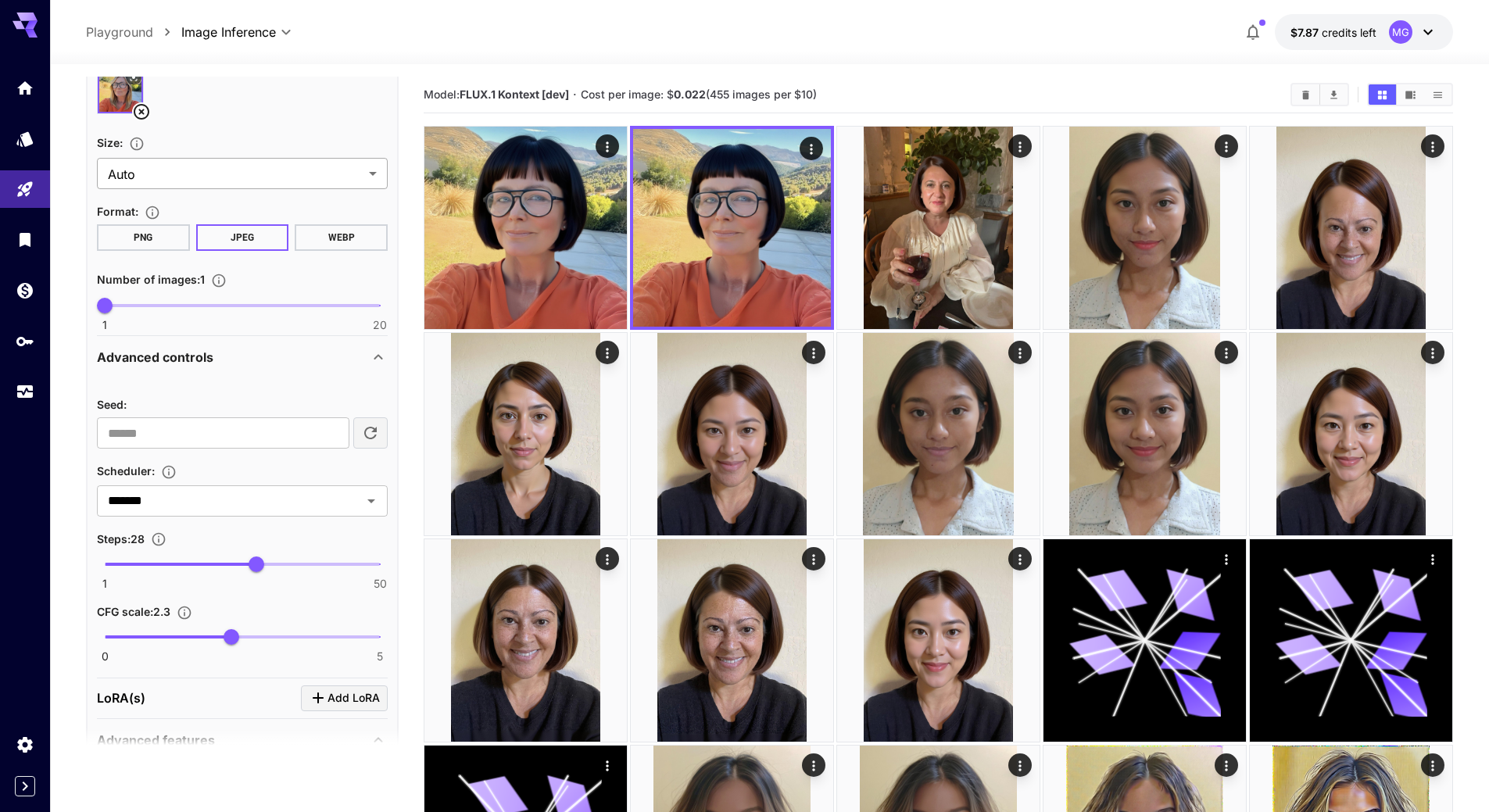
scroll to position [886, 0]
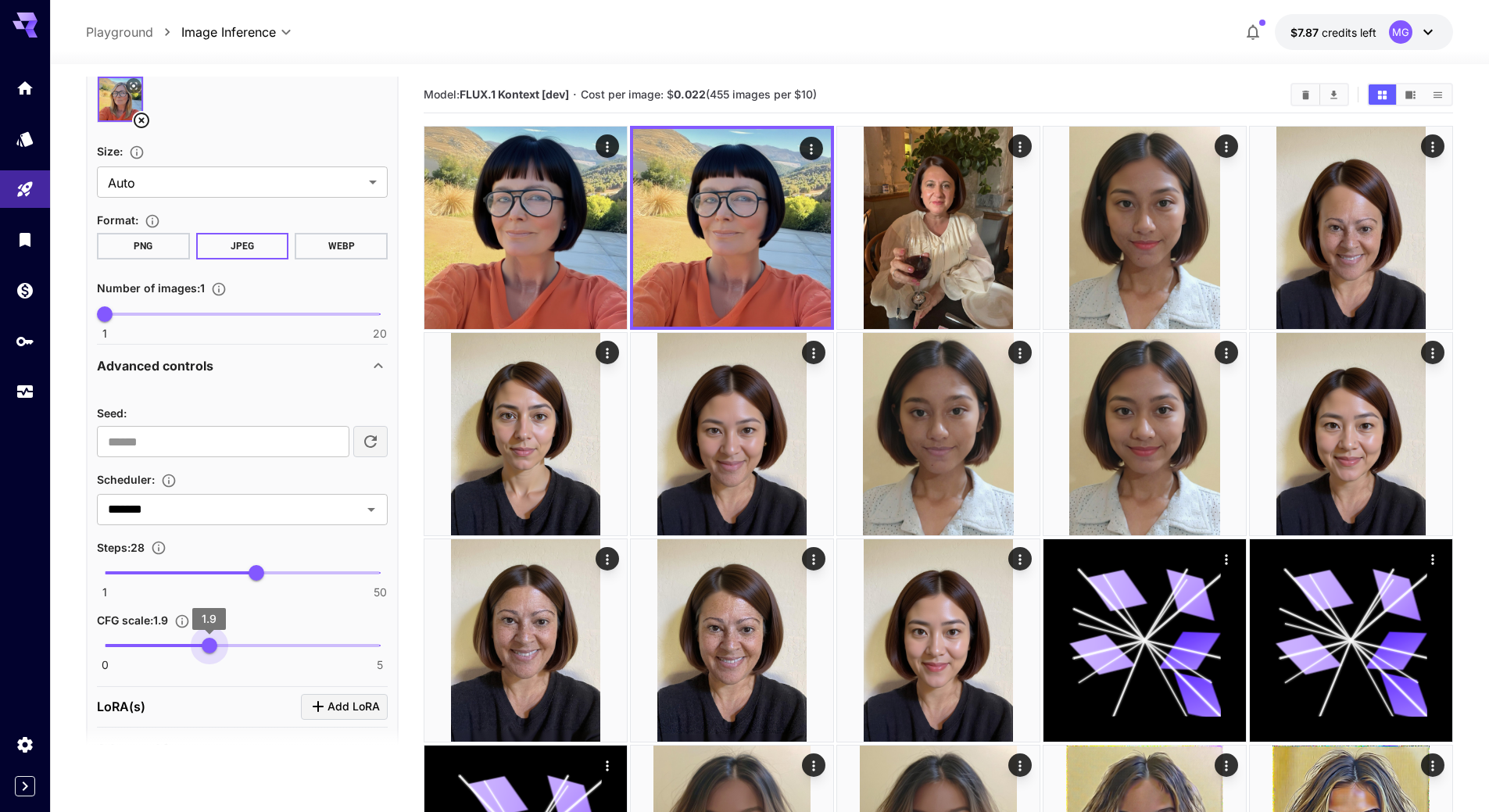
click at [211, 647] on span "1.9" at bounding box center [209, 646] width 16 height 16
type input "***"
drag, startPoint x: 208, startPoint y: 642, endPoint x: 241, endPoint y: 640, distance: 33.1
click at [241, 640] on span "2.5" at bounding box center [242, 646] width 16 height 16
drag, startPoint x: 251, startPoint y: 570, endPoint x: 239, endPoint y: 574, distance: 12.6
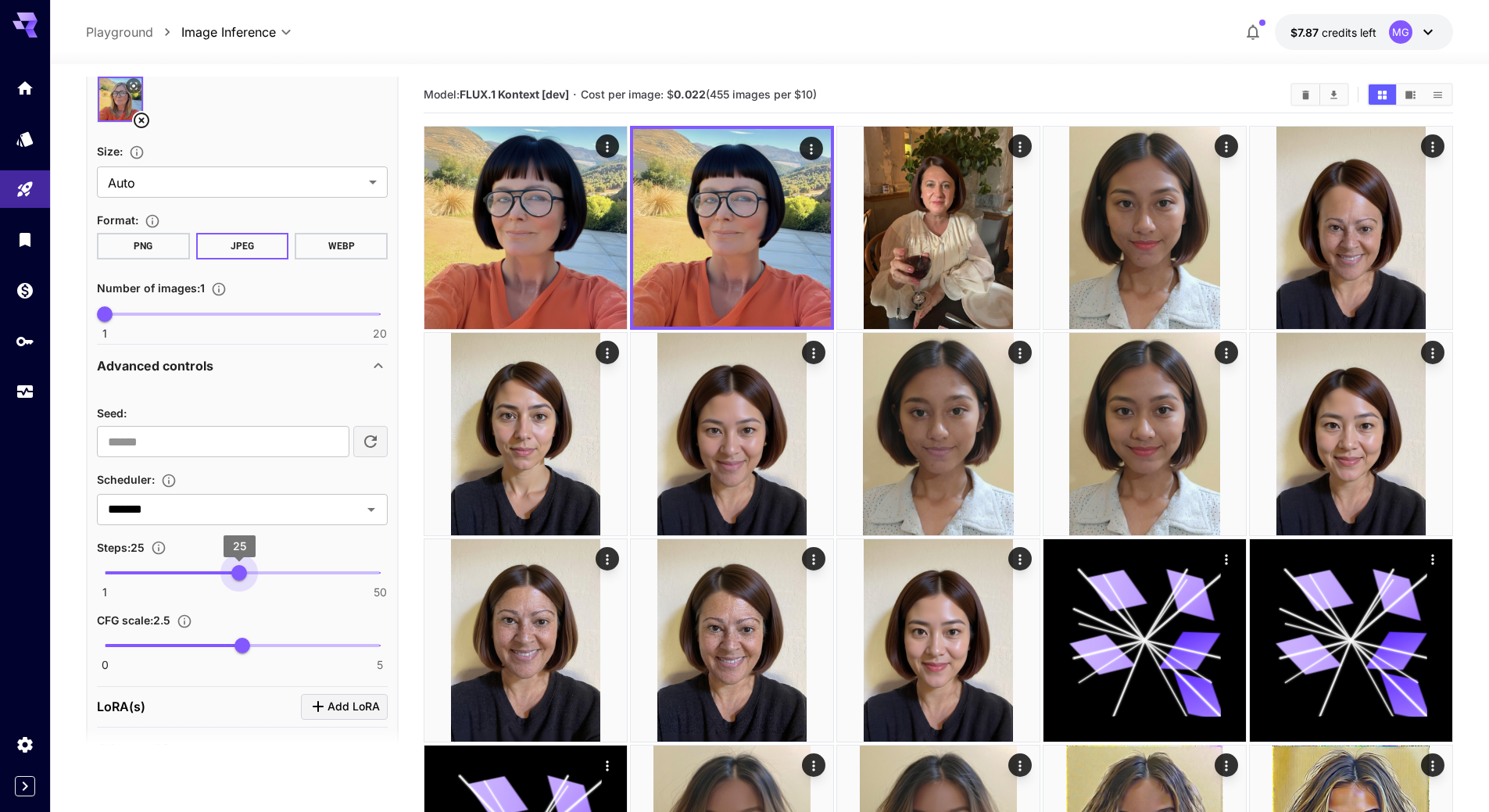
click at [239, 574] on span "25" at bounding box center [239, 573] width 16 height 16
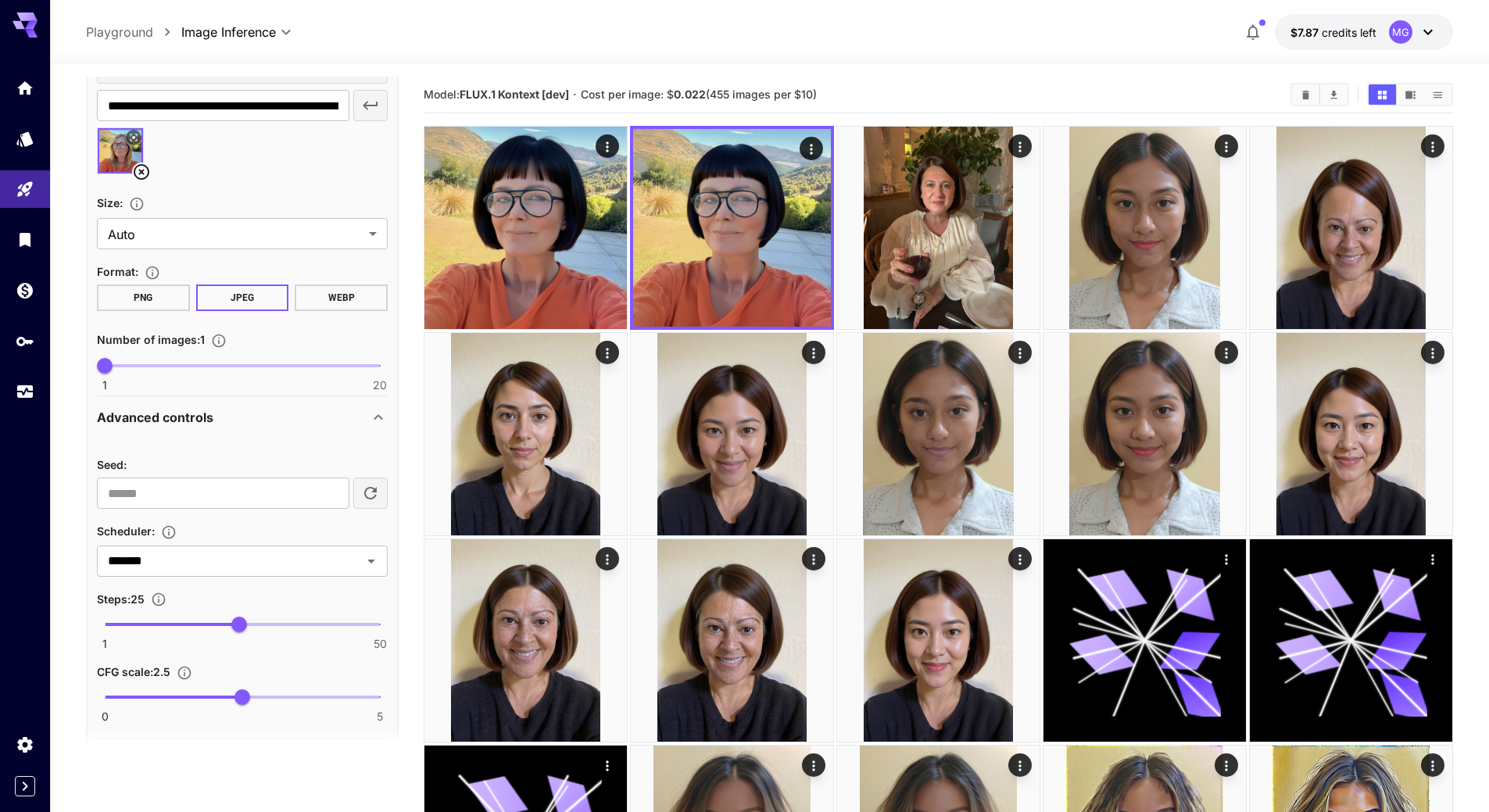
scroll to position [771, 0]
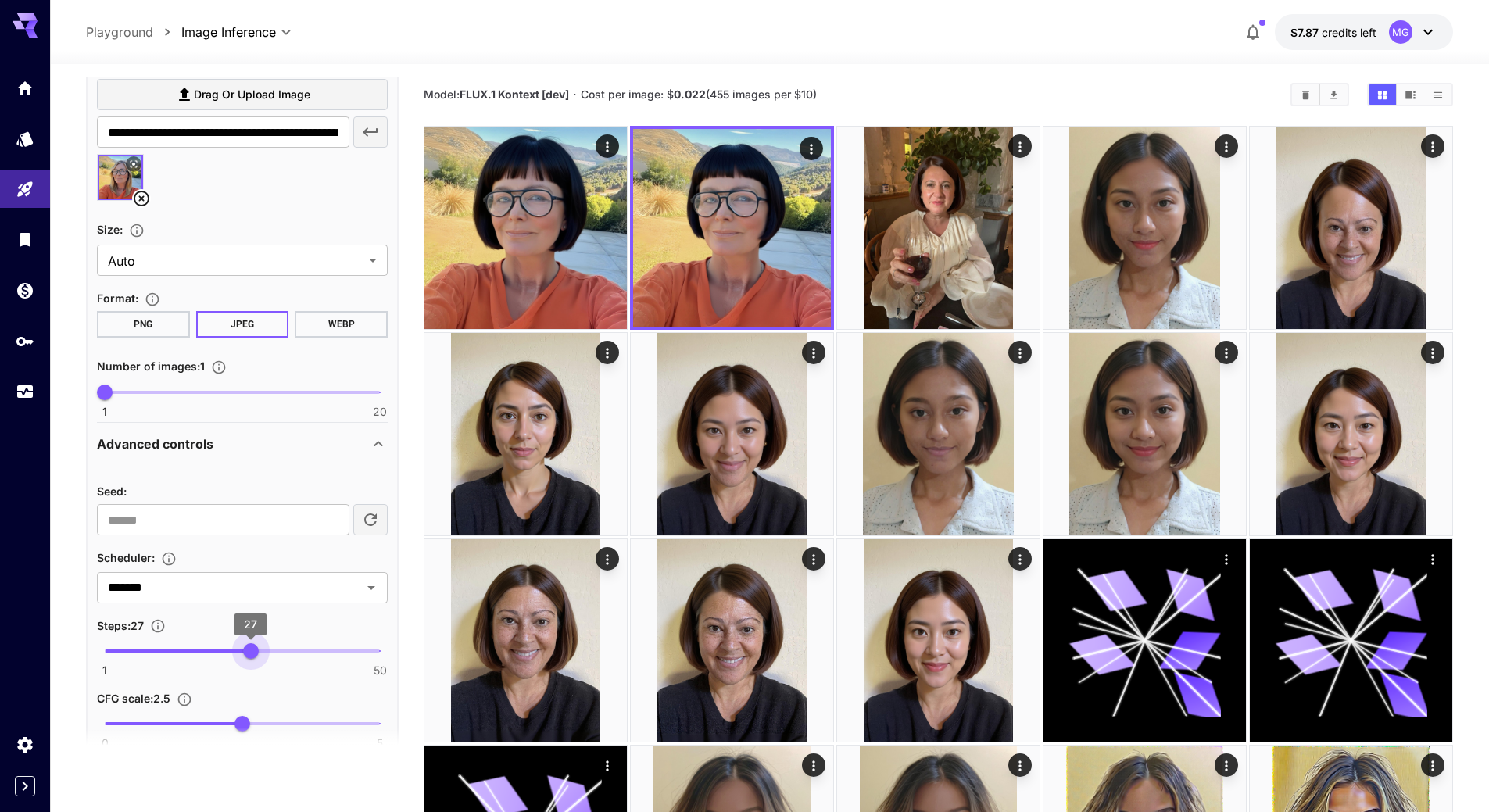
type input "**"
drag, startPoint x: 249, startPoint y: 652, endPoint x: 258, endPoint y: 651, distance: 9.1
click at [258, 651] on span "28" at bounding box center [256, 651] width 16 height 16
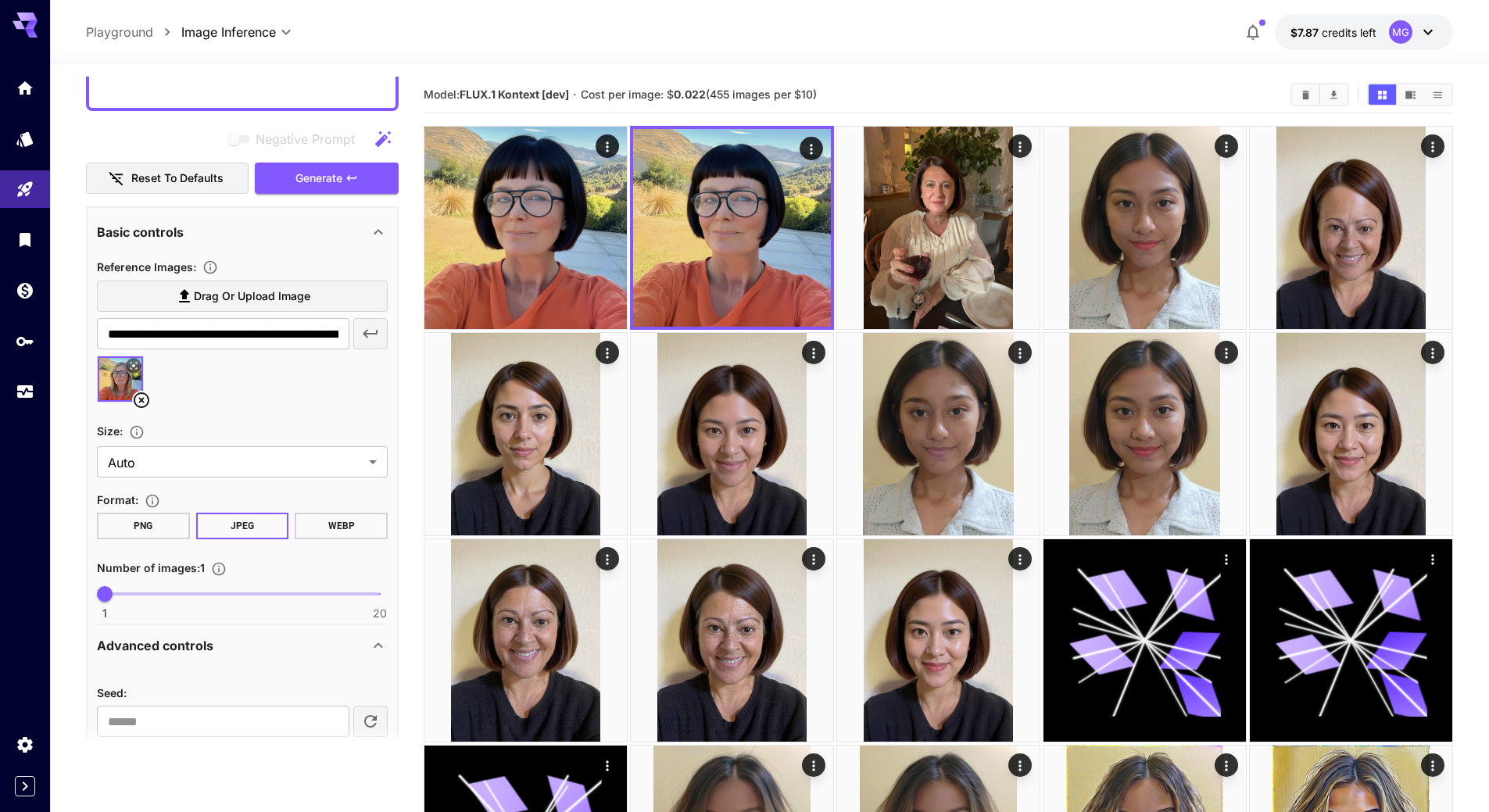
scroll to position [536, 0]
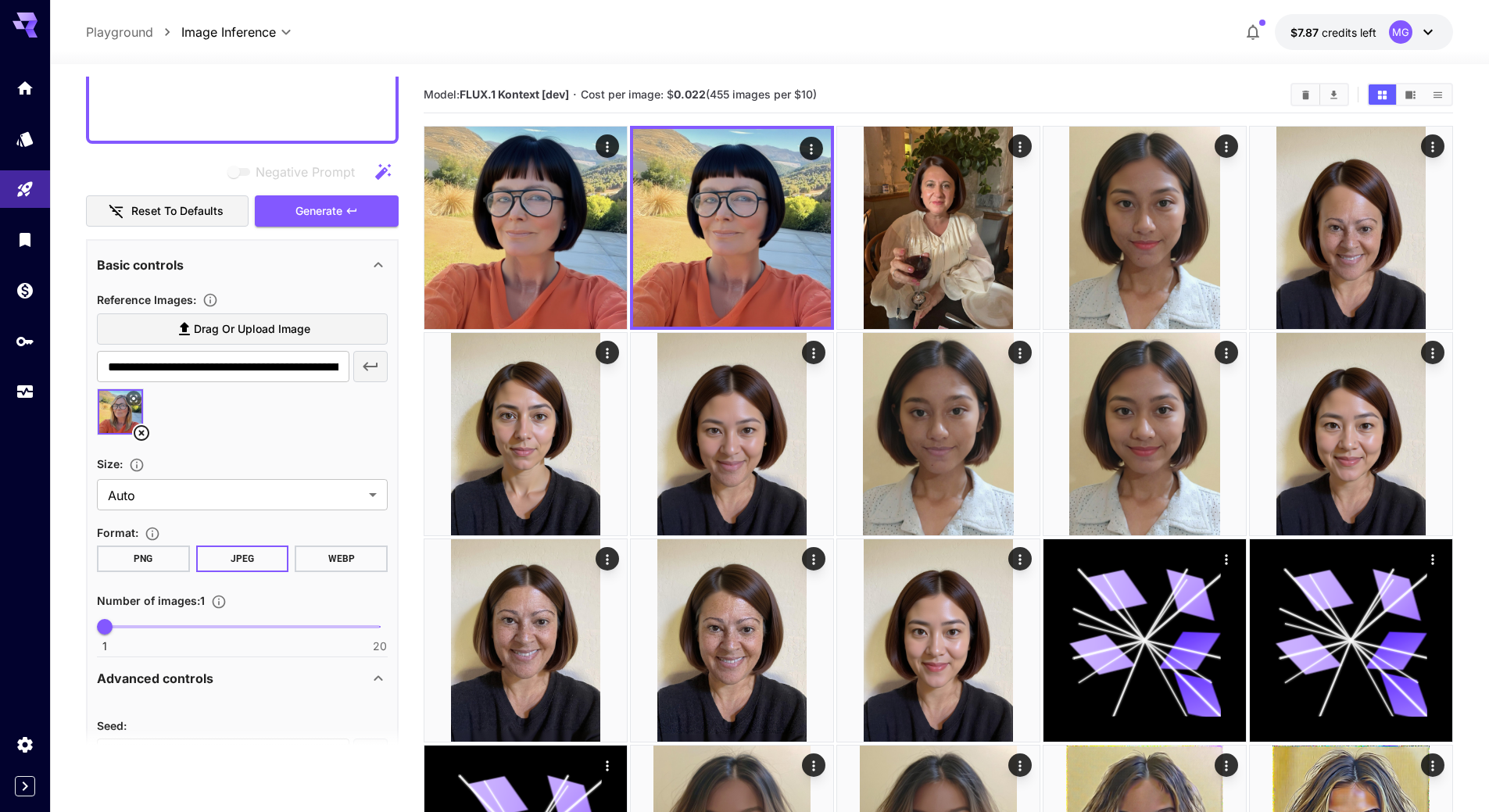
click at [138, 430] on icon at bounding box center [142, 433] width 19 height 19
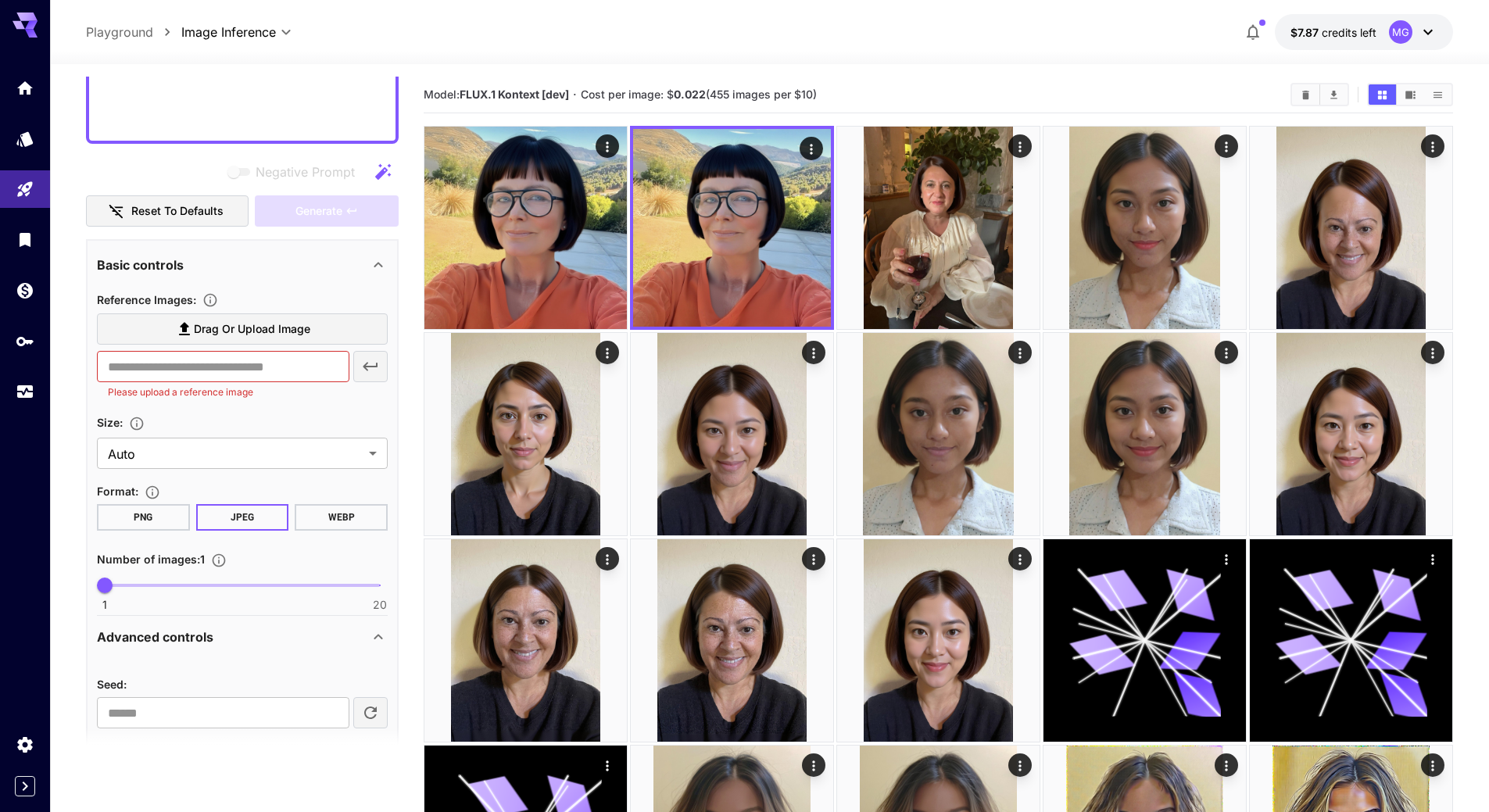
click at [311, 339] on label "Drag or upload image" at bounding box center [242, 329] width 291 height 32
click at [0, 0] on input "Drag or upload image" at bounding box center [0, 0] width 0 height 0
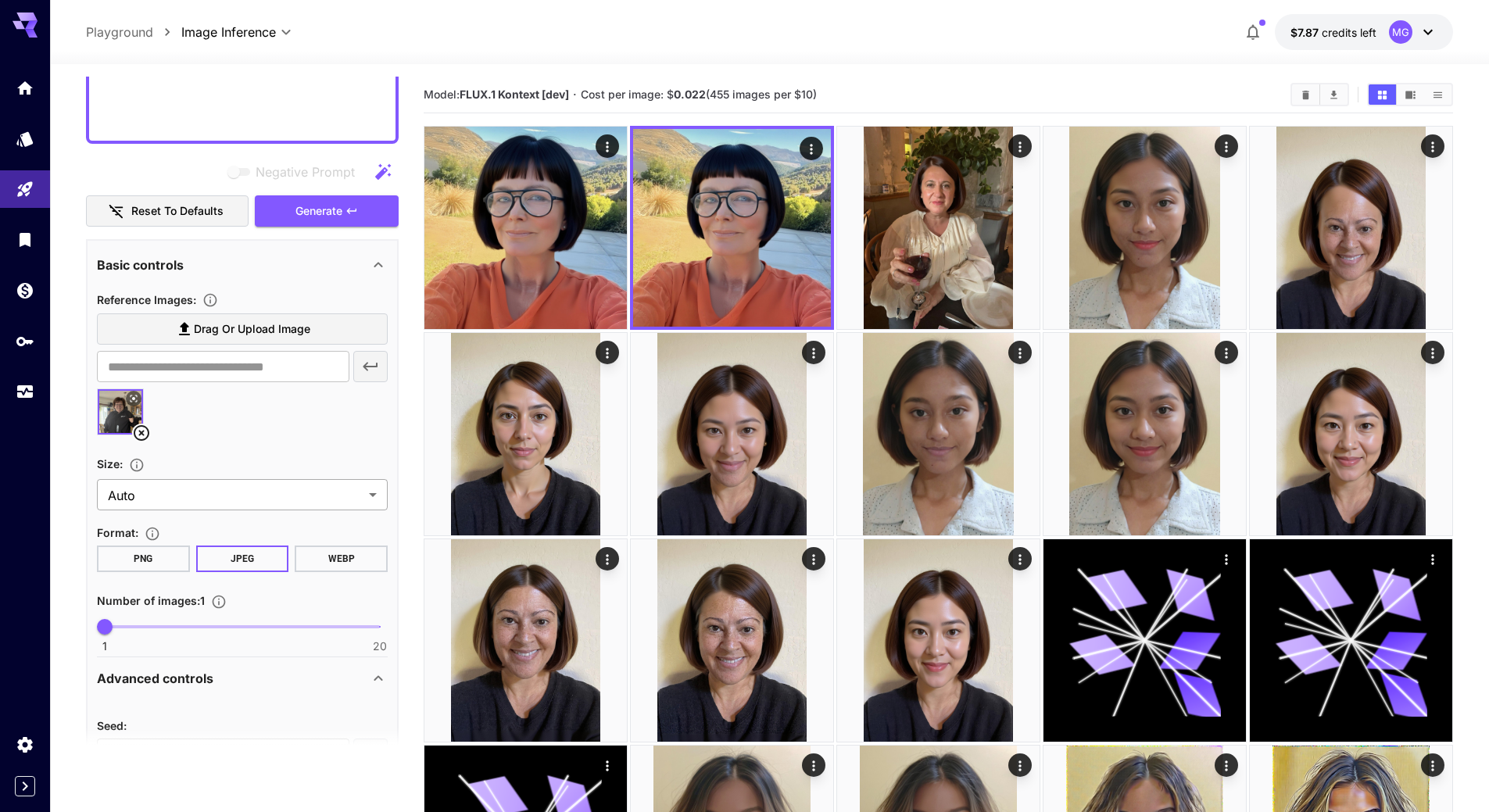
type input "**********"
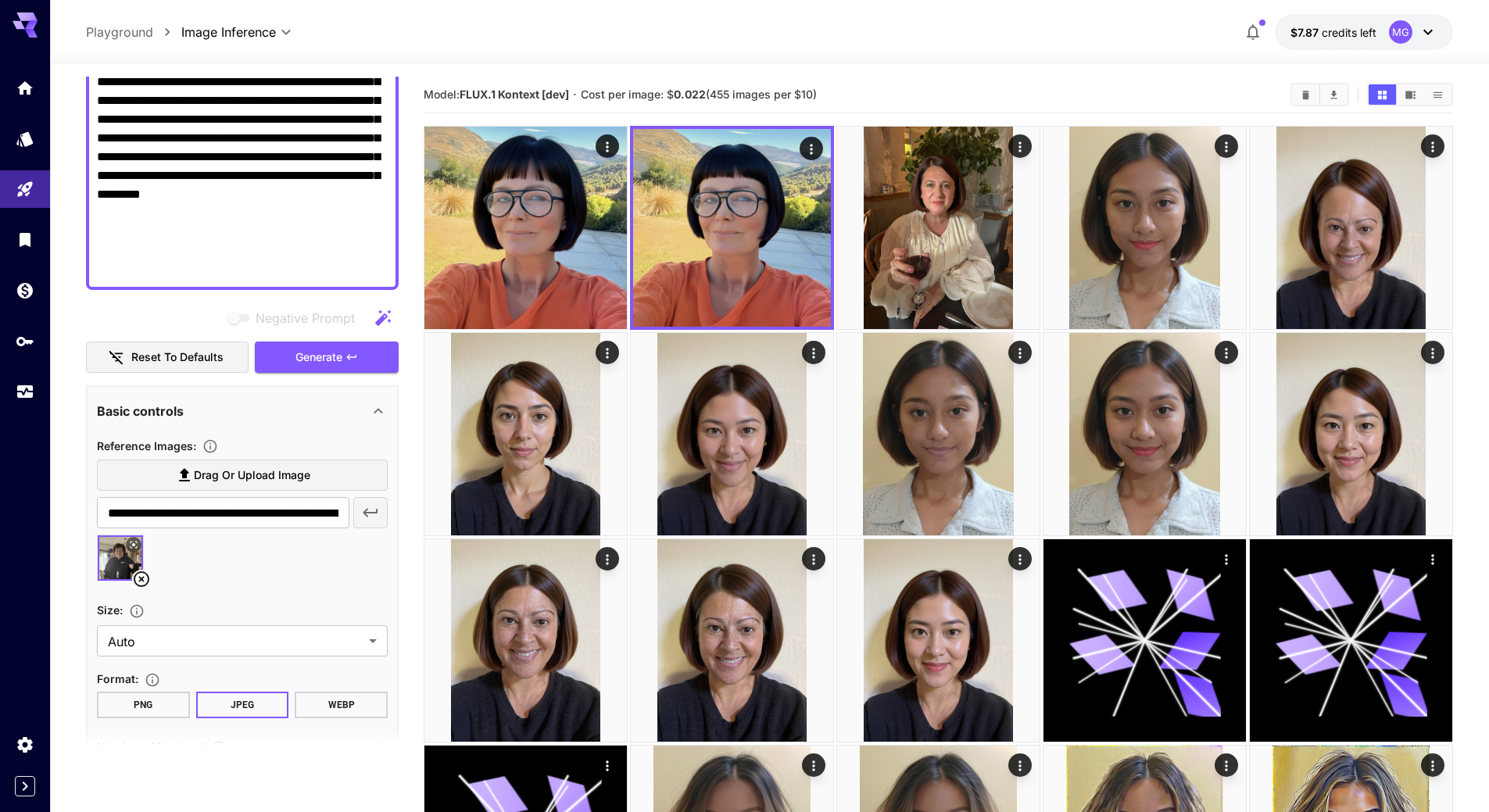
scroll to position [380, 0]
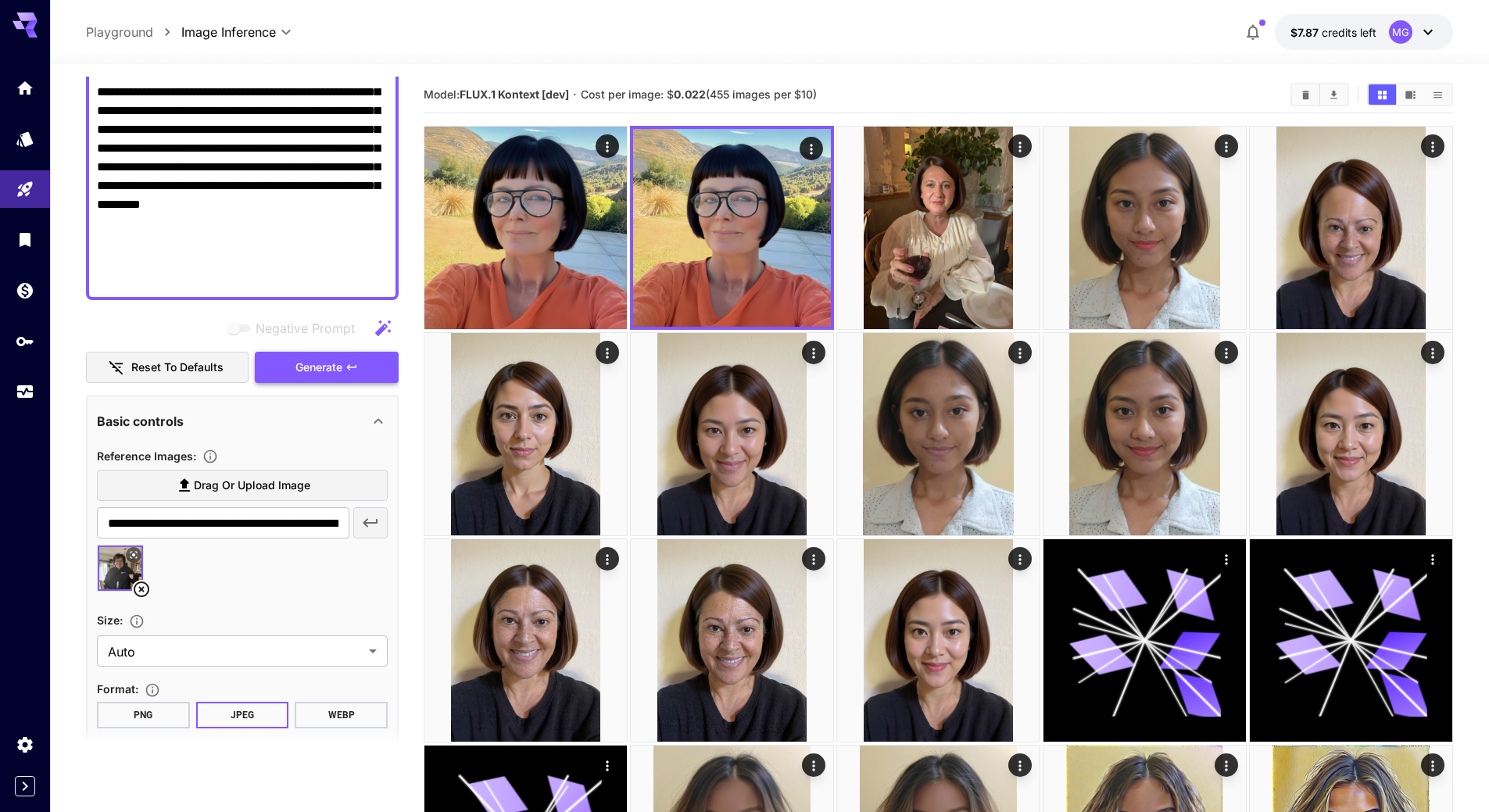
click at [318, 372] on span "Generate" at bounding box center [319, 368] width 47 height 20
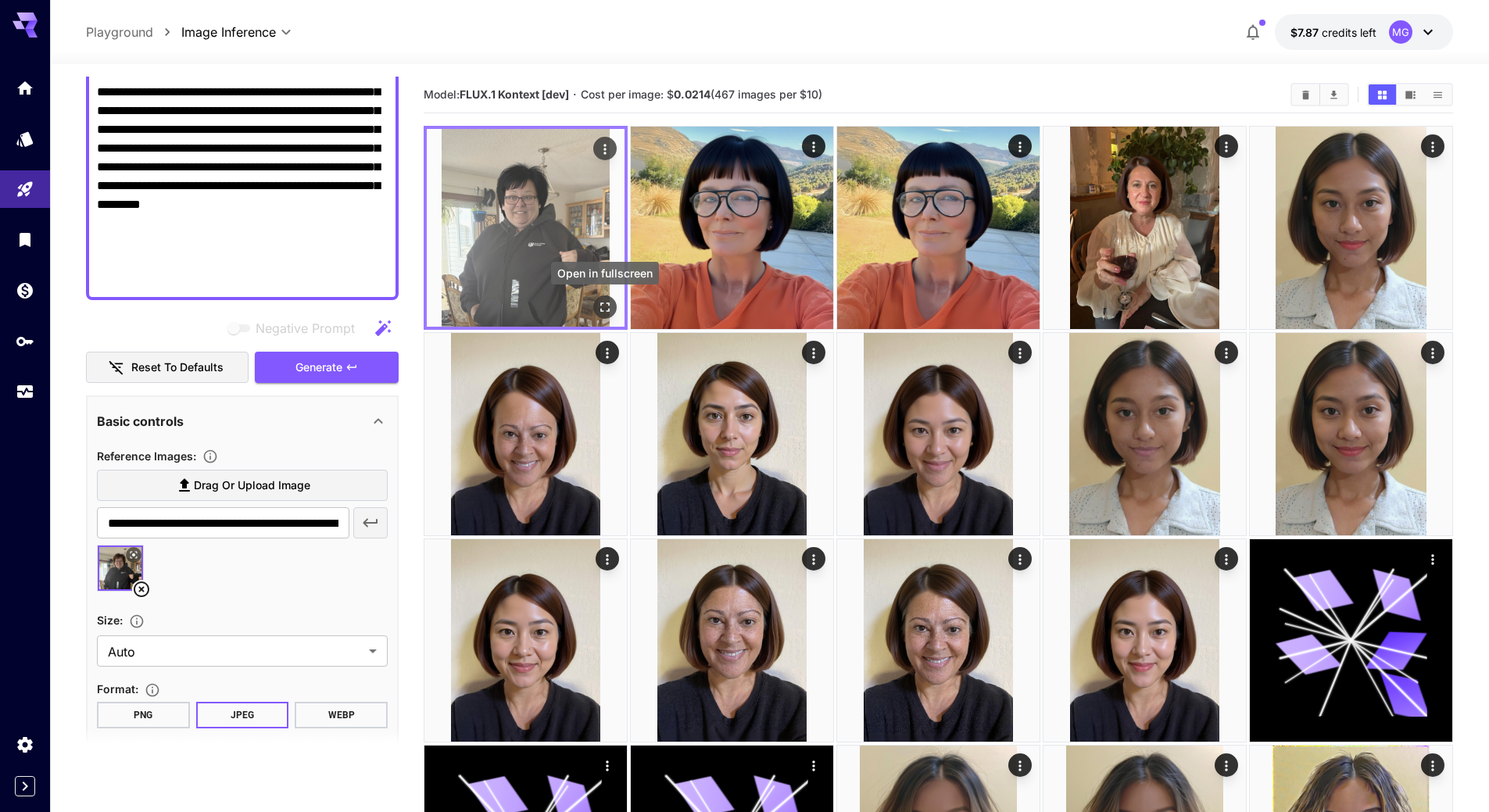
click at [603, 300] on icon "Open in fullscreen" at bounding box center [605, 307] width 16 height 16
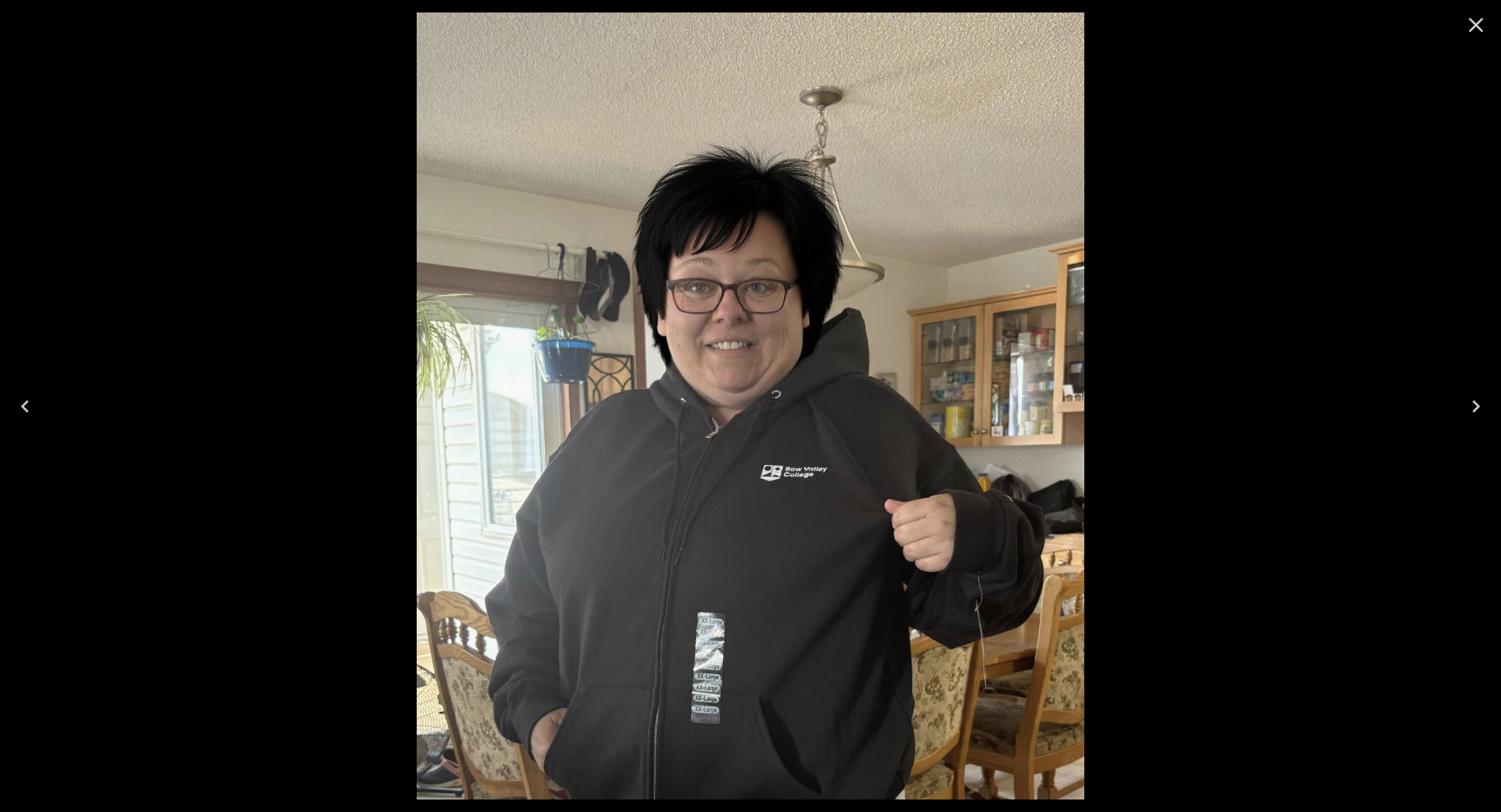
click at [1472, 22] on icon "Close" at bounding box center [1477, 26] width 15 height 15
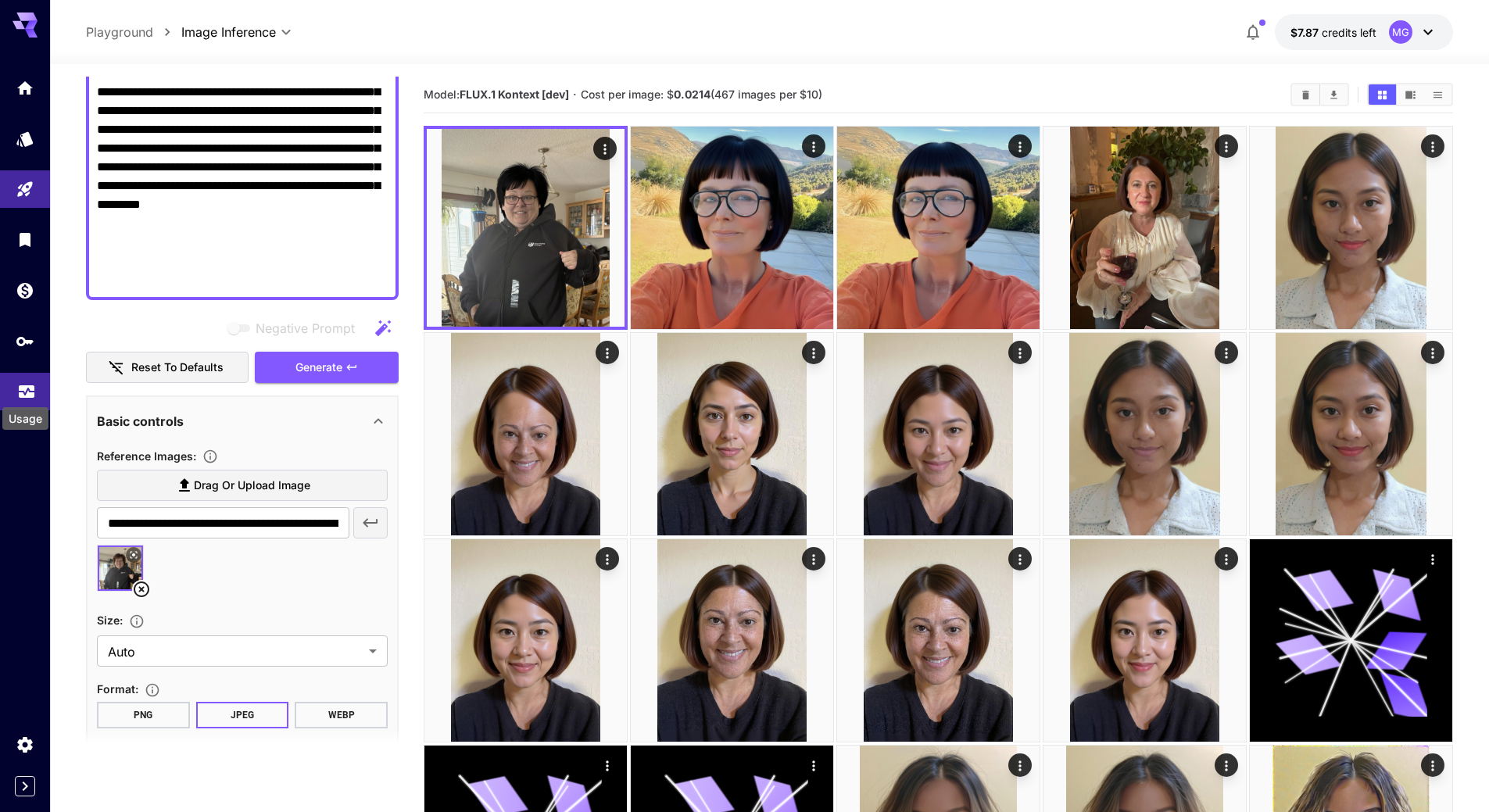
click at [23, 382] on icon "Usage" at bounding box center [26, 387] width 19 height 19
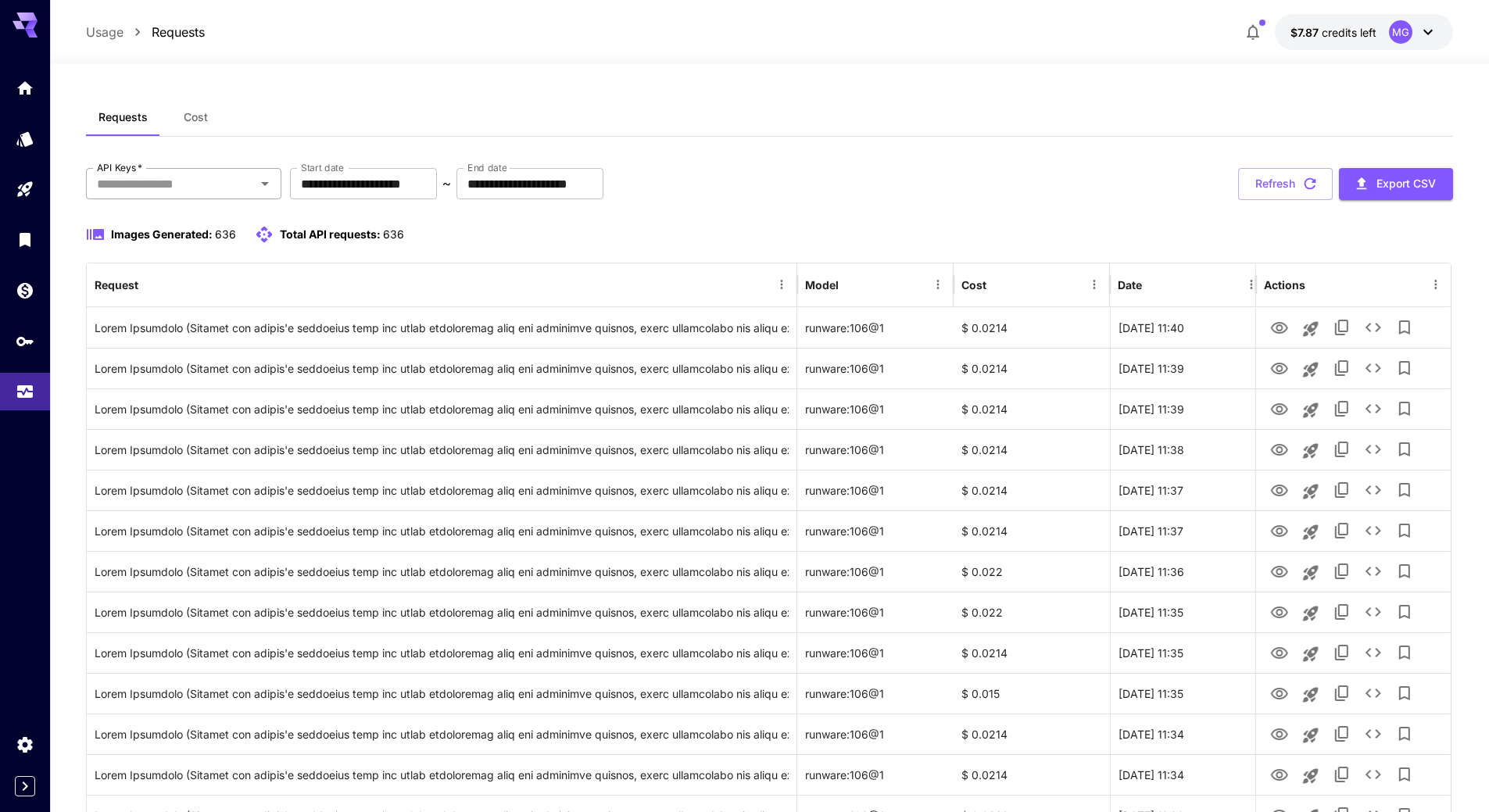
click at [240, 186] on input "API Keys   *" at bounding box center [171, 184] width 161 height 22
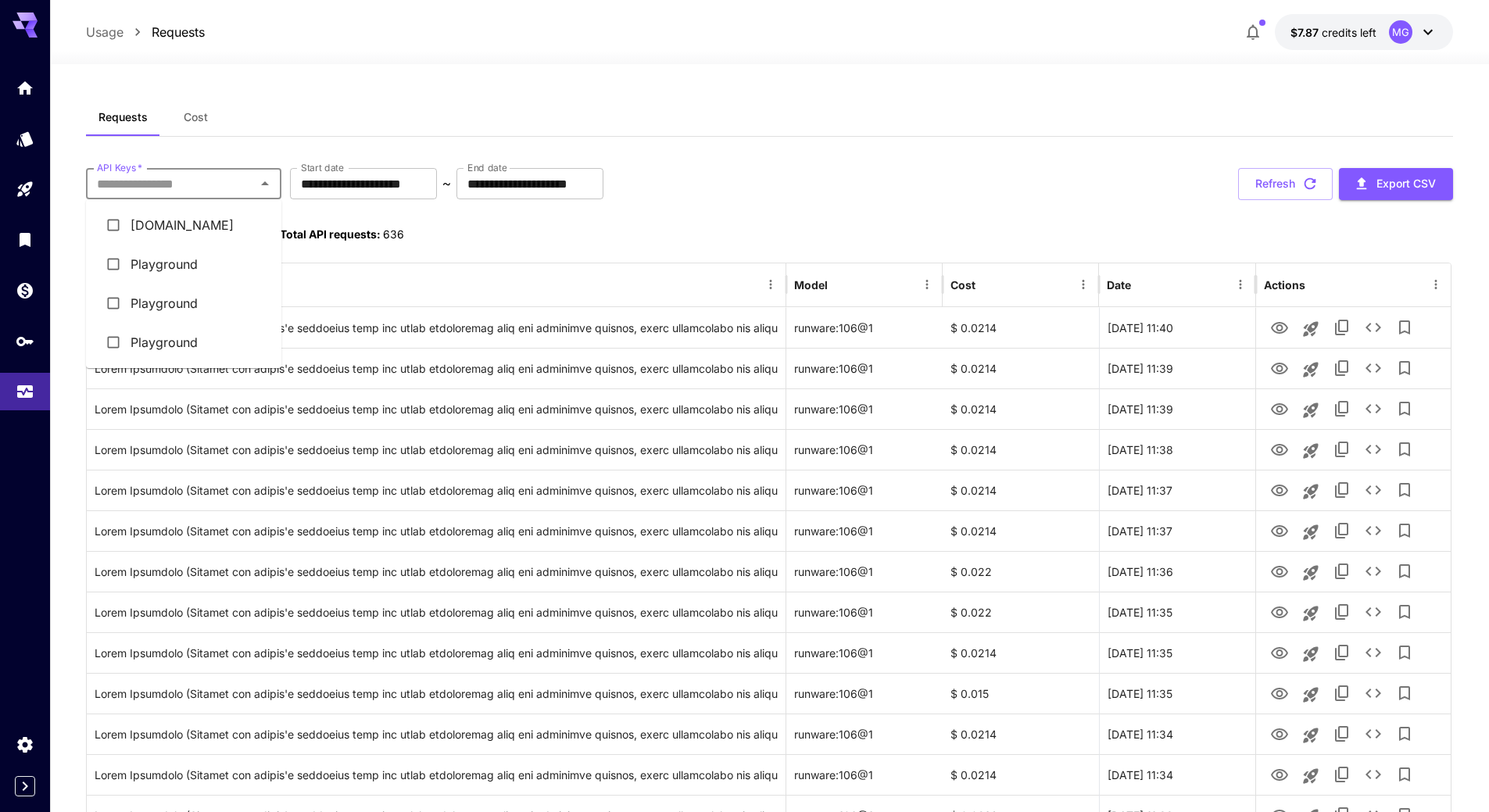
click at [219, 226] on li "Thehairstyler.com" at bounding box center [184, 224] width 195 height 39
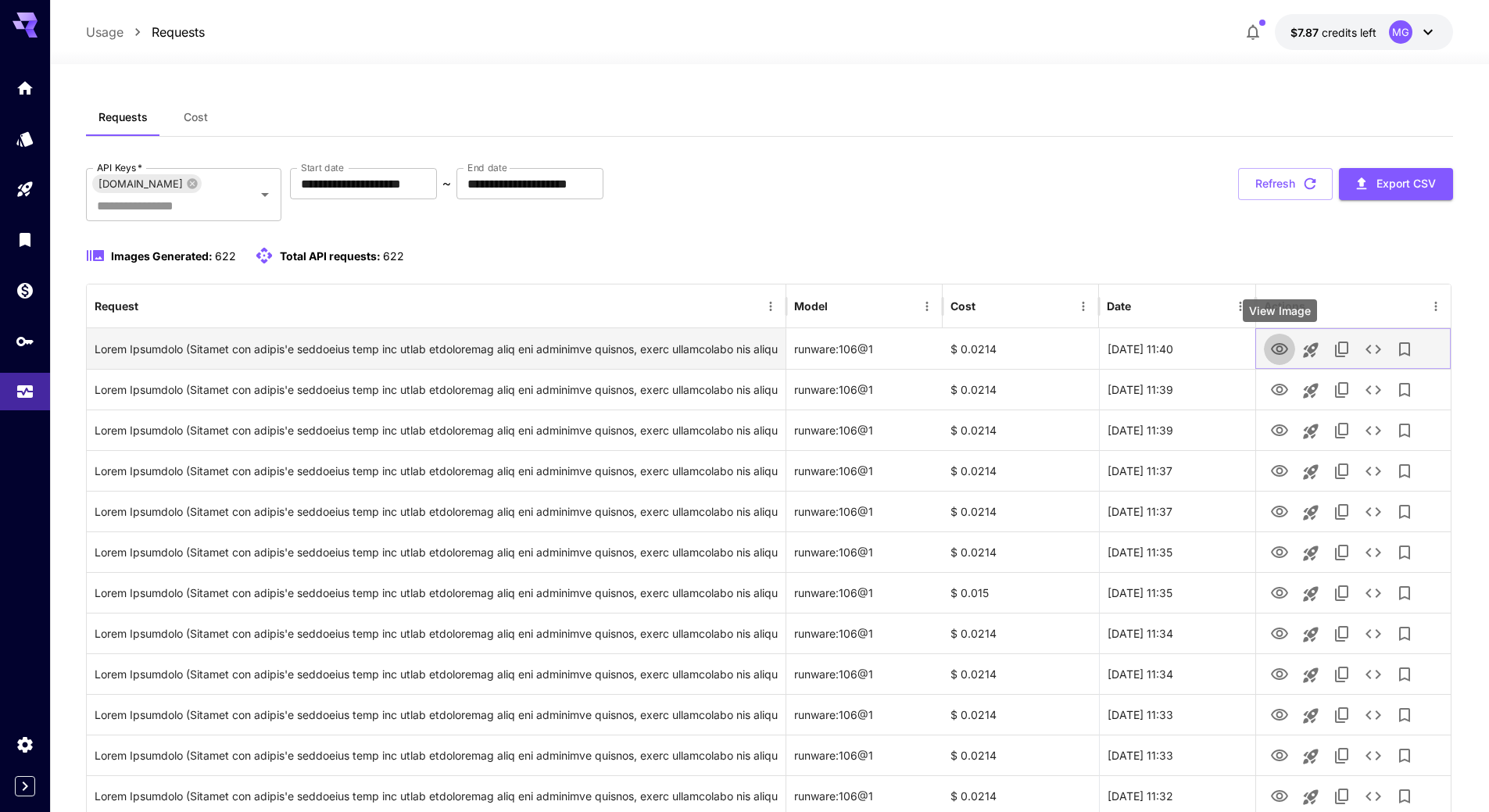
click at [1277, 349] on icon "View Image" at bounding box center [1280, 349] width 17 height 12
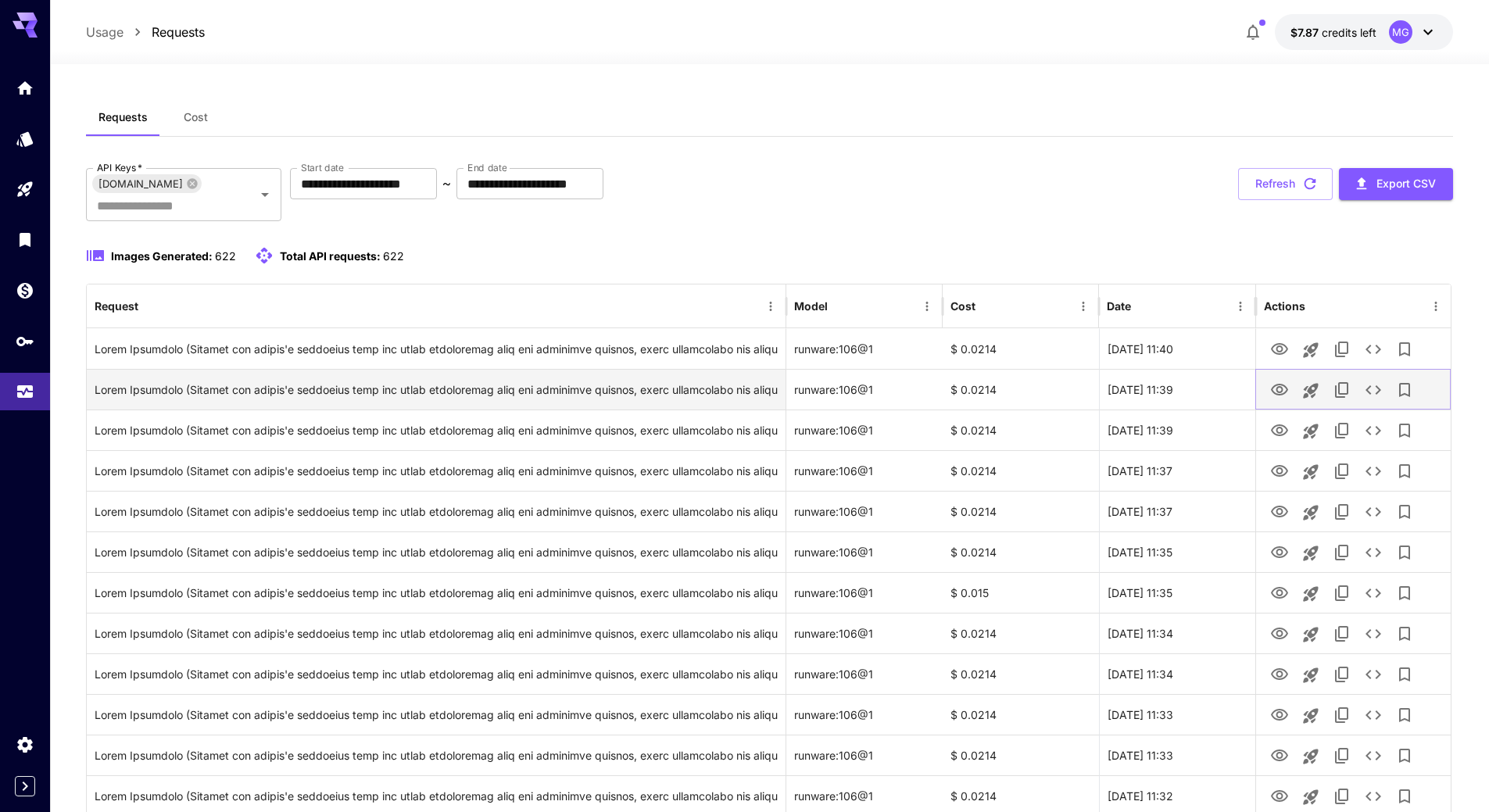
click at [1280, 392] on icon "View Image" at bounding box center [1280, 390] width 19 height 19
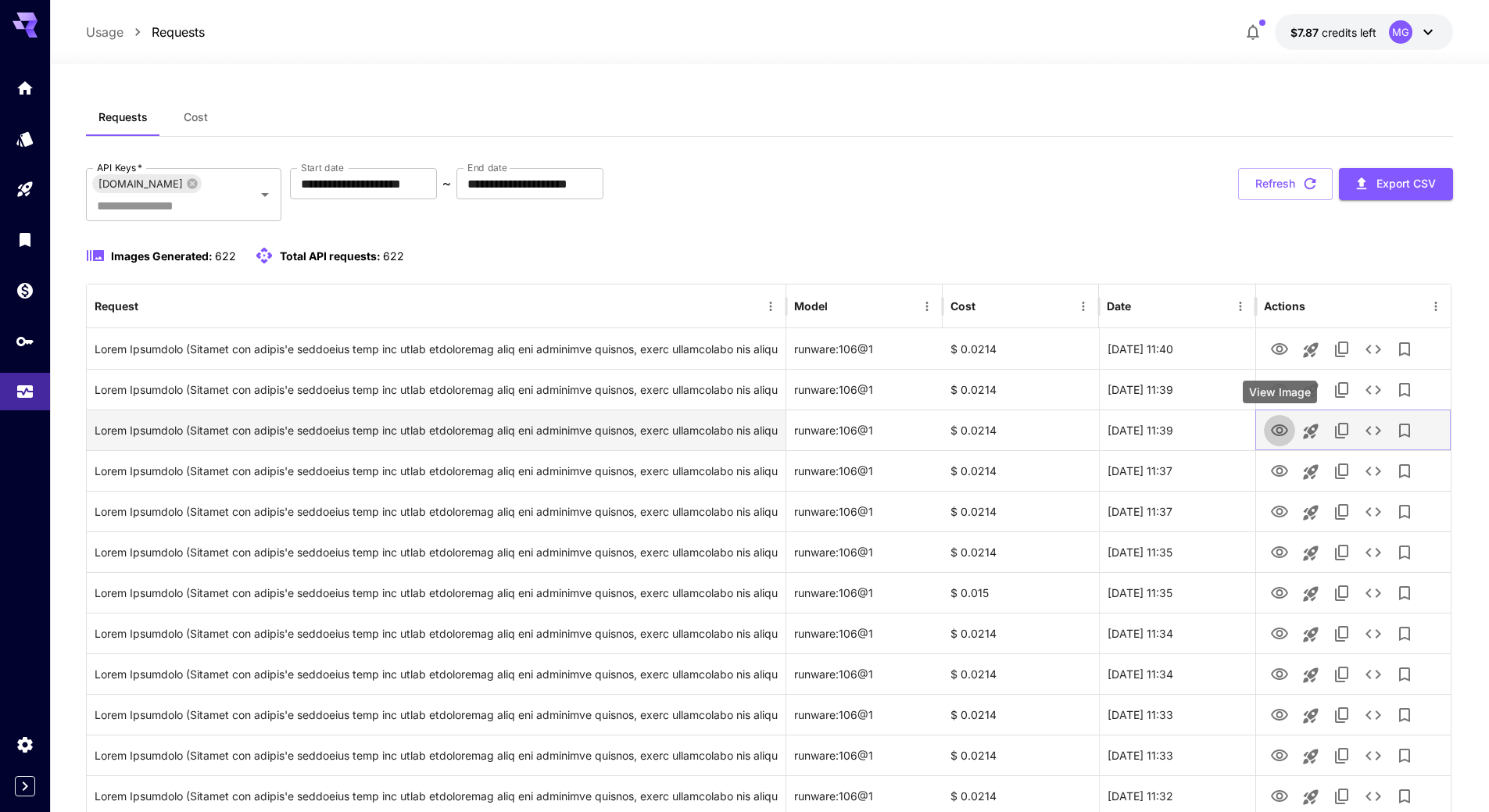
click at [1285, 430] on icon "View Image" at bounding box center [1280, 430] width 19 height 19
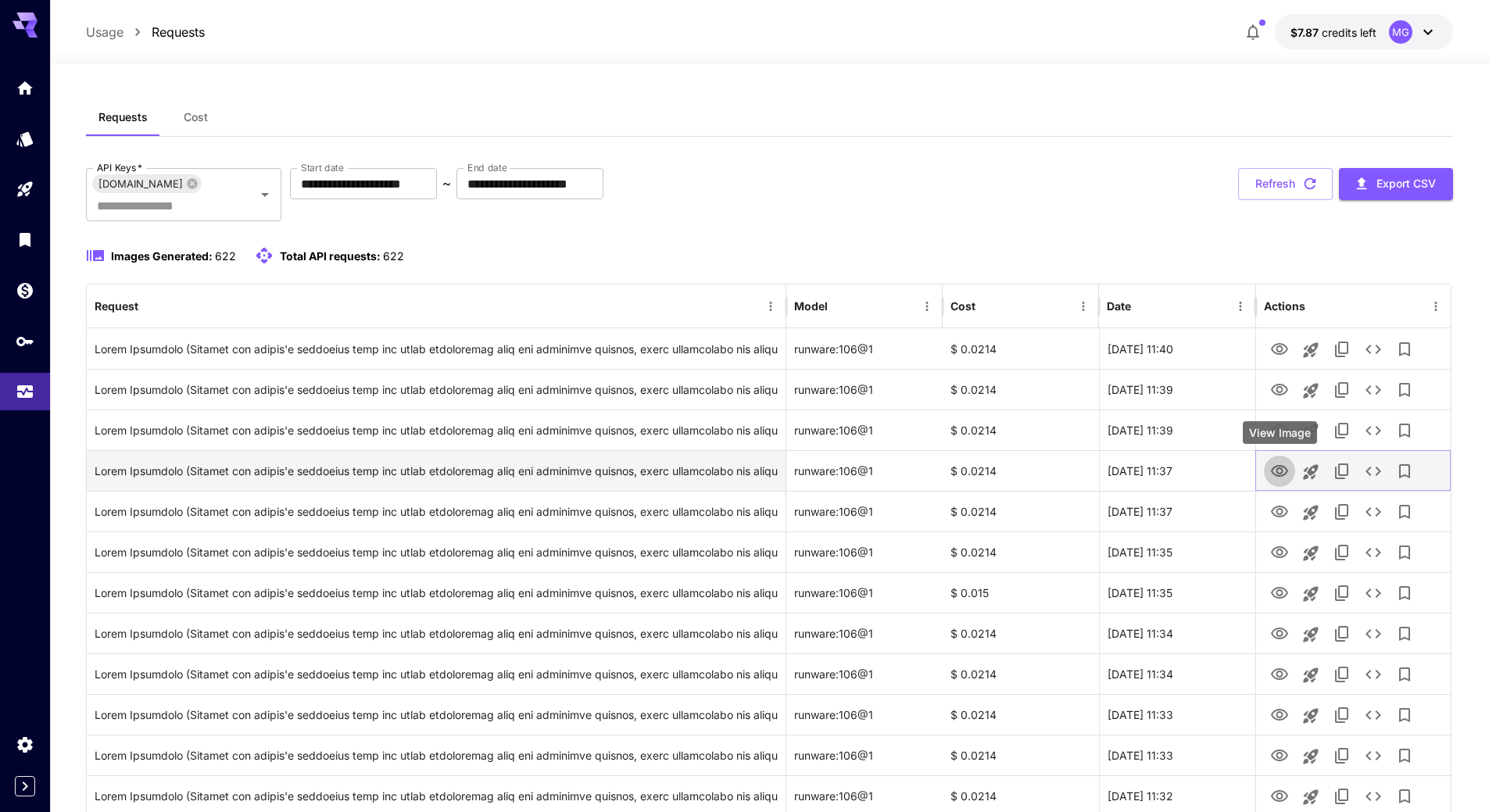
click at [1280, 466] on icon "View Image" at bounding box center [1280, 471] width 17 height 12
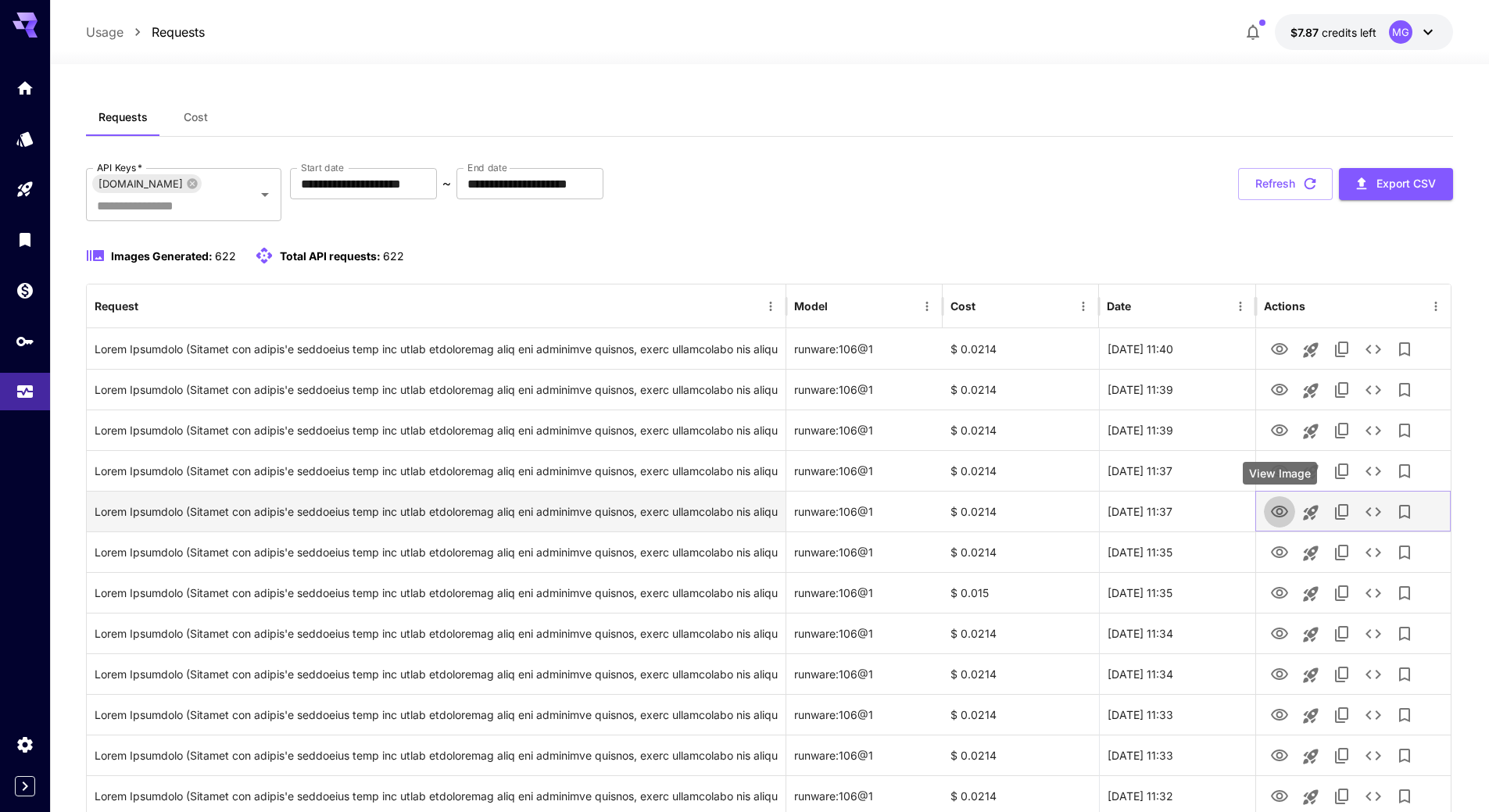
click at [1275, 510] on icon "View Image" at bounding box center [1280, 512] width 19 height 19
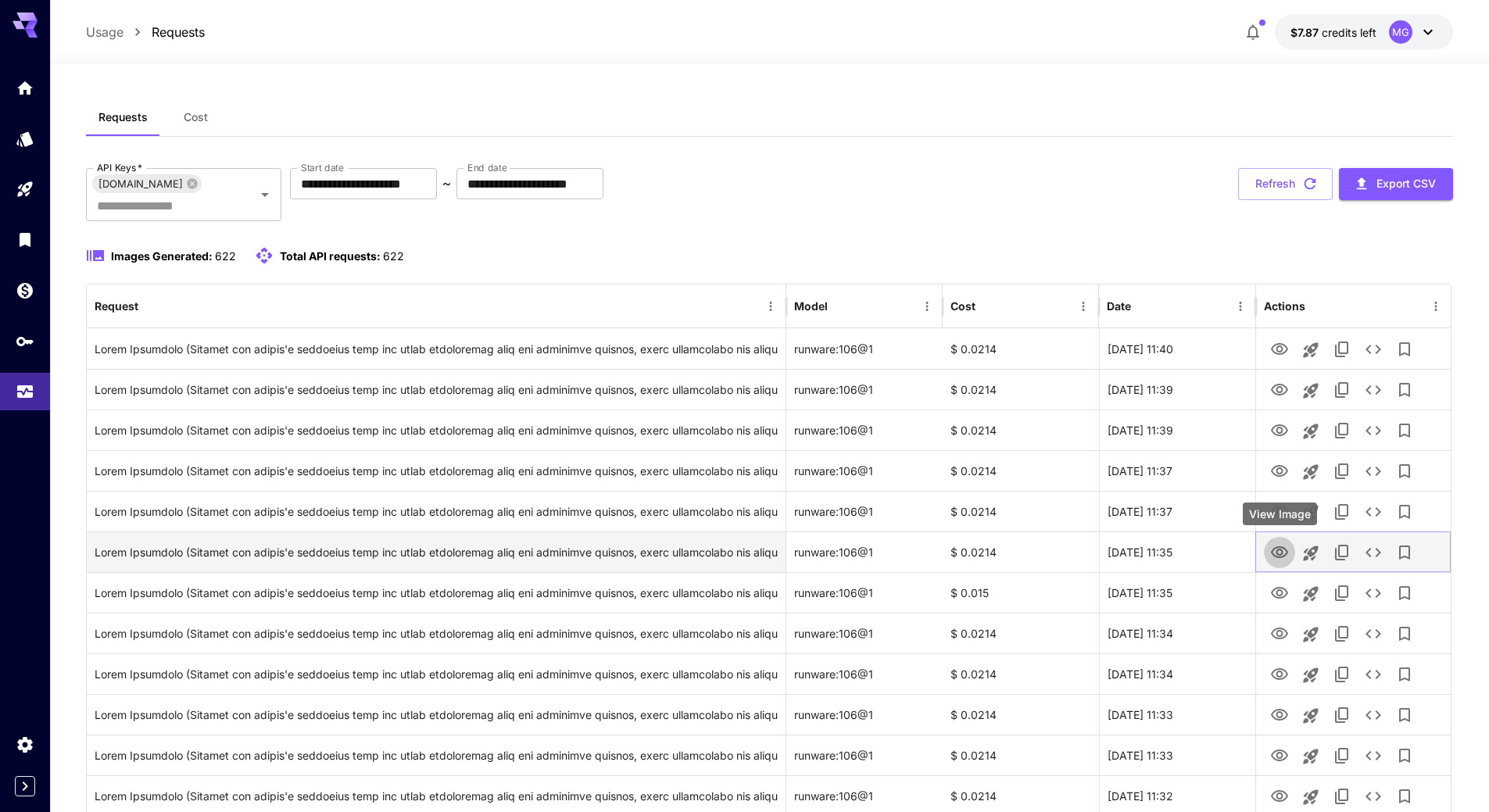
click at [1283, 542] on link "View Image" at bounding box center [1280, 552] width 19 height 20
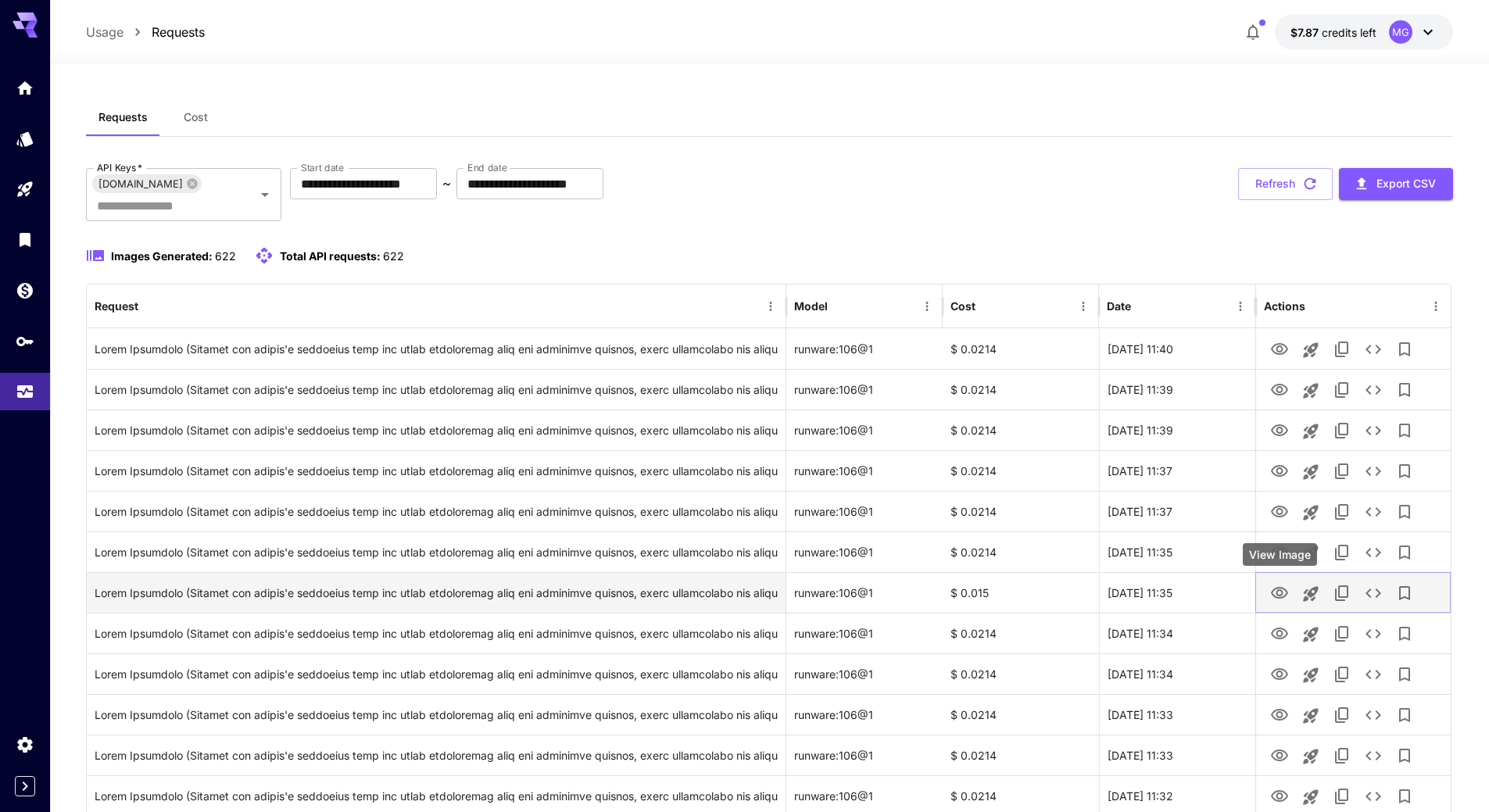
click at [1287, 593] on icon "View Image" at bounding box center [1280, 593] width 17 height 12
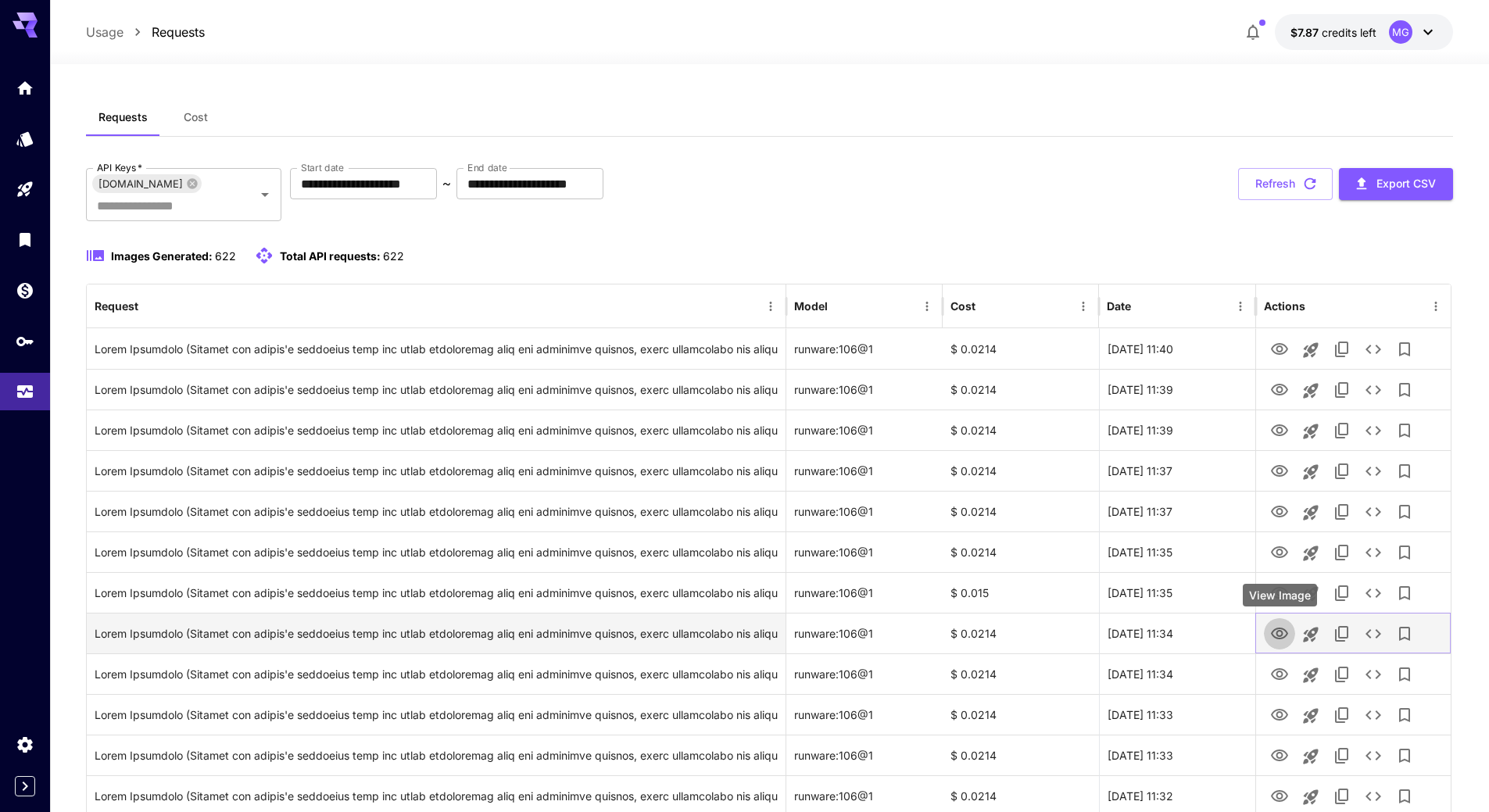
click at [1284, 624] on link "View Image" at bounding box center [1280, 634] width 19 height 20
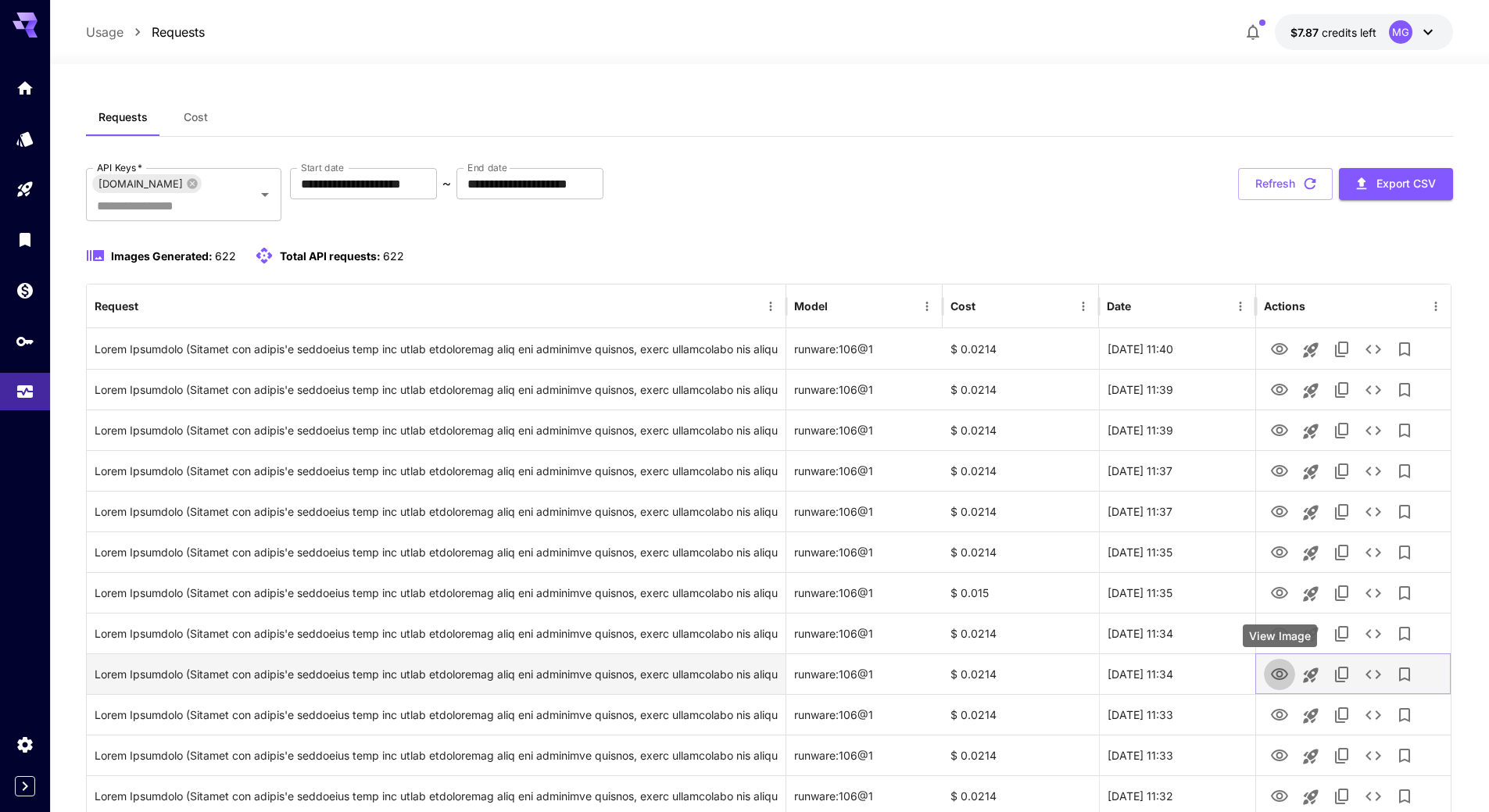
click at [1277, 669] on icon "View Image" at bounding box center [1280, 675] width 17 height 12
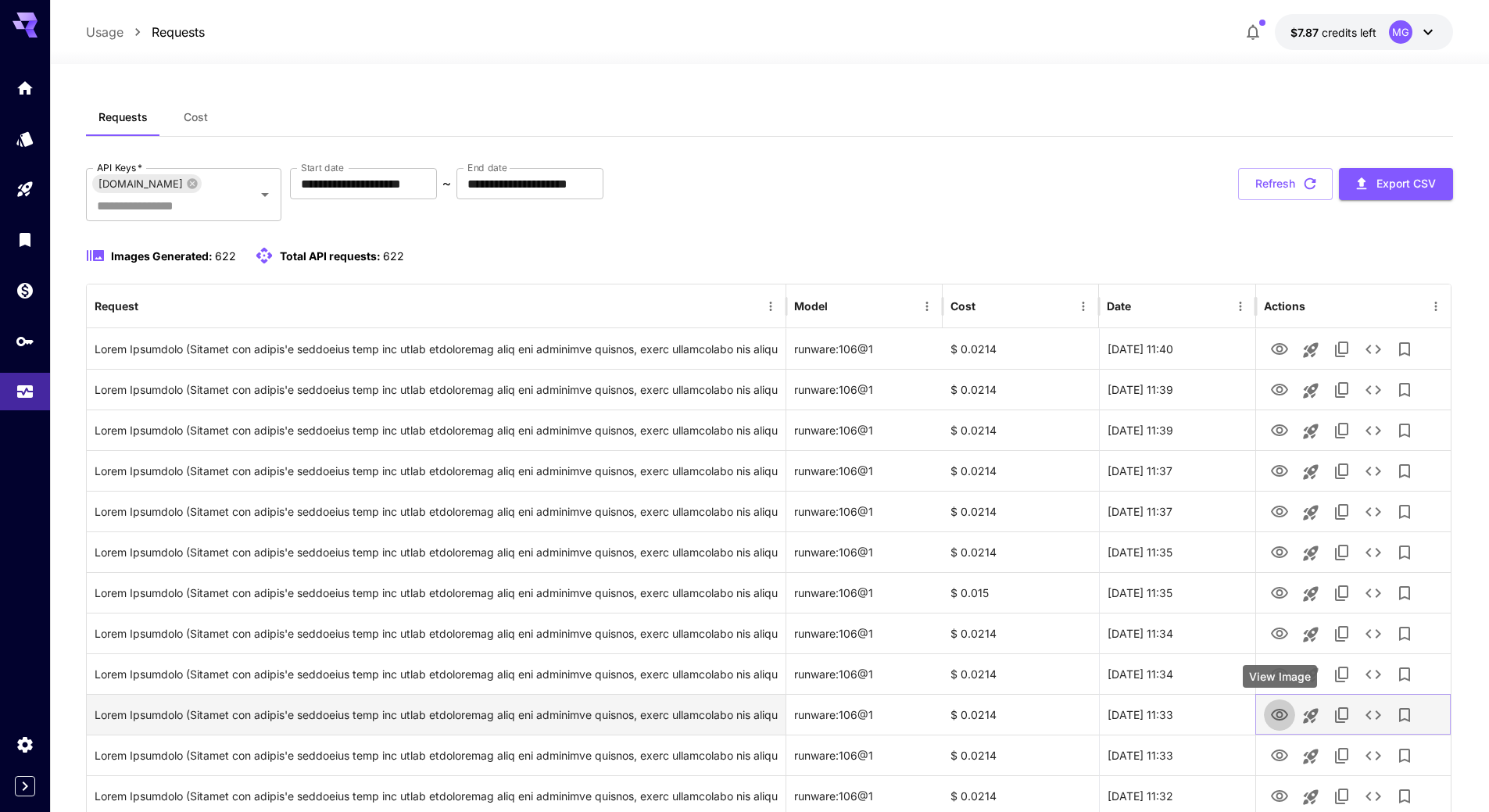
click at [1285, 718] on icon "View Image" at bounding box center [1280, 715] width 17 height 12
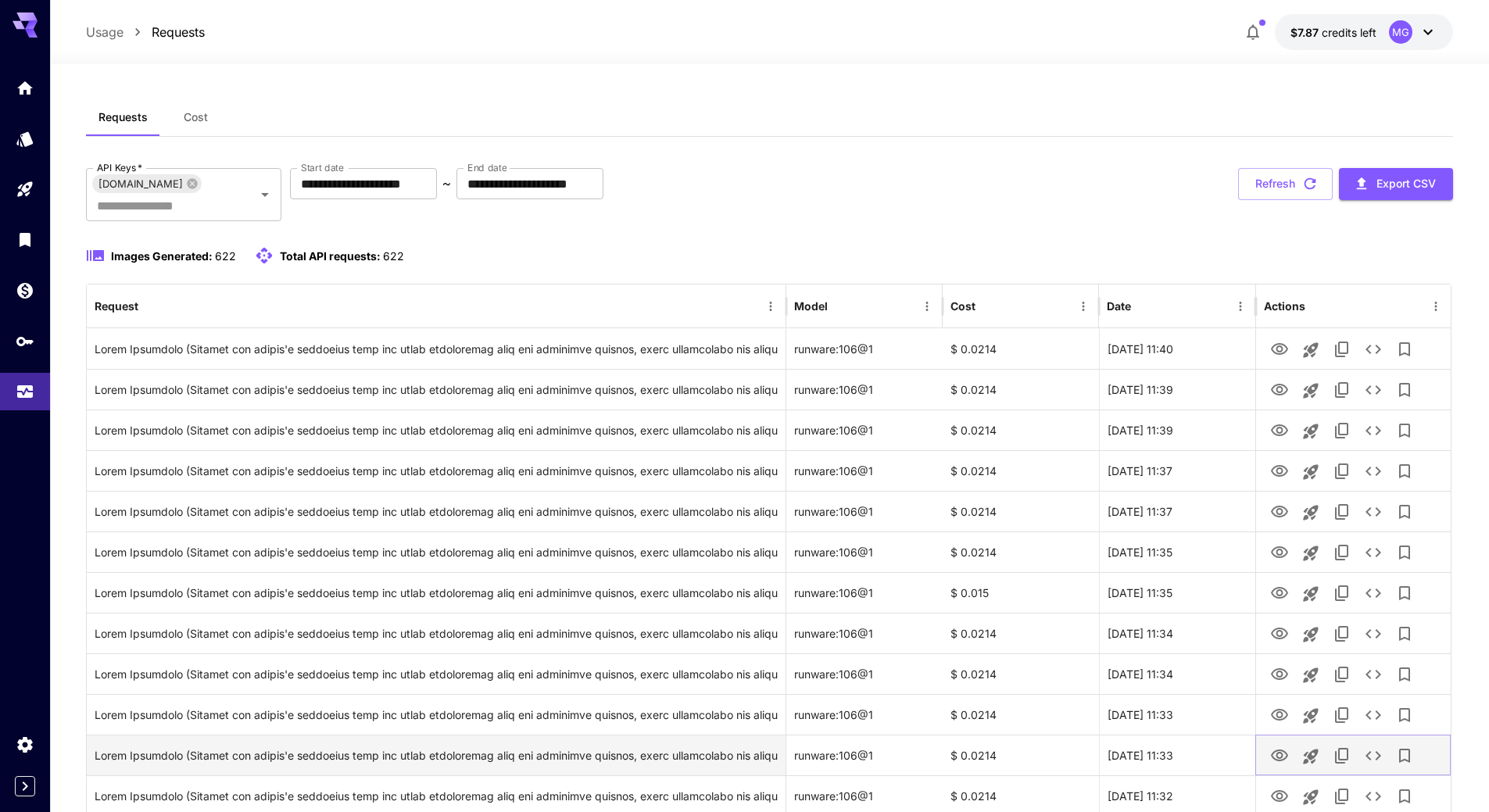
click at [1282, 753] on icon "View Image" at bounding box center [1280, 756] width 19 height 19
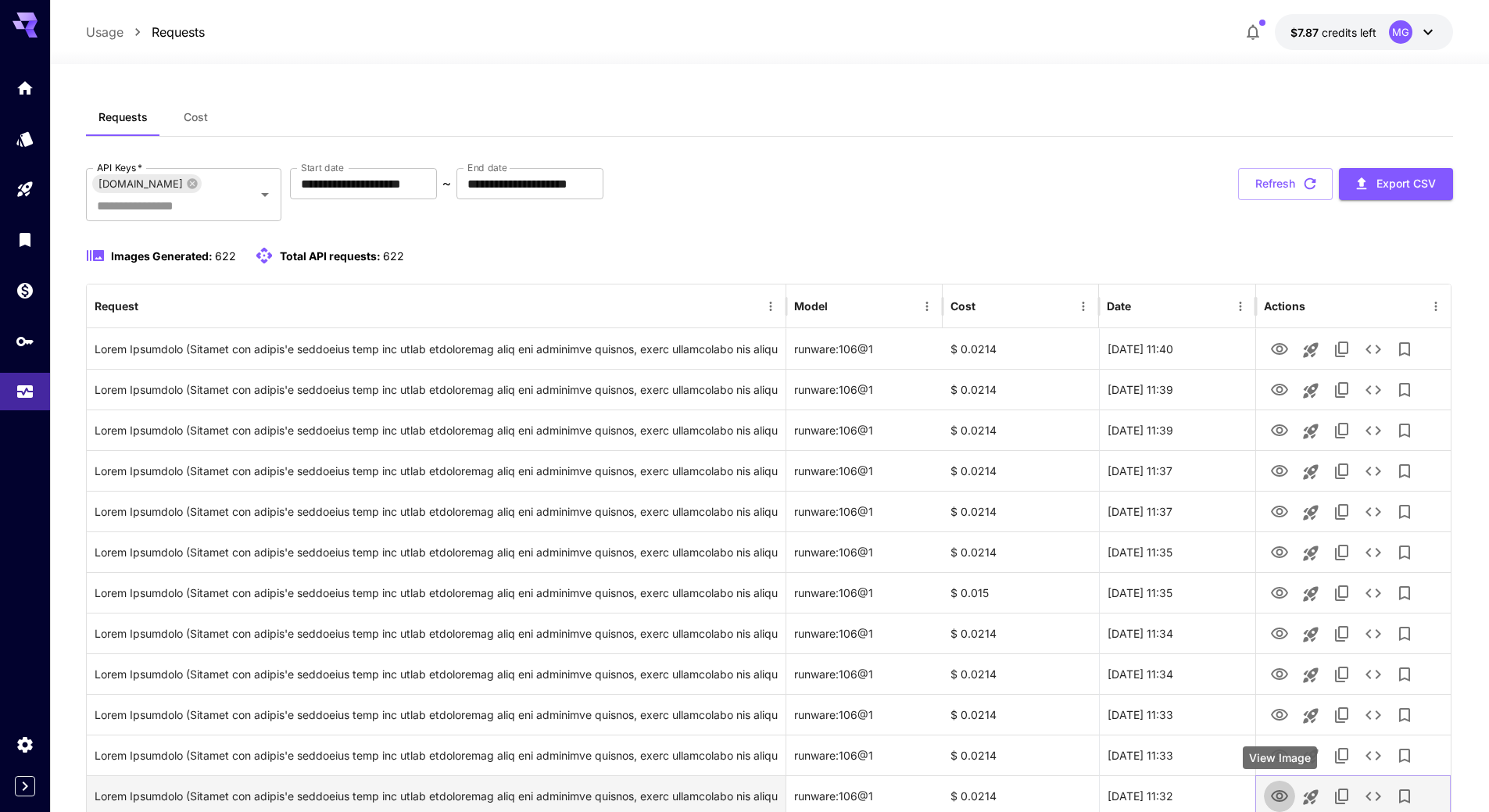
click at [1288, 799] on icon "View Image" at bounding box center [1280, 796] width 19 height 19
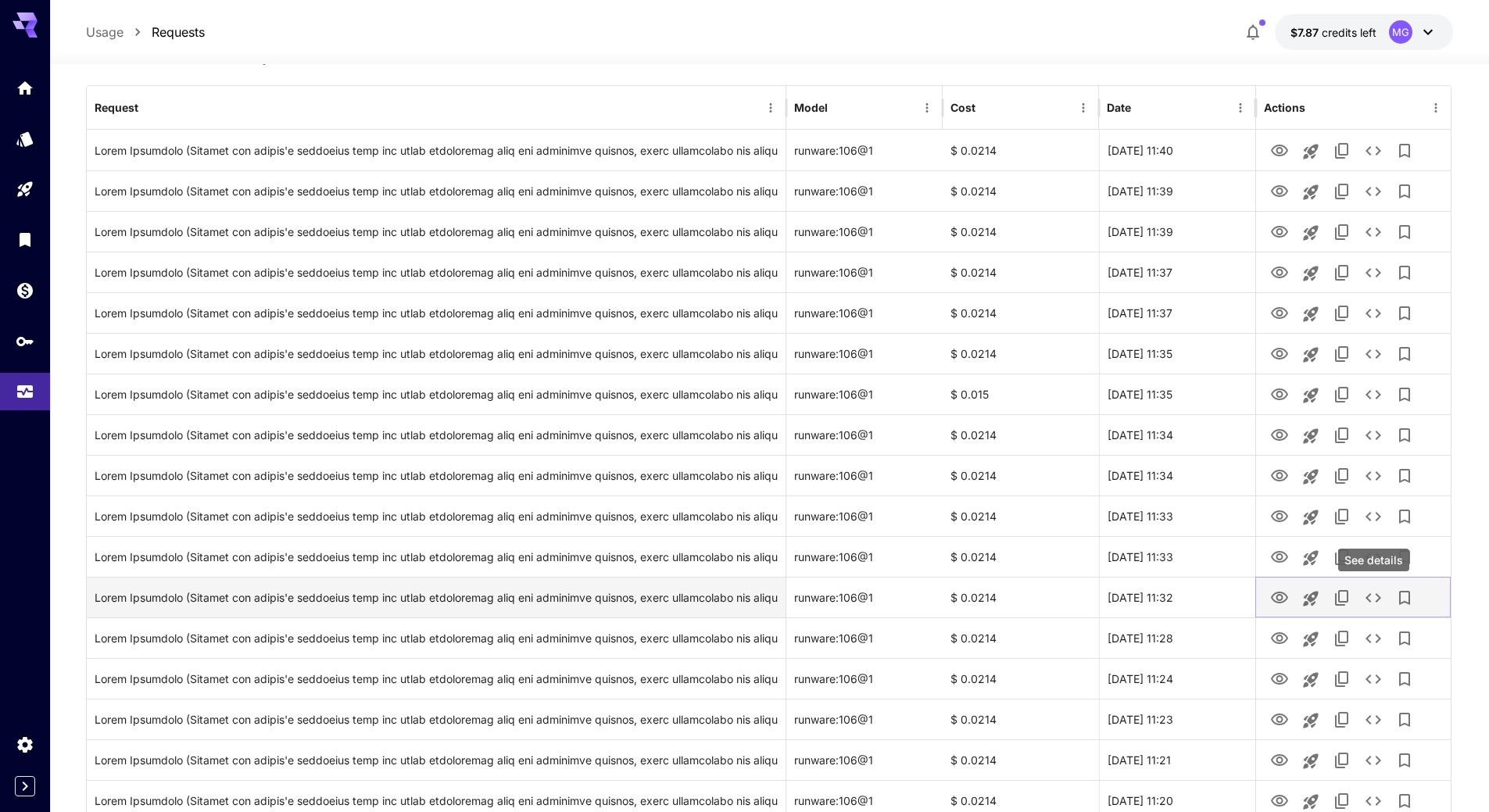
scroll to position [234, 0]
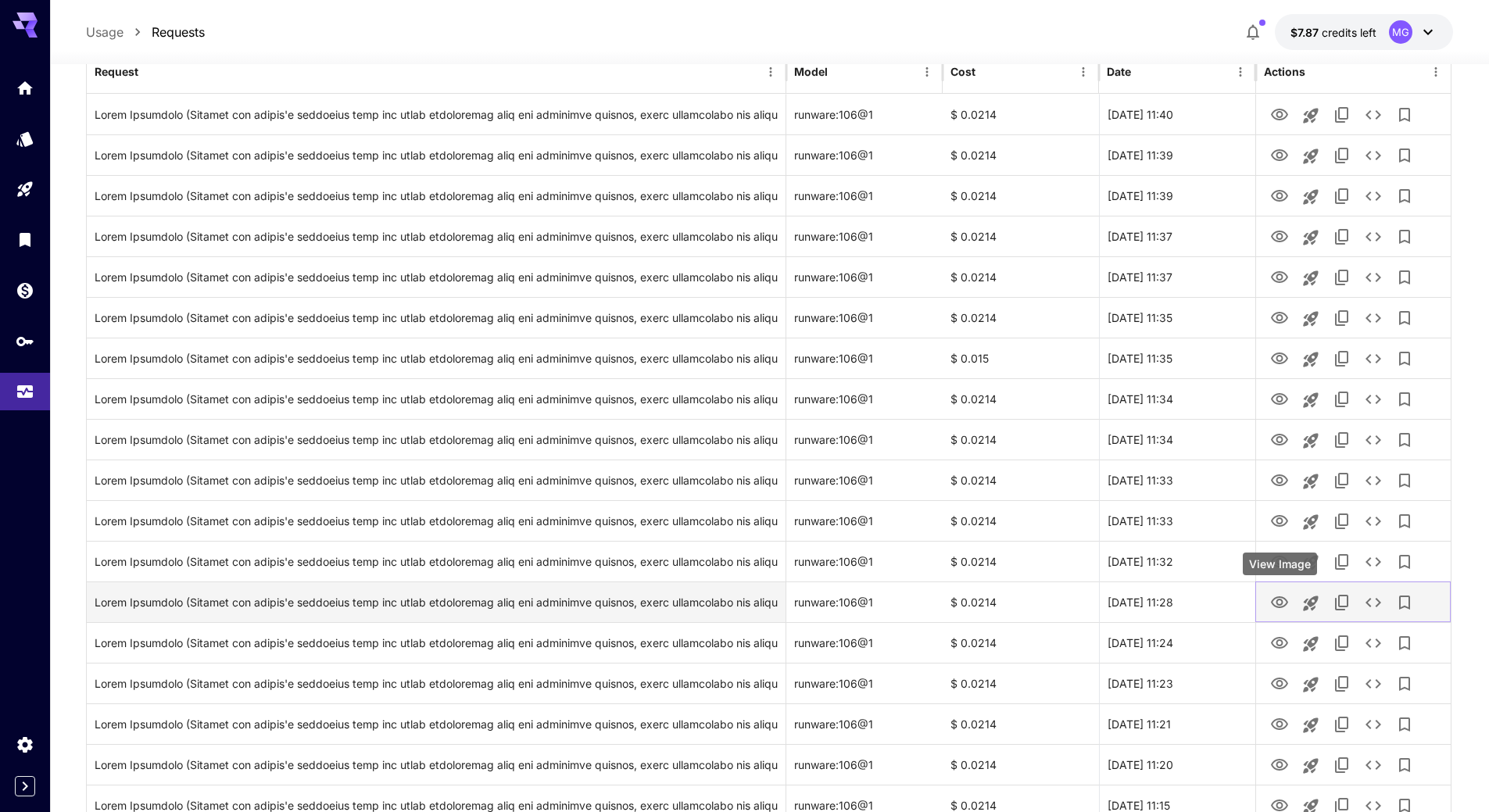
click at [1280, 599] on icon "View Image" at bounding box center [1280, 603] width 17 height 12
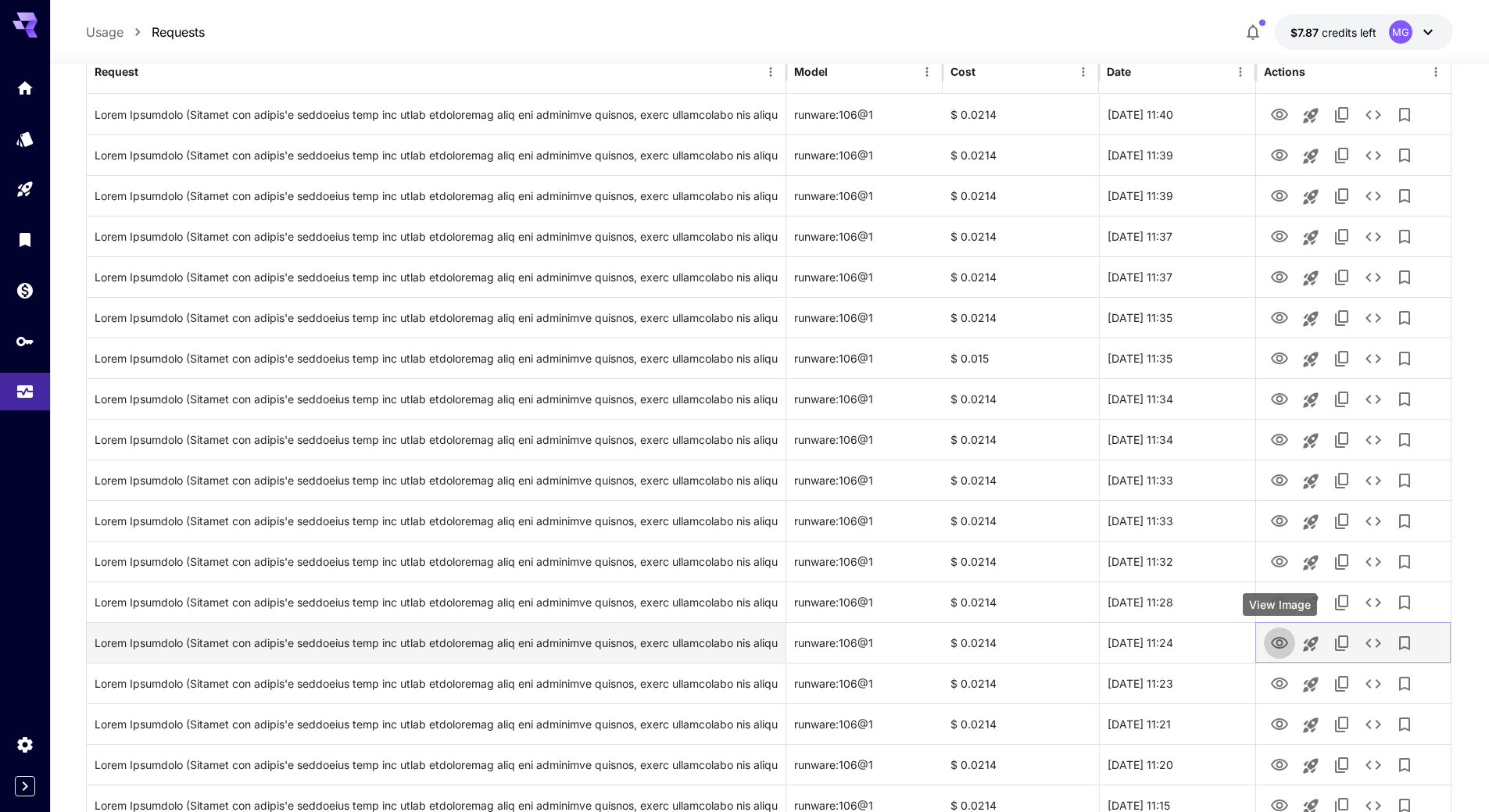
click at [1278, 641] on icon "View Image" at bounding box center [1280, 643] width 17 height 12
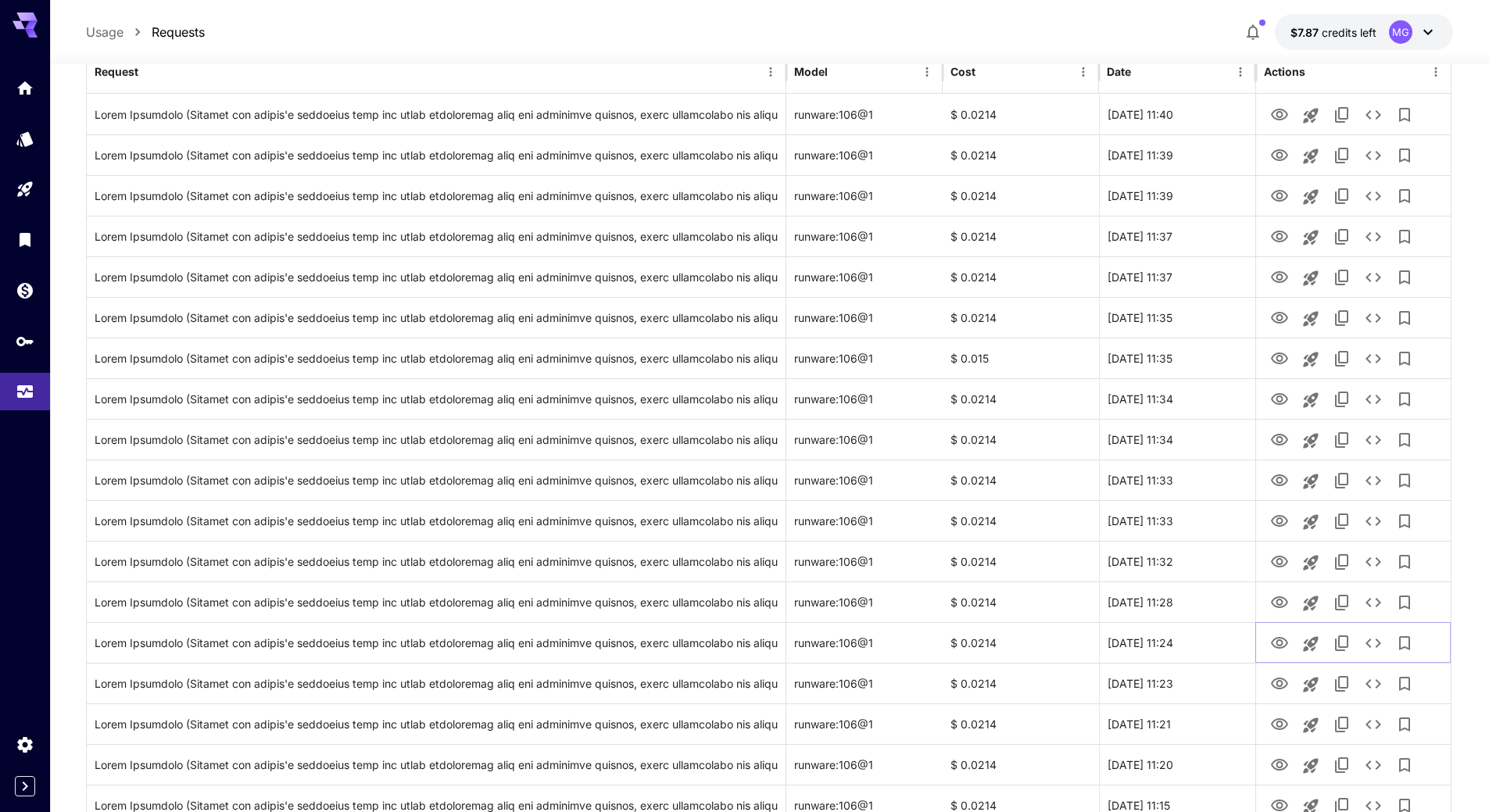
scroll to position [0, 0]
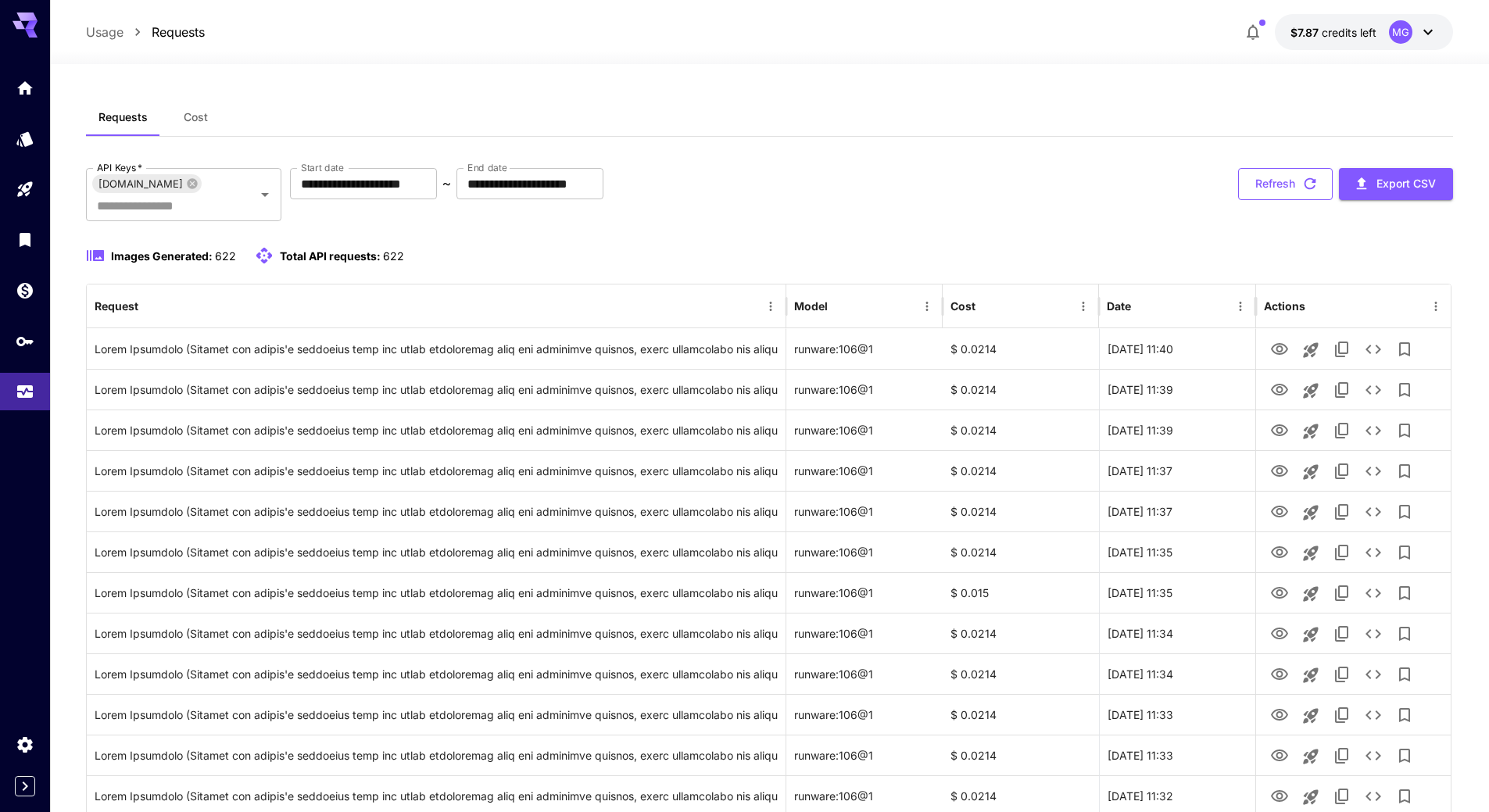
click at [1315, 186] on icon "button" at bounding box center [1310, 184] width 17 height 17
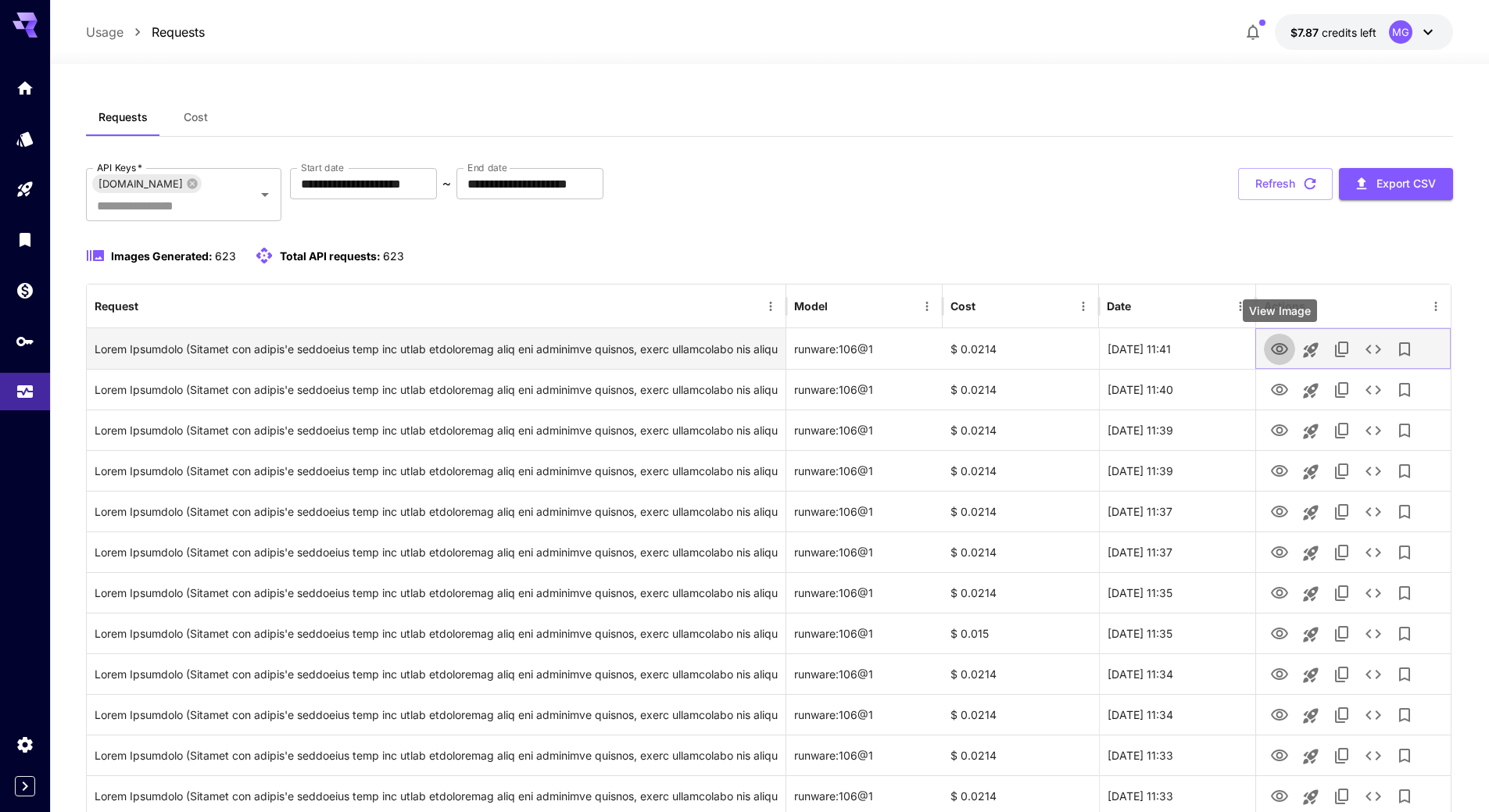
click at [1275, 347] on icon "View Image" at bounding box center [1280, 349] width 19 height 19
